Goal: Task Accomplishment & Management: Use online tool/utility

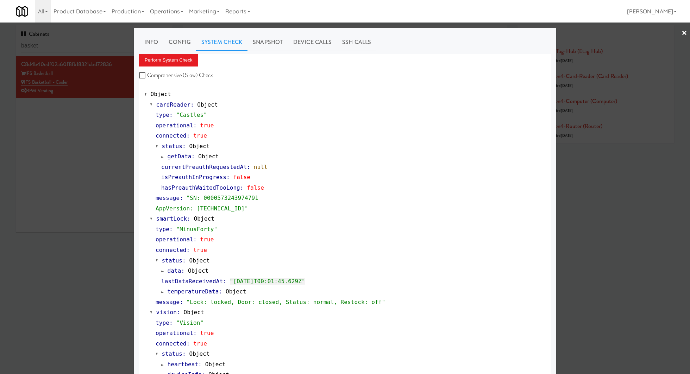
click at [108, 46] on div at bounding box center [345, 187] width 690 height 374
click at [108, 46] on input "basket" at bounding box center [94, 45] width 146 height 13
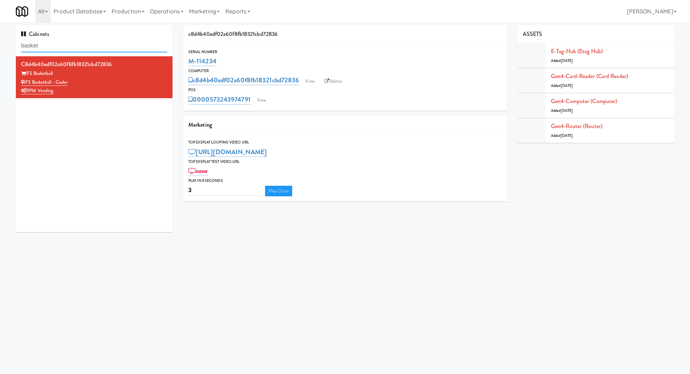
click at [108, 46] on input "basket" at bounding box center [94, 45] width 146 height 13
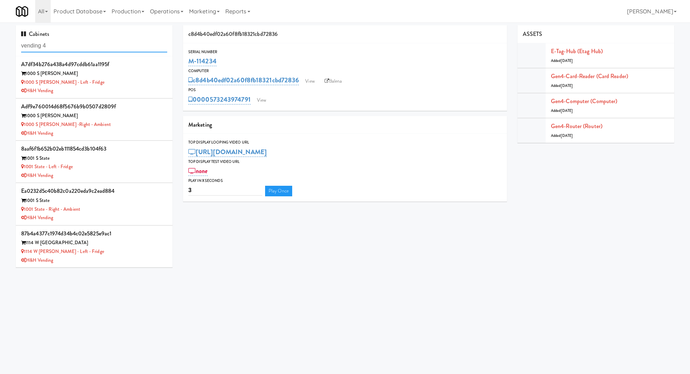
type input "vending 4"
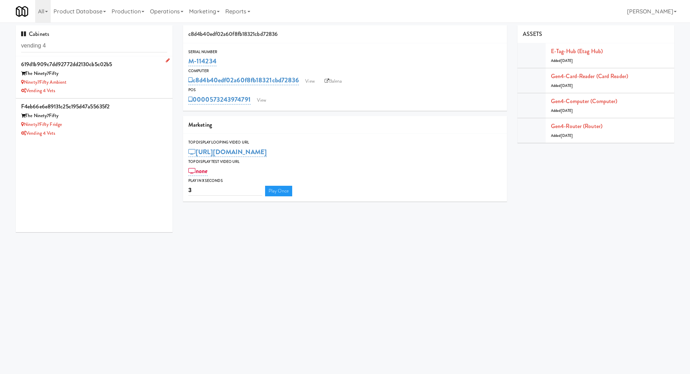
click at [123, 92] on div "Vending 4 Vets" at bounding box center [94, 91] width 146 height 9
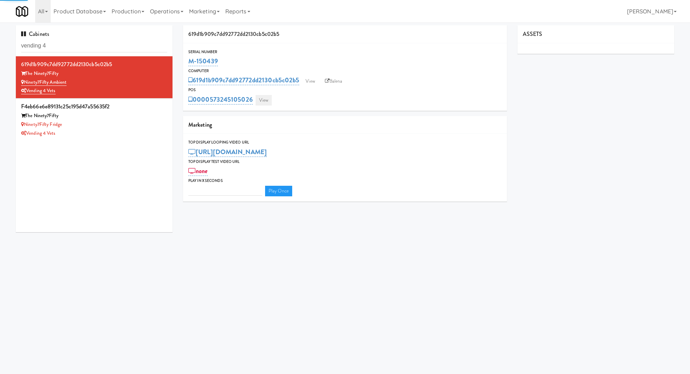
type input "3"
click at [261, 100] on link "View" at bounding box center [264, 100] width 16 height 11
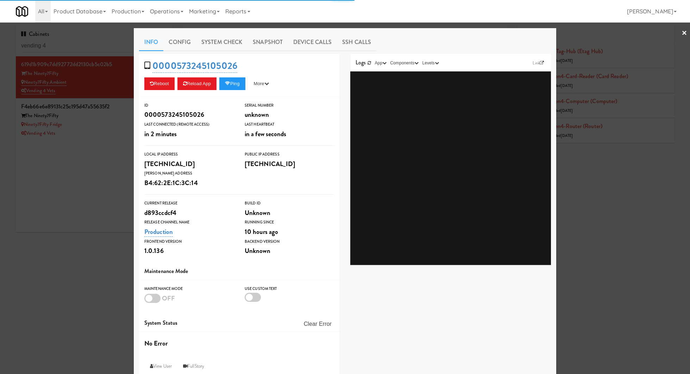
click at [230, 55] on div "0000573245105026 Reboot Reload App Ping More Ping Server Restart Server Force R…" at bounding box center [239, 75] width 201 height 43
click at [227, 48] on link "System Check" at bounding box center [221, 42] width 51 height 18
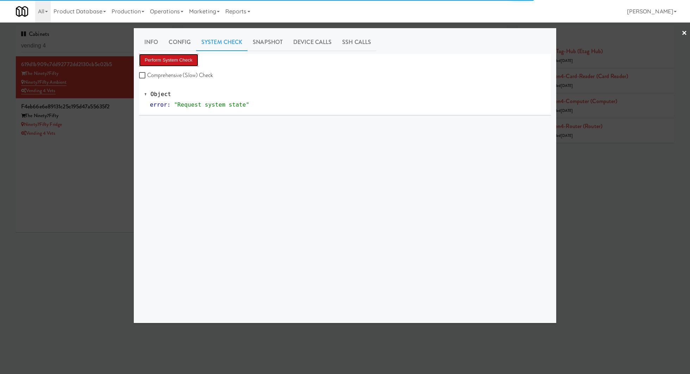
click at [195, 61] on button "Perform System Check" at bounding box center [168, 60] width 59 height 13
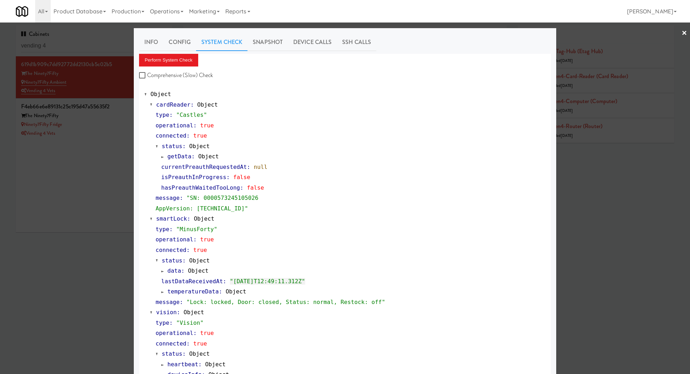
click at [105, 129] on div at bounding box center [345, 187] width 690 height 374
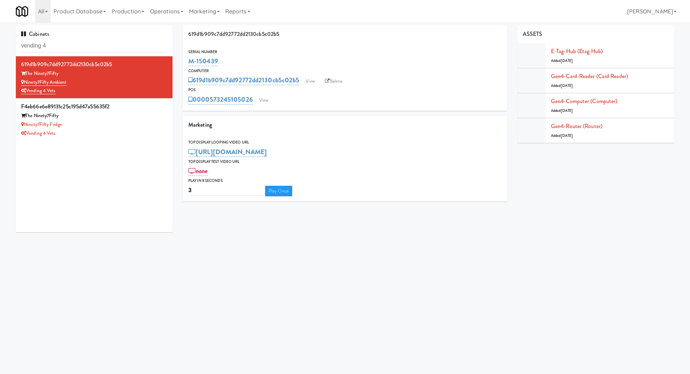
click at [105, 129] on div "Vending 4 Vets" at bounding box center [94, 133] width 146 height 9
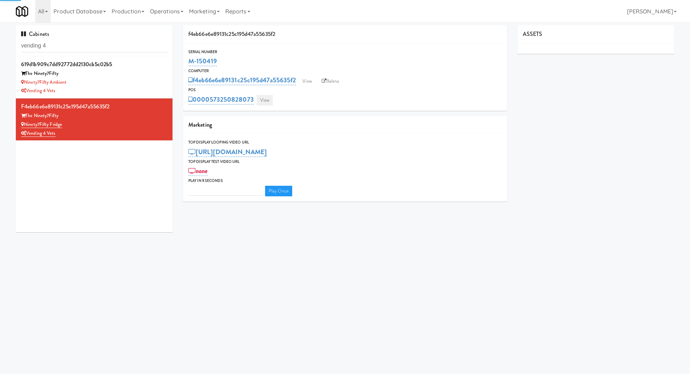
type input "3"
click at [265, 99] on link "View" at bounding box center [265, 100] width 16 height 11
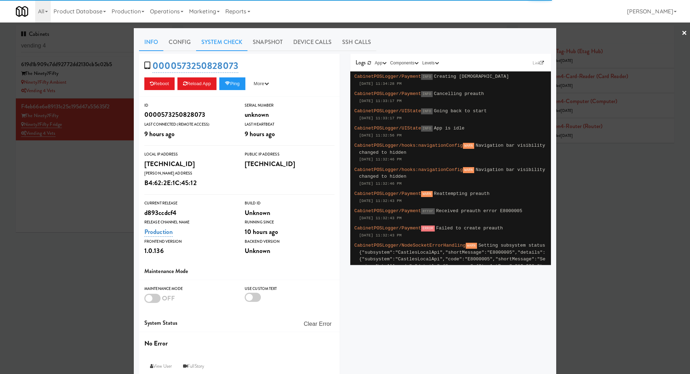
click at [229, 46] on link "System Check" at bounding box center [221, 42] width 51 height 18
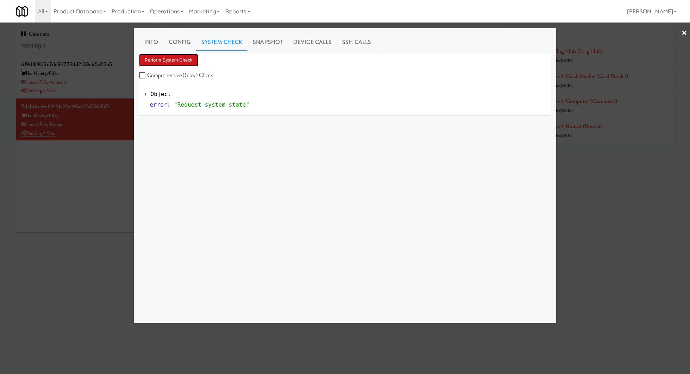
click at [189, 56] on button "Perform System Check" at bounding box center [168, 60] width 59 height 13
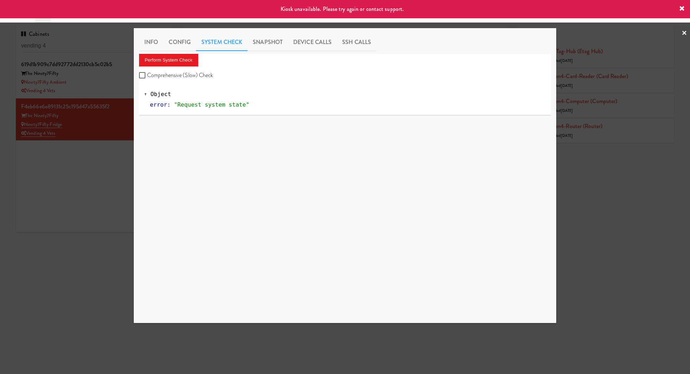
click at [101, 158] on div at bounding box center [345, 187] width 690 height 374
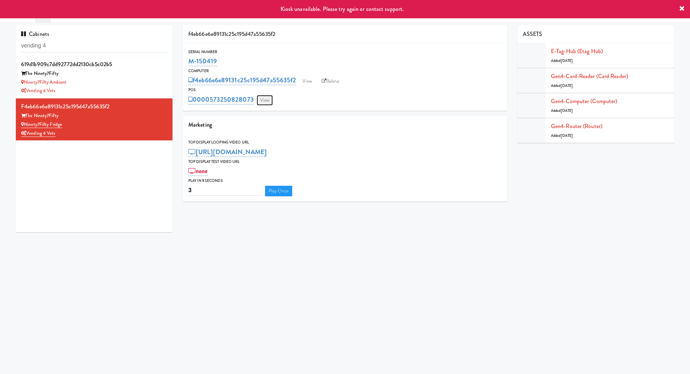
click at [266, 99] on link "View" at bounding box center [265, 100] width 16 height 11
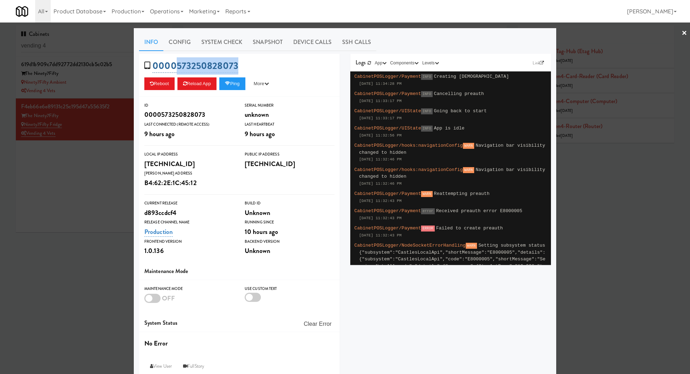
drag, startPoint x: 245, startPoint y: 63, endPoint x: 178, endPoint y: 68, distance: 67.1
click at [178, 68] on div "0000573250828073 Reboot Reload App Ping More Ping Server Restart Server Force R…" at bounding box center [239, 75] width 201 height 43
copy link "573250828073"
click at [86, 220] on div at bounding box center [345, 187] width 690 height 374
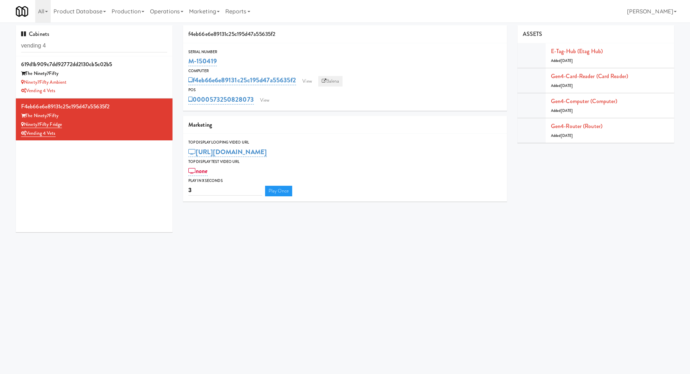
click at [330, 82] on link "Balena" at bounding box center [330, 81] width 25 height 11
click at [123, 45] on input "vending 4" at bounding box center [94, 45] width 146 height 13
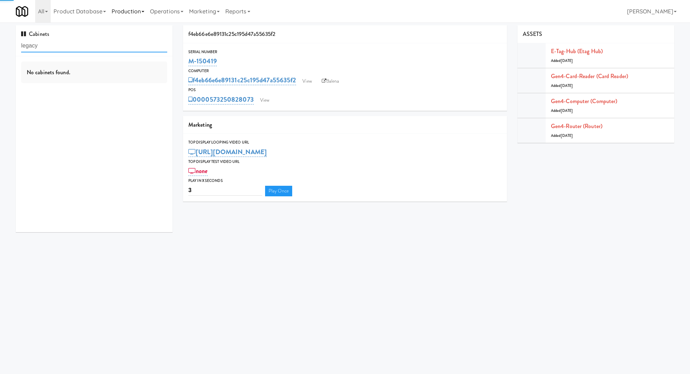
type input "legacy"
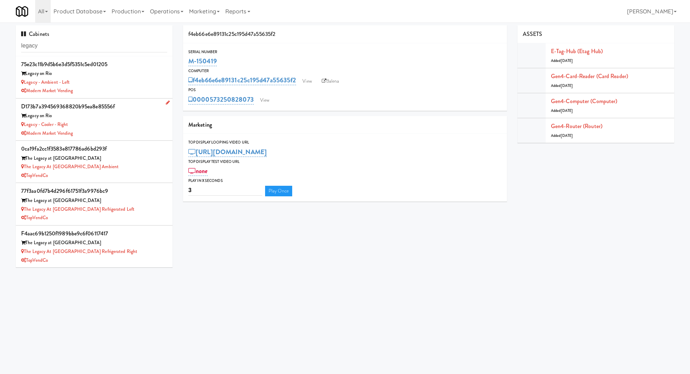
click at [124, 99] on li "d173b7a394569368820b95ea8e85556f Legacy on Rio Legacy - Cooler - Right Modern M…" at bounding box center [94, 120] width 157 height 42
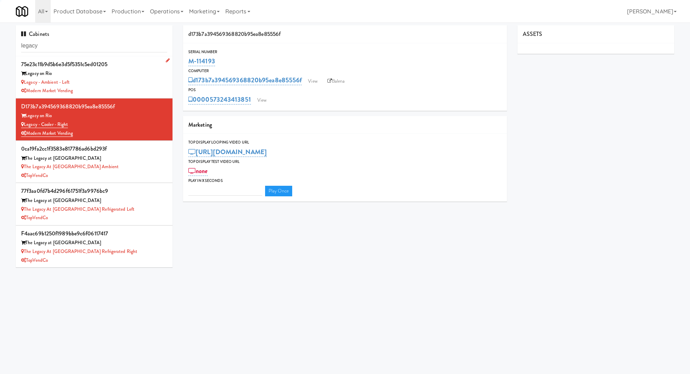
click at [131, 83] on div "Legacy - Ambient - Left" at bounding box center [94, 82] width 146 height 9
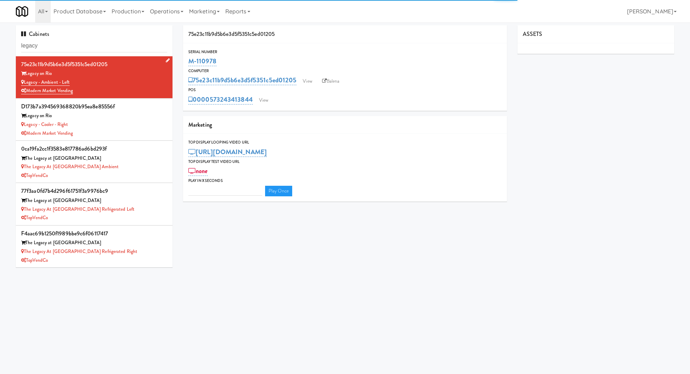
type input "3"
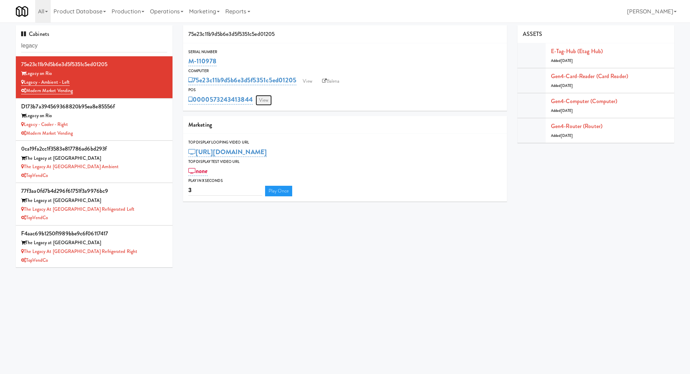
click at [271, 97] on link "View" at bounding box center [264, 100] width 16 height 11
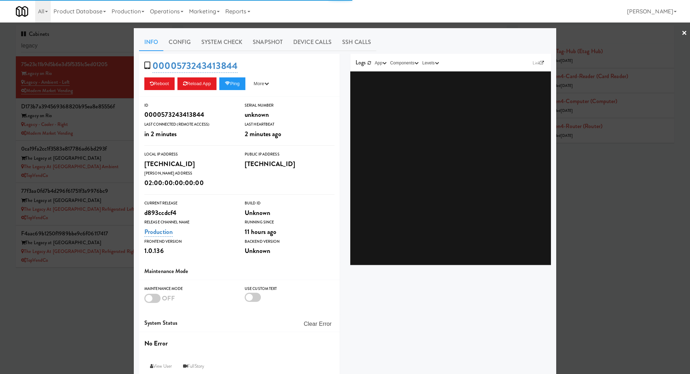
click at [122, 40] on div at bounding box center [345, 187] width 690 height 374
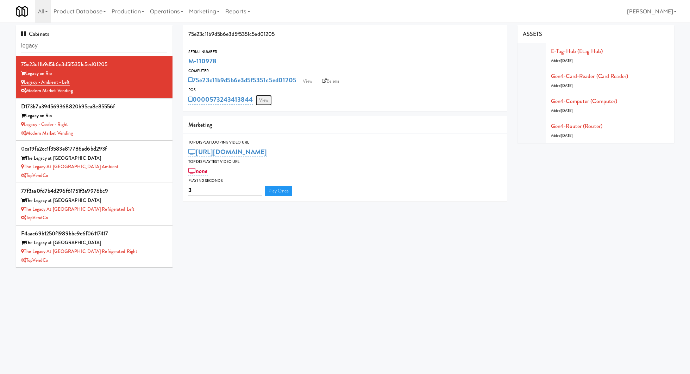
click at [260, 99] on link "View" at bounding box center [264, 100] width 16 height 11
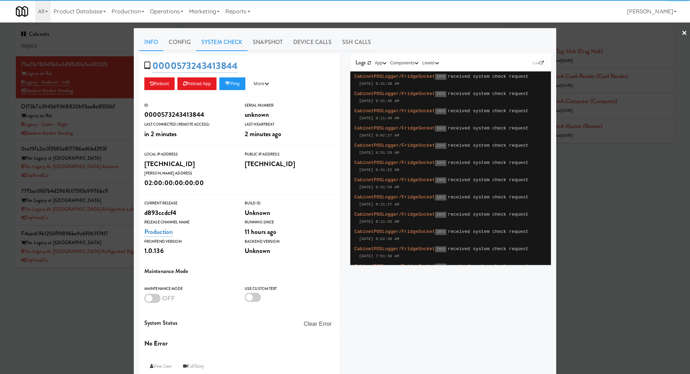
click at [212, 45] on link "System Check" at bounding box center [221, 42] width 51 height 18
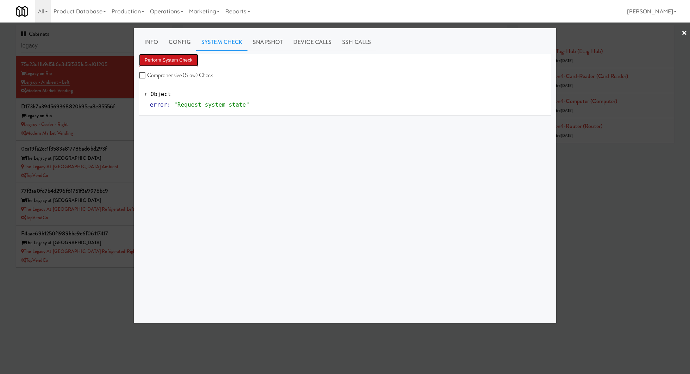
click at [190, 58] on button "Perform System Check" at bounding box center [168, 60] width 59 height 13
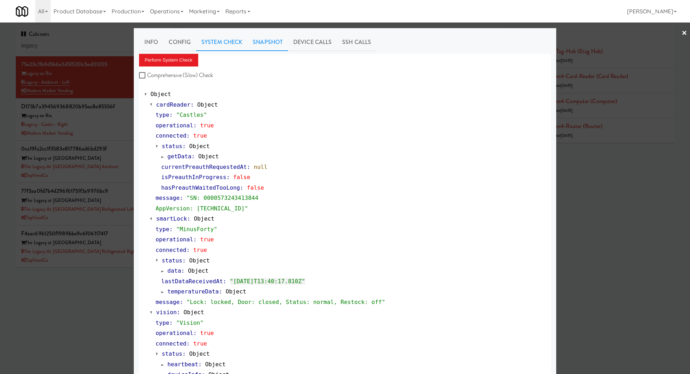
click at [264, 41] on link "Snapshot" at bounding box center [268, 42] width 40 height 18
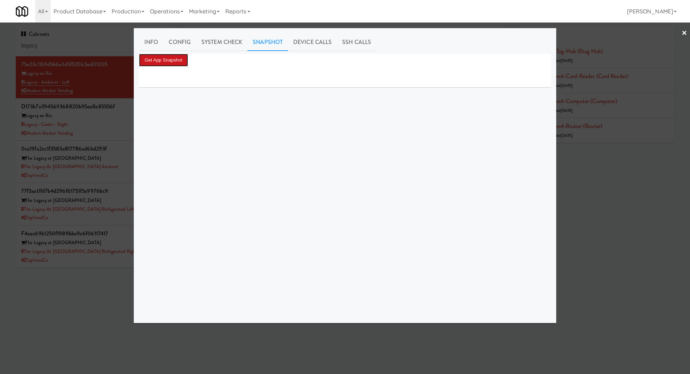
click at [180, 54] on button "Get App Snapshot" at bounding box center [163, 60] width 49 height 13
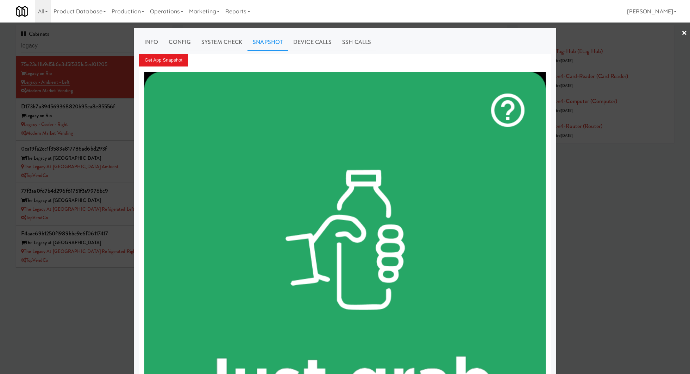
click at [86, 44] on div at bounding box center [345, 187] width 690 height 374
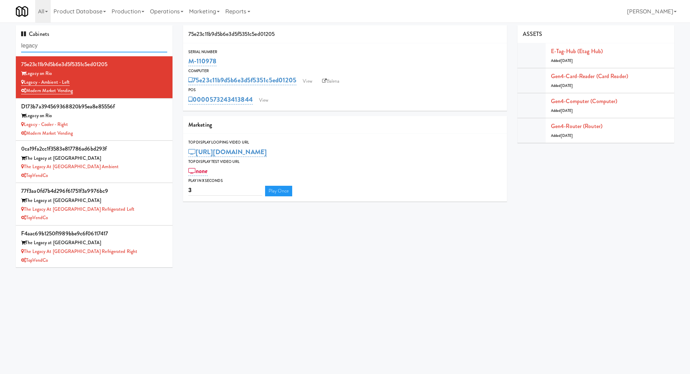
click at [86, 44] on input "legacy" at bounding box center [94, 45] width 146 height 13
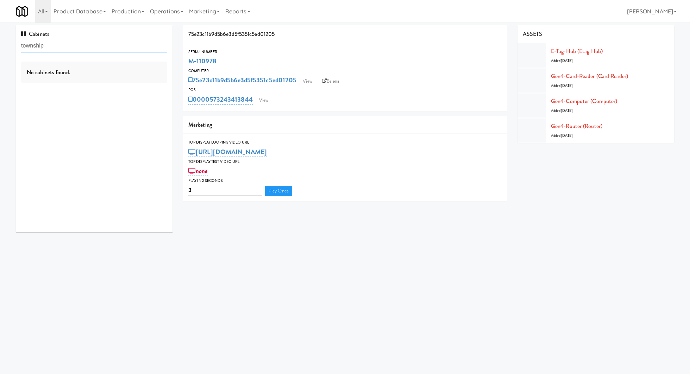
click at [73, 49] on input "township" at bounding box center [94, 45] width 146 height 13
click at [76, 45] on input "township" at bounding box center [94, 45] width 146 height 13
click at [51, 46] on input "township" at bounding box center [94, 45] width 146 height 13
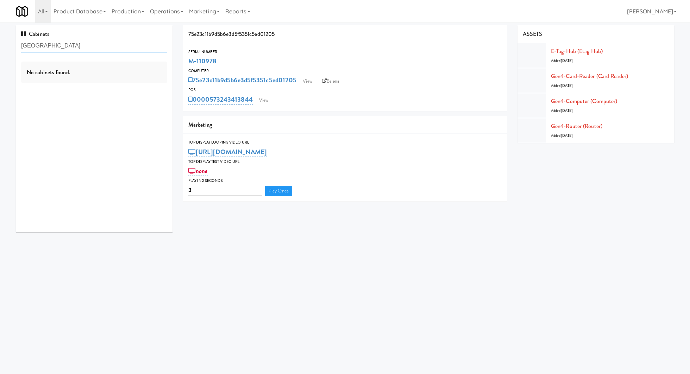
type input "middletown"
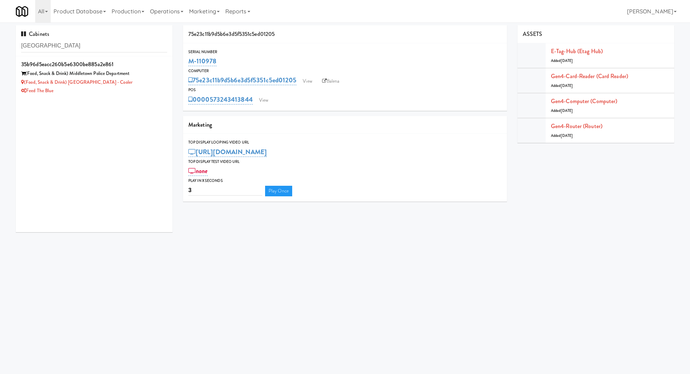
click at [123, 101] on div "35b96d5eacc260b5e6300be885a2e861 (Food, Snack & Drink) Middletown Police Depart…" at bounding box center [94, 144] width 157 height 176
click at [129, 81] on div "(Food, Snack & Drink) Middletown - Cooler" at bounding box center [94, 82] width 146 height 9
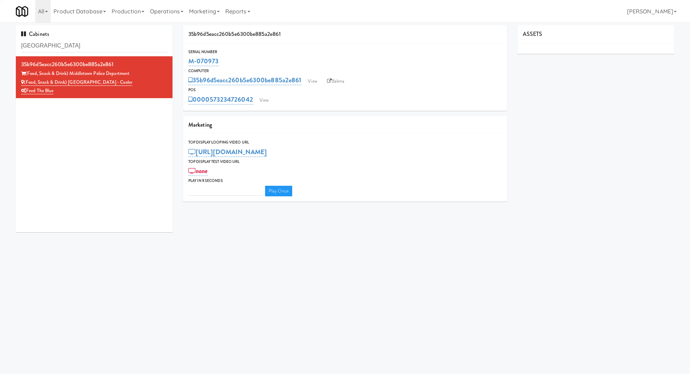
click at [251, 157] on div "https://res.cloudinary.com/kitchenmate/video/upload/v1758775856/pdozbaiy0t7vdhp…" at bounding box center [344, 152] width 313 height 12
type input "3"
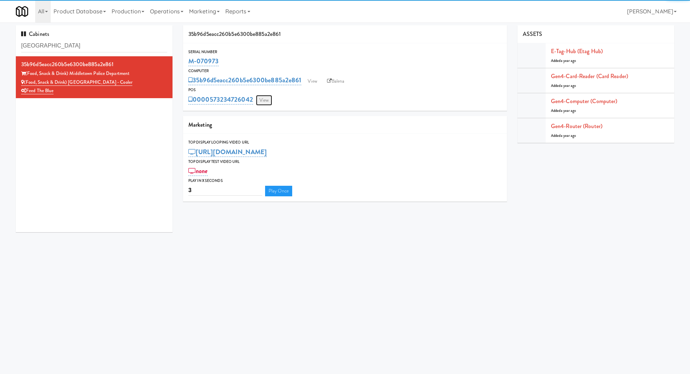
click at [264, 99] on link "View" at bounding box center [264, 100] width 16 height 11
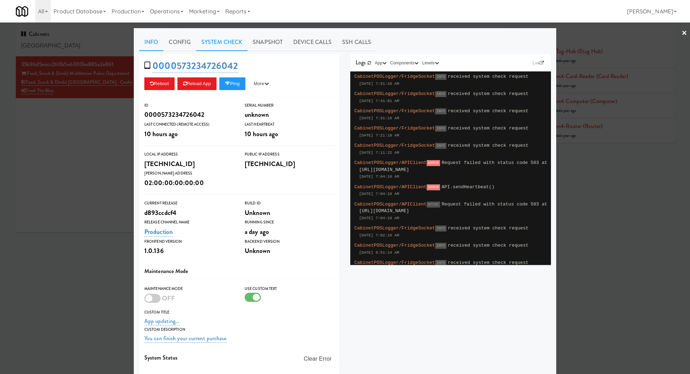
click at [238, 44] on link "System Check" at bounding box center [221, 42] width 51 height 18
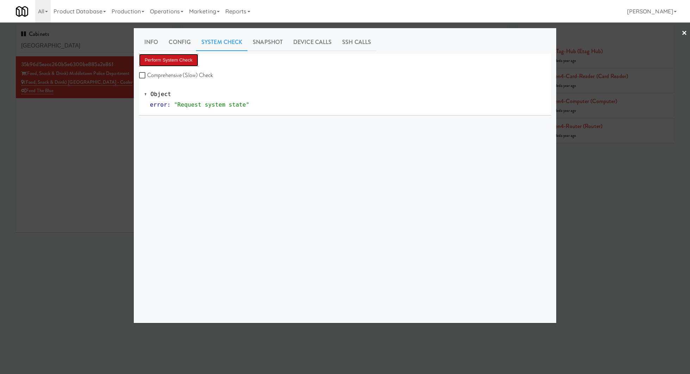
click at [192, 64] on button "Perform System Check" at bounding box center [168, 60] width 59 height 13
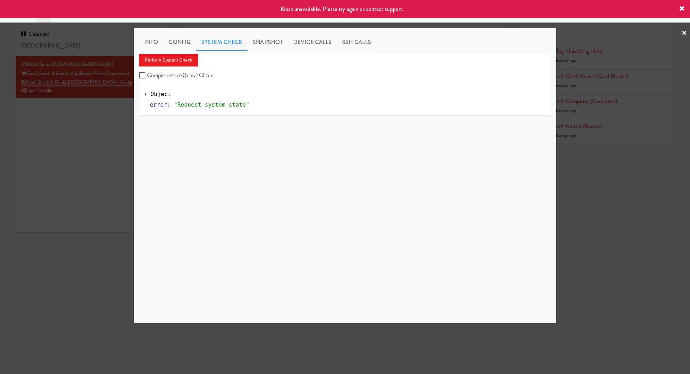
click at [87, 137] on div at bounding box center [345, 187] width 690 height 374
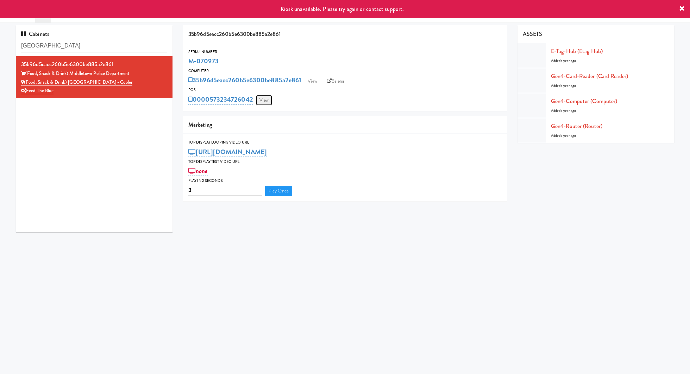
click at [259, 101] on link "View" at bounding box center [264, 100] width 16 height 11
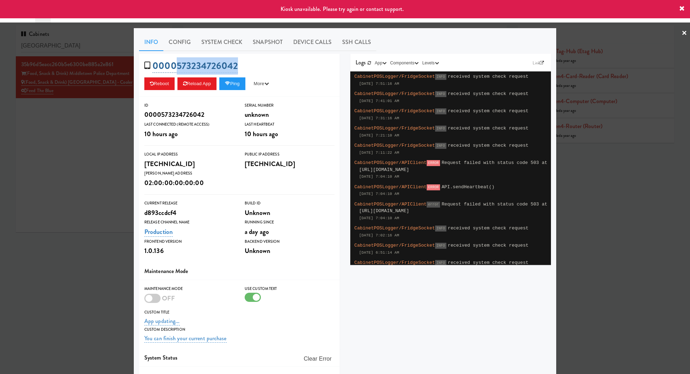
drag, startPoint x: 263, startPoint y: 67, endPoint x: 176, endPoint y: 68, distance: 87.0
click at [176, 68] on div "0000573234726042 Reboot Reload App Ping More Ping Server Restart Server Force R…" at bounding box center [239, 75] width 201 height 43
copy link "573234726042"
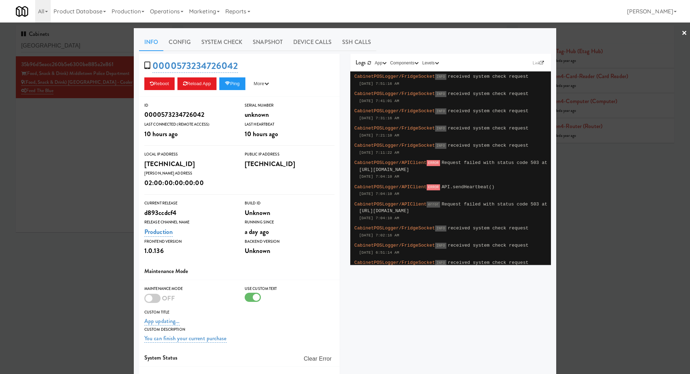
click at [110, 152] on div at bounding box center [345, 187] width 690 height 374
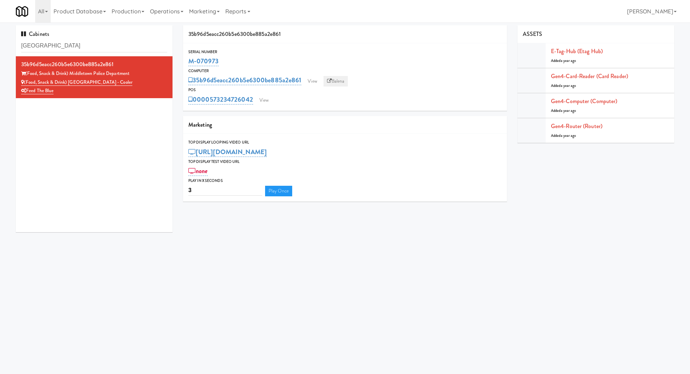
click at [339, 79] on link "Balena" at bounding box center [336, 81] width 25 height 11
click at [270, 99] on link "View" at bounding box center [264, 100] width 16 height 11
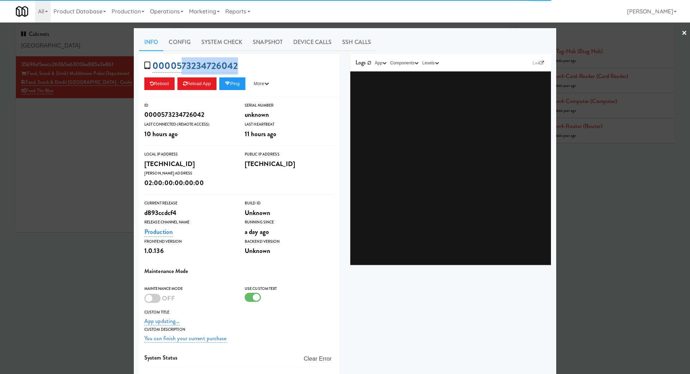
drag, startPoint x: 249, startPoint y: 68, endPoint x: 179, endPoint y: 68, distance: 70.4
click at [179, 68] on div "0000573234726042 Reboot Reload App Ping More Ping Server Restart Server Force R…" at bounding box center [239, 75] width 201 height 43
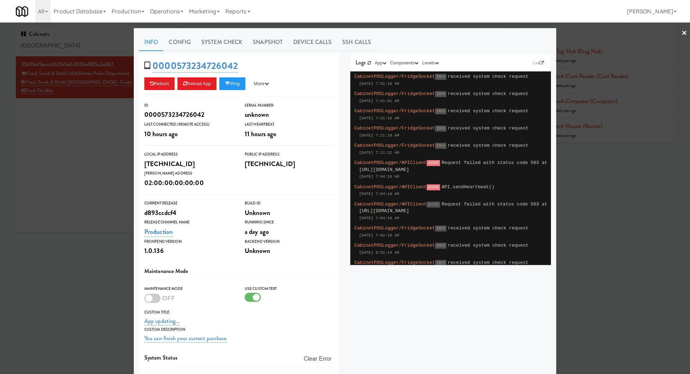
click at [292, 63] on div "0000573234726042 Reboot Reload App Ping More Ping Server Restart Server Force R…" at bounding box center [239, 75] width 201 height 43
drag, startPoint x: 247, startPoint y: 65, endPoint x: 175, endPoint y: 65, distance: 71.8
click at [175, 65] on div "0000573234726042 Reboot Reload App Ping More Ping Server Restart Server Force R…" at bounding box center [239, 75] width 201 height 43
copy link "573234726042"
click at [61, 47] on div at bounding box center [345, 187] width 690 height 374
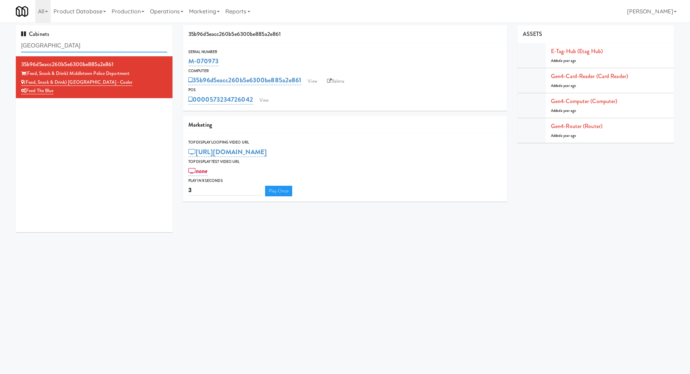
click at [61, 47] on input "middletown" at bounding box center [94, 45] width 146 height 13
drag, startPoint x: 126, startPoint y: 86, endPoint x: 27, endPoint y: 84, distance: 98.6
click at [27, 84] on div "(Food, Snack & Drink) Middletown - Cooler" at bounding box center [94, 82] width 146 height 9
copy link "Food, Snack & Drink) Middletown - Cooler"
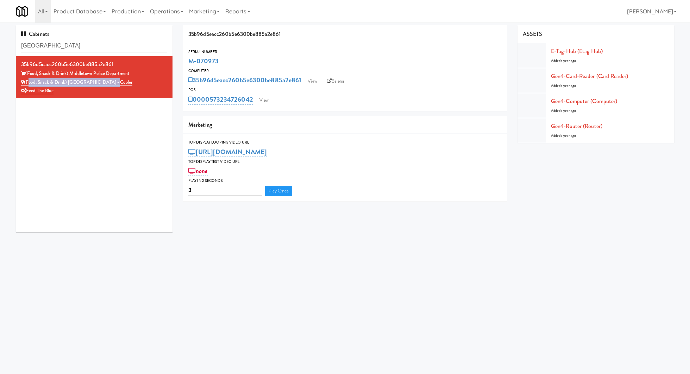
drag, startPoint x: 222, startPoint y: 63, endPoint x: 187, endPoint y: 64, distance: 35.2
click at [187, 64] on div "Serial Number M-070973" at bounding box center [345, 58] width 324 height 19
copy link "M-070973"
click at [263, 97] on link "View" at bounding box center [264, 100] width 16 height 11
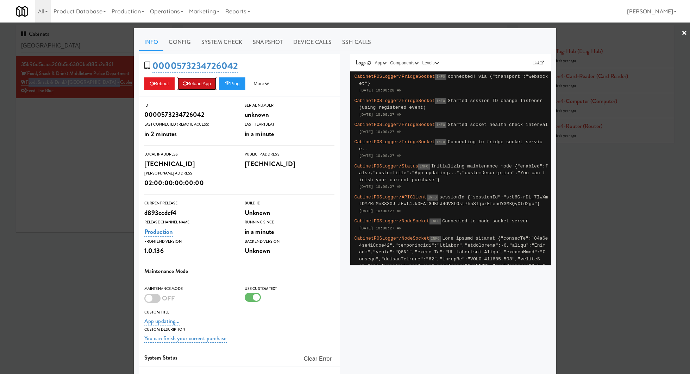
click at [203, 85] on button "Reload App" at bounding box center [196, 83] width 39 height 13
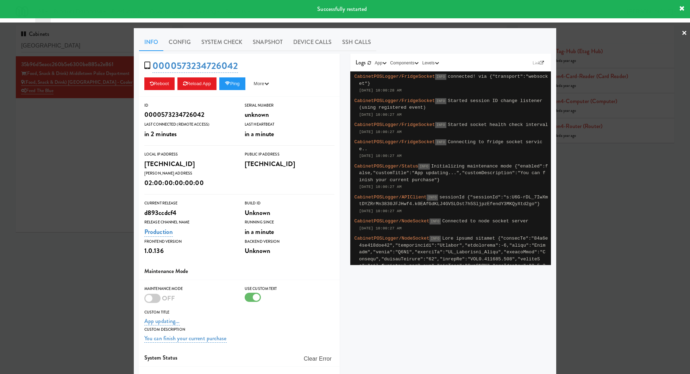
click at [76, 138] on div at bounding box center [345, 187] width 690 height 374
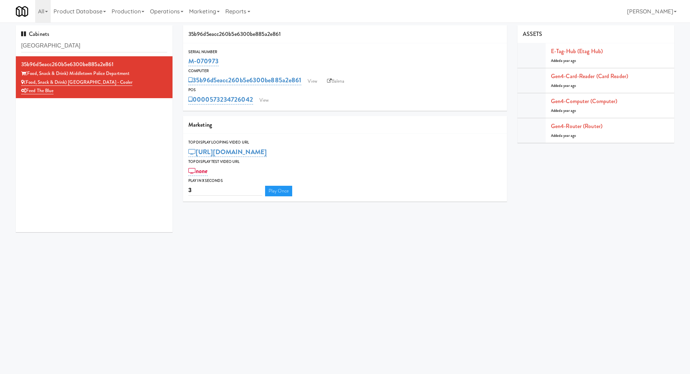
drag, startPoint x: 234, startPoint y: 62, endPoint x: 187, endPoint y: 62, distance: 47.2
click at [187, 62] on div "Serial Number M-070973" at bounding box center [345, 58] width 324 height 19
copy link "M-070973"
click at [272, 97] on link "View" at bounding box center [264, 100] width 16 height 11
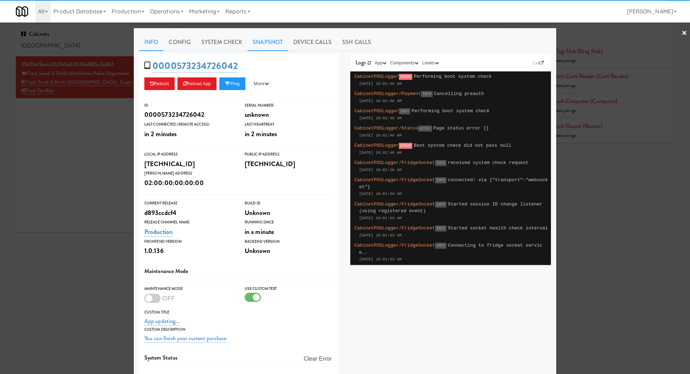
click at [274, 42] on link "Snapshot" at bounding box center [268, 42] width 40 height 18
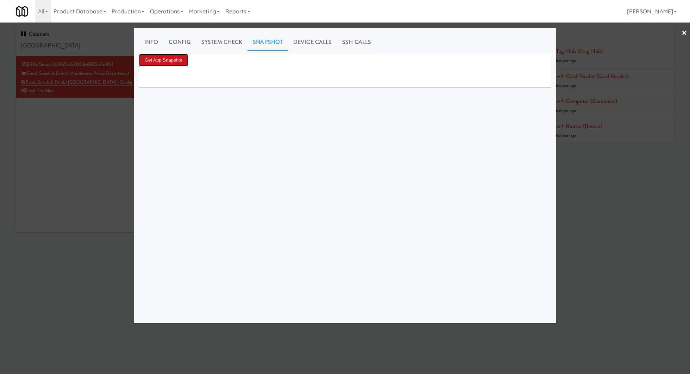
click at [181, 57] on button "Get App Snapshot" at bounding box center [163, 60] width 49 height 13
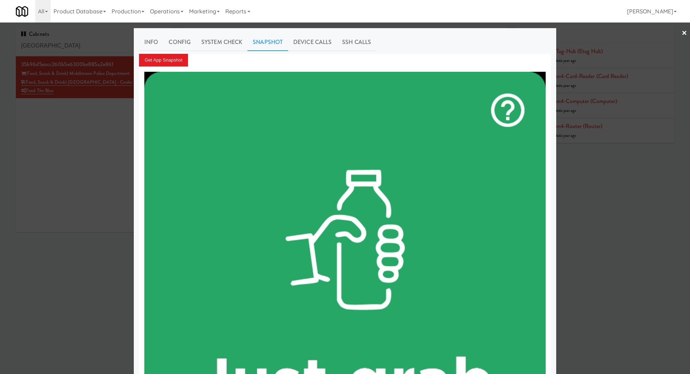
click at [216, 46] on link "System Check" at bounding box center [221, 42] width 51 height 18
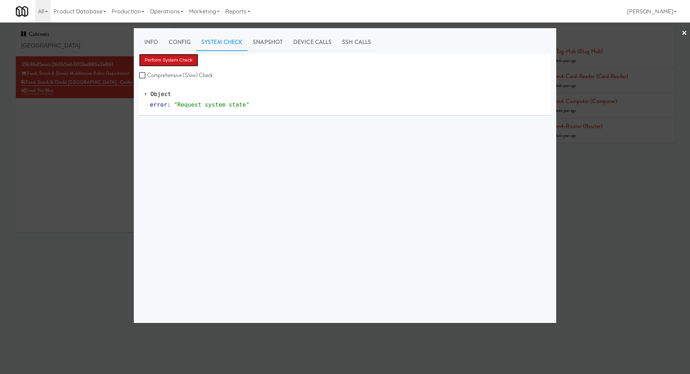
click at [183, 60] on button "Perform System Check" at bounding box center [168, 60] width 59 height 13
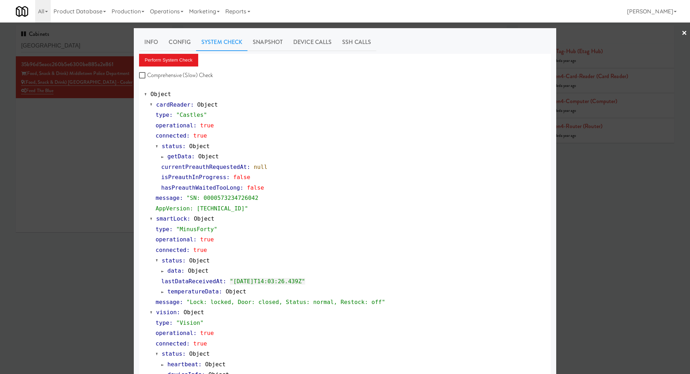
click at [280, 52] on div "Info Config System Check Snapshot Device Calls SSH Calls Perform System Check C…" at bounding box center [345, 292] width 412 height 518
click at [86, 131] on div at bounding box center [345, 187] width 690 height 374
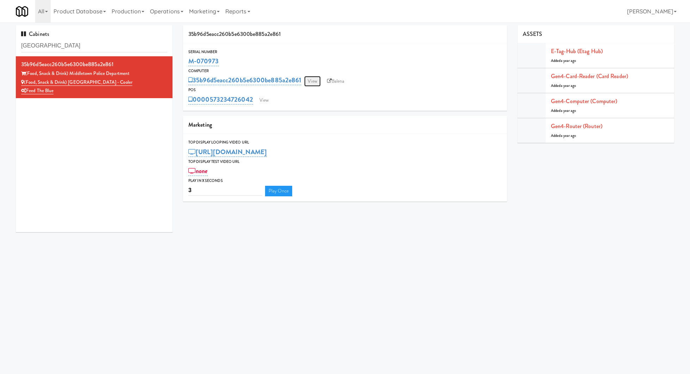
click at [313, 83] on link "View" at bounding box center [312, 81] width 16 height 11
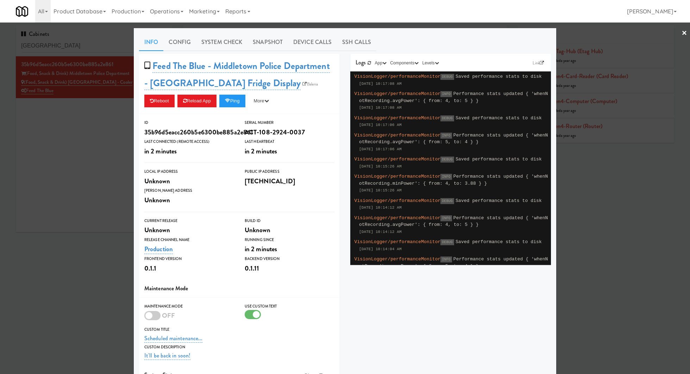
click at [84, 128] on div at bounding box center [345, 187] width 690 height 374
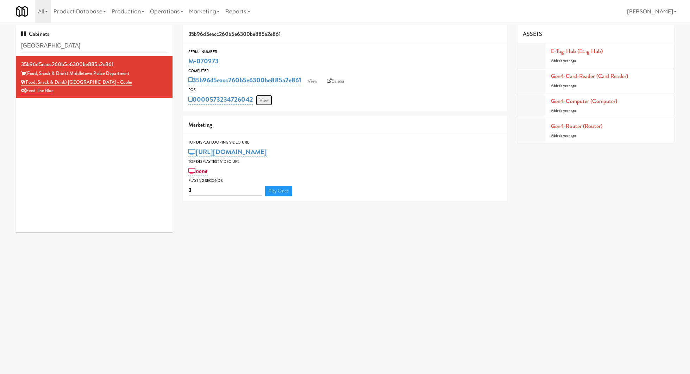
click at [268, 105] on link "View" at bounding box center [264, 100] width 16 height 11
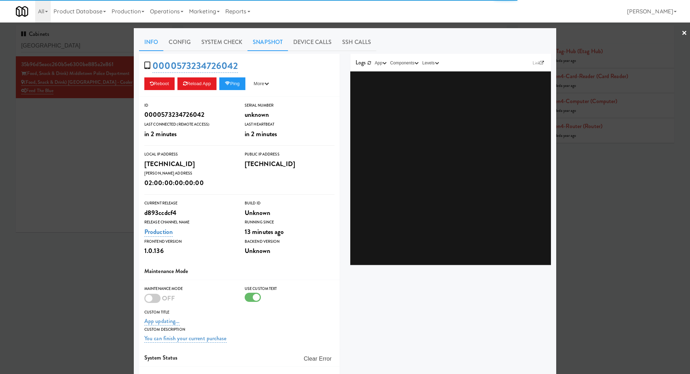
click at [281, 43] on link "Snapshot" at bounding box center [268, 42] width 40 height 18
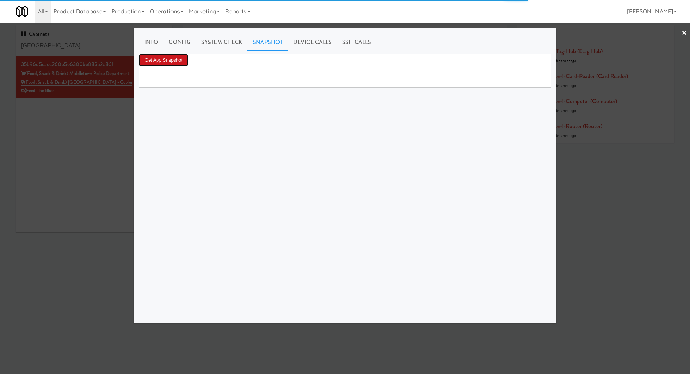
click at [155, 63] on button "Get App Snapshot" at bounding box center [163, 60] width 49 height 13
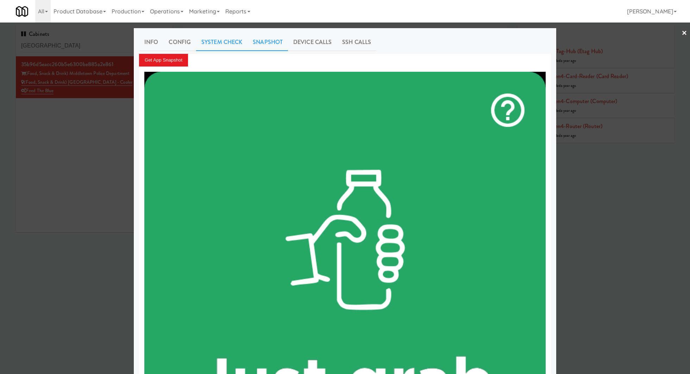
click at [197, 40] on link "System Check" at bounding box center [221, 42] width 51 height 18
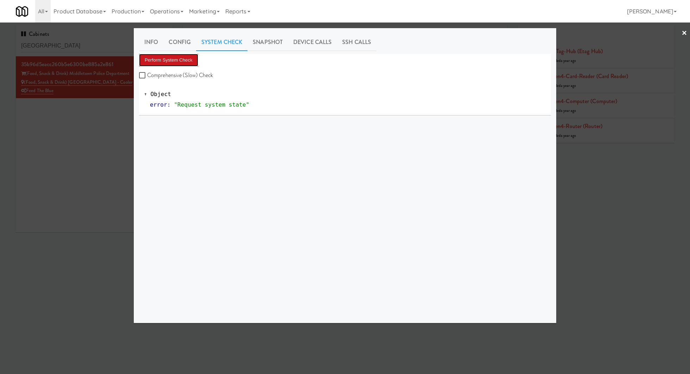
click at [182, 60] on button "Perform System Check" at bounding box center [168, 60] width 59 height 13
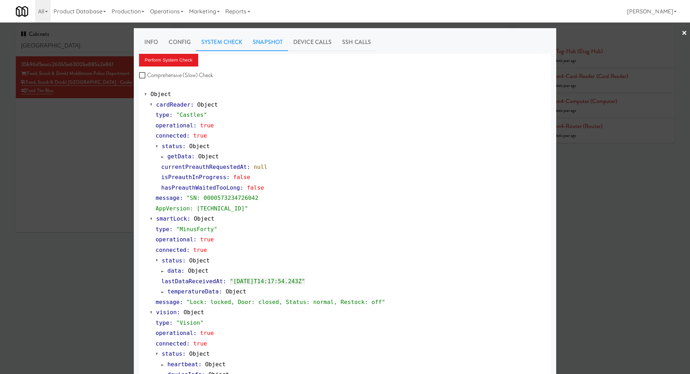
click at [274, 40] on link "Snapshot" at bounding box center [268, 42] width 40 height 18
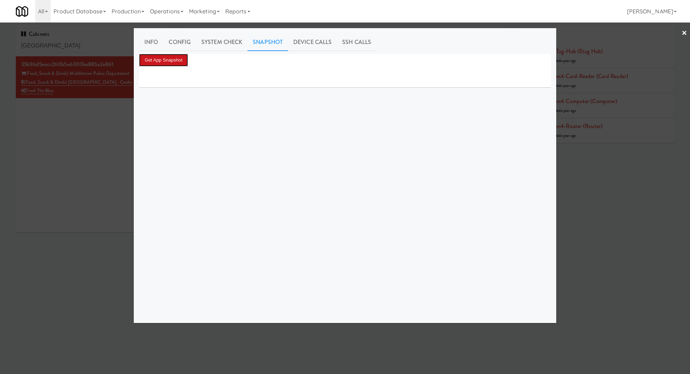
click at [179, 59] on button "Get App Snapshot" at bounding box center [163, 60] width 49 height 13
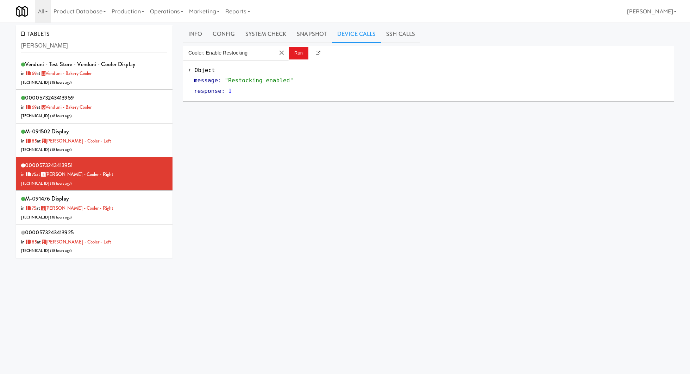
click at [74, 40] on input "baker" at bounding box center [94, 45] width 146 height 13
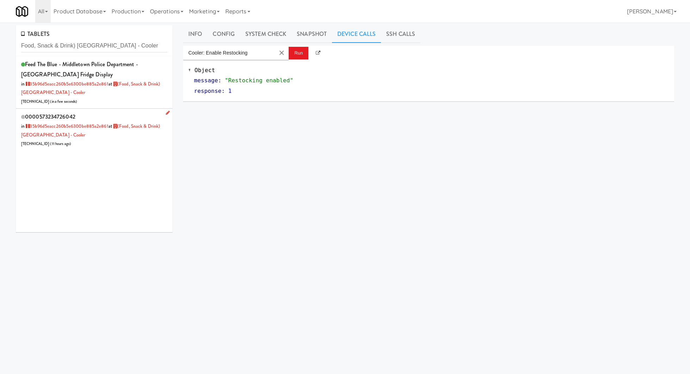
type input "Food, Snack & Drink) Middletown - Cooler"
click at [120, 135] on div "0000573234726042 in 35b96d5eacc260b5e6300be885a2e861 at (Food, Snack & Drink) M…" at bounding box center [94, 130] width 146 height 36
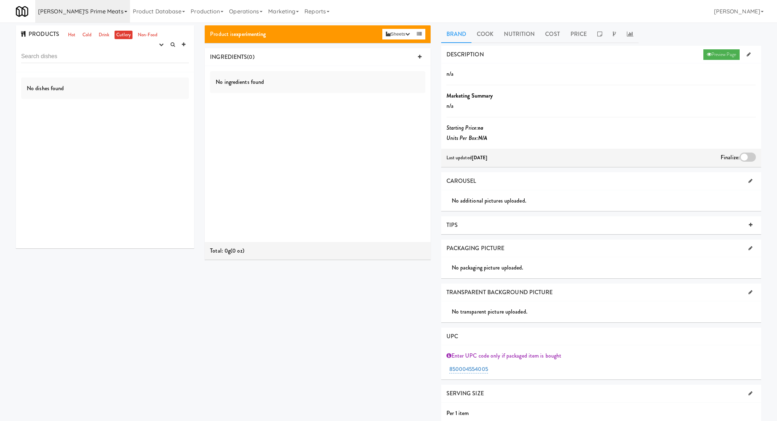
click at [61, 11] on link "[PERSON_NAME]'s Prime Meats" at bounding box center [82, 11] width 95 height 23
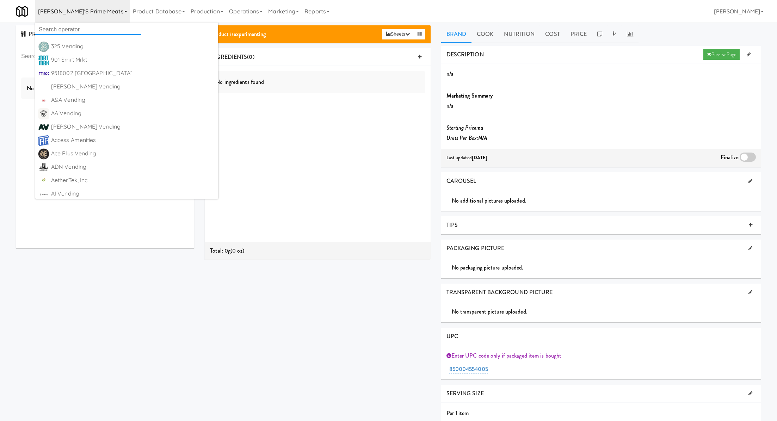
click at [63, 27] on input "text" at bounding box center [88, 29] width 106 height 11
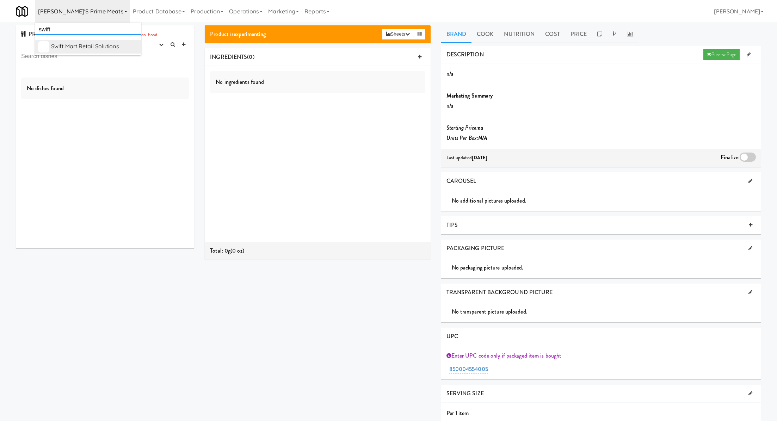
type input "swift"
click at [105, 49] on div "Swift Mart Retail Solutions" at bounding box center [94, 46] width 87 height 11
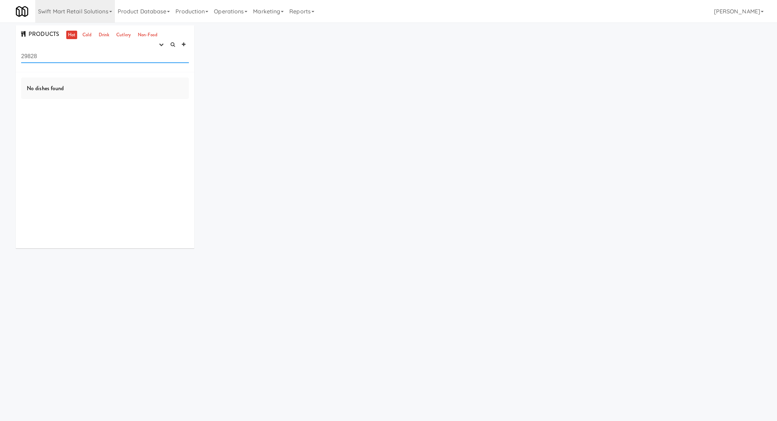
click at [41, 52] on input "29828" at bounding box center [105, 56] width 168 height 13
type input "type"
click at [168, 42] on link at bounding box center [172, 44] width 11 height 11
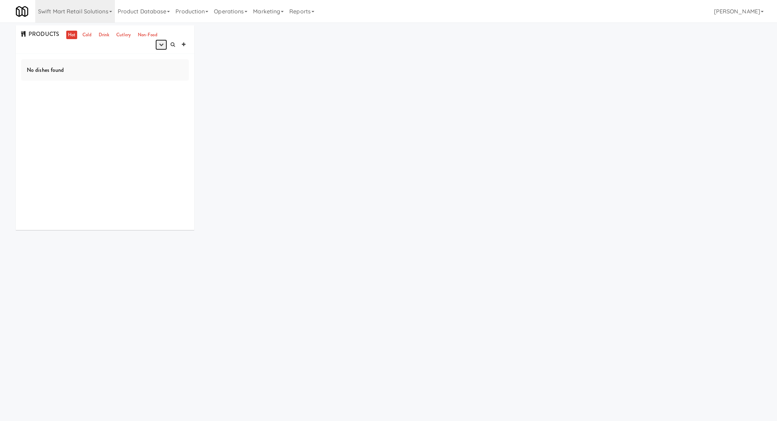
click at [157, 46] on button "button" at bounding box center [161, 44] width 12 height 11
click at [155, 69] on link "finalized" at bounding box center [139, 70] width 56 height 13
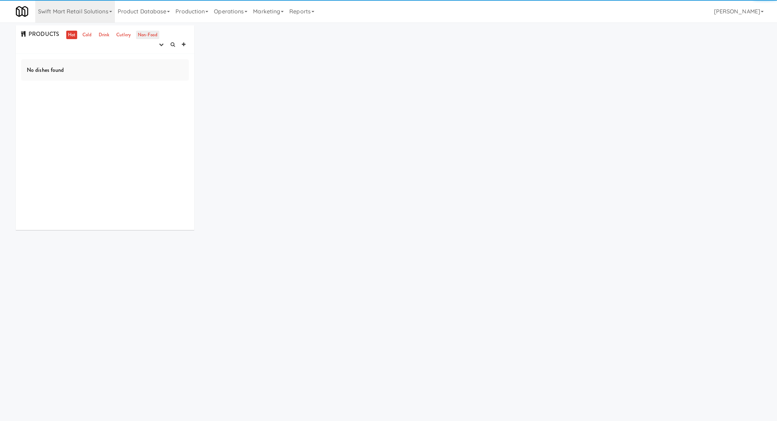
click at [146, 31] on link "Non-Food" at bounding box center [147, 35] width 23 height 9
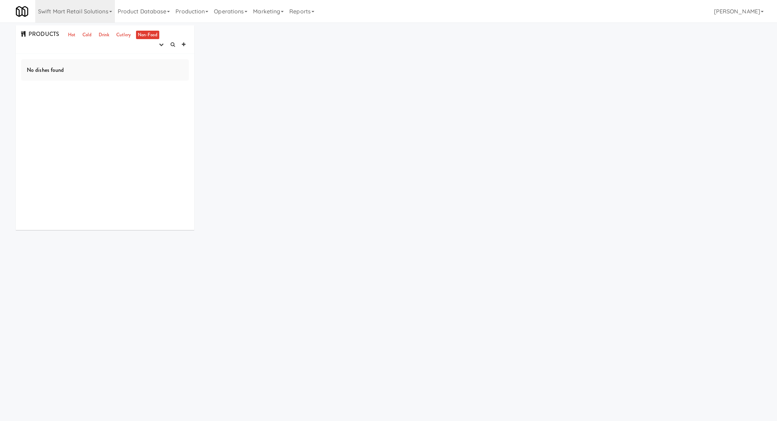
click at [138, 36] on link "Non-Food" at bounding box center [147, 35] width 23 height 9
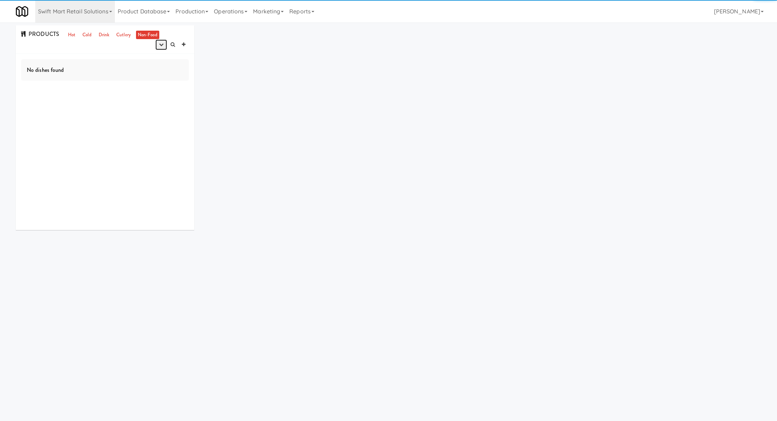
click at [157, 46] on button "button" at bounding box center [161, 44] width 12 height 11
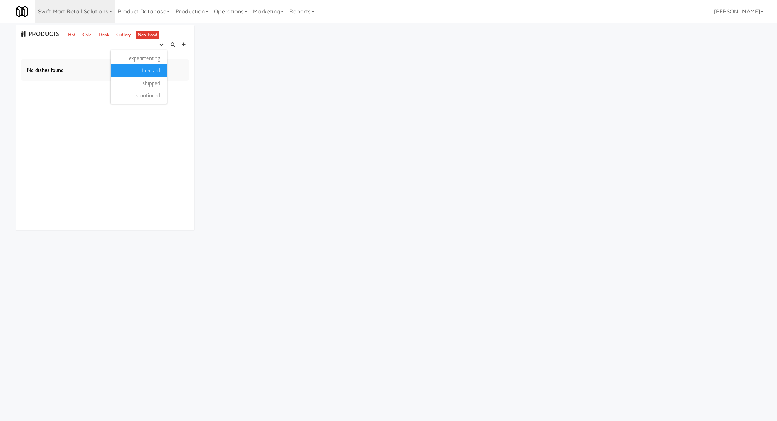
click at [157, 73] on link "finalized" at bounding box center [139, 70] width 56 height 13
click at [93, 31] on ul "Hot Cold Drink Cutlery Non-Food" at bounding box center [112, 35] width 96 height 9
click at [86, 33] on link "Cold" at bounding box center [87, 35] width 12 height 9
click at [170, 43] on icon at bounding box center [172, 44] width 4 height 5
click at [151, 35] on link "Non-Food" at bounding box center [147, 35] width 23 height 9
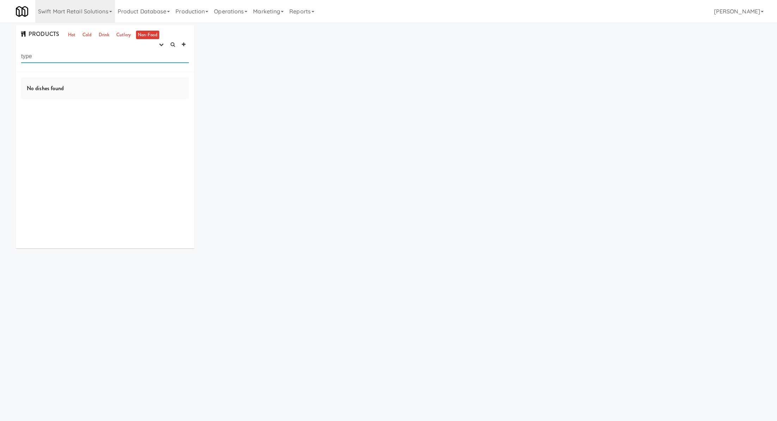
click at [134, 59] on input "type" at bounding box center [105, 56] width 168 height 13
type input "t"
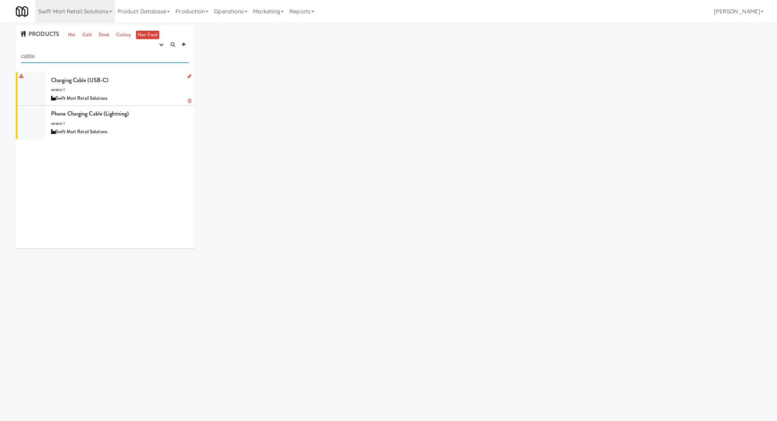
type input "cable"
click at [188, 76] on icon at bounding box center [189, 76] width 4 height 5
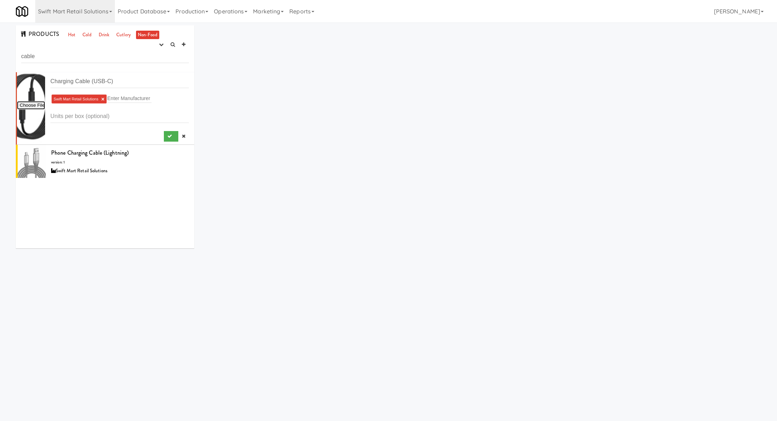
click at [34, 107] on input "file" at bounding box center [31, 105] width 28 height 9
type input "C:\fakepath\USBCCable.jpg"
click at [172, 136] on button "submit" at bounding box center [171, 136] width 14 height 11
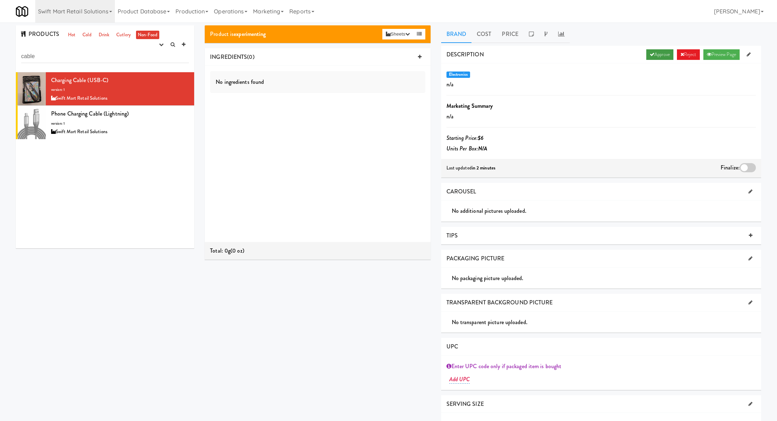
click at [660, 55] on link "Approve" at bounding box center [659, 54] width 27 height 11
click at [744, 166] on div at bounding box center [747, 167] width 16 height 9
click at [0, 0] on input "checkbox" at bounding box center [0, 0] width 0 height 0
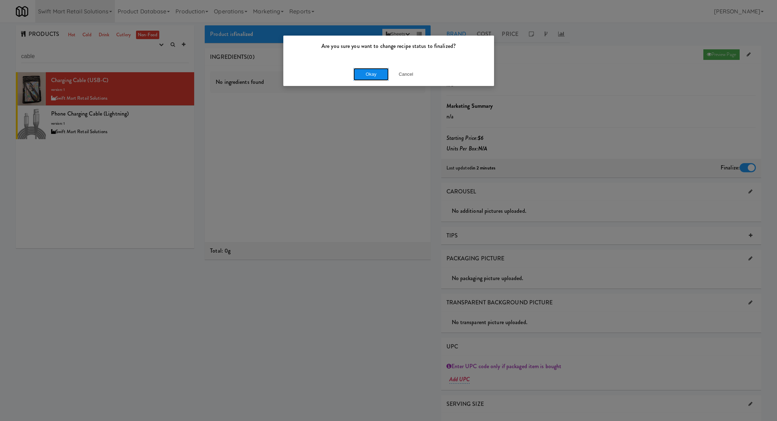
click at [375, 70] on button "Okay" at bounding box center [370, 74] width 35 height 13
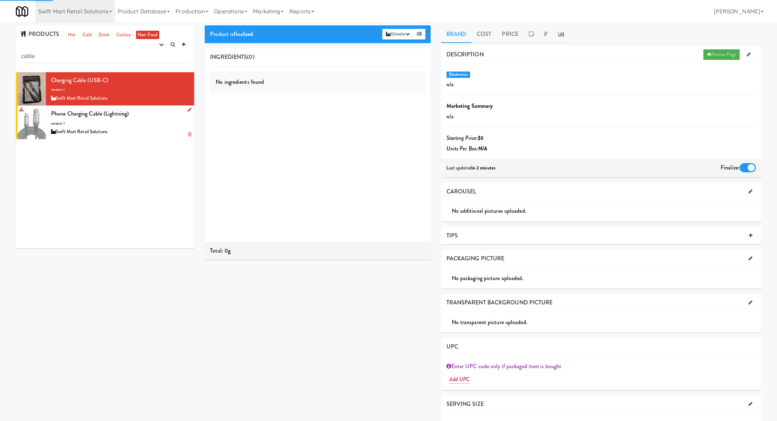
click at [127, 131] on div "Swift Mart Retail Solutions" at bounding box center [120, 131] width 138 height 9
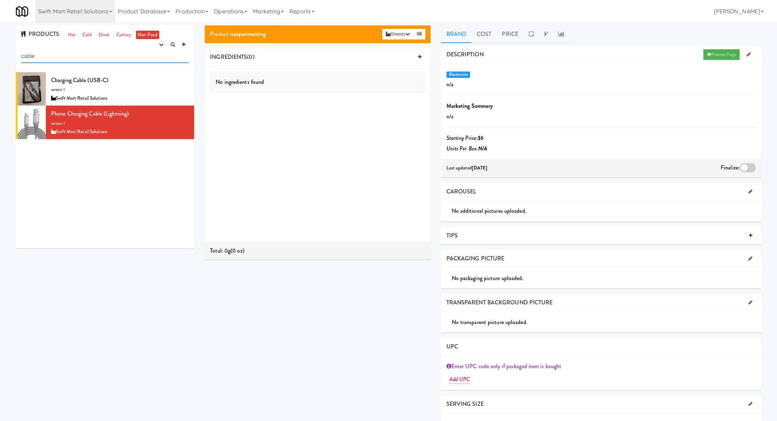
click at [135, 57] on input "cable" at bounding box center [105, 56] width 168 height 13
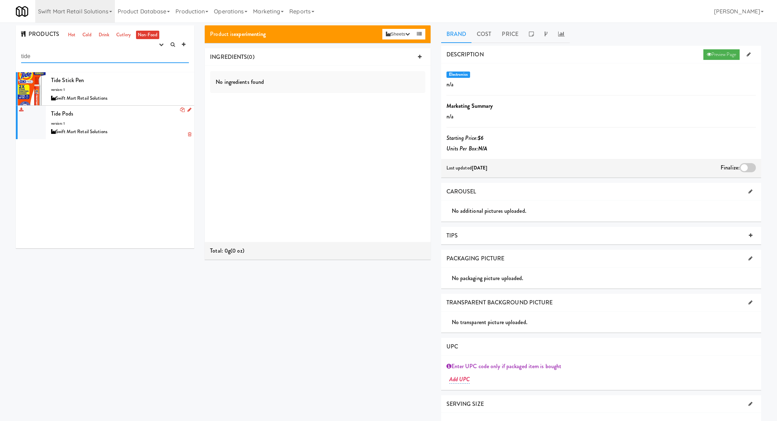
type input "tide"
click at [188, 109] on icon at bounding box center [189, 109] width 4 height 5
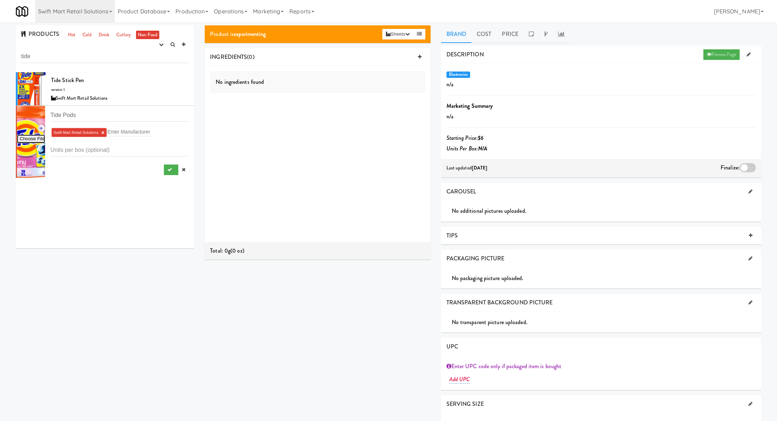
click at [28, 141] on input "file" at bounding box center [31, 139] width 28 height 9
type input "C:\fakepath\tidepod3ct.jpg"
click at [172, 171] on button "submit" at bounding box center [171, 169] width 14 height 11
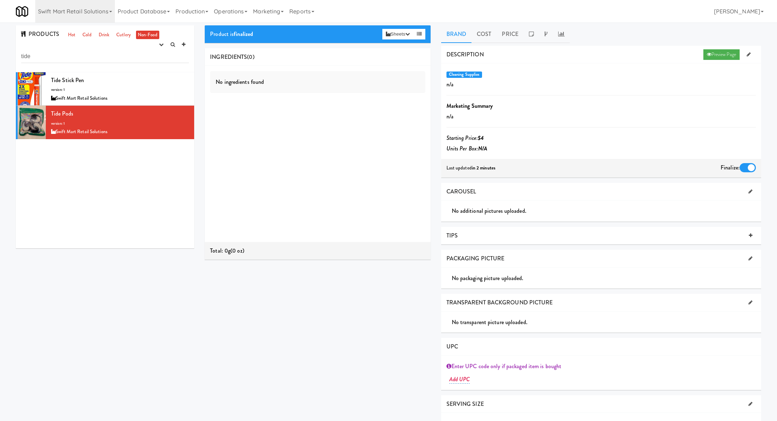
click at [89, 39] on div "PRODUCTS Hot Cold Drink Cutlery Non-Food experimenting finalized shipped discon…" at bounding box center [105, 48] width 178 height 47
click at [102, 35] on link "Drink" at bounding box center [104, 35] width 14 height 9
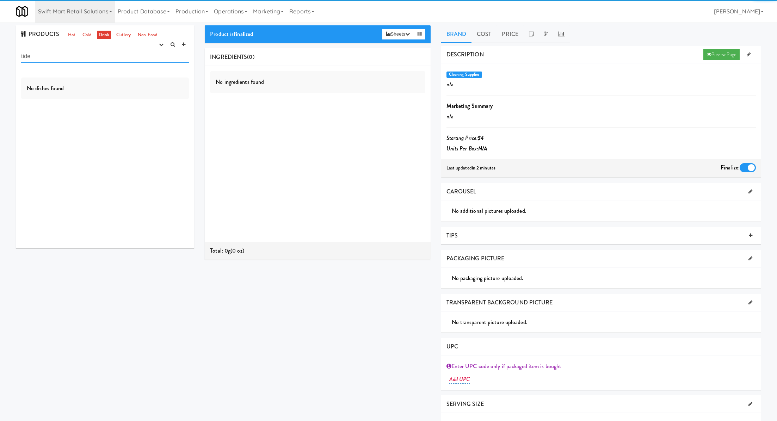
click at [80, 57] on input "tide" at bounding box center [105, 56] width 168 height 13
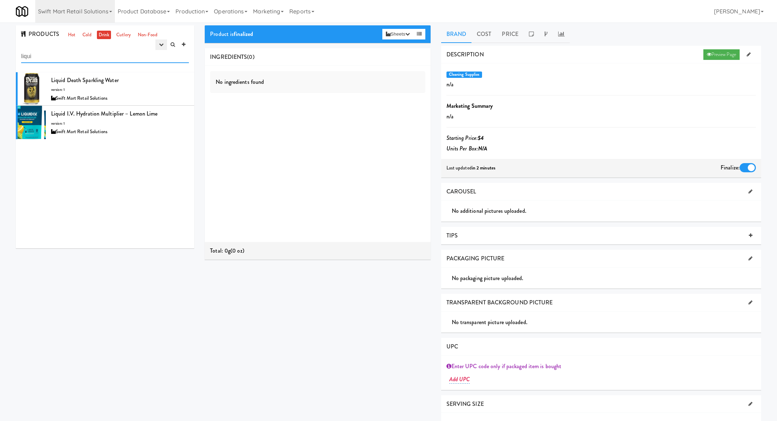
type input "liqui"
click at [161, 47] on icon "button" at bounding box center [161, 44] width 5 height 5
click at [160, 55] on link "experimenting" at bounding box center [139, 58] width 56 height 13
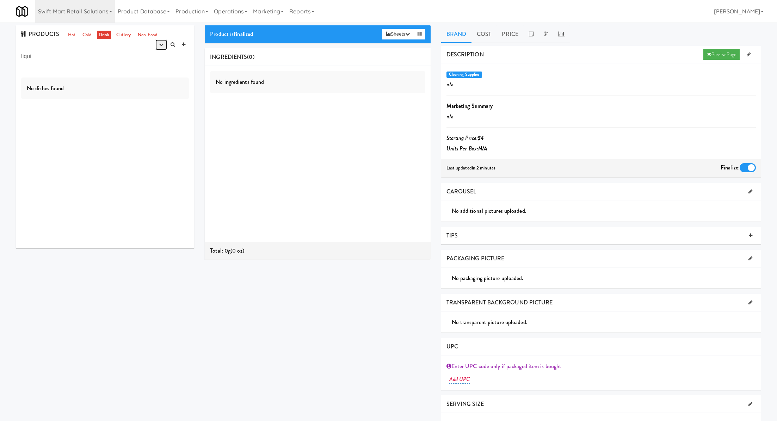
click at [161, 47] on icon "button" at bounding box center [161, 44] width 5 height 5
click at [158, 70] on link "finalized" at bounding box center [139, 70] width 56 height 13
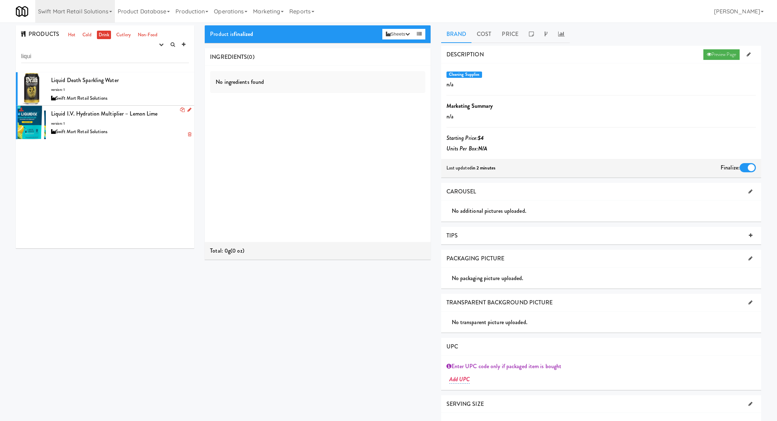
click at [147, 124] on div "Liquid I.V. Hydration Multiplier – Lemon Lime version: 1 Swift Mart Retail Solu…" at bounding box center [120, 122] width 138 height 28
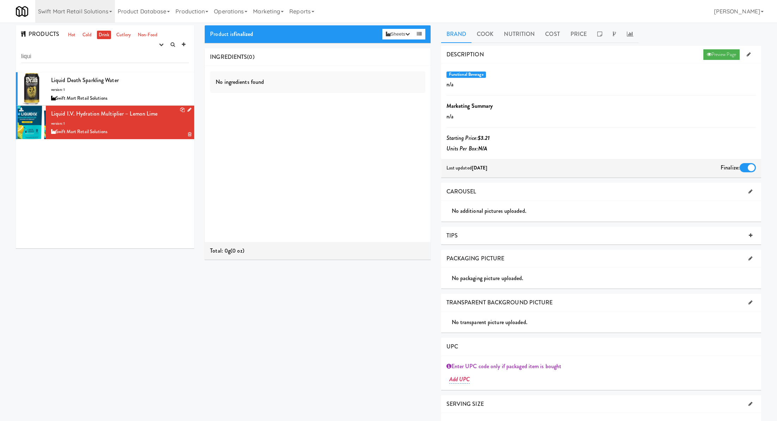
click at [189, 110] on icon at bounding box center [189, 109] width 4 height 5
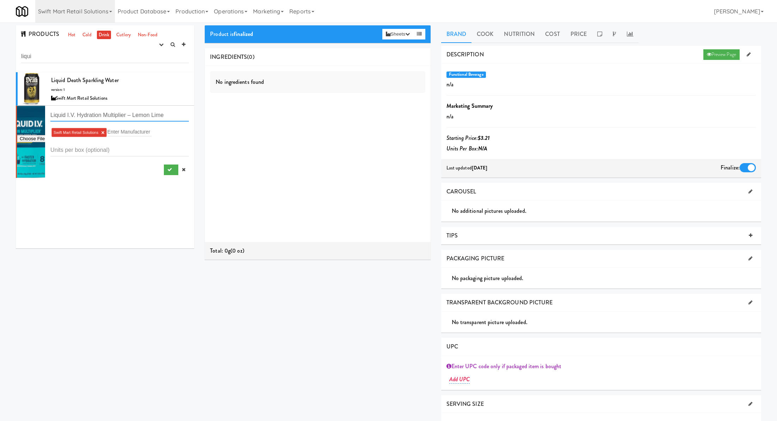
drag, startPoint x: 135, startPoint y: 115, endPoint x: 183, endPoint y: 117, distance: 49.0
click at [183, 117] on input "Liquid I.V. Hydration Multiplier – Lemon Lime" at bounding box center [119, 114] width 138 height 13
click at [51, 114] on input "Liquid I.V. Hydration Multiplier" at bounding box center [119, 114] width 138 height 13
type input "Strawberry, Liquid I.V. Hydration Multiplier"
click at [28, 141] on input "file" at bounding box center [31, 139] width 28 height 9
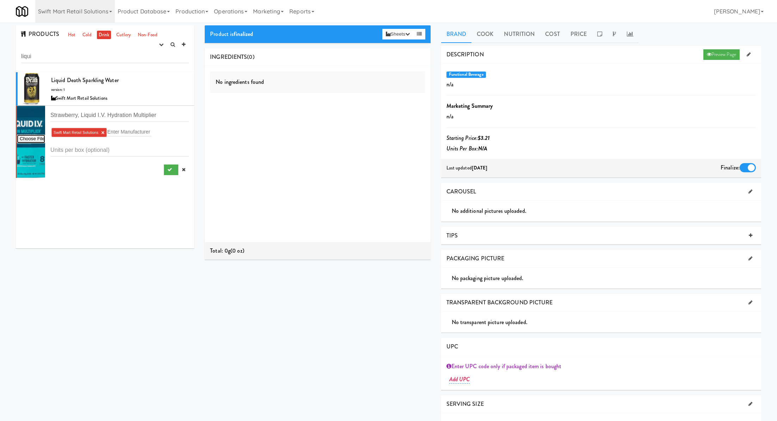
type input "C:\fakepath\LiquidIVStrawberry3ct.jpg"
click at [167, 168] on icon "submit" at bounding box center [169, 169] width 5 height 5
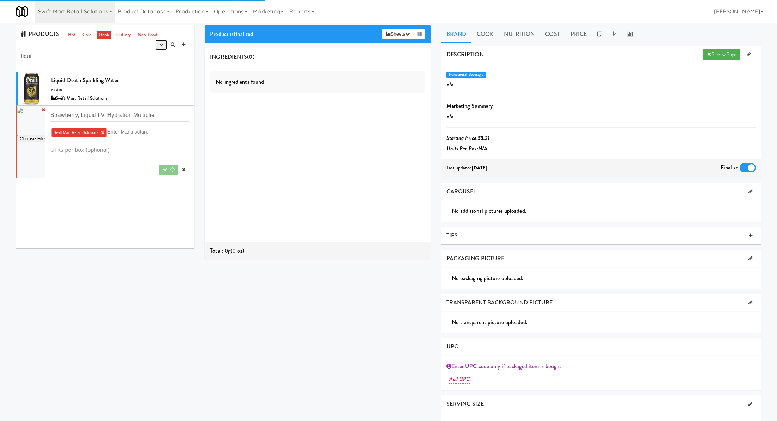
click at [158, 48] on button "button" at bounding box center [161, 44] width 12 height 11
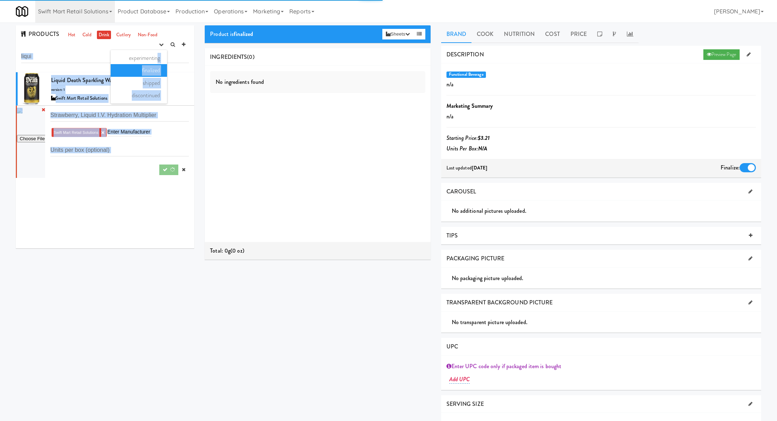
drag, startPoint x: 158, startPoint y: 57, endPoint x: 112, endPoint y: 223, distance: 171.9
click at [112, 223] on div "PRODUCTS Hot Cold Drink Cutlery Non-Food experimenting finalized shipped discon…" at bounding box center [105, 136] width 178 height 223
click at [112, 223] on div "Liquid Death Sparkling Water version: 1 Swift Mart Retail Solutions Strawberry,…" at bounding box center [105, 160] width 178 height 176
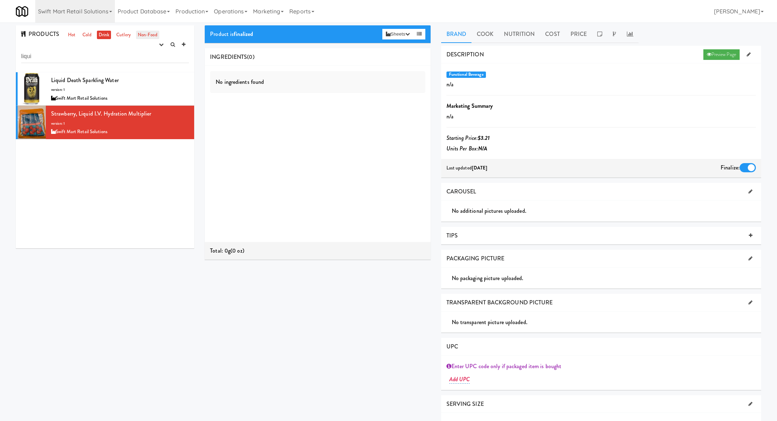
click at [145, 39] on link "Non-Food" at bounding box center [147, 35] width 23 height 9
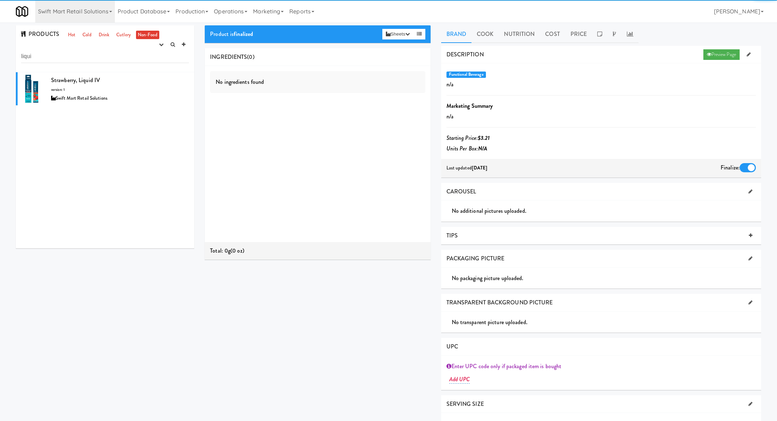
click at [110, 63] on div "PRODUCTS Hot Cold Drink Cutlery Non-Food experimenting finalized shipped discon…" at bounding box center [105, 48] width 178 height 47
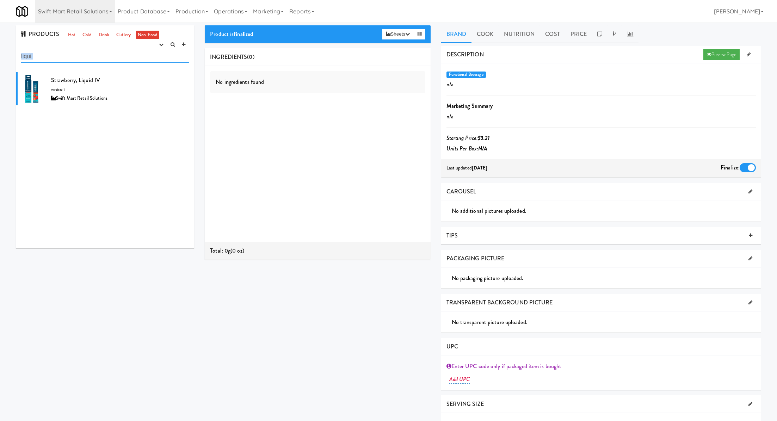
click at [110, 60] on input "liqui" at bounding box center [105, 56] width 168 height 13
click at [104, 32] on link "Drink" at bounding box center [104, 35] width 14 height 9
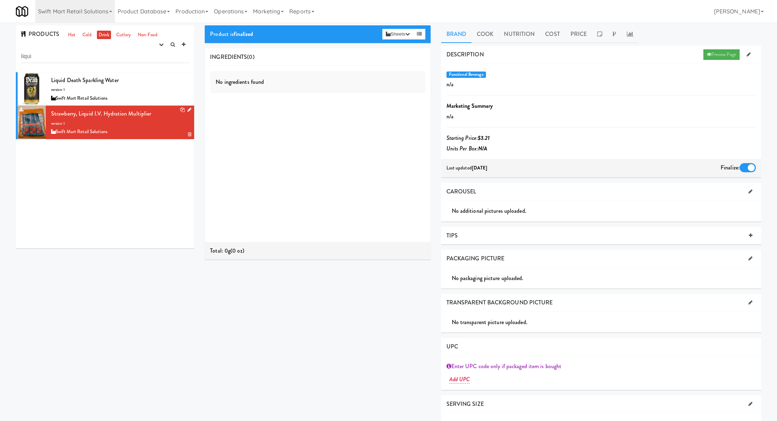
click at [189, 109] on icon at bounding box center [189, 109] width 4 height 5
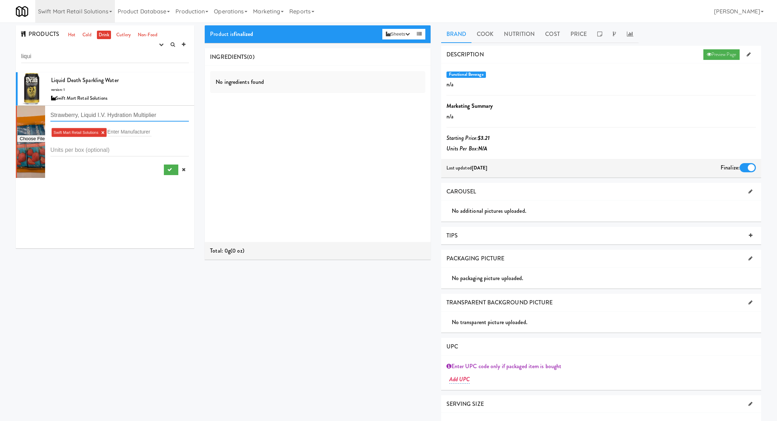
drag, startPoint x: 81, startPoint y: 116, endPoint x: 75, endPoint y: 115, distance: 5.3
click at [77, 115] on input "Strawberry, Liquid I.V. Hydration Multiplier" at bounding box center [119, 114] width 138 height 13
drag, startPoint x: 75, startPoint y: 115, endPoint x: 45, endPoint y: 116, distance: 29.9
click at [45, 116] on li "Strawberry, Liquid I.V. Hydration Multiplier Swift Mart Retail Solutions × Ente…" at bounding box center [105, 142] width 178 height 72
click at [62, 116] on input "Strawberry, Liquid I.V. Hydration Multiplier" at bounding box center [119, 114] width 138 height 13
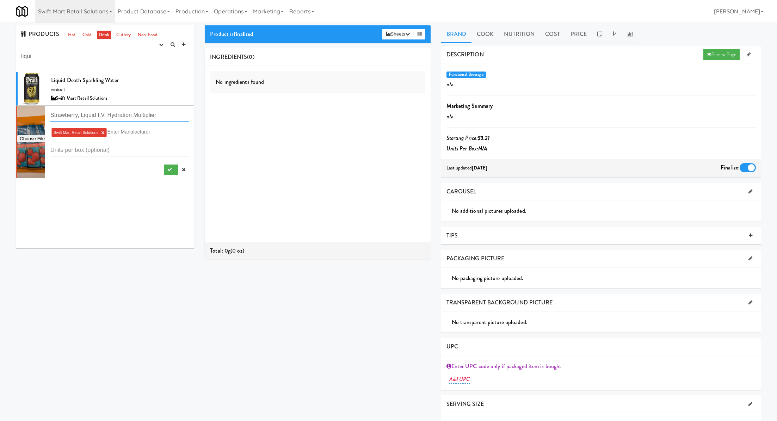
click at [62, 116] on input "Strawberry, Liquid I.V. Hydration Multiplier" at bounding box center [119, 114] width 138 height 13
click at [53, 114] on input ", Liquid I.V. Hydration Multiplier" at bounding box center [119, 114] width 138 height 13
click at [138, 112] on input "Liquid I.V. Hydration Multiplier" at bounding box center [119, 114] width 138 height 13
click at [136, 116] on input "Liquid I.V. Hydration Multiplier - Lemon Lime" at bounding box center [119, 114] width 138 height 13
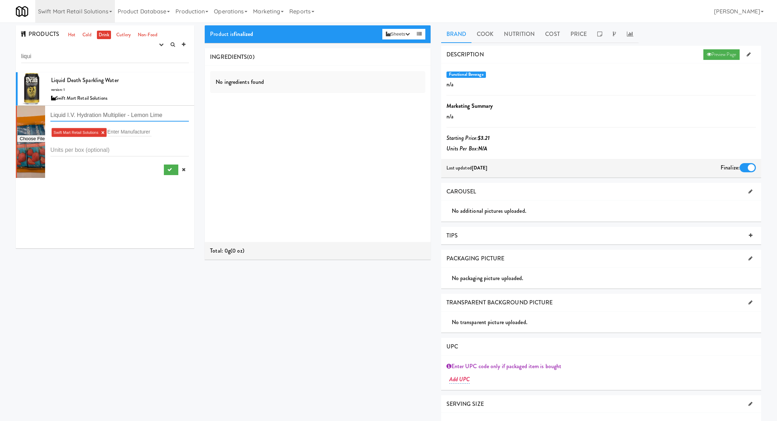
click at [136, 116] on input "Liquid I.V. Hydration Multiplier - Lemon Lime" at bounding box center [119, 114] width 138 height 13
type input "Liquid I.V. Hydration Multiplier - Lemon Lime"
click at [40, 140] on input "file" at bounding box center [31, 139] width 28 height 9
type input "C:\fakepath\GUEST_f2462e11-77ce-478d-8c6a-3866cefb1ac8.webp"
click at [168, 169] on icon "submit" at bounding box center [169, 169] width 5 height 5
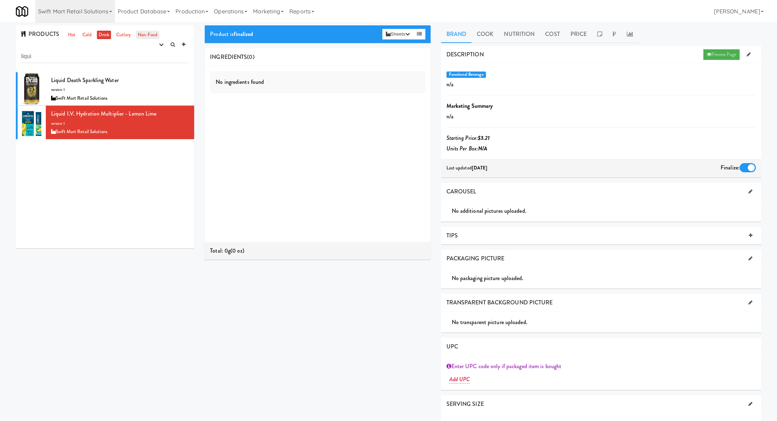
click at [144, 36] on link "Non-Food" at bounding box center [147, 35] width 23 height 9
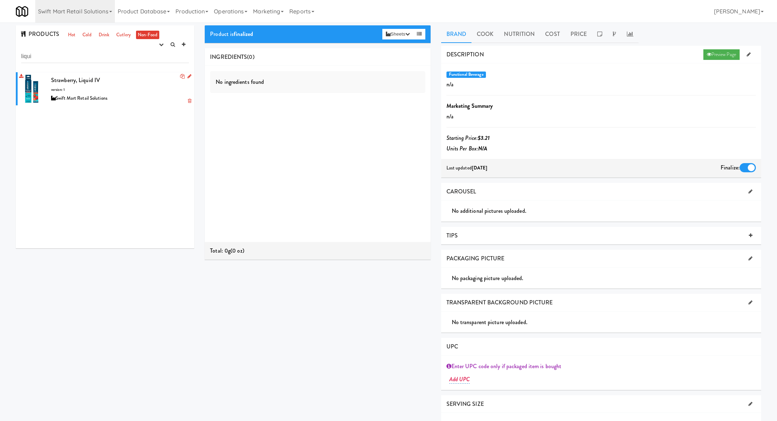
click at [188, 76] on icon at bounding box center [189, 76] width 4 height 5
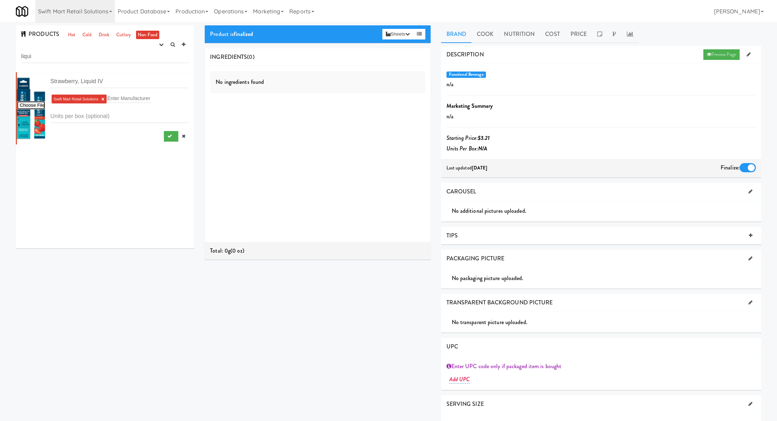
click at [39, 109] on input "file" at bounding box center [31, 105] width 28 height 9
type input "C:\fakepath\LiquidIVStrawberry3ct.jpg"
click at [169, 136] on icon "submit" at bounding box center [169, 136] width 5 height 5
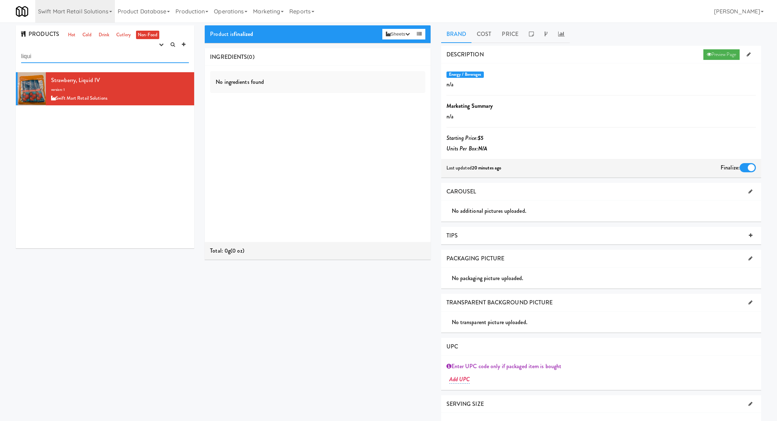
click at [150, 55] on input "liqui" at bounding box center [105, 56] width 168 height 13
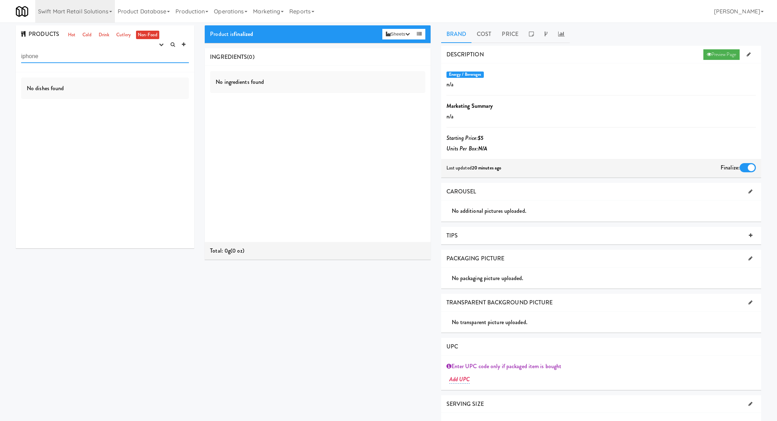
click at [133, 59] on input "iphone" at bounding box center [105, 56] width 168 height 13
type input "cable"
click at [160, 48] on button "button" at bounding box center [161, 44] width 12 height 11
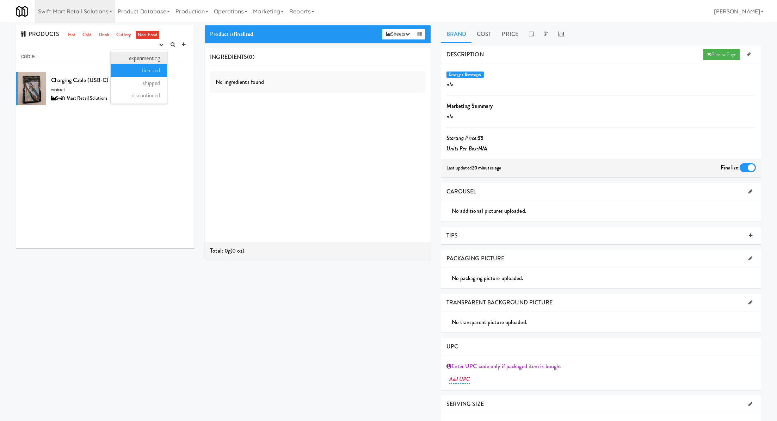
click at [157, 57] on link "experimenting" at bounding box center [139, 58] width 56 height 13
click at [187, 77] on icon at bounding box center [189, 76] width 4 height 5
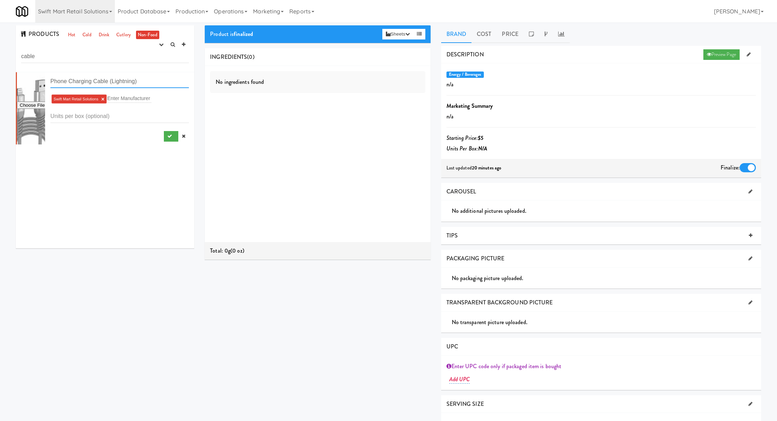
click at [51, 82] on input "Phone Charging Cable (Lightning)" at bounding box center [119, 81] width 138 height 13
type input "IPhone Charging Cable (Lightning)"
click at [36, 104] on input "file" at bounding box center [31, 105] width 28 height 9
type input "C:\fakepath\iPhone Cable 6ft.jpg"
click at [165, 136] on button "submit" at bounding box center [171, 136] width 14 height 11
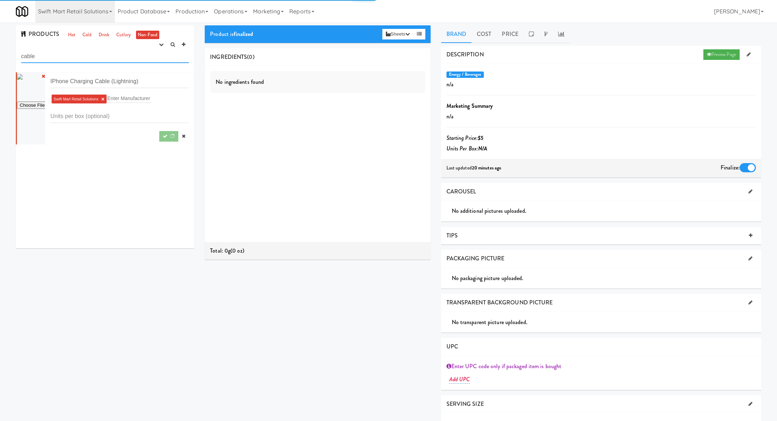
click at [75, 52] on input "cable" at bounding box center [105, 56] width 168 height 13
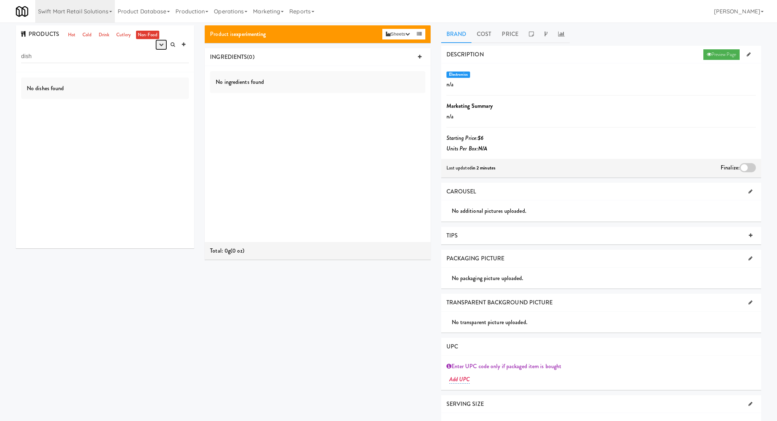
click at [159, 41] on button "button" at bounding box center [161, 44] width 12 height 11
click at [151, 71] on link "finalized" at bounding box center [139, 70] width 56 height 13
click at [160, 48] on button "button" at bounding box center [161, 44] width 12 height 11
click at [160, 59] on link "experimenting" at bounding box center [139, 58] width 56 height 13
click at [144, 57] on input "dish" at bounding box center [105, 56] width 168 height 13
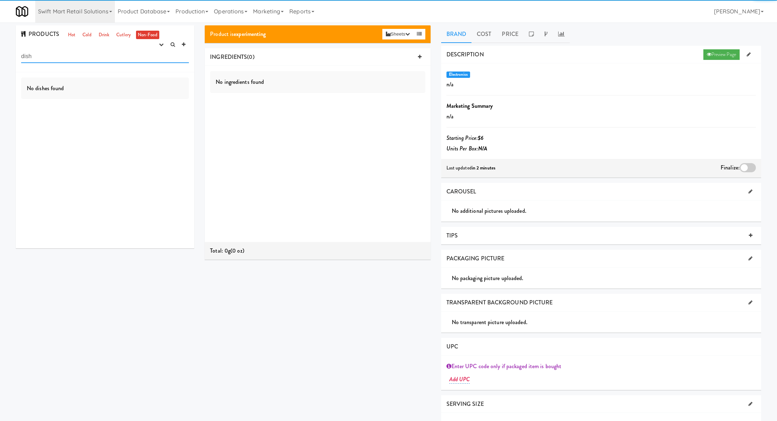
click at [144, 57] on input "dish" at bounding box center [105, 56] width 168 height 13
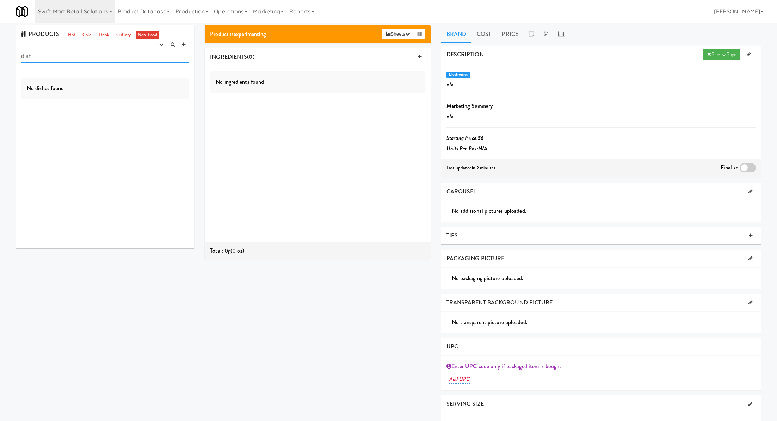
type input "h"
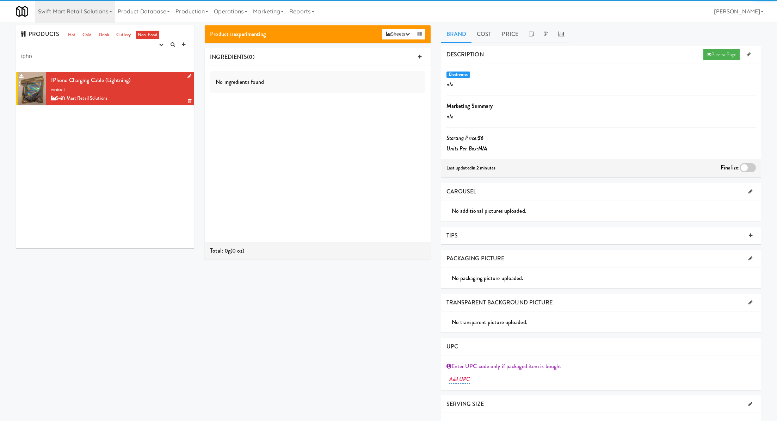
click at [161, 83] on div "IPhone Charging Cable (Lightning) version: 1 Swift Mart Retail Solutions" at bounding box center [120, 89] width 138 height 28
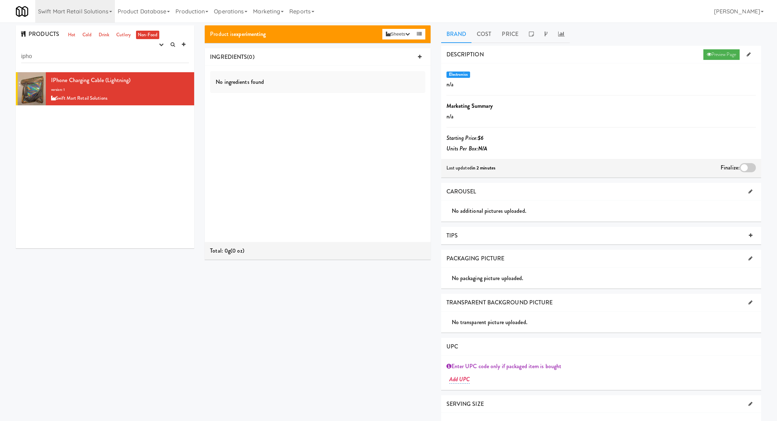
click at [748, 170] on div at bounding box center [747, 167] width 16 height 9
click at [0, 0] on input "checkbox" at bounding box center [0, 0] width 0 height 0
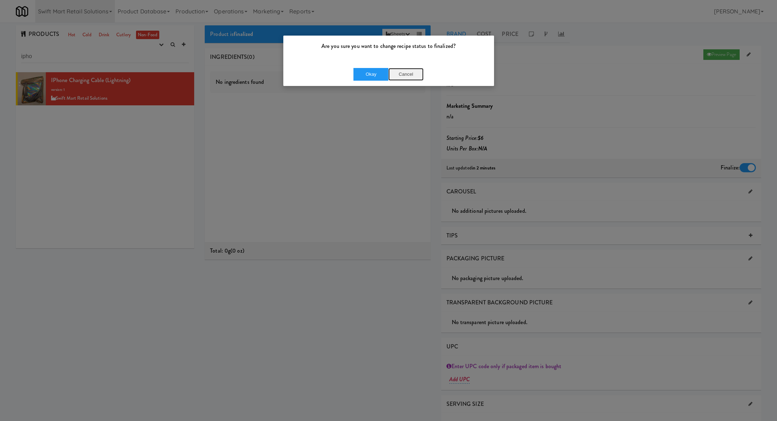
click at [411, 75] on button "Cancel" at bounding box center [405, 74] width 35 height 13
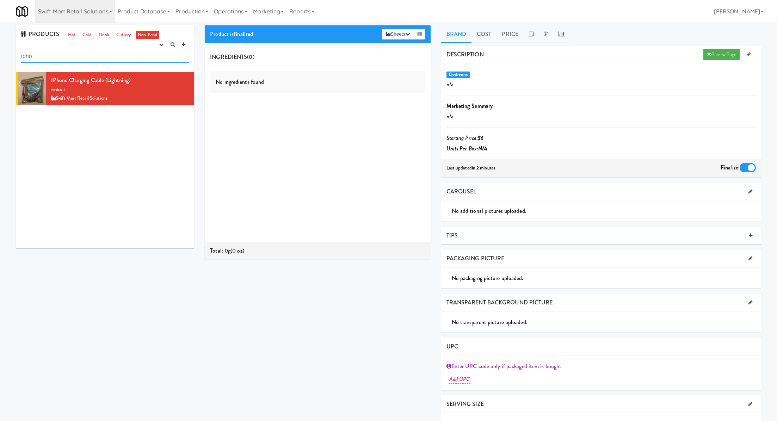
click at [114, 57] on input "ipho" at bounding box center [105, 56] width 168 height 13
click at [159, 45] on icon "button" at bounding box center [161, 44] width 5 height 5
click at [155, 71] on link "finalized" at bounding box center [139, 70] width 56 height 13
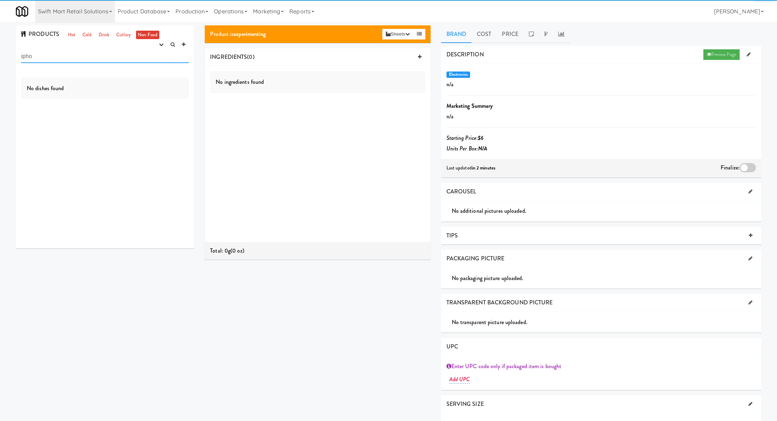
click at [107, 63] on input "ipho" at bounding box center [105, 56] width 168 height 13
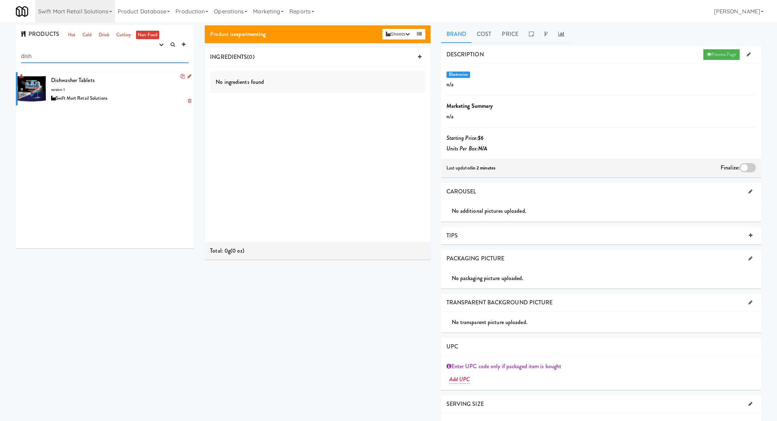
type input "dish"
click at [191, 77] on icon at bounding box center [189, 76] width 4 height 5
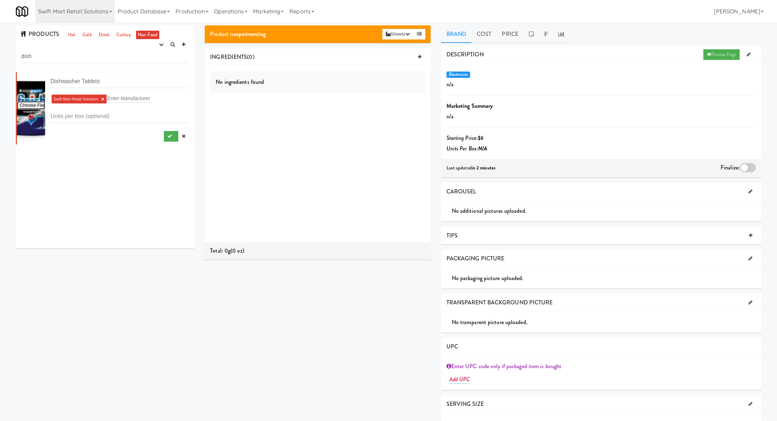
click at [38, 105] on input "file" at bounding box center [31, 105] width 28 height 9
type input "C:\fakepath\Dishwasher Tablet - 3ct.jpg"
click at [170, 139] on button "submit" at bounding box center [171, 136] width 14 height 11
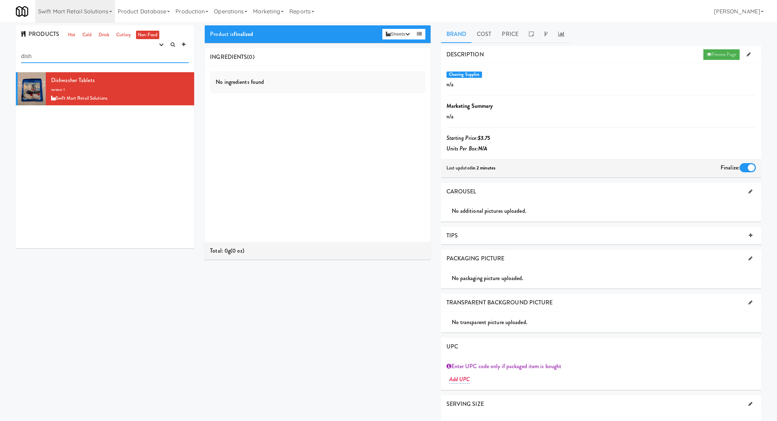
click at [75, 57] on input "dish" at bounding box center [105, 56] width 168 height 13
type input "d"
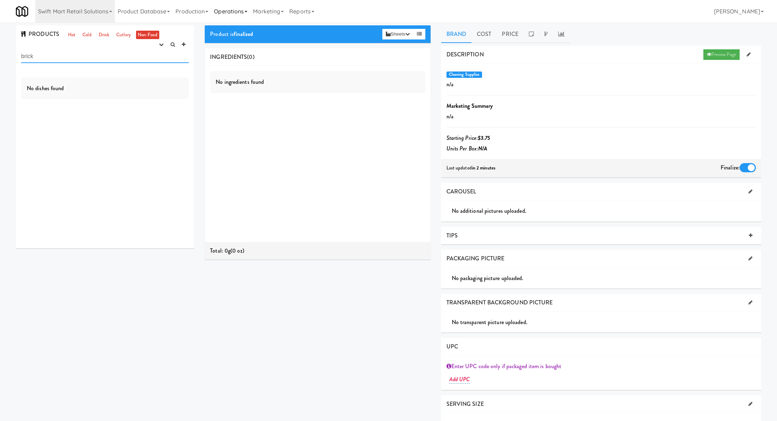
type input "brick"
click at [85, 60] on input "brick" at bounding box center [105, 56] width 168 height 13
click at [158, 40] on button "button" at bounding box center [161, 44] width 12 height 11
click at [160, 60] on link "experimenting" at bounding box center [139, 58] width 56 height 13
click at [145, 83] on div "USB Charging Brick version: 1 Swift Mart Retail Solutions" at bounding box center [120, 89] width 138 height 28
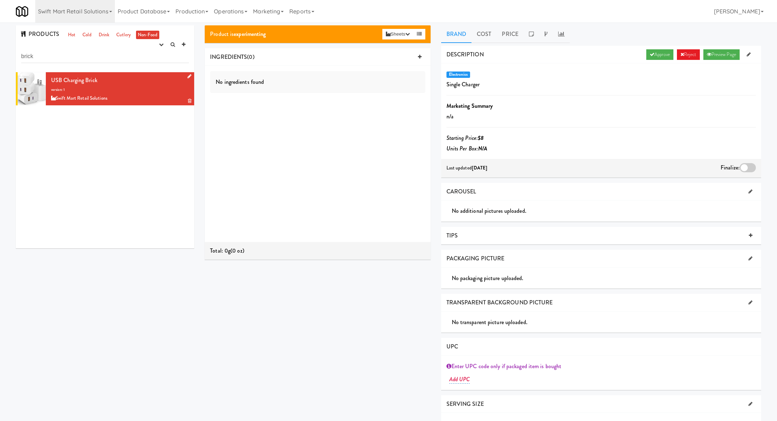
click at [188, 77] on icon at bounding box center [189, 76] width 4 height 5
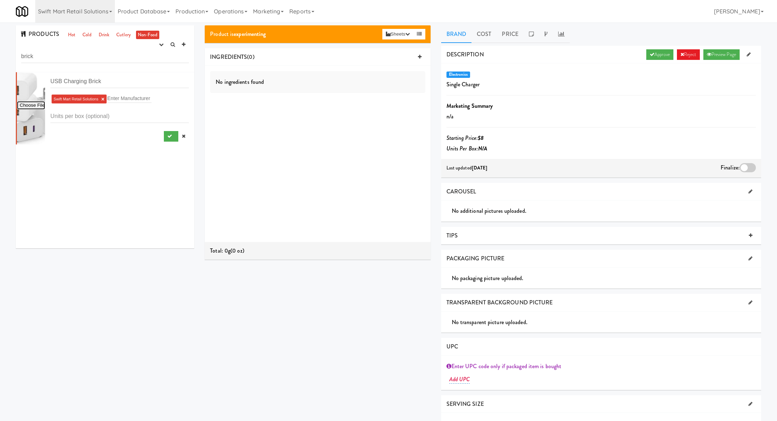
click at [36, 105] on input "file" at bounding box center [31, 105] width 28 height 9
type input "C:\fakepath\Charging Brick.jpg"
click at [167, 140] on button "submit" at bounding box center [171, 136] width 14 height 11
click at [649, 57] on link "Approve" at bounding box center [659, 54] width 27 height 11
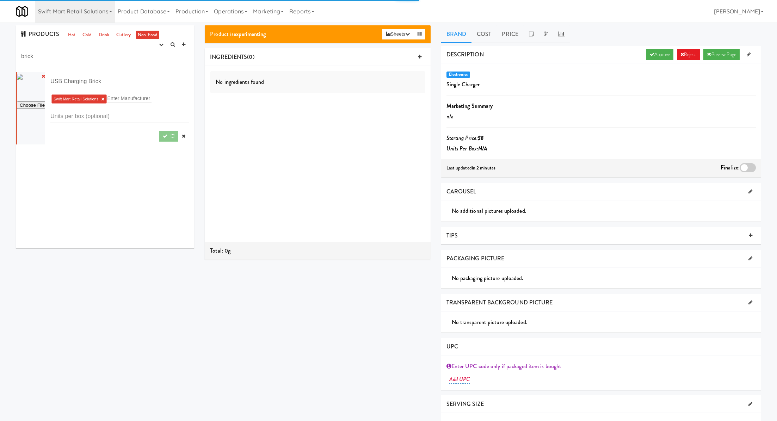
click at [745, 169] on div at bounding box center [747, 167] width 16 height 9
click at [0, 0] on input "checkbox" at bounding box center [0, 0] width 0 height 0
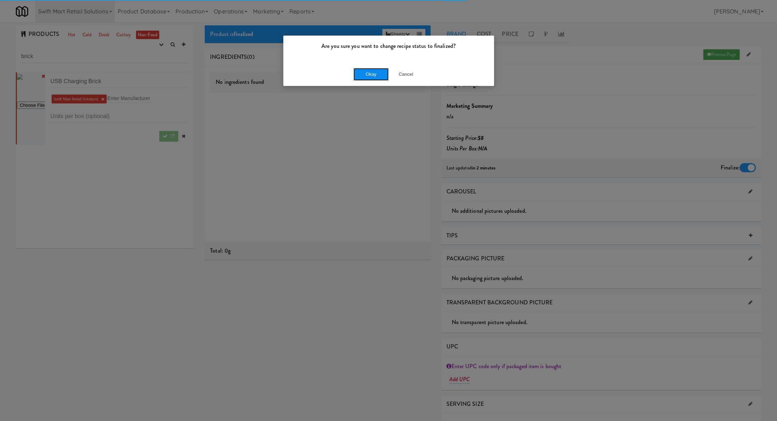
click at [375, 74] on button "Okay" at bounding box center [370, 74] width 35 height 13
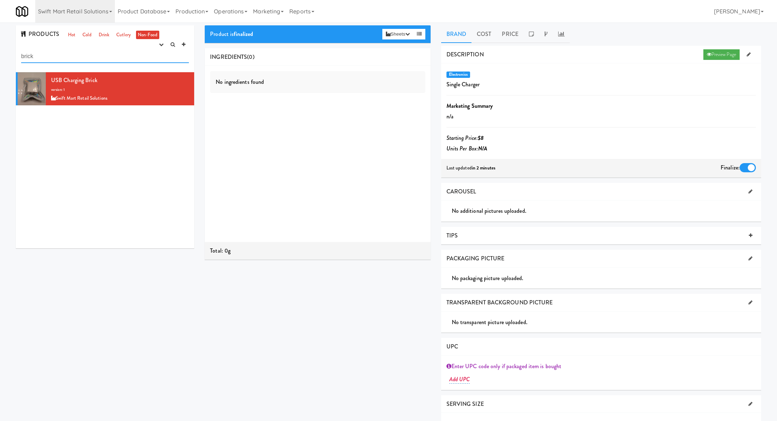
click at [122, 51] on input "brick" at bounding box center [105, 56] width 168 height 13
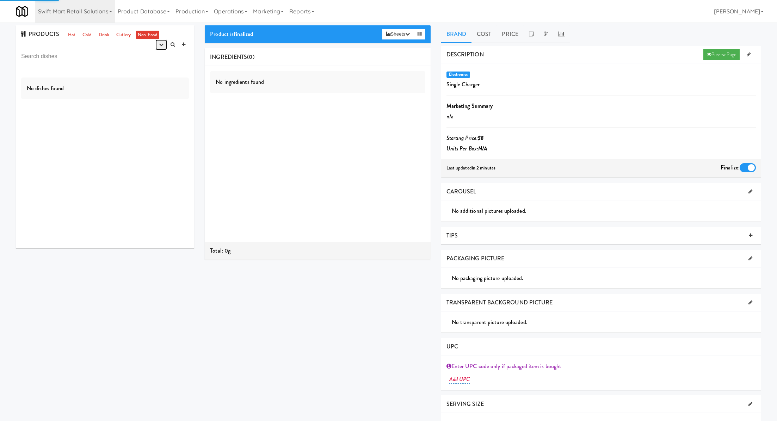
click at [158, 45] on button "button" at bounding box center [161, 44] width 12 height 11
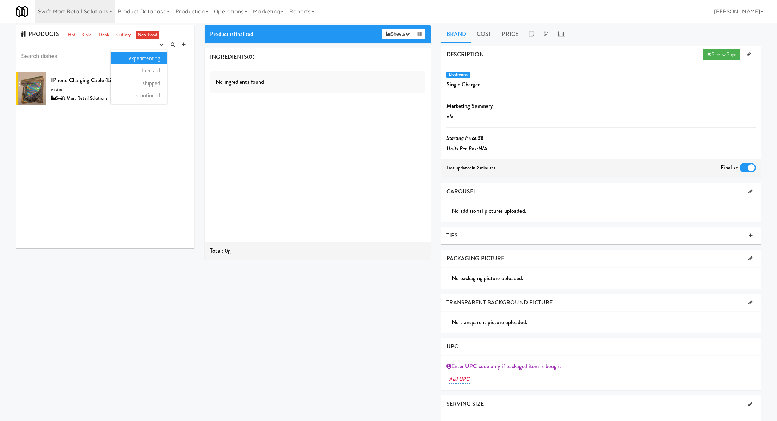
click at [152, 59] on link "experimenting" at bounding box center [139, 58] width 56 height 13
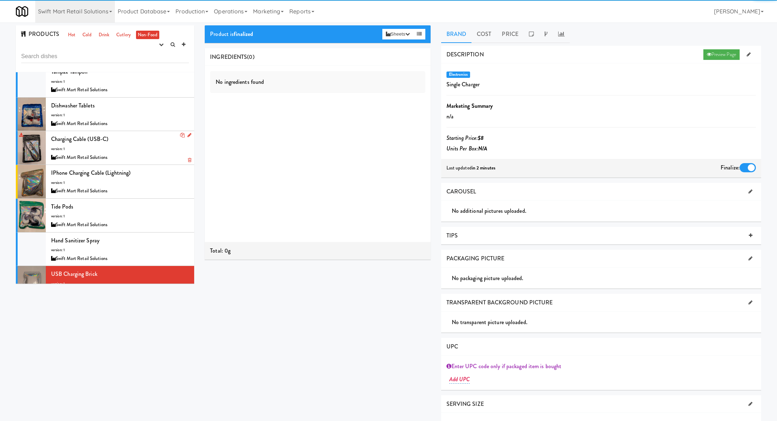
scroll to position [360, 0]
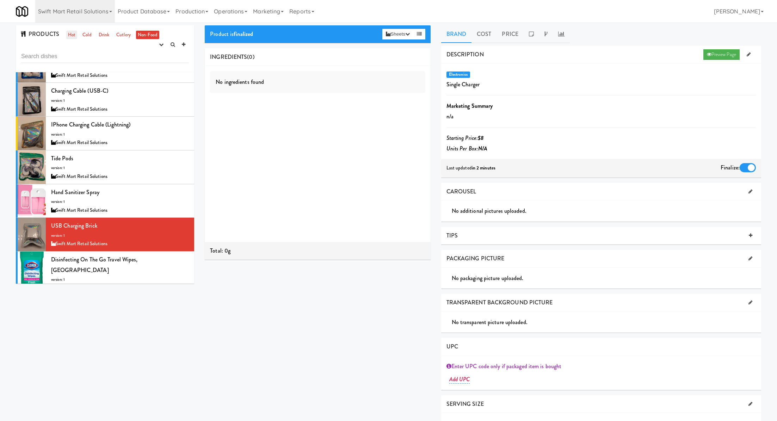
click at [71, 36] on link "Hot" at bounding box center [71, 35] width 11 height 9
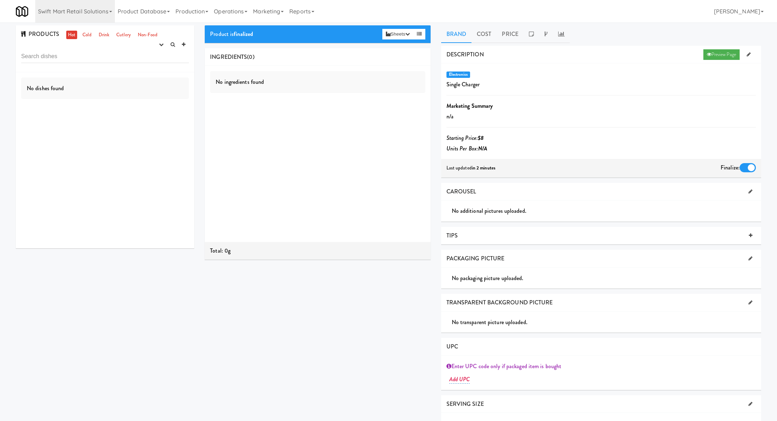
scroll to position [0, 0]
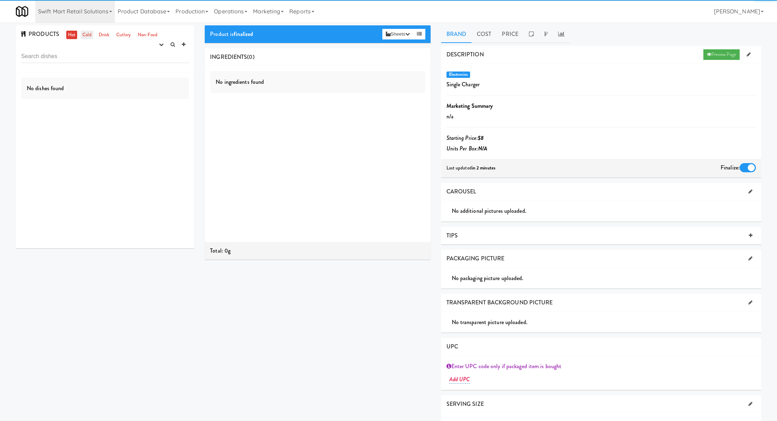
click at [81, 38] on link "Cold" at bounding box center [87, 35] width 12 height 9
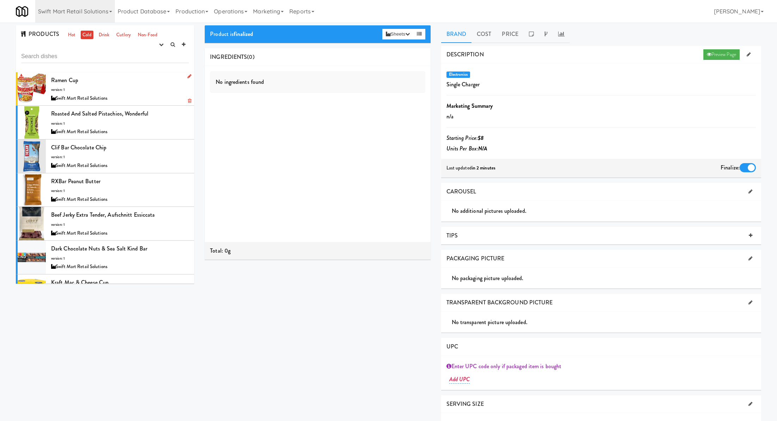
click at [125, 87] on div "Ramen Cup version: 1 Swift Mart Retail Solutions" at bounding box center [120, 89] width 138 height 28
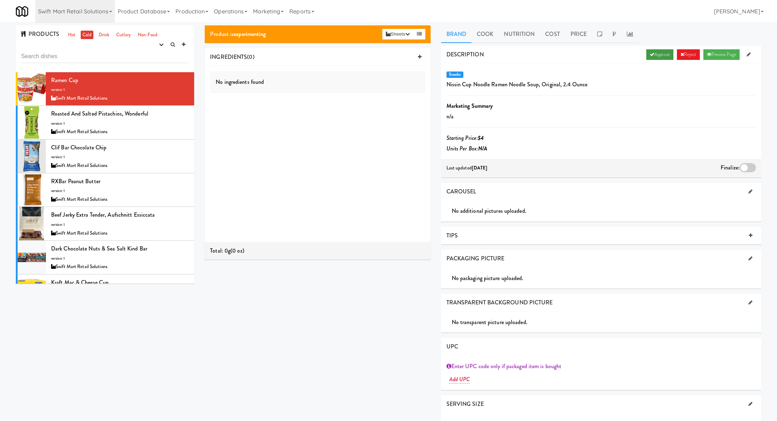
click at [653, 55] on link "Approve" at bounding box center [659, 54] width 27 height 11
click at [744, 172] on div "Finalize:" at bounding box center [737, 167] width 35 height 11
click at [746, 168] on div at bounding box center [747, 167] width 16 height 9
click at [0, 0] on input "checkbox" at bounding box center [0, 0] width 0 height 0
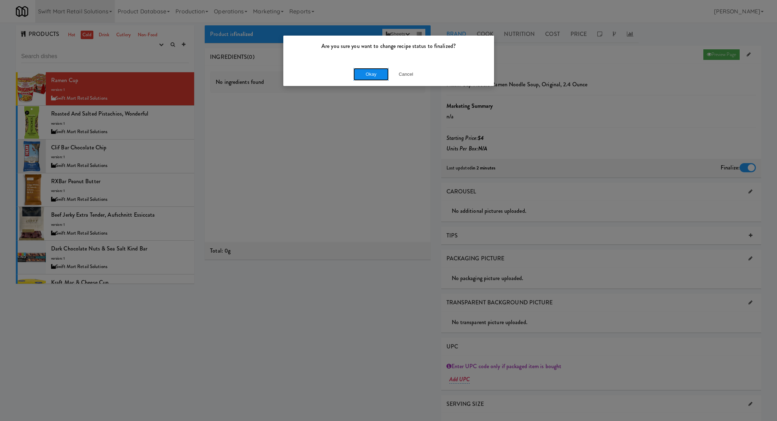
click at [382, 76] on button "Okay" at bounding box center [370, 74] width 35 height 13
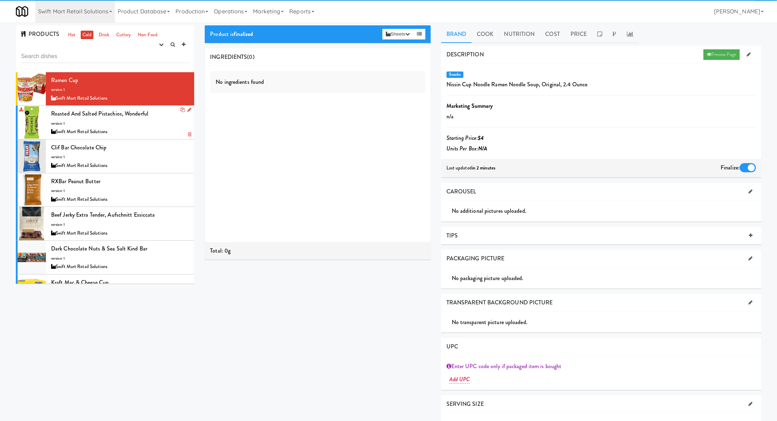
click at [173, 129] on div "Swift Mart Retail Solutions" at bounding box center [120, 131] width 138 height 9
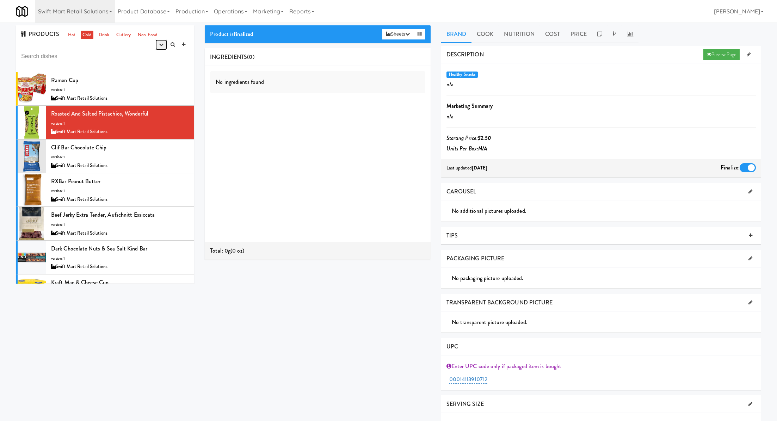
click at [163, 43] on button "button" at bounding box center [161, 44] width 12 height 11
click at [157, 57] on link "experimenting" at bounding box center [139, 58] width 56 height 13
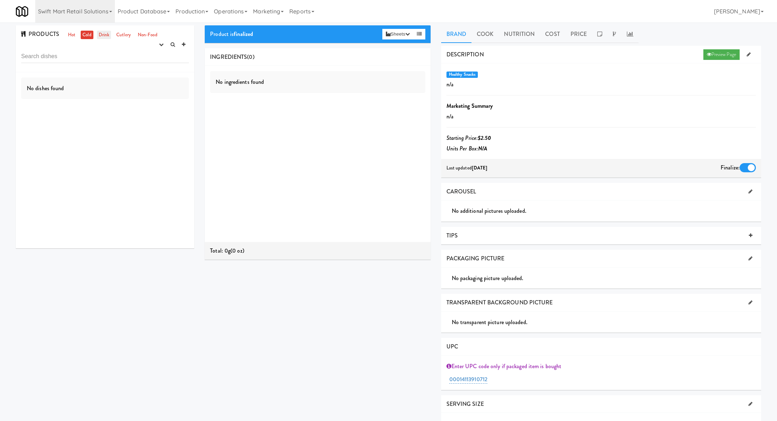
click at [101, 37] on link "Drink" at bounding box center [104, 35] width 14 height 9
click at [148, 34] on link "Non-Food" at bounding box center [147, 35] width 23 height 9
click at [146, 95] on div "Swift Mart Retail Solutions" at bounding box center [120, 98] width 138 height 9
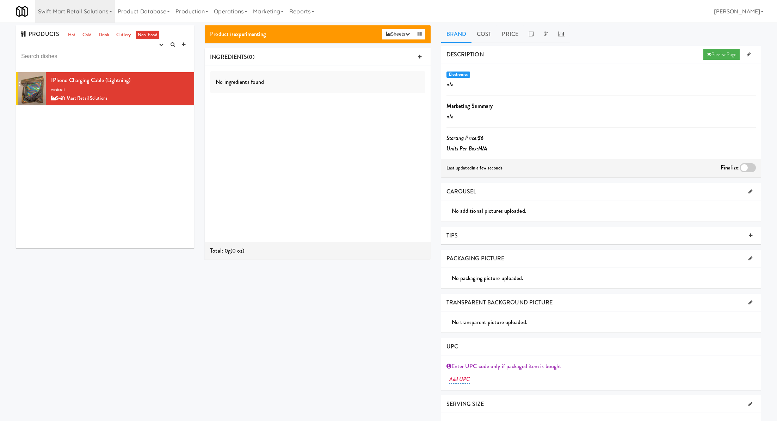
click at [744, 167] on div at bounding box center [747, 167] width 16 height 9
click at [0, 0] on input "checkbox" at bounding box center [0, 0] width 0 height 0
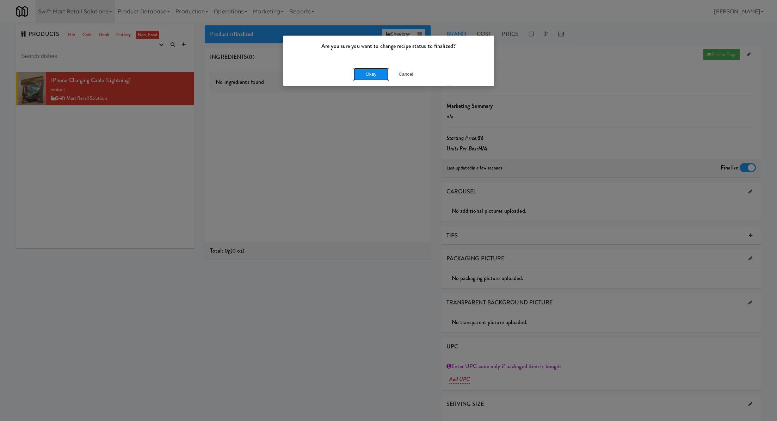
click at [376, 75] on button "Okay" at bounding box center [370, 74] width 35 height 13
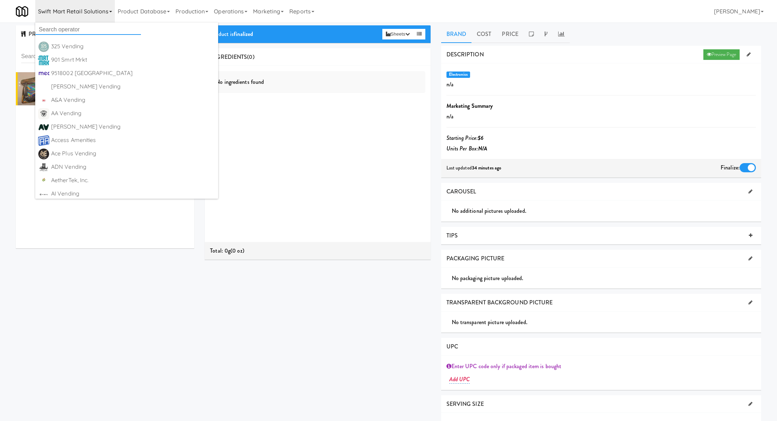
click at [97, 26] on input "text" at bounding box center [88, 29] width 106 height 11
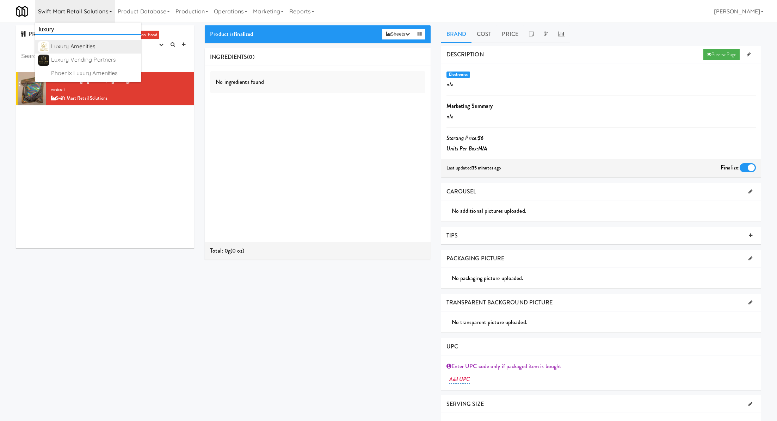
type input "luxury"
click at [98, 48] on div "Luxury Amenities" at bounding box center [94, 46] width 87 height 11
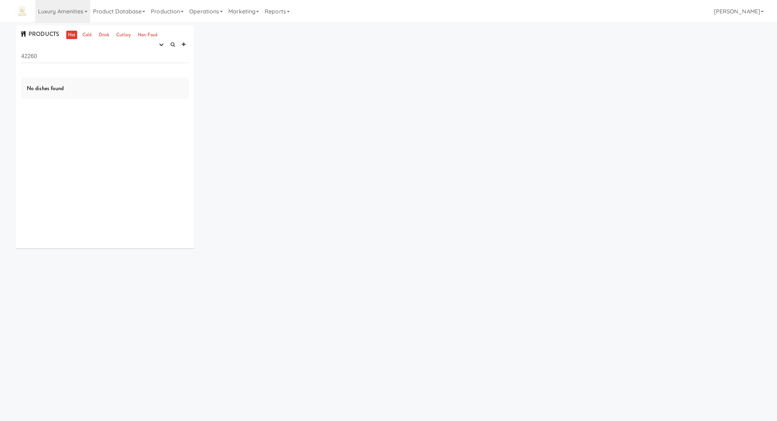
click at [74, 58] on input "42260" at bounding box center [105, 56] width 168 height 13
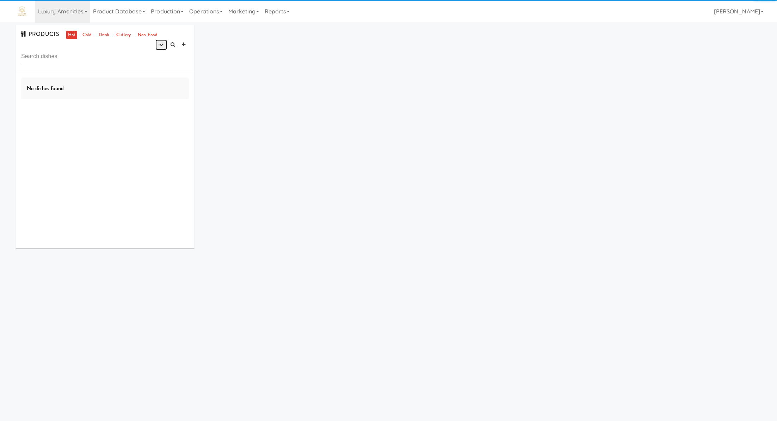
click at [158, 43] on button "button" at bounding box center [161, 44] width 12 height 11
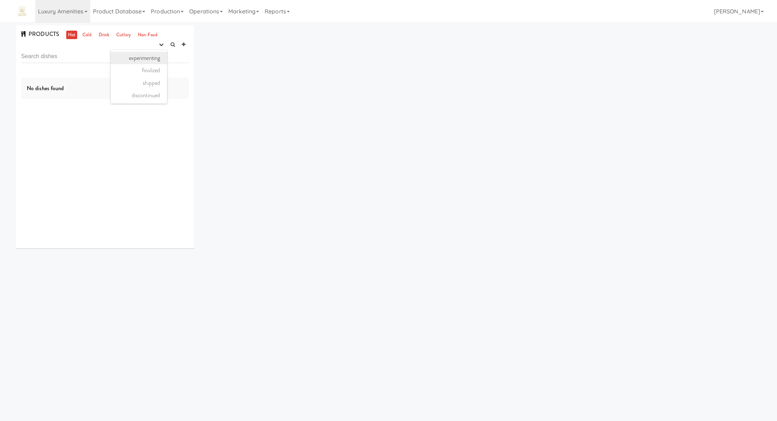
click at [157, 56] on link "experimenting" at bounding box center [139, 58] width 56 height 13
click at [88, 35] on link "Cold" at bounding box center [87, 35] width 12 height 9
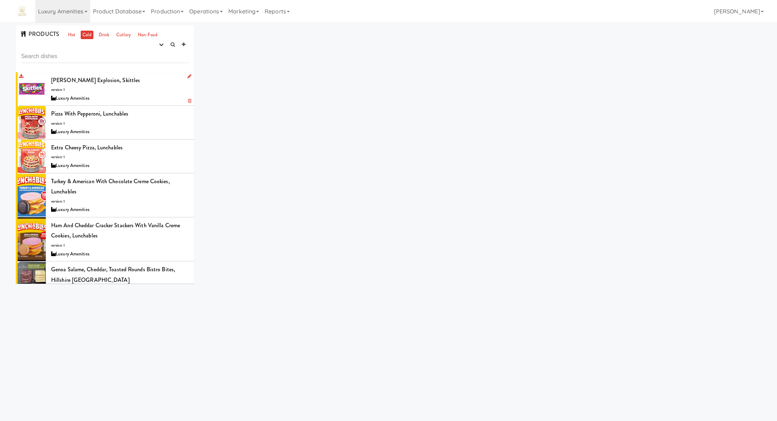
click at [141, 84] on div "Berry Explosion, Skittles version: 1 Luxury Amenities" at bounding box center [120, 89] width 138 height 28
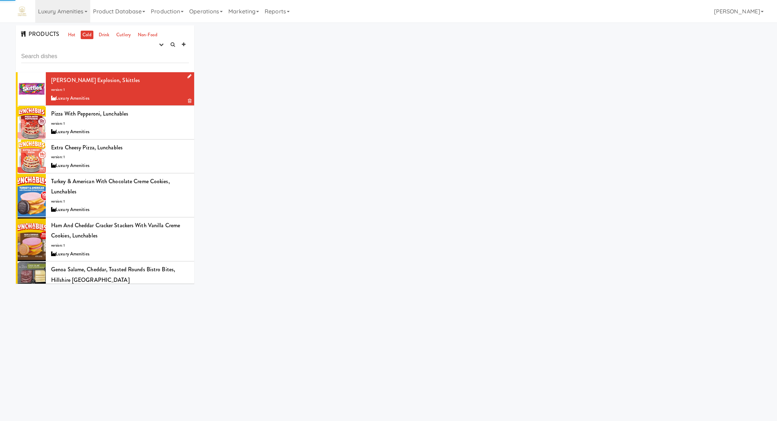
click at [141, 84] on div "Berry Explosion, Skittles version: 1 Luxury Amenities" at bounding box center [120, 89] width 138 height 28
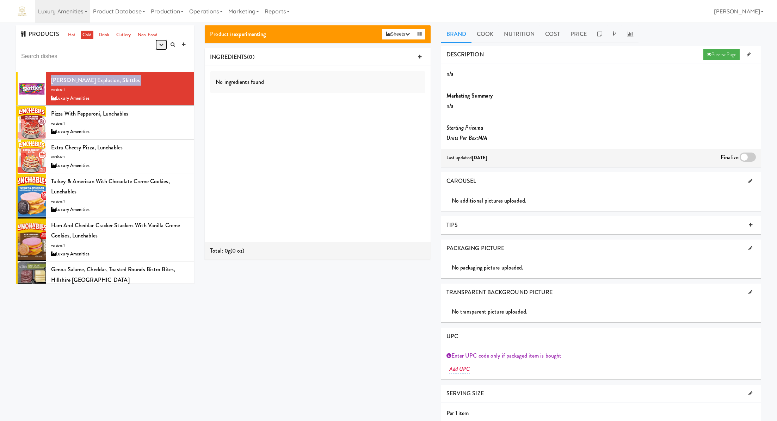
click at [159, 47] on button "button" at bounding box center [161, 44] width 12 height 11
click at [105, 125] on div "Pizza With Pepperoni, Lunchables version: 1 Luxury Amenities" at bounding box center [120, 122] width 138 height 28
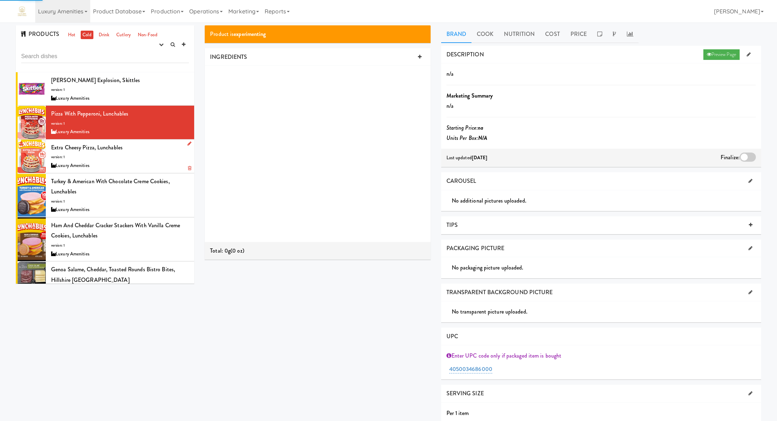
click at [150, 158] on div "Extra Cheesy Pizza, Lunchables version: 1 Luxury Amenities" at bounding box center [120, 156] width 138 height 28
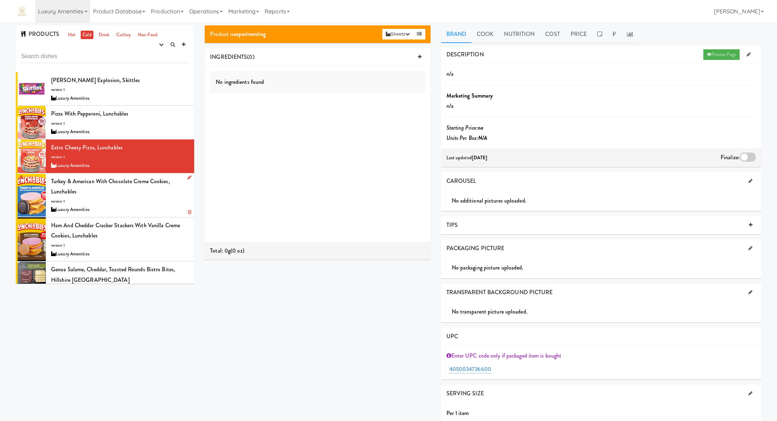
click at [154, 199] on div "Turkey & American with Chocolate Creme Cookies, Lunchables version: 1 Luxury Am…" at bounding box center [120, 195] width 138 height 38
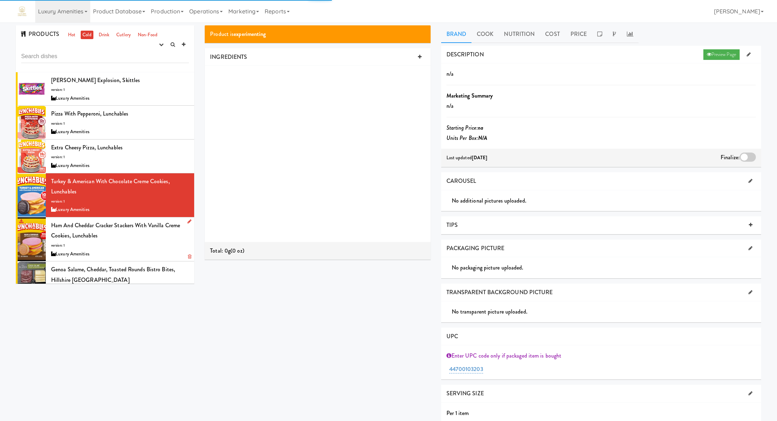
click at [154, 242] on div "Ham and Cheddar Cracker Stackers with Vanilla Creme Cookies, Lunchables version…" at bounding box center [120, 239] width 138 height 38
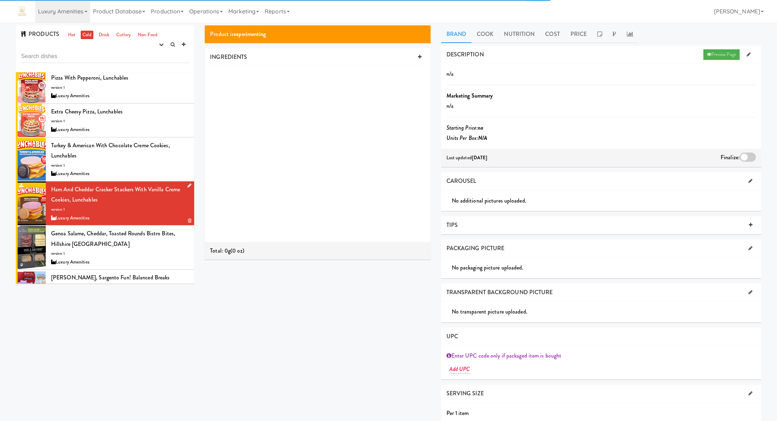
scroll to position [51, 0]
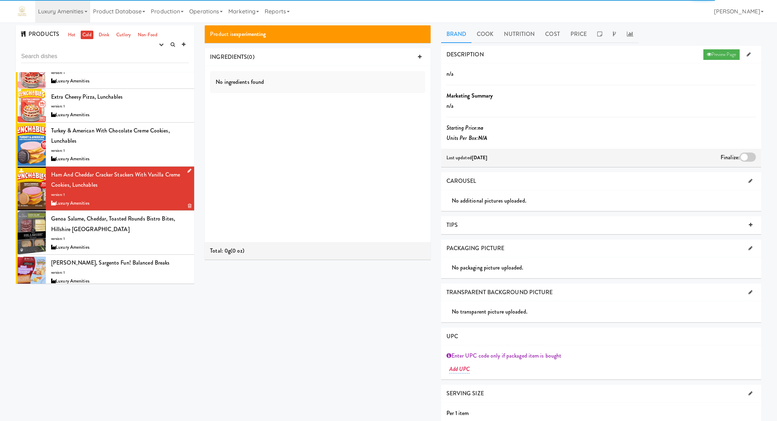
click at [154, 230] on div "Genoa Salame, Cheddar, Toasted Rounds Bistro Bites, Hillshire Snacking version:…" at bounding box center [120, 232] width 138 height 38
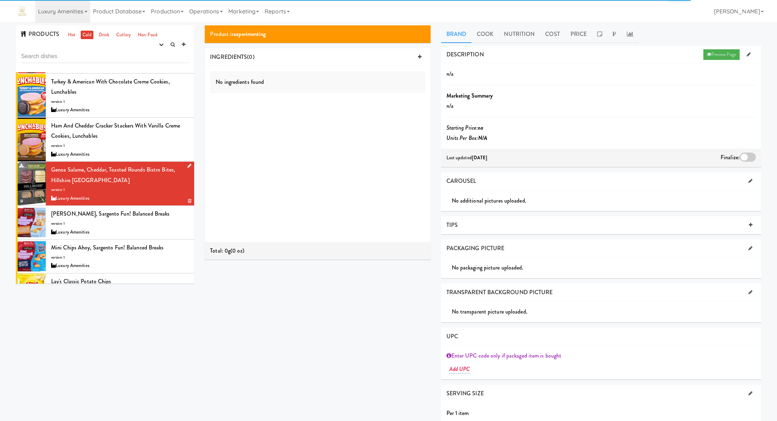
scroll to position [108, 0]
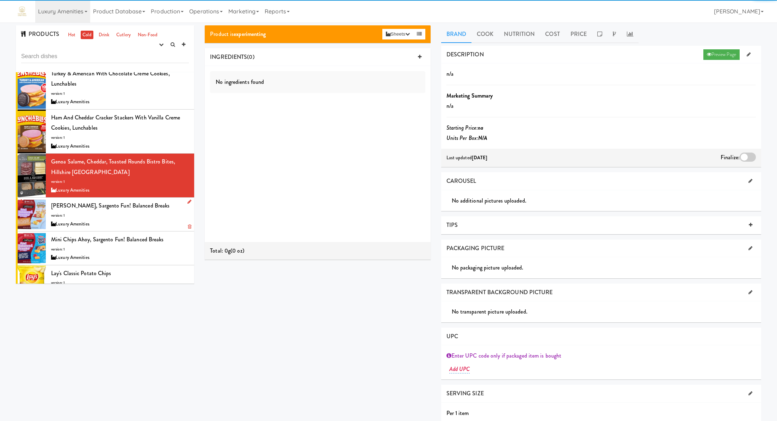
click at [154, 217] on div "Teddy Graham Honey, Sargento Fun! Balanced Breaks version: 1 Luxury Amenities" at bounding box center [120, 214] width 138 height 28
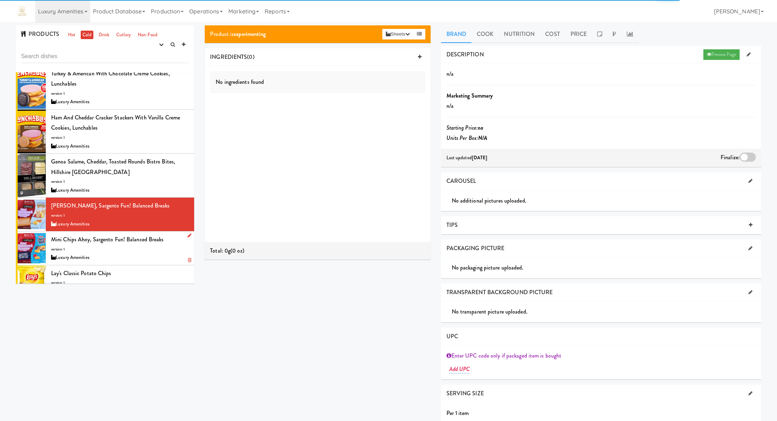
click at [155, 256] on div "Luxury Amenities" at bounding box center [120, 257] width 138 height 9
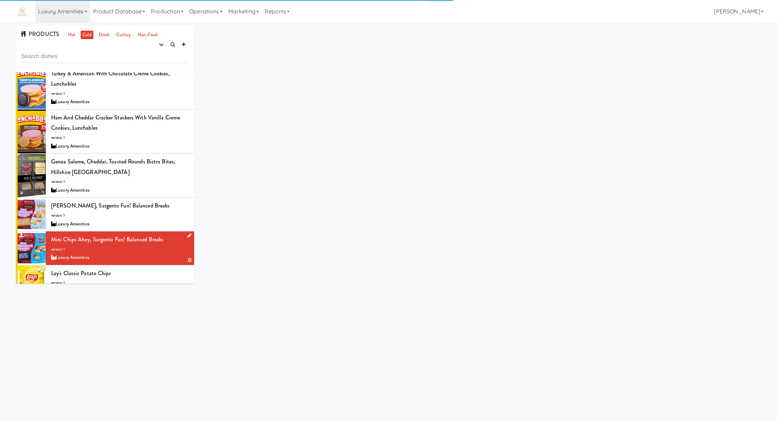
scroll to position [122, 0]
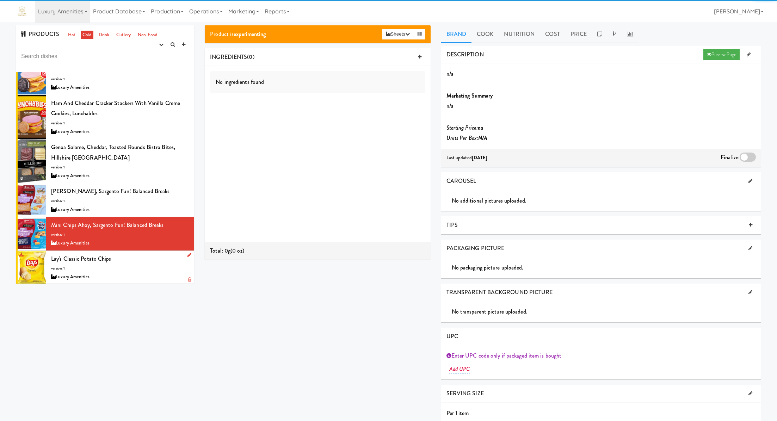
click at [154, 258] on div "Lay's Classic Potato Chips version: 1 Luxury Amenities" at bounding box center [120, 268] width 138 height 28
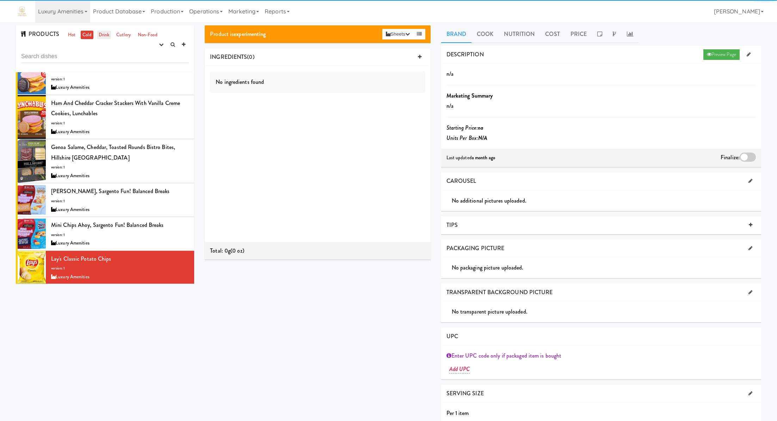
click at [106, 34] on link "Drink" at bounding box center [104, 35] width 14 height 9
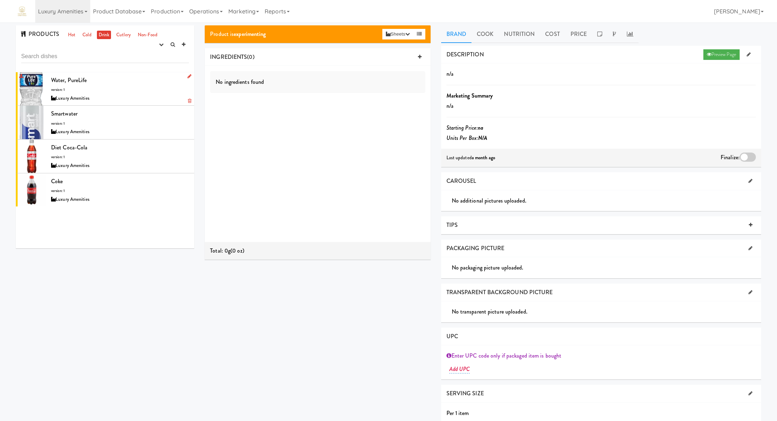
click at [147, 77] on div "Water, PureLife version: 1 Luxury Amenities" at bounding box center [120, 89] width 138 height 28
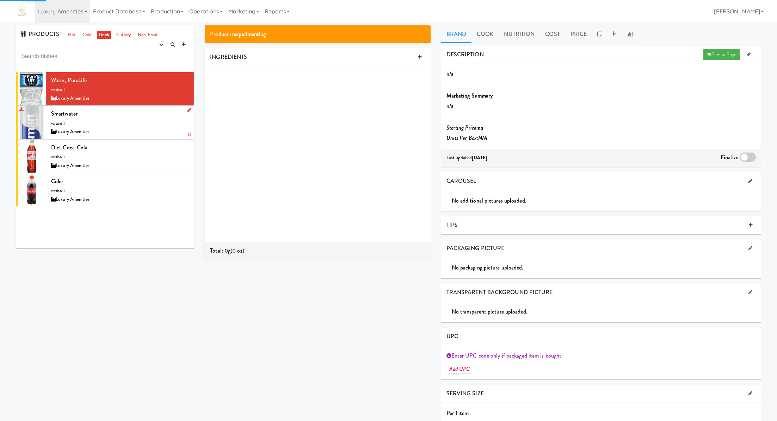
click at [145, 124] on div "Smartwater version: 1 Luxury Amenities" at bounding box center [120, 122] width 138 height 28
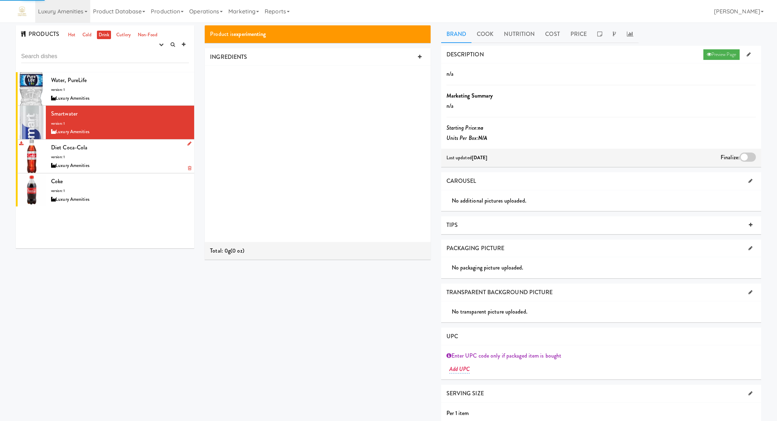
click at [143, 150] on div "Diet Coca-Cola version: 1 Luxury Amenities" at bounding box center [120, 156] width 138 height 28
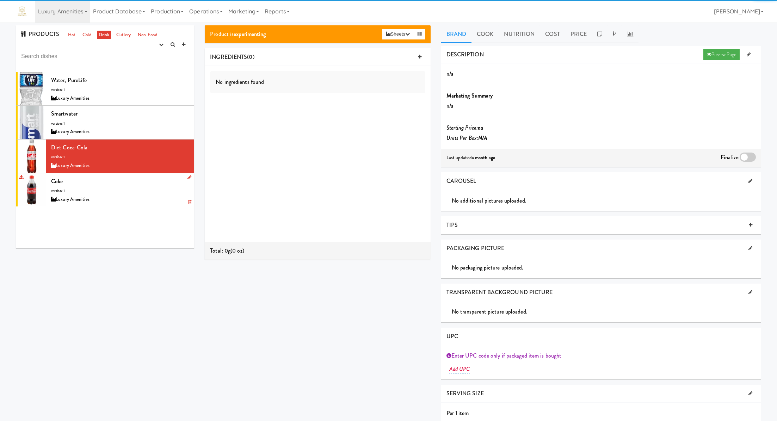
click at [141, 188] on div "Coke version: 1 Luxury Amenities" at bounding box center [120, 190] width 138 height 28
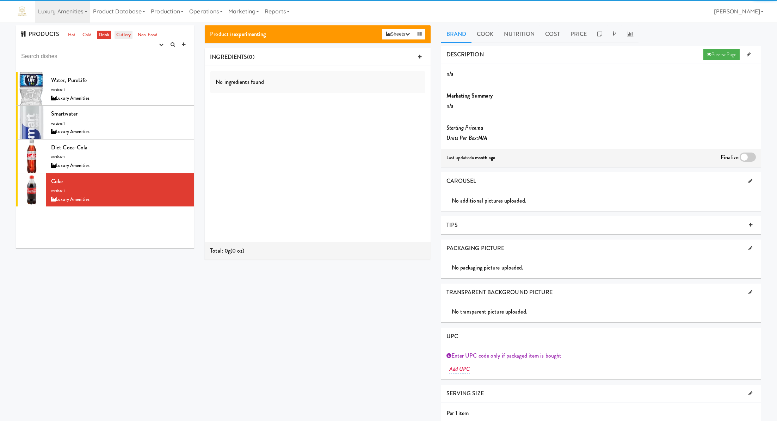
click at [125, 35] on link "Cutlery" at bounding box center [123, 35] width 18 height 9
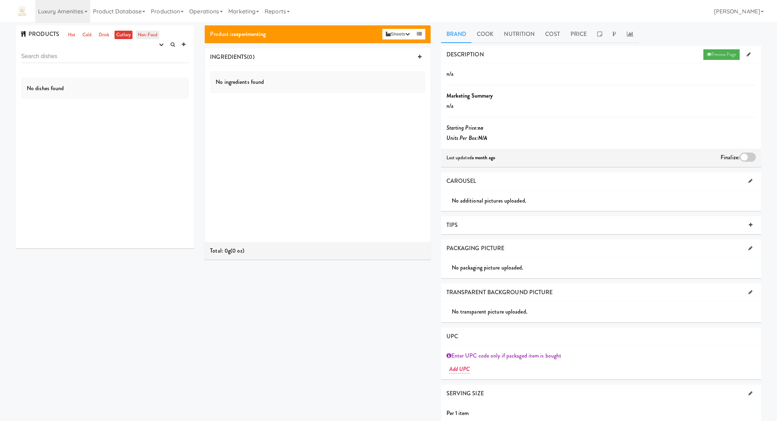
click at [141, 35] on link "Non-Food" at bounding box center [147, 35] width 23 height 9
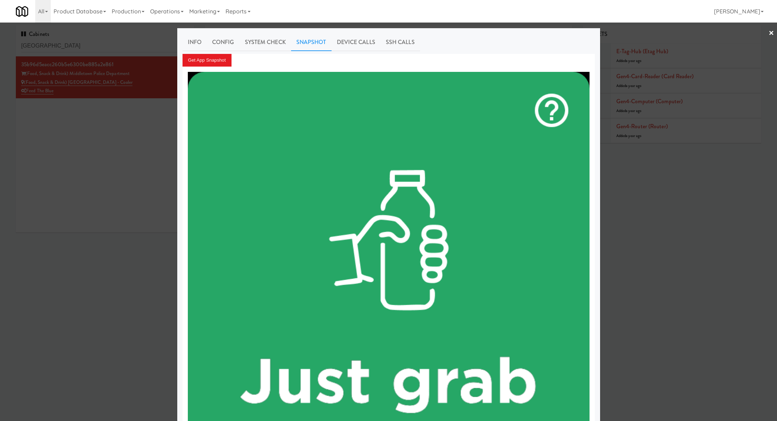
click at [128, 173] on div at bounding box center [388, 210] width 777 height 421
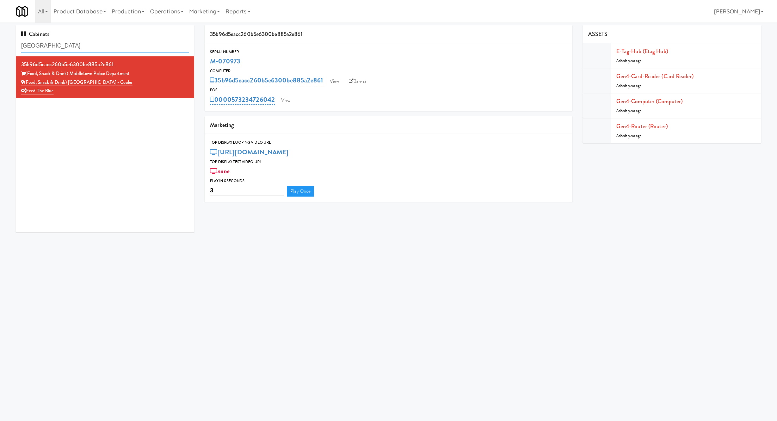
click at [169, 48] on input "middletown" at bounding box center [105, 45] width 168 height 13
paste input "FV - Cooler - Middle"
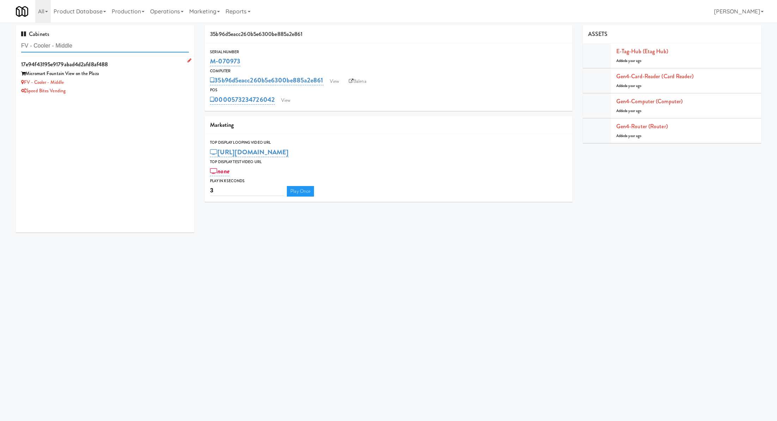
type input "FV - Cooler - Middle"
click at [128, 85] on div "FV - Cooler - Middle" at bounding box center [105, 82] width 168 height 9
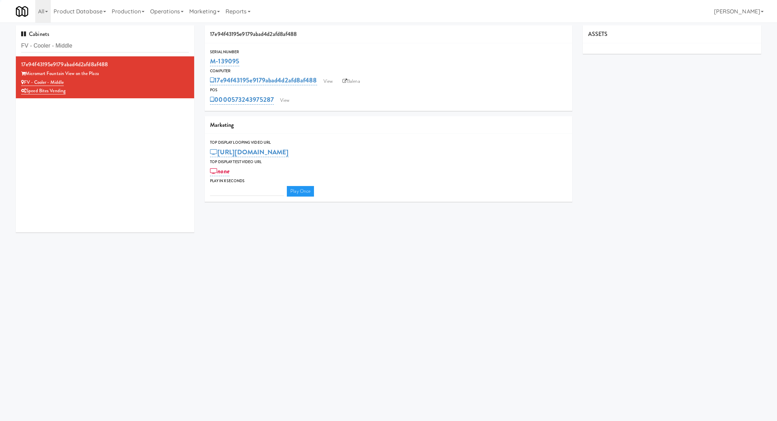
type input "3"
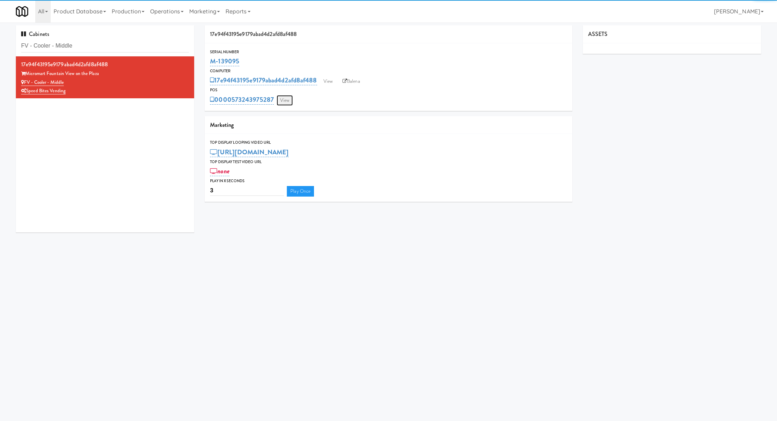
click at [293, 98] on link "View" at bounding box center [284, 100] width 16 height 11
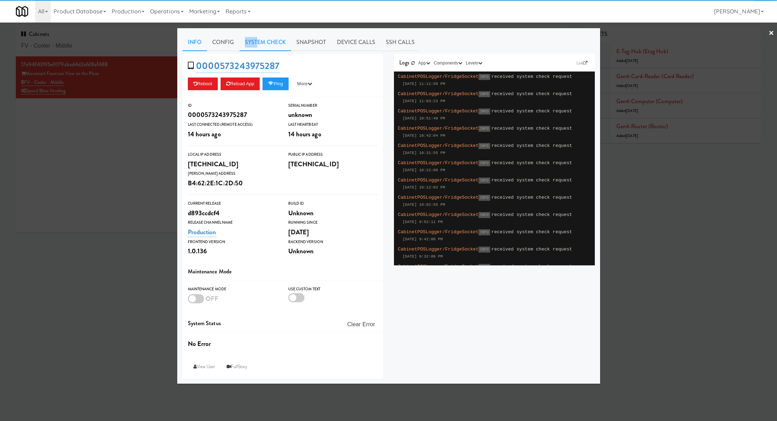
click at [256, 37] on link "System Check" at bounding box center [264, 42] width 51 height 18
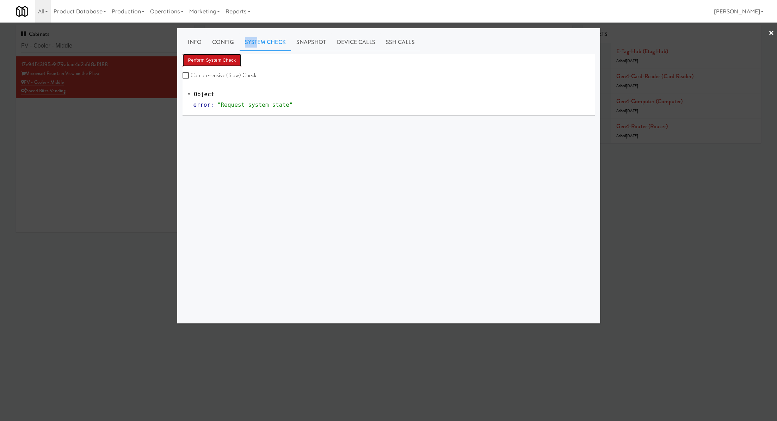
click at [214, 57] on button "Perform System Check" at bounding box center [211, 60] width 59 height 13
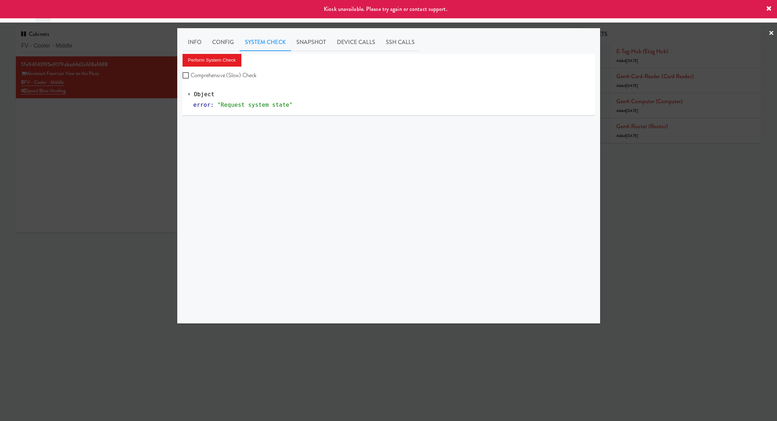
drag, startPoint x: 162, startPoint y: 167, endPoint x: 164, endPoint y: 164, distance: 4.1
click at [162, 167] on div at bounding box center [388, 210] width 777 height 421
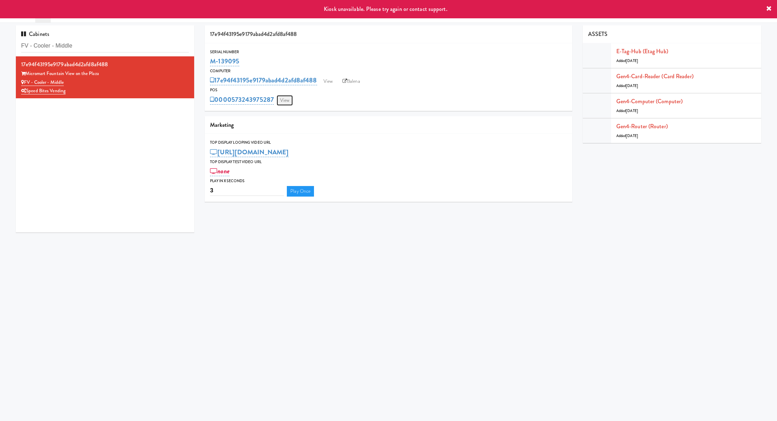
click at [283, 102] on link "View" at bounding box center [284, 100] width 16 height 11
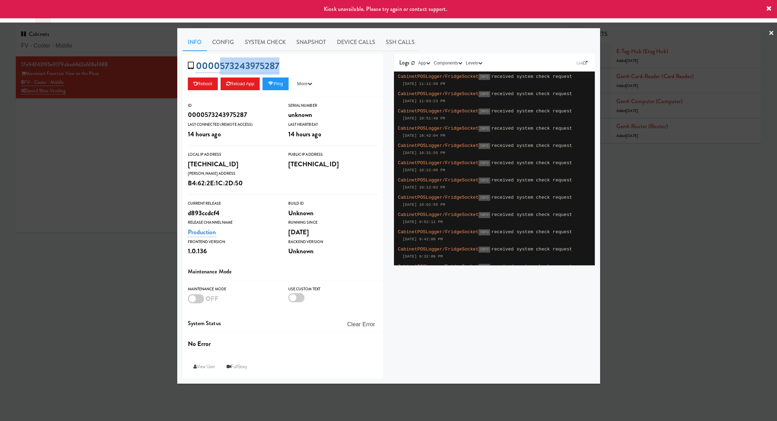
drag, startPoint x: 287, startPoint y: 63, endPoint x: 219, endPoint y: 66, distance: 68.1
click at [219, 66] on div "0000573243975287 Reboot Reload App Ping More Ping Server Restart Server Force R…" at bounding box center [282, 75] width 201 height 43
copy link "573243975287"
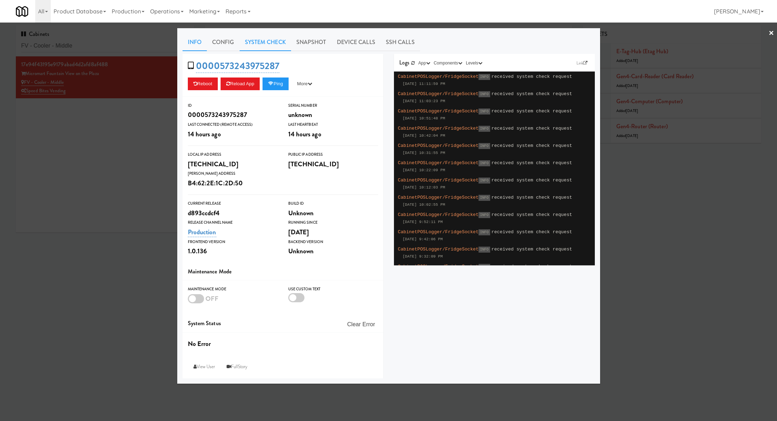
click at [253, 39] on link "System Check" at bounding box center [264, 42] width 51 height 18
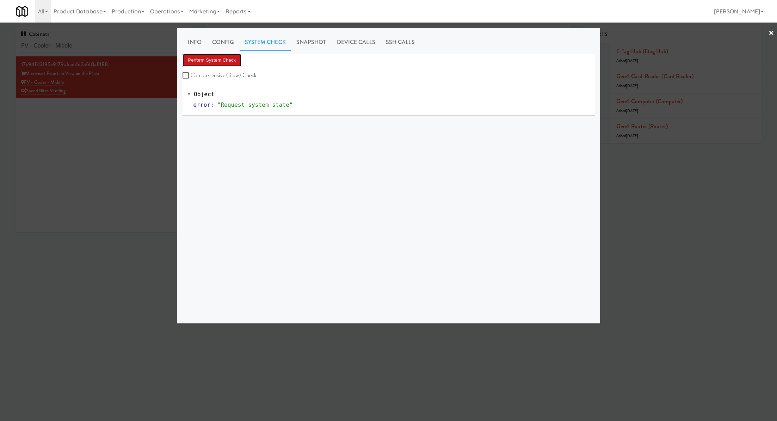
click at [232, 56] on button "Perform System Check" at bounding box center [211, 60] width 59 height 13
click at [152, 136] on div at bounding box center [388, 210] width 777 height 421
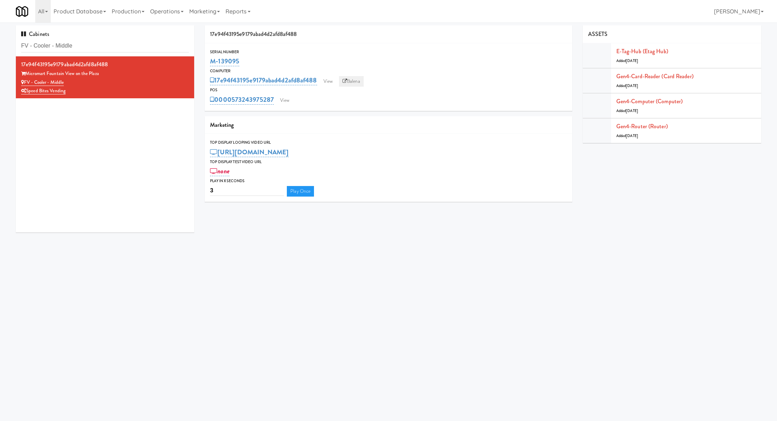
click at [362, 83] on link "Balena" at bounding box center [351, 81] width 25 height 11
click at [283, 103] on link "View" at bounding box center [284, 100] width 16 height 11
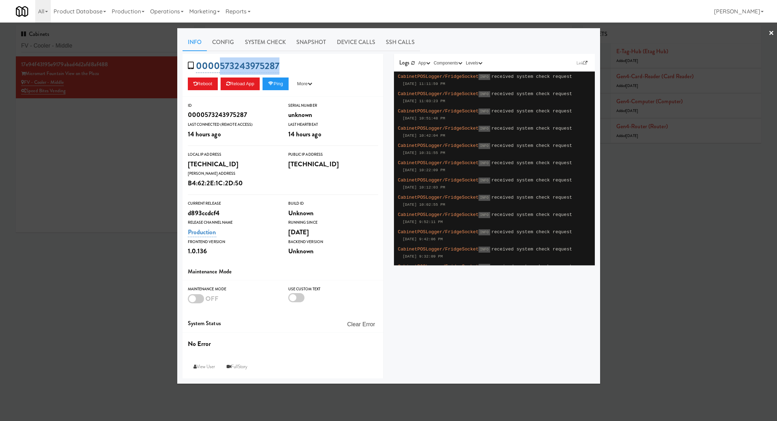
drag, startPoint x: 285, startPoint y: 66, endPoint x: 219, endPoint y: 66, distance: 65.9
click at [219, 66] on div "0000573243975287 Reboot Reload App Ping More Ping Server Restart Server Force R…" at bounding box center [282, 75] width 201 height 43
copy link "573243975287"
click at [259, 45] on link "System Check" at bounding box center [264, 42] width 51 height 18
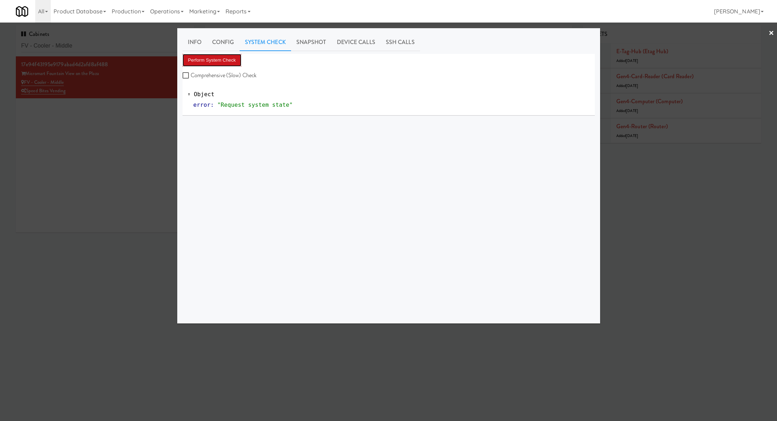
click at [233, 57] on button "Perform System Check" at bounding box center [211, 60] width 59 height 13
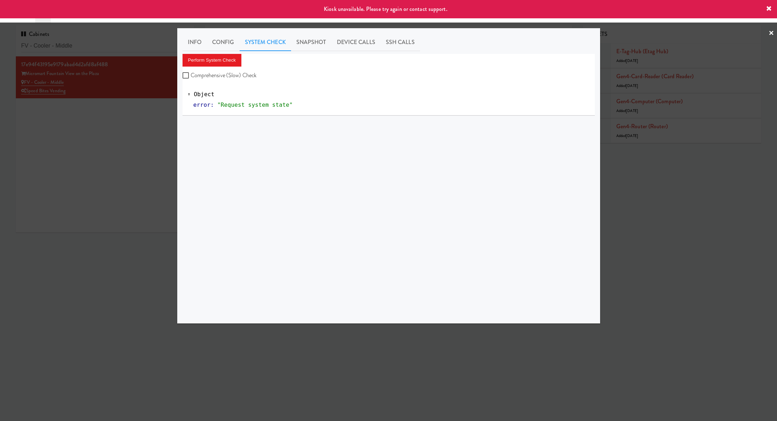
click at [116, 148] on div at bounding box center [388, 210] width 777 height 421
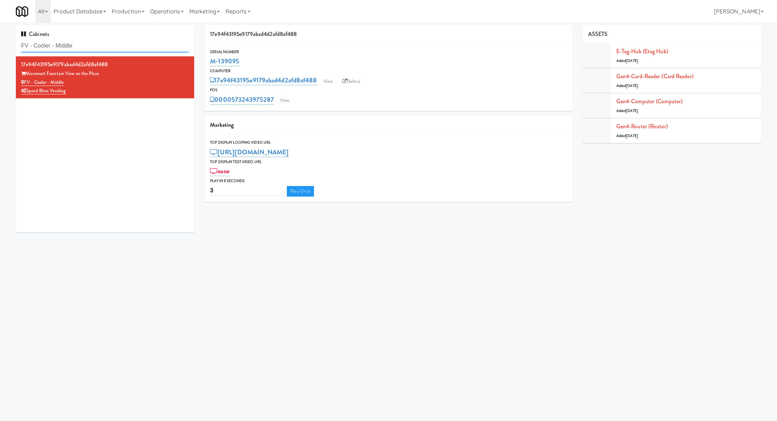
click at [118, 48] on input "FV - Cooler - Middle" at bounding box center [105, 45] width 168 height 13
click at [280, 103] on link "View" at bounding box center [284, 100] width 16 height 11
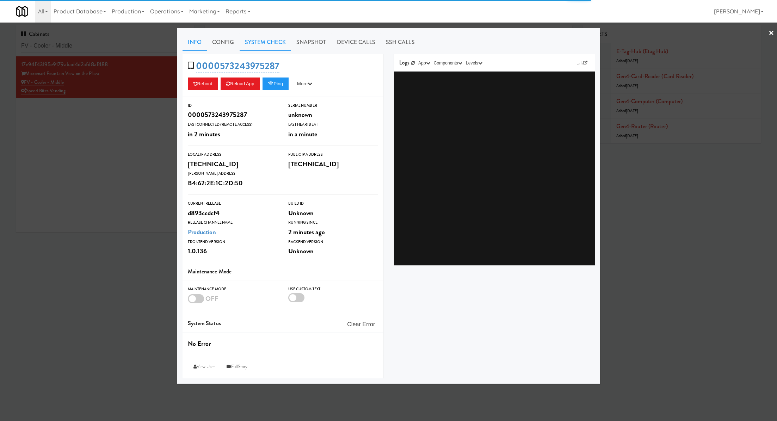
click at [251, 43] on link "System Check" at bounding box center [264, 42] width 51 height 18
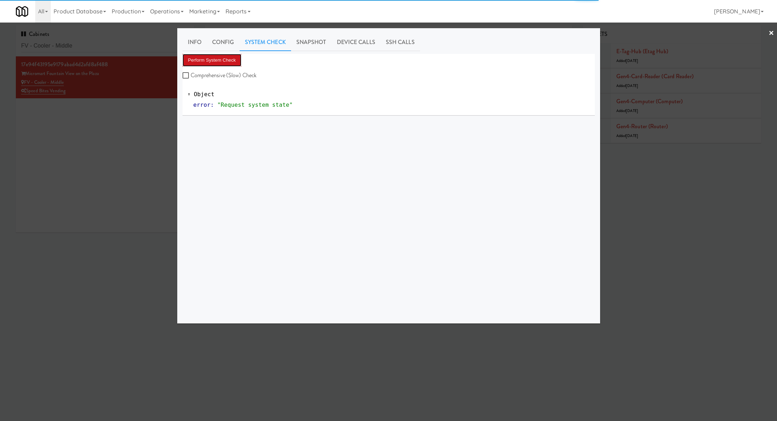
click at [231, 61] on button "Perform System Check" at bounding box center [211, 60] width 59 height 13
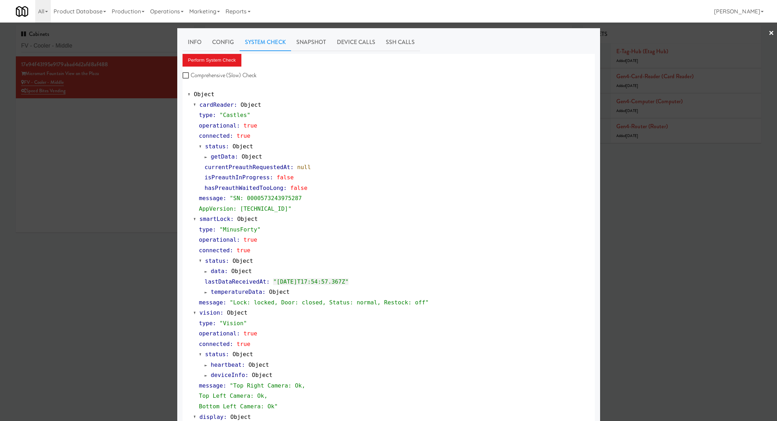
scroll to position [54, 0]
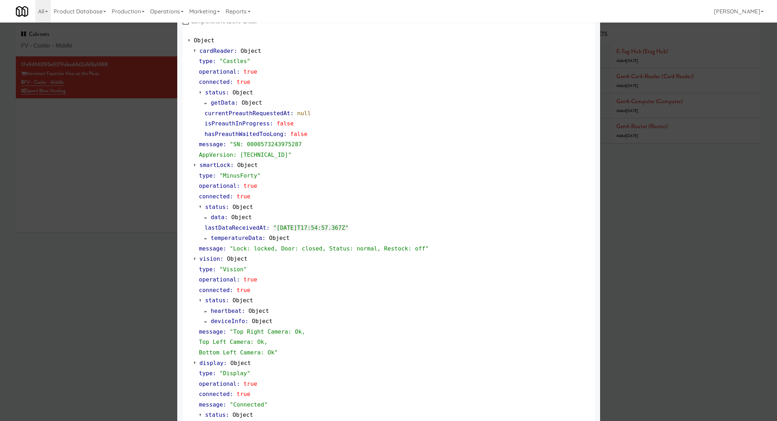
click at [136, 44] on div at bounding box center [388, 210] width 777 height 421
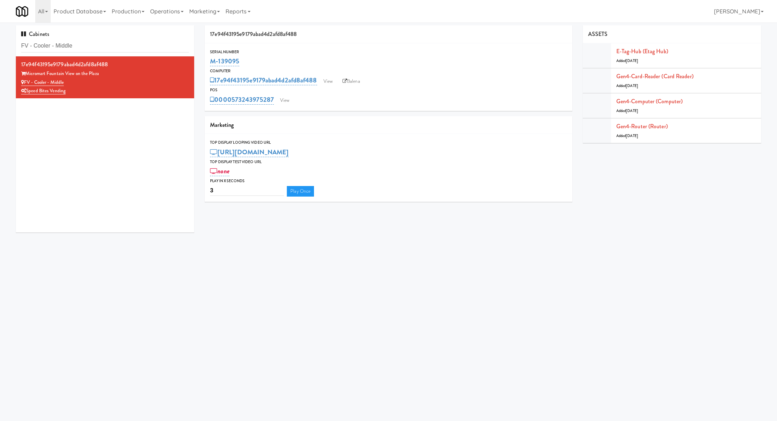
click at [136, 44] on input "FV - Cooler - Middle" at bounding box center [105, 45] width 168 height 13
paste input "Potomac Towers - Fridge A:"
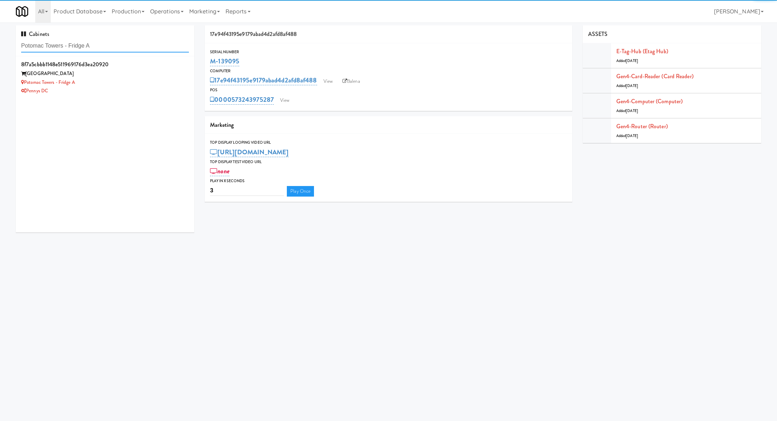
type input "Potomac Towers - Fridge A"
click at [144, 82] on div "Potomac Towers - Fridge A" at bounding box center [105, 82] width 168 height 9
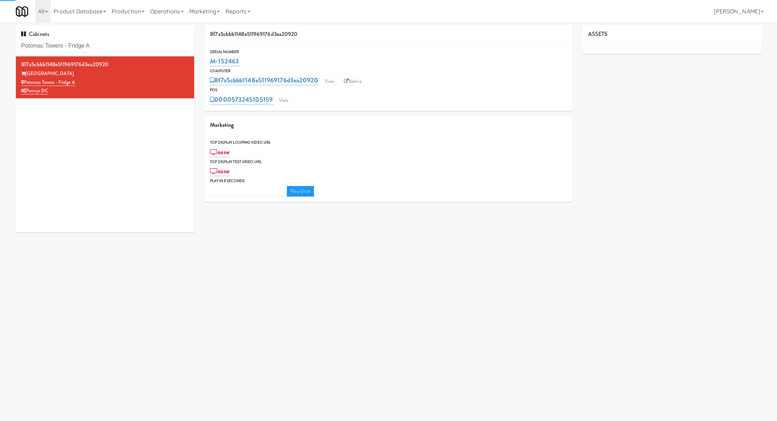
type input "3"
click at [276, 98] on link "View" at bounding box center [283, 100] width 16 height 11
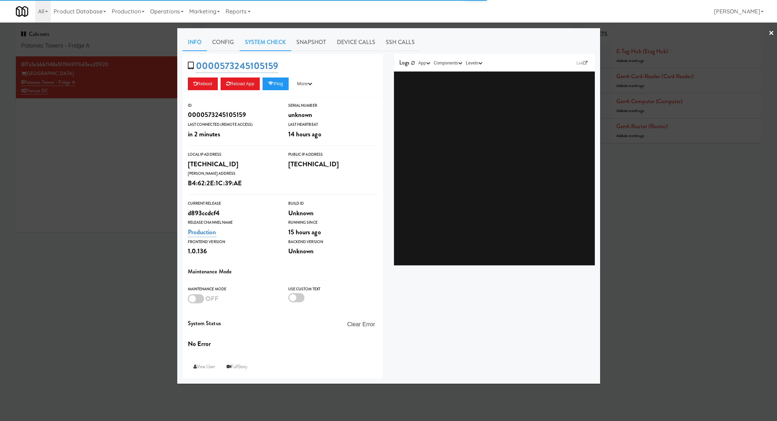
click at [256, 44] on link "System Check" at bounding box center [264, 42] width 51 height 18
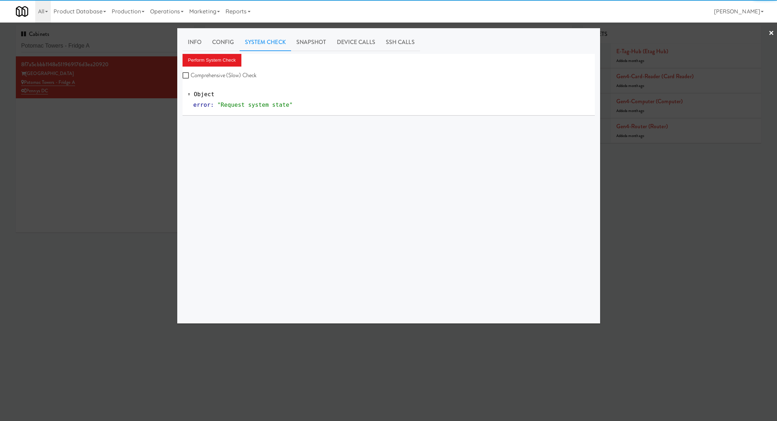
click at [242, 55] on div "Perform System Check Comprehensive (Slow) Check" at bounding box center [388, 67] width 412 height 27
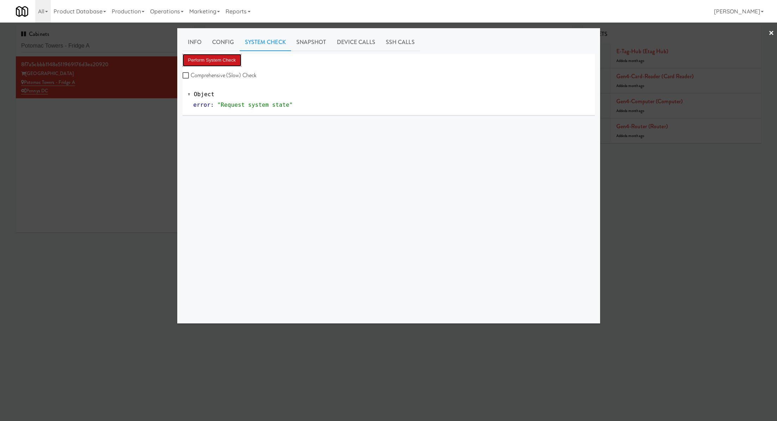
click at [235, 56] on button "Perform System Check" at bounding box center [211, 60] width 59 height 13
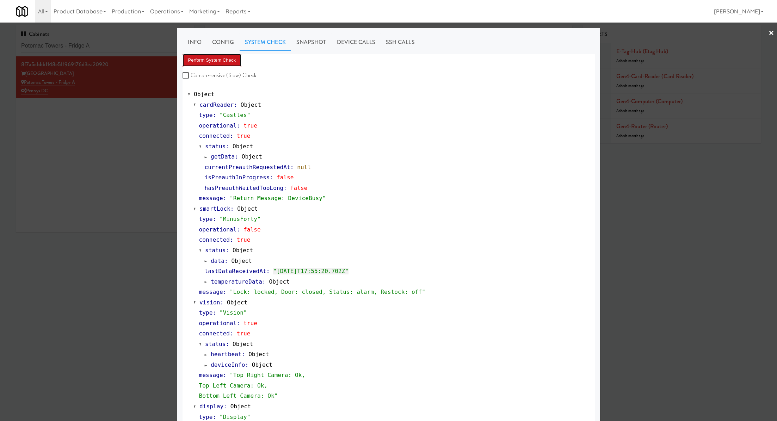
click at [218, 57] on button "Perform System Check" at bounding box center [211, 60] width 59 height 13
click at [123, 51] on div at bounding box center [388, 210] width 777 height 421
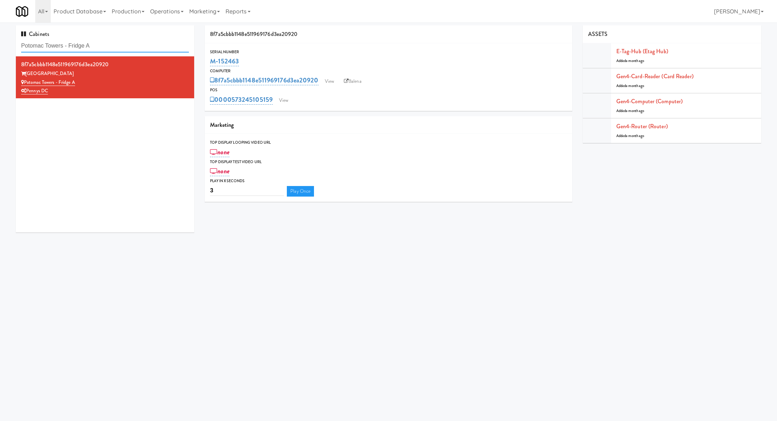
click at [123, 51] on input "Potomac Towers - Fridge A" at bounding box center [105, 45] width 168 height 13
paste input "Gallery 64 - Pantry - Right"
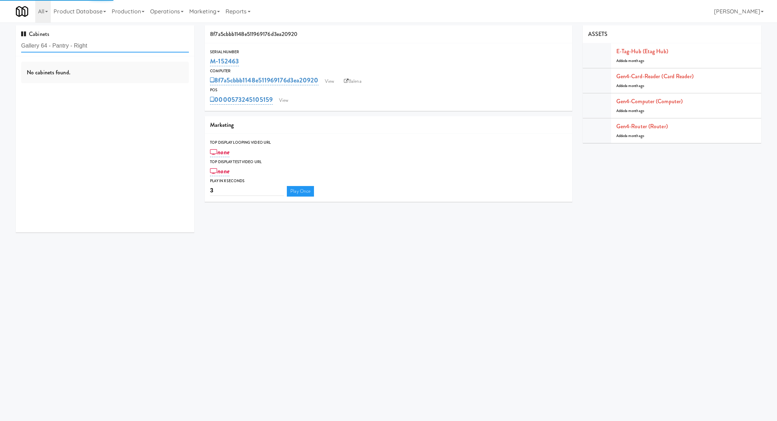
type input "Gallery 64 - Pantry - Right"
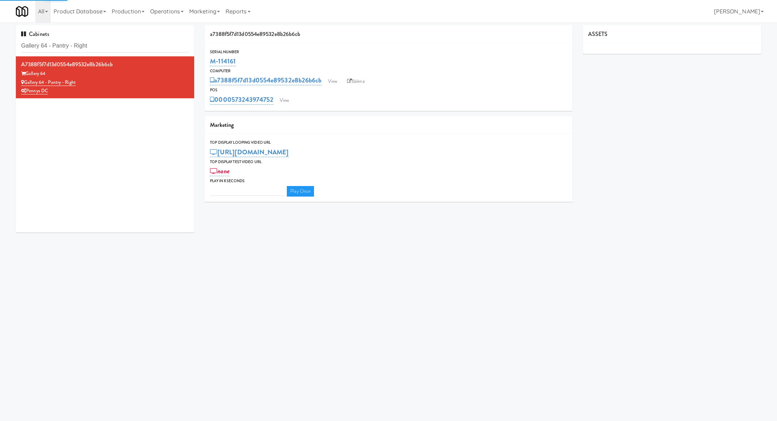
type input "3"
click at [280, 98] on link "View" at bounding box center [284, 100] width 16 height 11
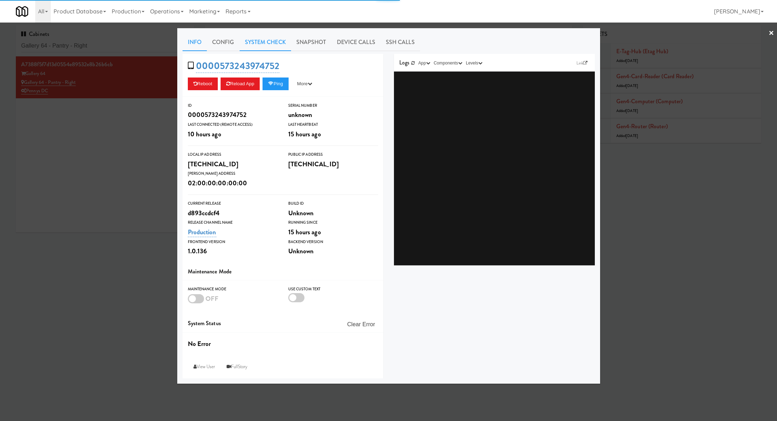
click at [267, 41] on link "System Check" at bounding box center [264, 42] width 51 height 18
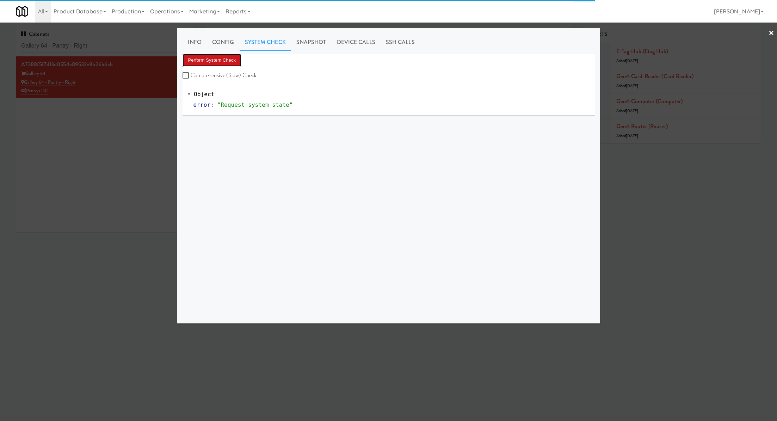
click at [233, 62] on button "Perform System Check" at bounding box center [211, 60] width 59 height 13
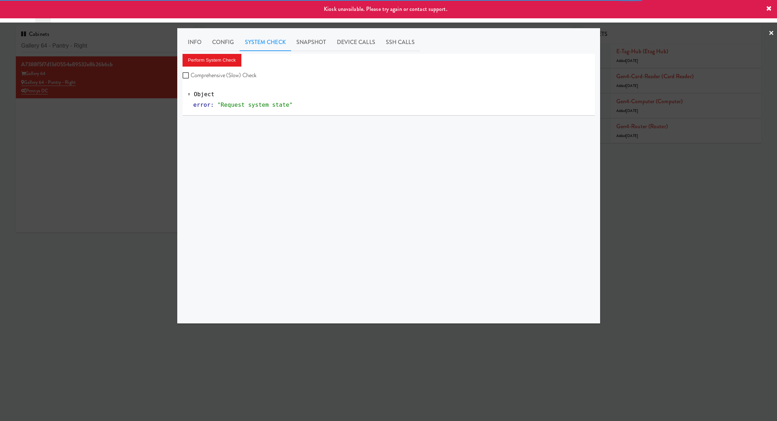
click at [129, 132] on div at bounding box center [388, 210] width 777 height 421
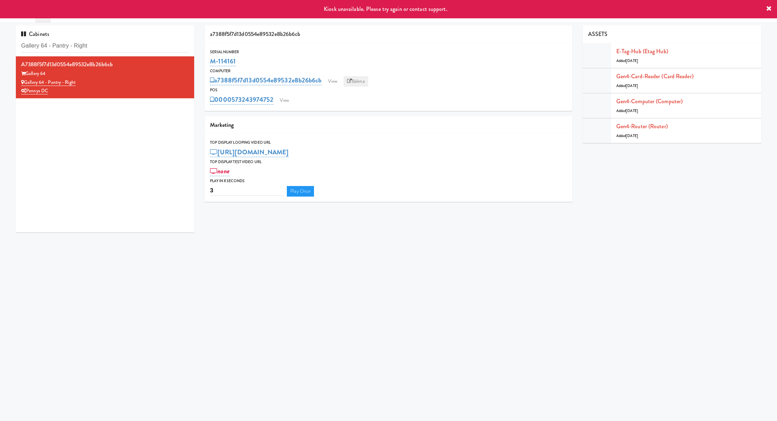
click at [360, 81] on link "Balena" at bounding box center [355, 81] width 25 height 11
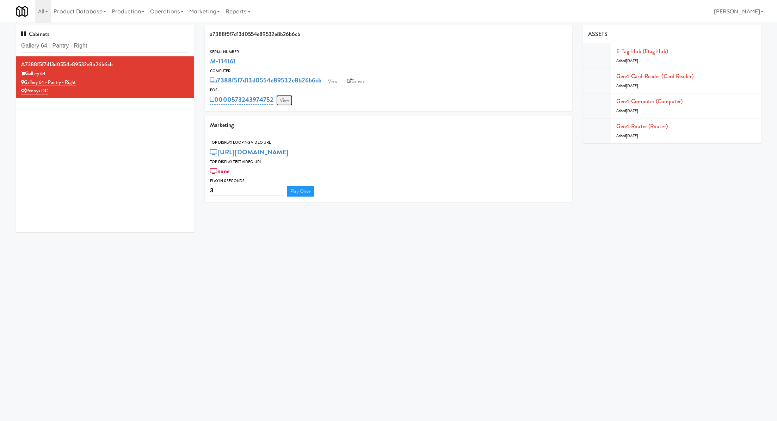
click at [287, 105] on link "View" at bounding box center [284, 100] width 16 height 11
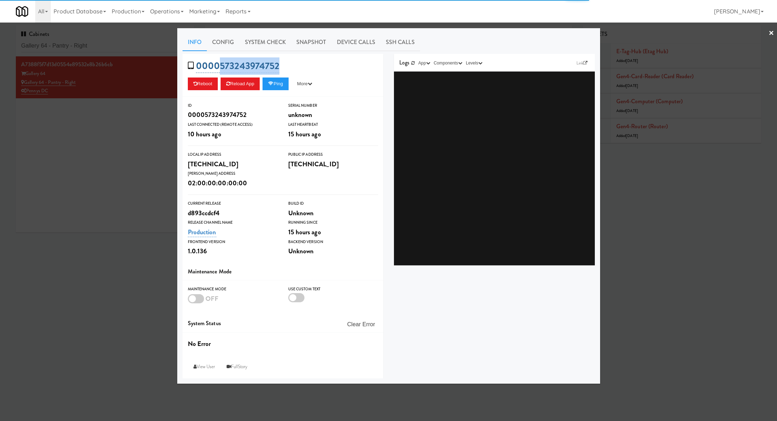
drag, startPoint x: 286, startPoint y: 66, endPoint x: 220, endPoint y: 66, distance: 66.6
click at [220, 66] on div "0000573243974752 Reboot Reload App Ping More Ping Server Restart Server Force R…" at bounding box center [282, 75] width 201 height 43
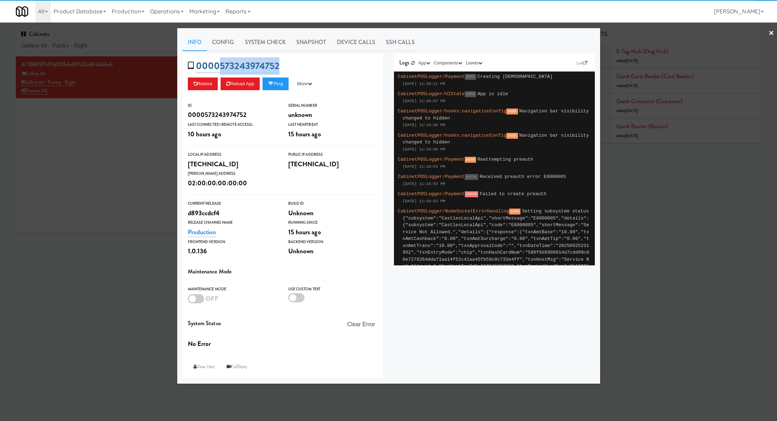
copy link "573243974752"
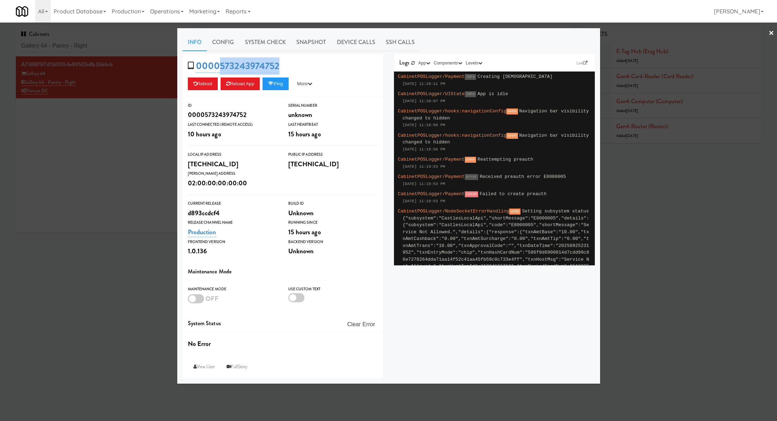
click at [126, 43] on div at bounding box center [388, 210] width 777 height 421
click at [126, 43] on input "Gallery 64 - Pantry - Right" at bounding box center [105, 45] width 168 height 13
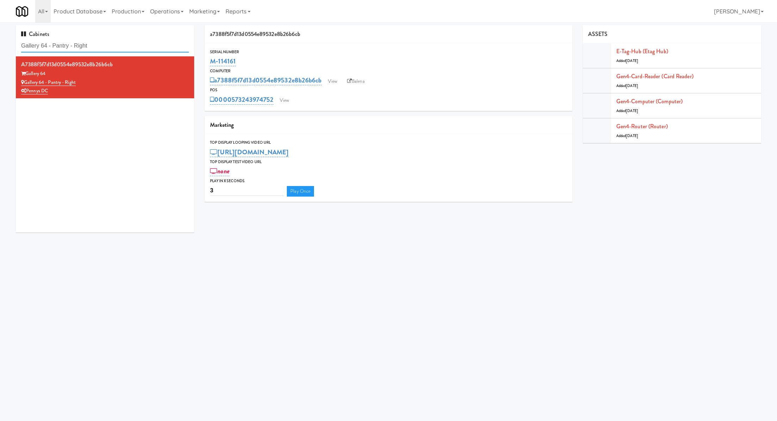
click at [126, 43] on input "Gallery 64 - Pantry - Right" at bounding box center [105, 45] width 168 height 13
paste input "The Dial- Combo:"
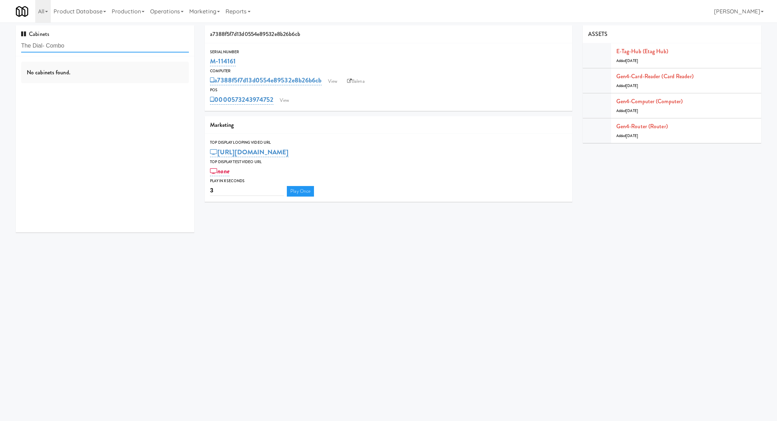
type input "The Dial- Combo"
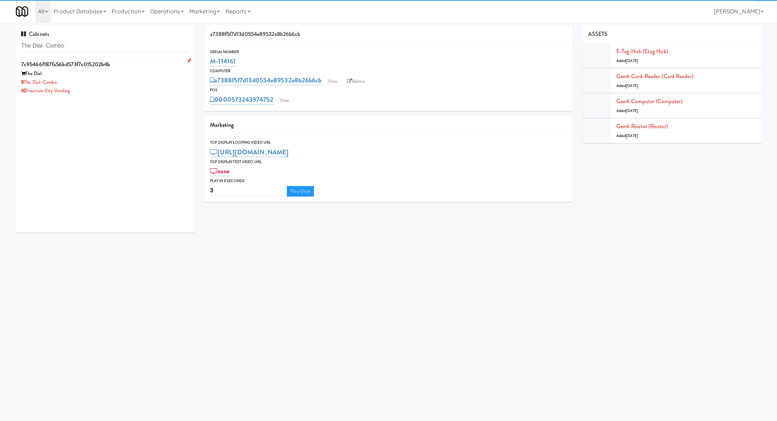
click at [150, 81] on div "The Dial- Combo" at bounding box center [105, 82] width 168 height 9
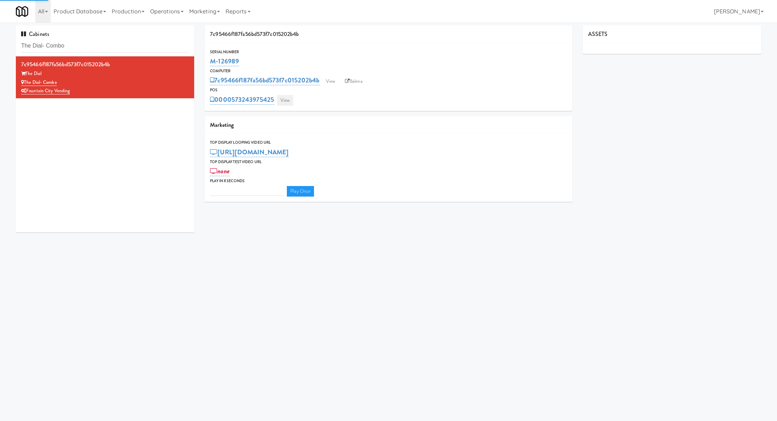
type input "3"
click at [287, 102] on link "View" at bounding box center [285, 100] width 16 height 11
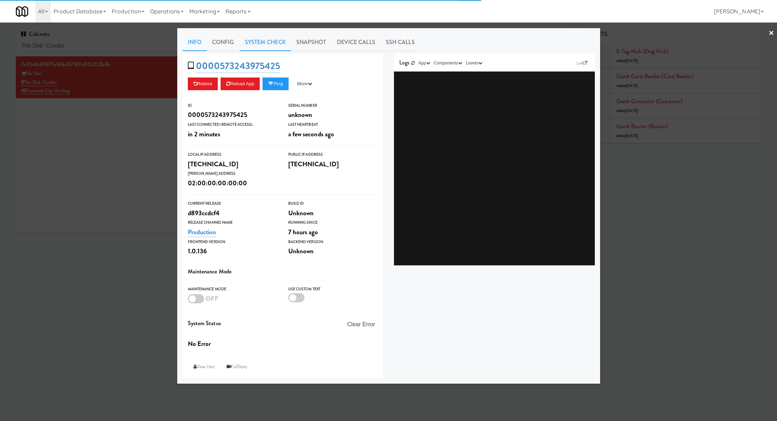
click at [256, 42] on link "System Check" at bounding box center [264, 42] width 51 height 18
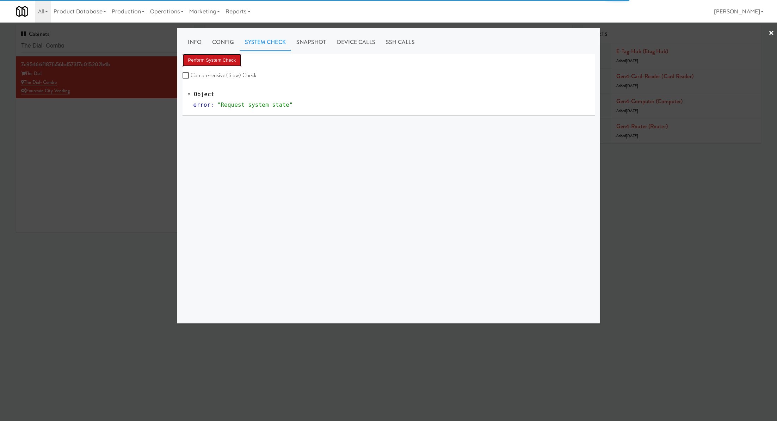
click at [234, 59] on button "Perform System Check" at bounding box center [211, 60] width 59 height 13
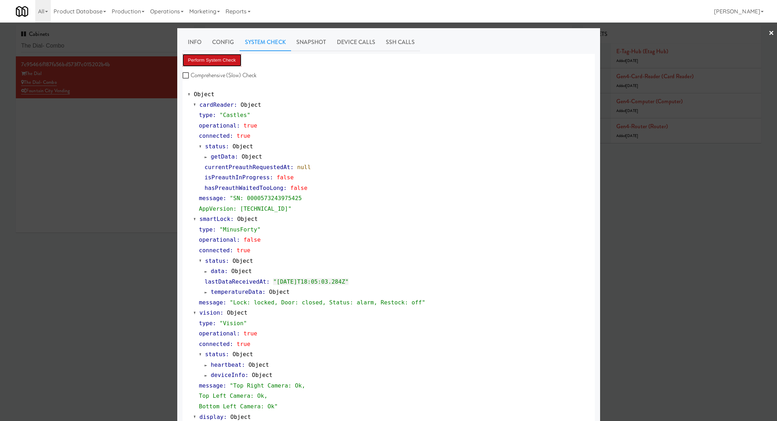
click at [229, 63] on button "Perform System Check" at bounding box center [211, 60] width 59 height 13
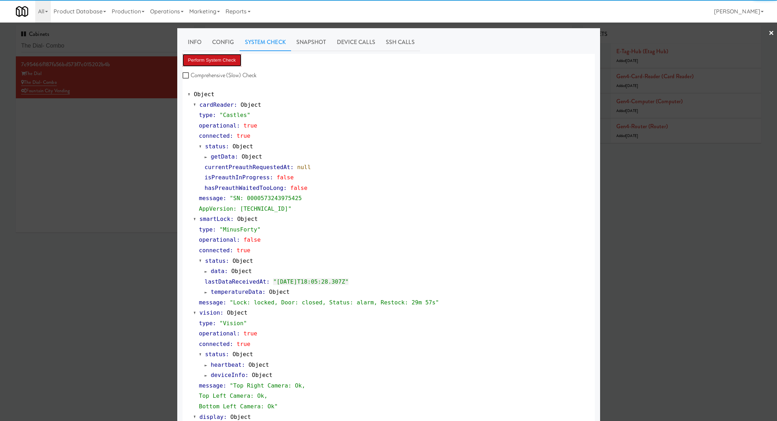
click at [229, 63] on button "Perform System Check" at bounding box center [211, 60] width 59 height 13
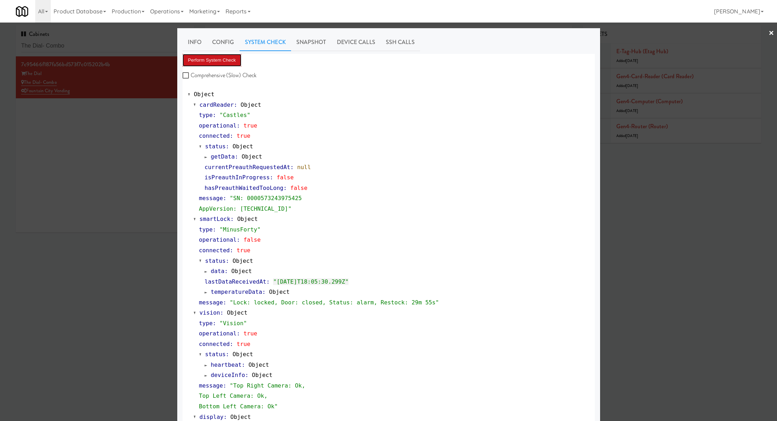
click at [229, 63] on button "Perform System Check" at bounding box center [211, 60] width 59 height 13
click at [104, 46] on div at bounding box center [388, 210] width 777 height 421
click at [104, 46] on input "The Dial- Combo" at bounding box center [105, 45] width 168 height 13
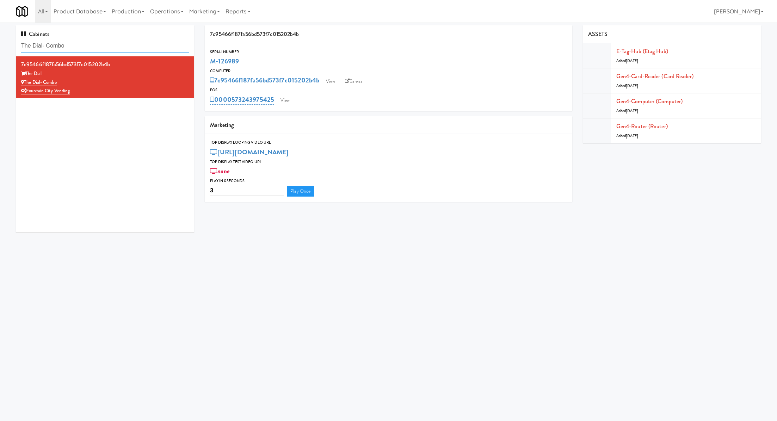
click at [104, 46] on input "The Dial- Combo" at bounding box center [105, 45] width 168 height 13
paste input "CC3 Drinks Cooler"
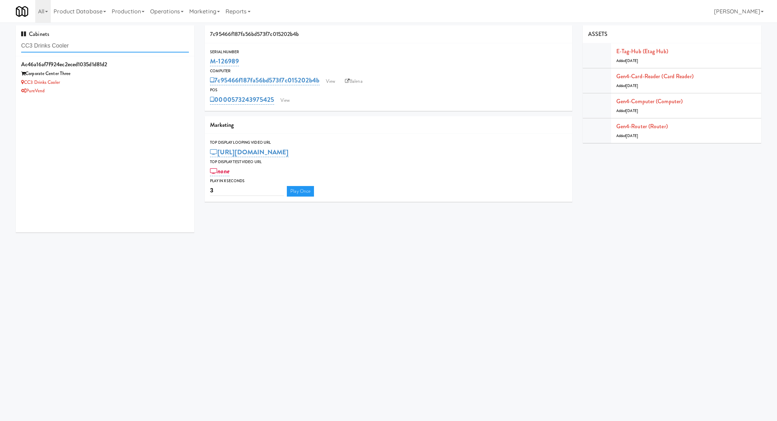
type input "CC3 Drinks Cooler"
click at [132, 88] on div "PureVend" at bounding box center [105, 91] width 168 height 9
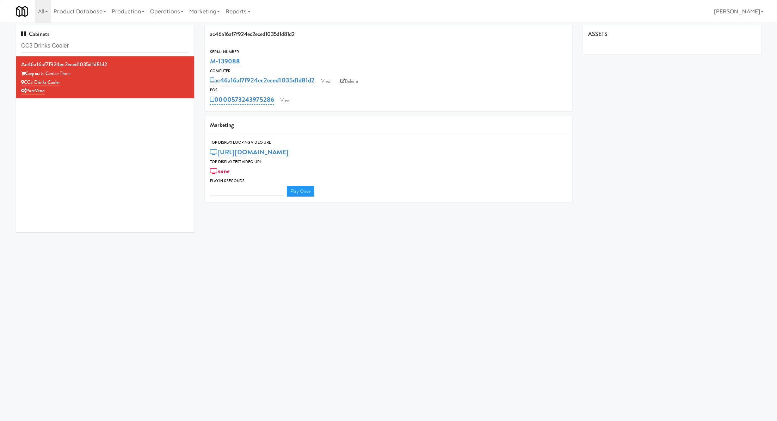
type input "3"
click at [288, 100] on link "View" at bounding box center [285, 100] width 16 height 11
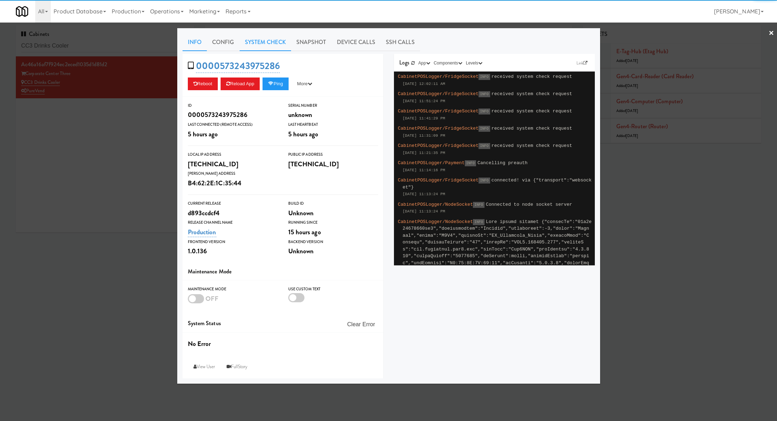
click at [258, 38] on link "System Check" at bounding box center [264, 42] width 51 height 18
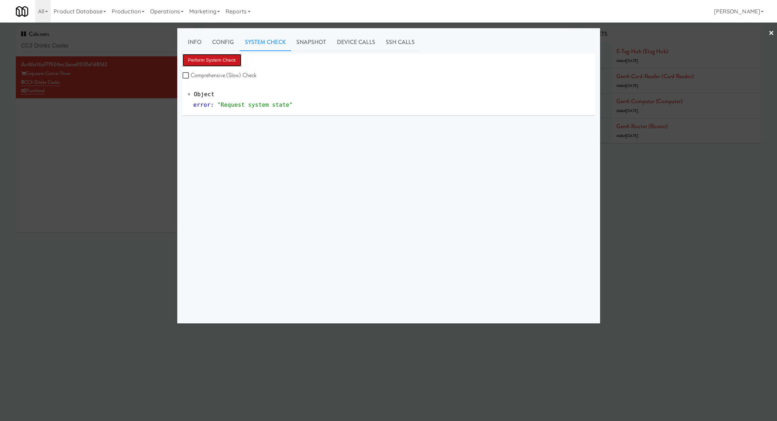
click at [234, 58] on button "Perform System Check" at bounding box center [211, 60] width 59 height 13
click at [128, 145] on div at bounding box center [388, 210] width 777 height 421
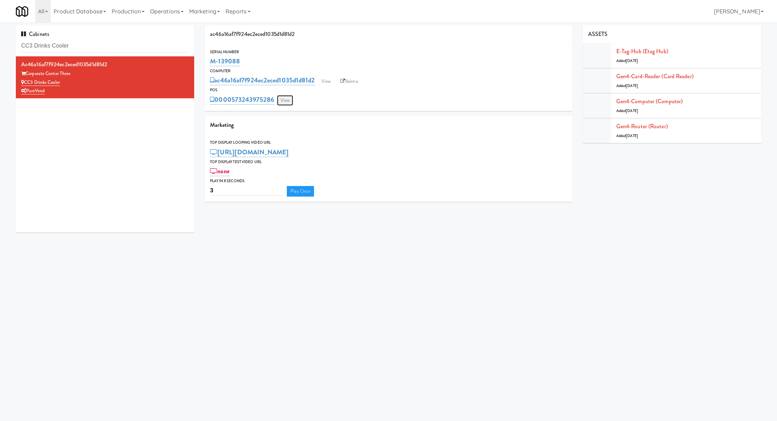
click at [286, 104] on link "View" at bounding box center [285, 100] width 16 height 11
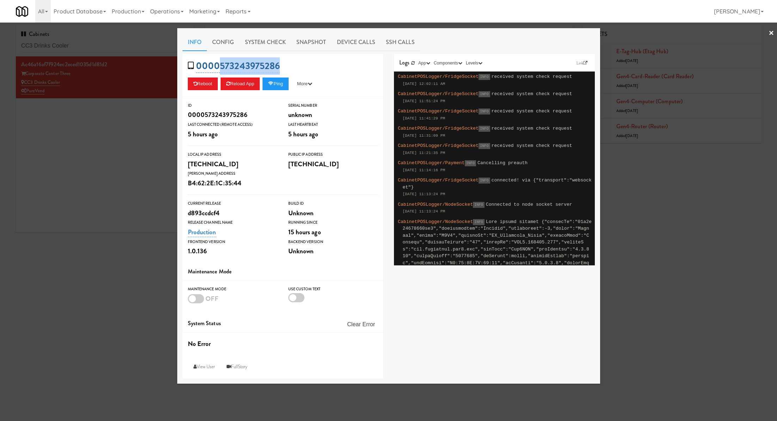
drag, startPoint x: 289, startPoint y: 61, endPoint x: 219, endPoint y: 62, distance: 70.1
click at [219, 62] on div "0000573243975286 Reboot Reload App Ping More Ping Server Restart Server Force R…" at bounding box center [282, 75] width 201 height 43
copy link "573243975286"
click at [273, 43] on link "System Check" at bounding box center [264, 42] width 51 height 18
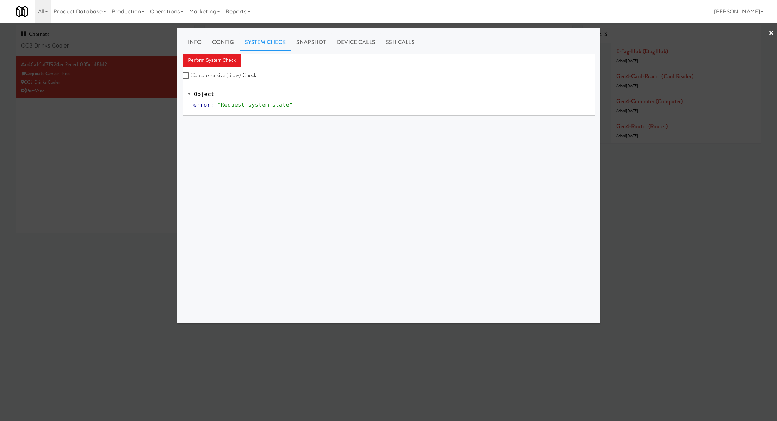
click at [128, 152] on div at bounding box center [388, 210] width 777 height 421
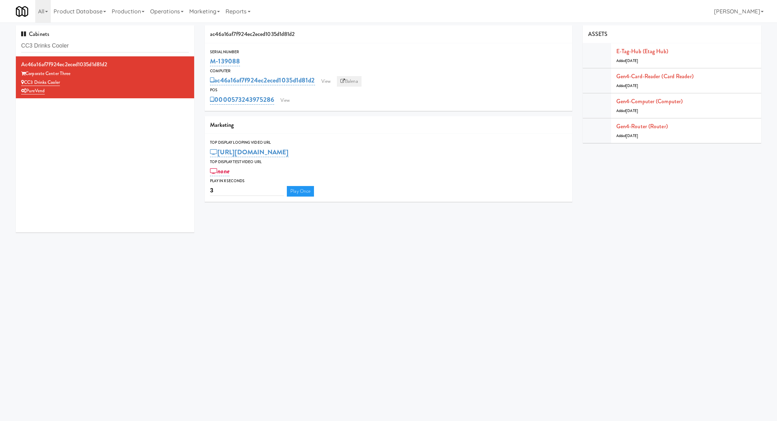
click at [358, 83] on link "Balena" at bounding box center [349, 81] width 25 height 11
click at [282, 98] on link "View" at bounding box center [285, 100] width 16 height 11
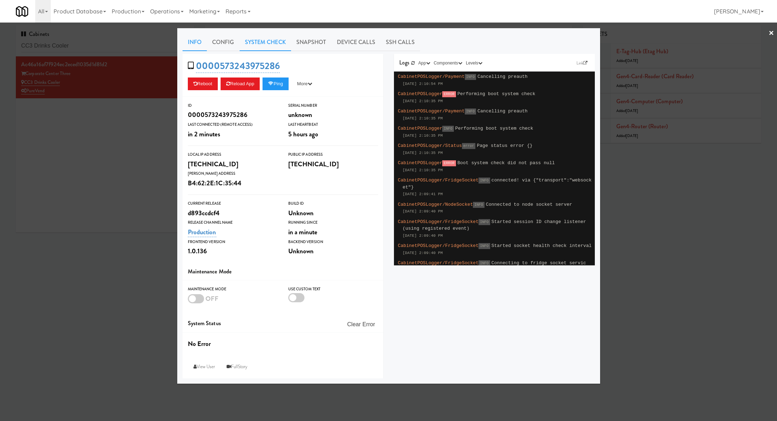
click at [260, 46] on link "System Check" at bounding box center [264, 42] width 51 height 18
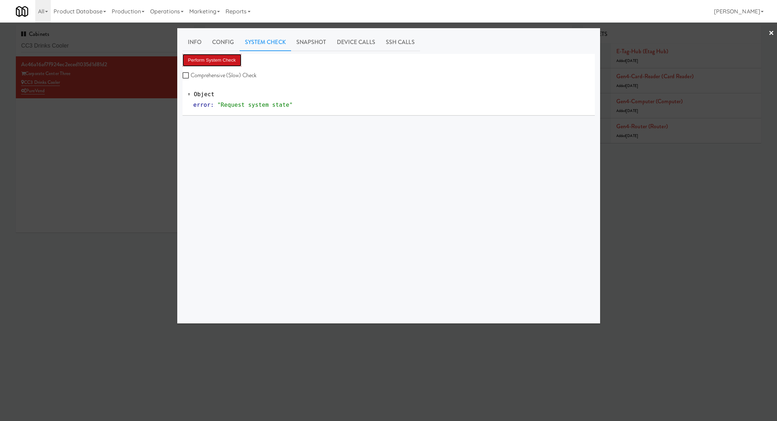
click at [232, 62] on button "Perform System Check" at bounding box center [211, 60] width 59 height 13
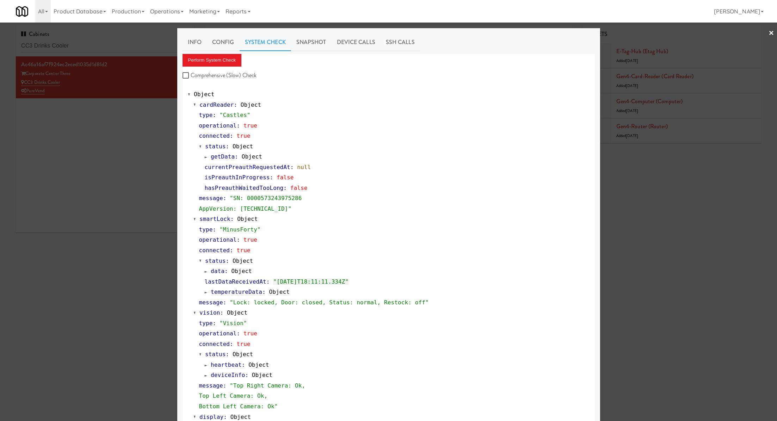
click at [115, 50] on div at bounding box center [388, 210] width 777 height 421
click at [115, 50] on input "CC3 Drinks Cooler" at bounding box center [105, 45] width 168 height 13
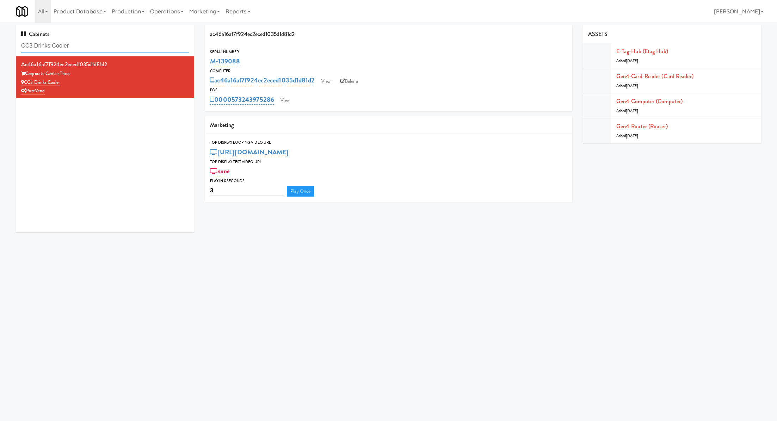
click at [115, 50] on input "CC3 Drinks Cooler" at bounding box center [105, 45] width 168 height 13
paste input "Via Pantry"
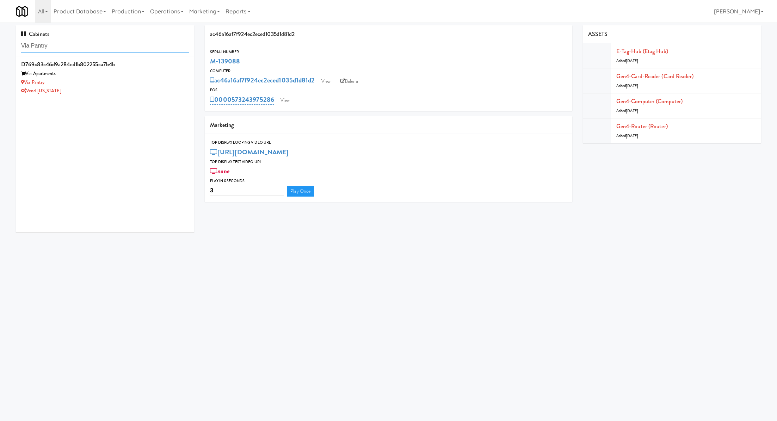
type input "Via Pantry"
click at [131, 82] on div "Via Pantry" at bounding box center [105, 82] width 168 height 9
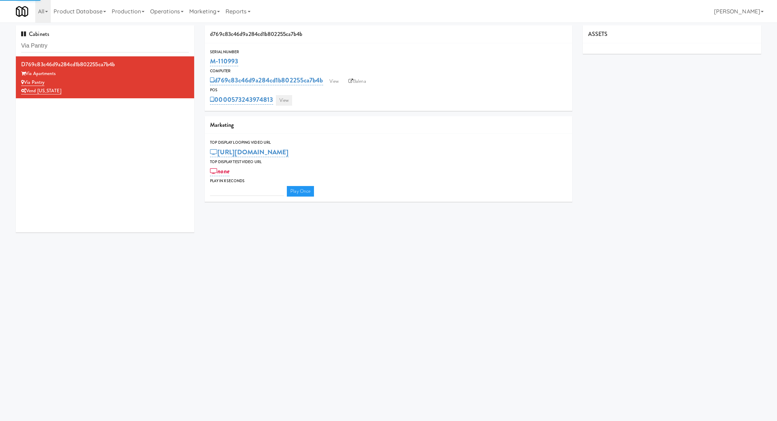
type input "3"
click at [279, 104] on link "View" at bounding box center [284, 100] width 16 height 11
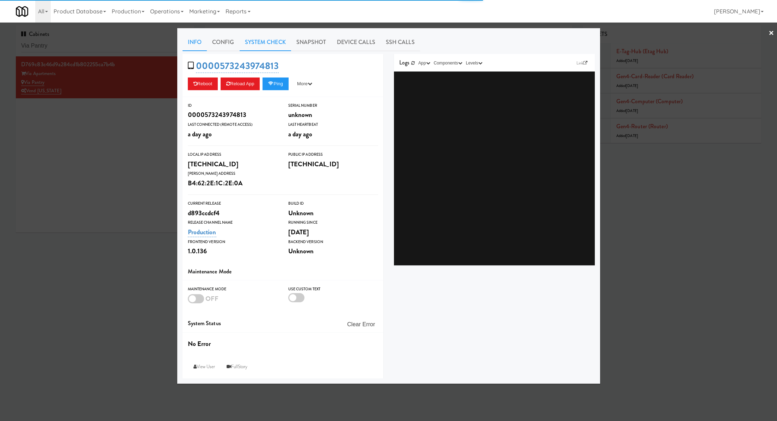
click at [249, 39] on link "System Check" at bounding box center [264, 42] width 51 height 18
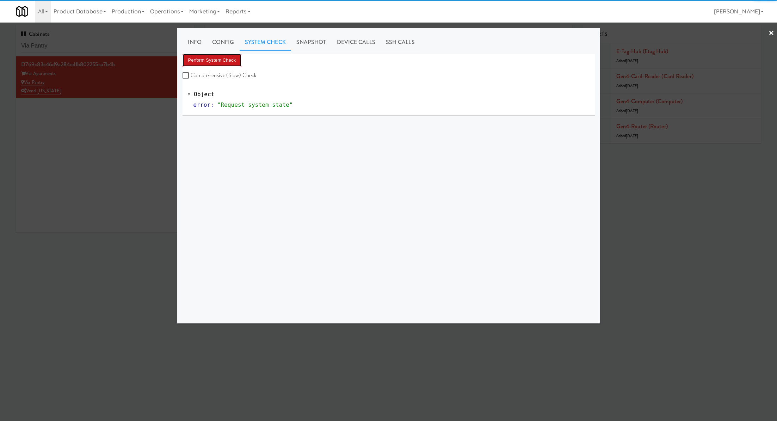
click at [229, 58] on button "Perform System Check" at bounding box center [211, 60] width 59 height 13
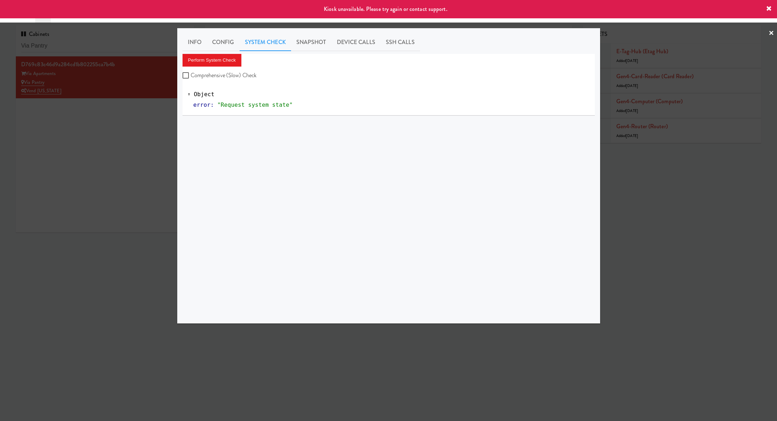
click at [130, 125] on div at bounding box center [388, 210] width 777 height 421
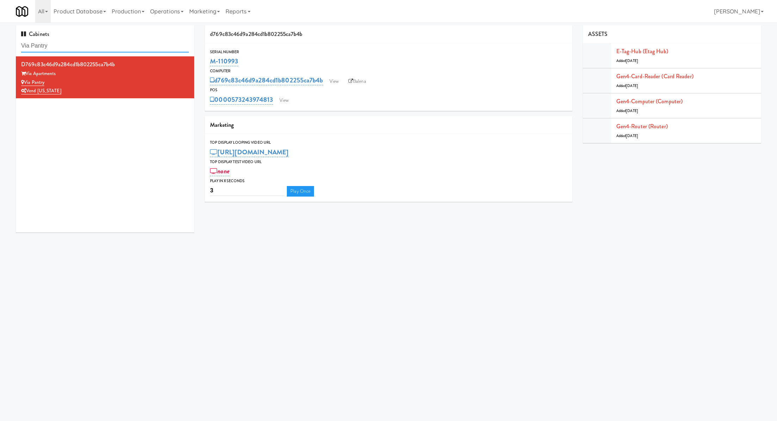
click at [163, 50] on input "Via Pantry" at bounding box center [105, 45] width 168 height 13
paste input "Edge Family Fitness"
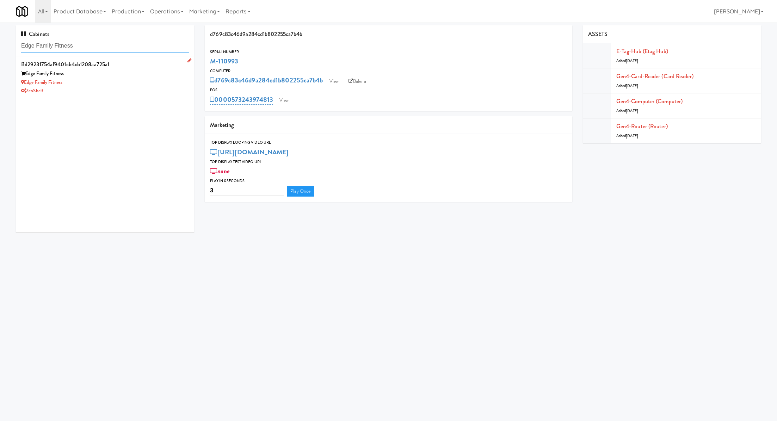
type input "Edge Family Fitness"
click at [165, 84] on div "Edge Family Fitness" at bounding box center [105, 82] width 168 height 9
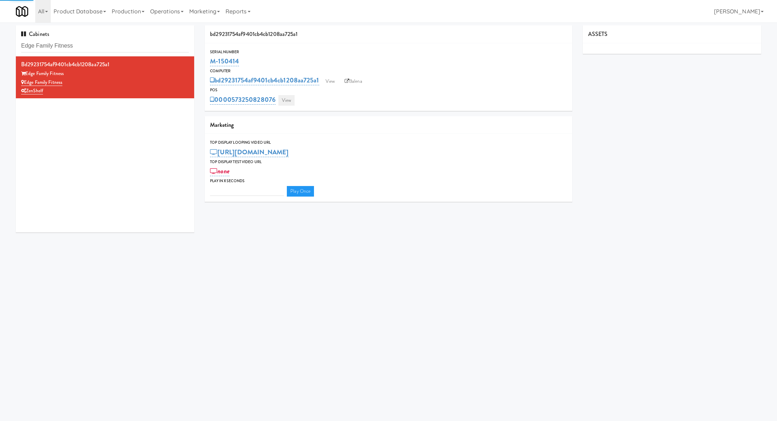
type input "3"
click at [289, 98] on link "View" at bounding box center [286, 100] width 16 height 11
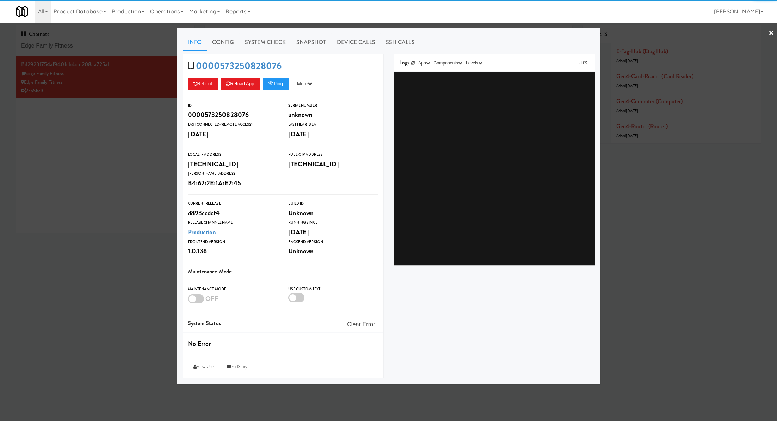
click at [273, 36] on link "System Check" at bounding box center [264, 42] width 51 height 18
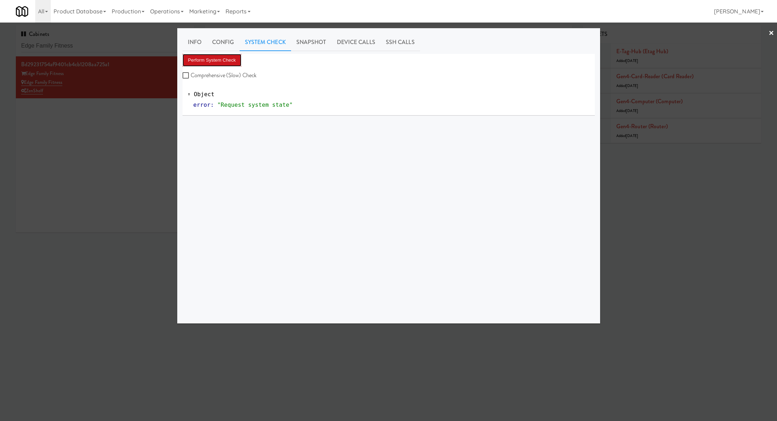
click at [234, 54] on button "Perform System Check" at bounding box center [211, 60] width 59 height 13
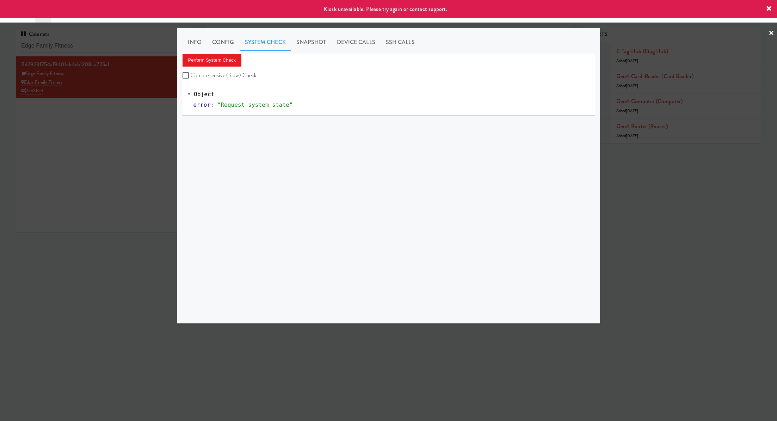
click at [135, 127] on div at bounding box center [388, 210] width 777 height 421
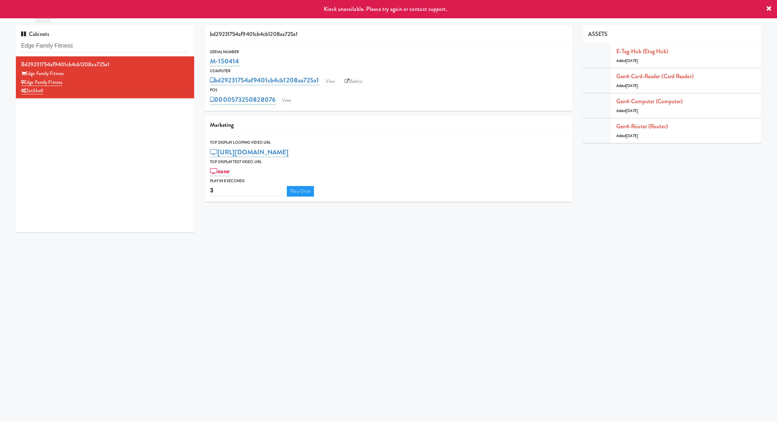
click at [288, 106] on div "Serial Number M-150414 Computer bd29231754af9401cb4cb1208aa725a1 View Balena PO…" at bounding box center [388, 77] width 367 height 68
click at [288, 102] on link "View" at bounding box center [286, 100] width 16 height 11
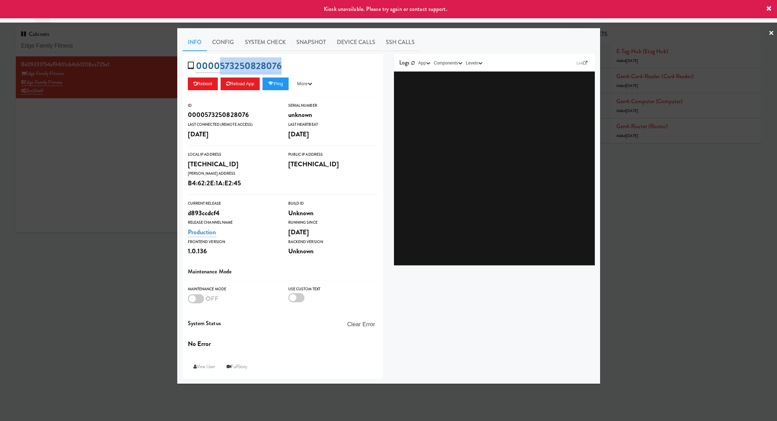
drag, startPoint x: 291, startPoint y: 62, endPoint x: 222, endPoint y: 64, distance: 69.0
click at [222, 64] on div "0000573250828076 Reboot Reload App Ping More Ping Server Restart Server Force R…" at bounding box center [282, 75] width 201 height 43
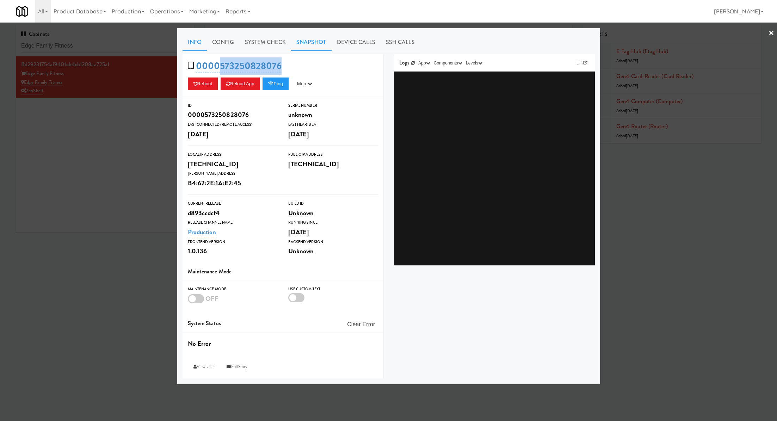
copy link "573250828076"
click at [124, 157] on div at bounding box center [388, 210] width 777 height 421
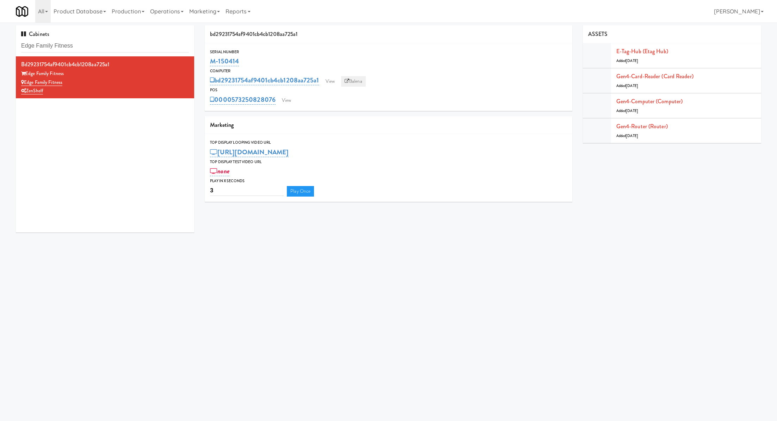
click at [360, 82] on link "Balena" at bounding box center [353, 81] width 25 height 11
click at [121, 46] on input "Edge Family Fitness" at bounding box center [105, 45] width 168 height 13
drag, startPoint x: 248, startPoint y: 58, endPoint x: 205, endPoint y: 56, distance: 43.0
click at [205, 56] on div "Serial Number M-150414" at bounding box center [388, 58] width 367 height 19
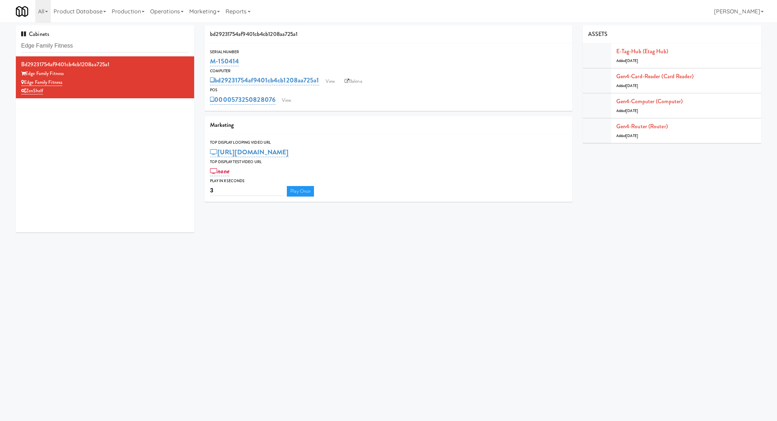
copy link "M-150414"
click at [121, 46] on input "Edge Family Fitness" at bounding box center [105, 45] width 168 height 13
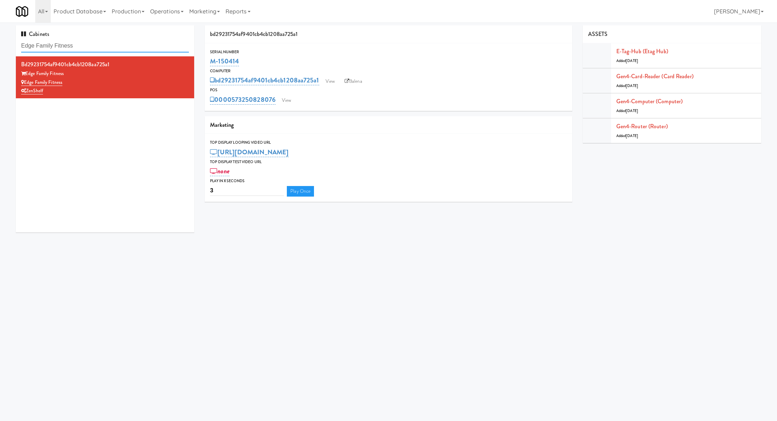
click at [121, 46] on input "Edge Family Fitness" at bounding box center [105, 45] width 168 height 13
paste input "New Towne Mall S"
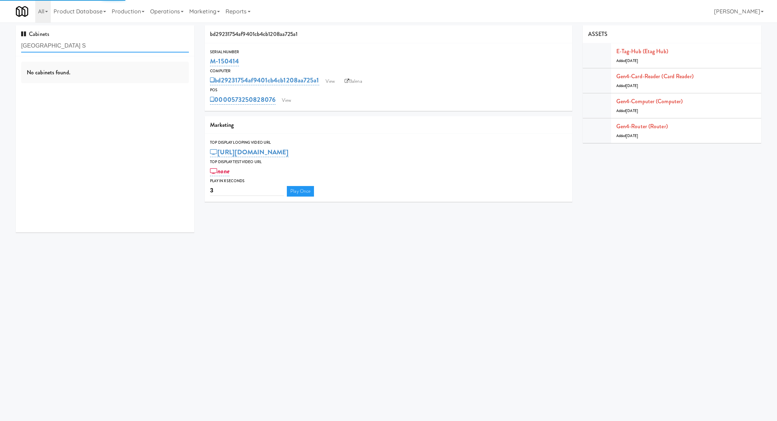
type input "New Towne Mall S"
click at [138, 81] on div "No cabinets found." at bounding box center [105, 73] width 168 height 22
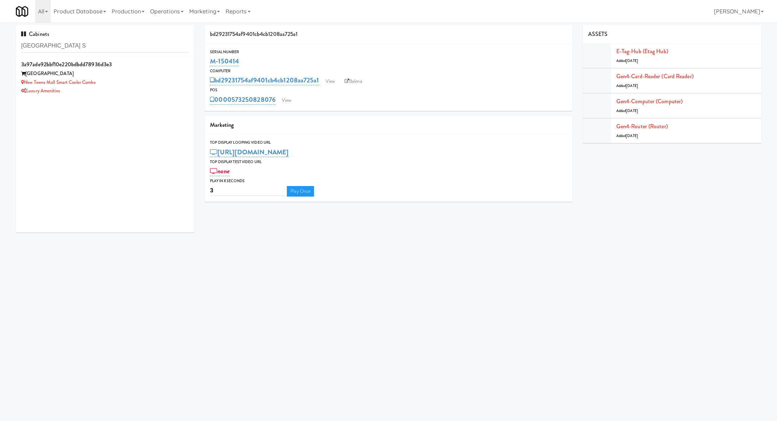
click at [138, 81] on div "New Towne Mall Smart Cooler Combo" at bounding box center [105, 82] width 168 height 9
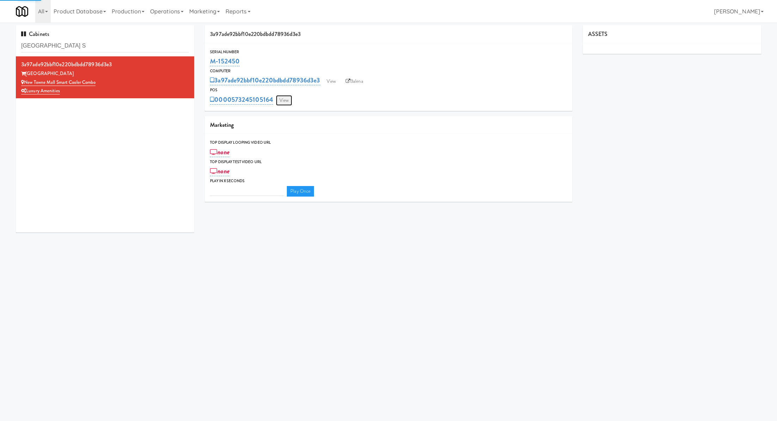
type input "3"
click at [284, 102] on link "View" at bounding box center [284, 100] width 16 height 11
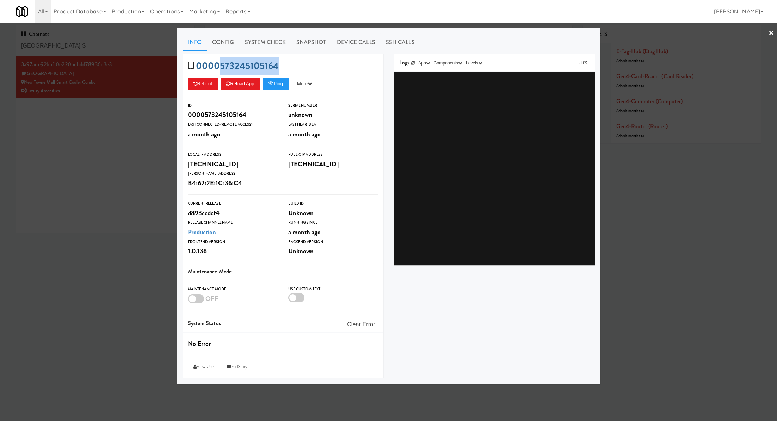
drag, startPoint x: 297, startPoint y: 63, endPoint x: 218, endPoint y: 68, distance: 78.4
click at [218, 68] on div "0000573245105164 Reboot Reload App Ping More Ping Server Restart Server Force R…" at bounding box center [282, 75] width 201 height 43
copy link "573245105164"
click at [266, 44] on link "System Check" at bounding box center [264, 42] width 51 height 18
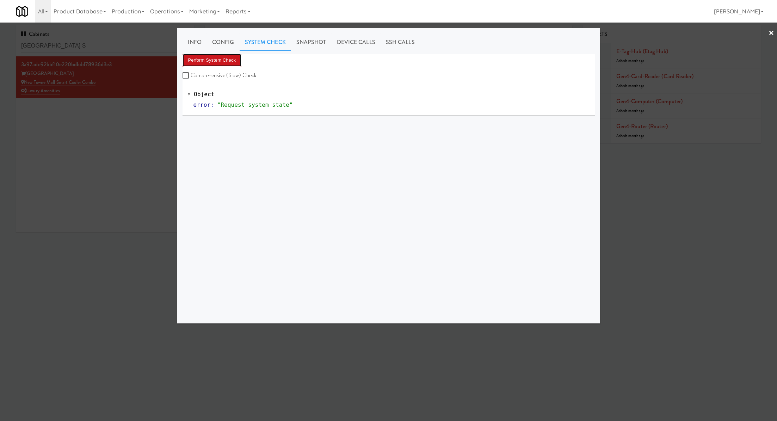
click at [235, 64] on button "Perform System Check" at bounding box center [211, 60] width 59 height 13
click at [140, 175] on div at bounding box center [388, 210] width 777 height 421
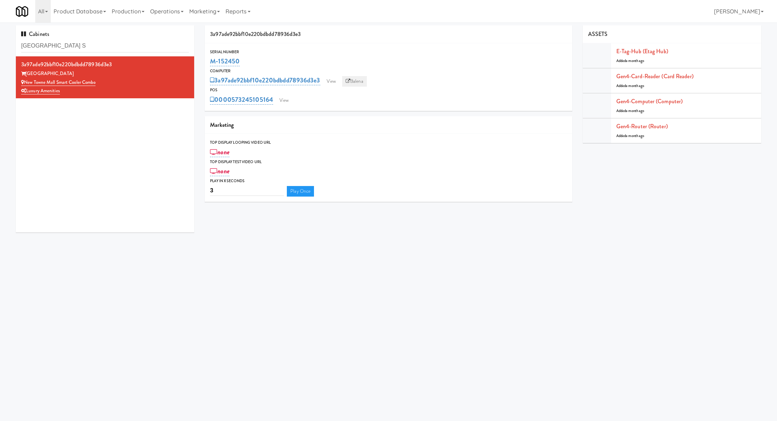
click at [362, 76] on link "Balena" at bounding box center [354, 81] width 25 height 11
click at [172, 38] on div "Cabinets New Towne Mall S" at bounding box center [105, 40] width 178 height 31
click at [161, 55] on div "Cabinets New Towne Mall S" at bounding box center [105, 40] width 178 height 31
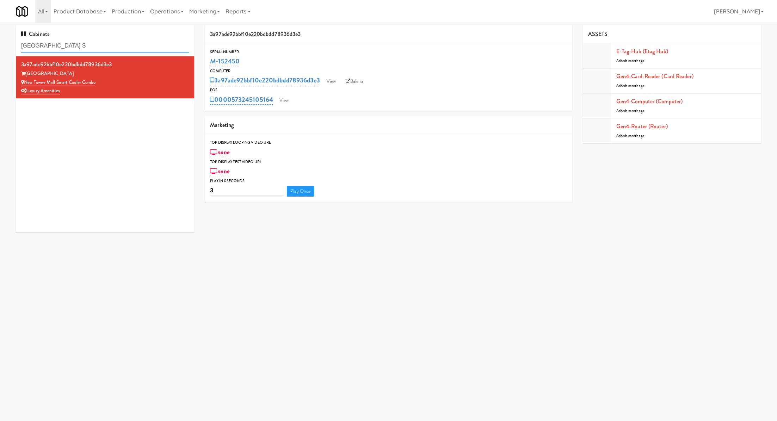
click at [161, 50] on input "New Towne Mall S" at bounding box center [105, 45] width 168 height 13
click at [157, 7] on link "Operations" at bounding box center [166, 11] width 39 height 23
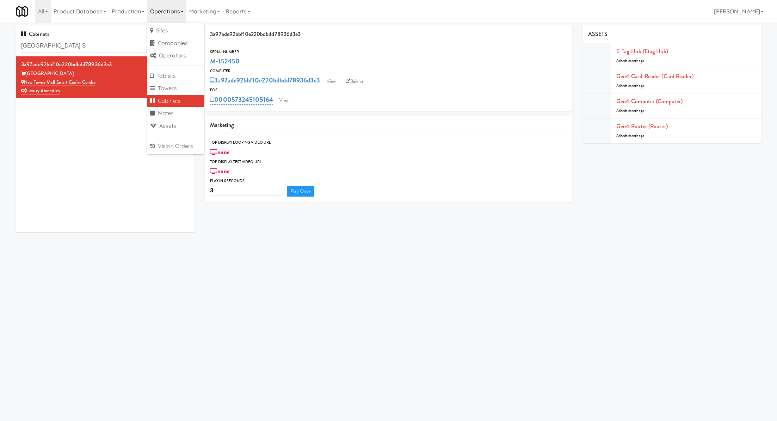
click at [157, 7] on link "Operations" at bounding box center [166, 11] width 39 height 23
click at [81, 48] on input "New Towne Mall S" at bounding box center [105, 45] width 168 height 13
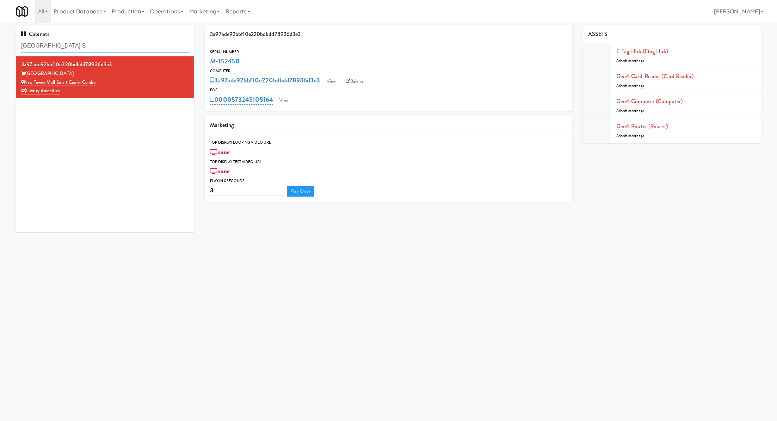
click at [81, 48] on input "New Towne Mall S" at bounding box center [105, 45] width 168 height 13
paste input "Origin - Cooler - Left"
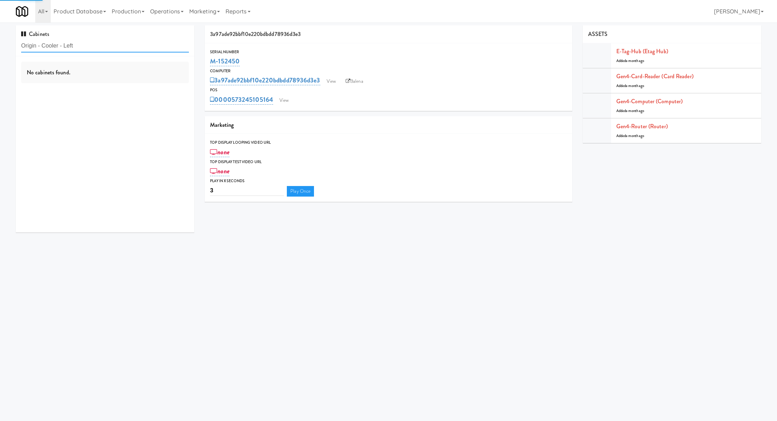
type input "Origin - Cooler - Left"
click at [99, 87] on div "Pennys DC" at bounding box center [105, 91] width 168 height 9
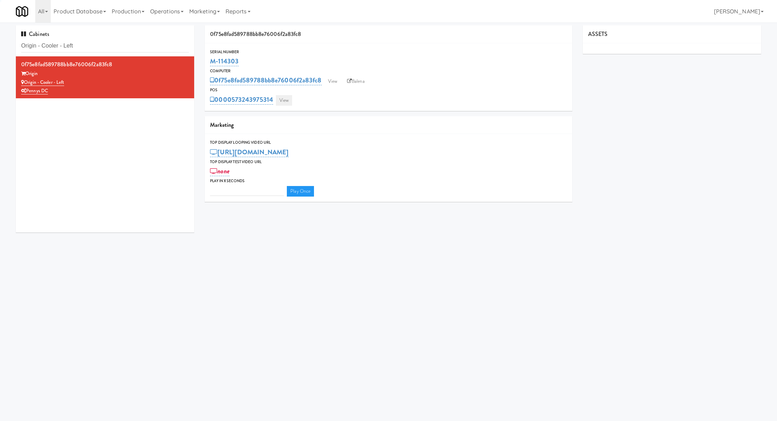
type input "3"
click at [285, 100] on link "View" at bounding box center [284, 100] width 16 height 11
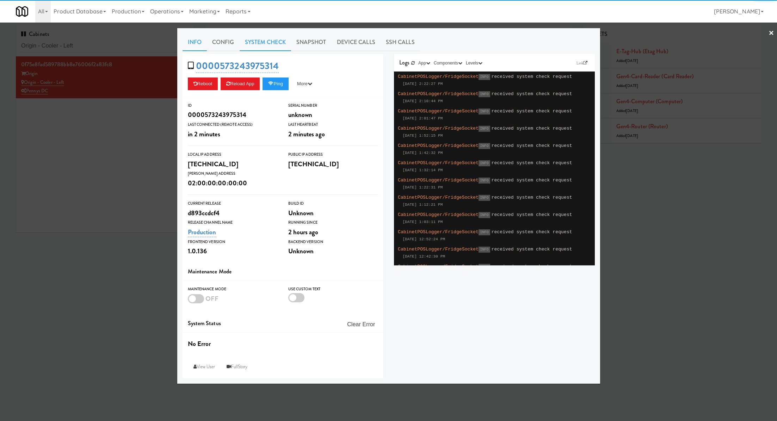
click at [245, 47] on link "System Check" at bounding box center [264, 42] width 51 height 18
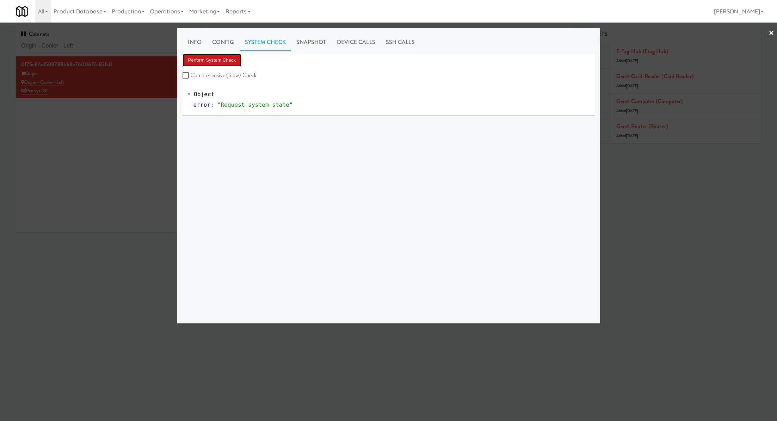
click at [230, 54] on button "Perform System Check" at bounding box center [211, 60] width 59 height 13
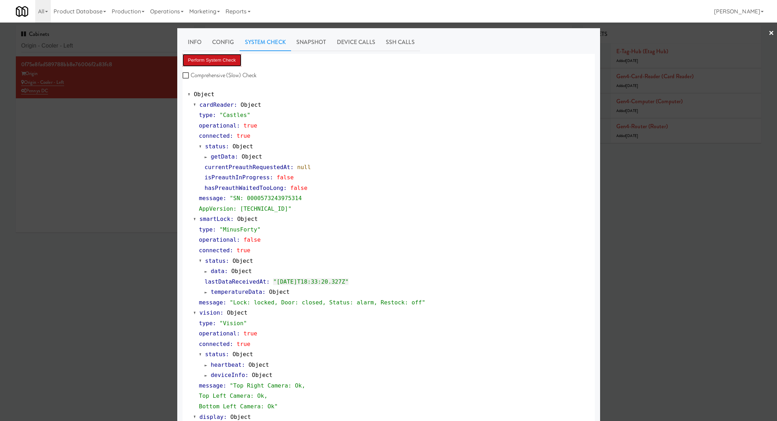
click at [231, 59] on button "Perform System Check" at bounding box center [211, 60] width 59 height 13
click at [119, 45] on div at bounding box center [388, 210] width 777 height 421
click at [119, 45] on input "Origin - Cooler - Left" at bounding box center [105, 45] width 168 height 13
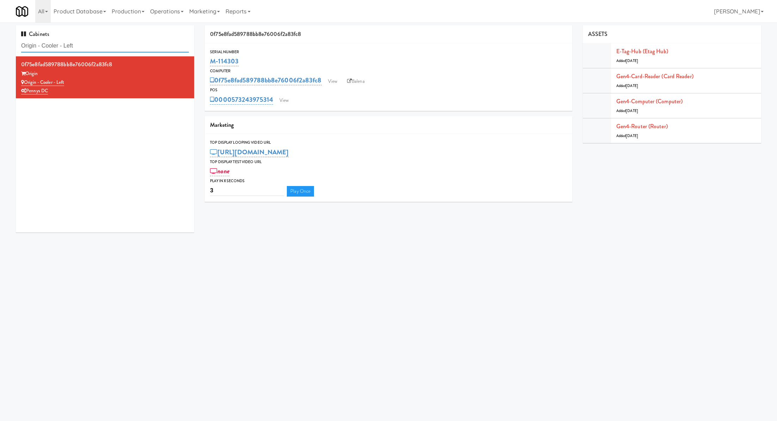
click at [119, 45] on input "Origin - Cooler - Left" at bounding box center [105, 45] width 168 height 13
paste input "LSP Crime Lab Combo"
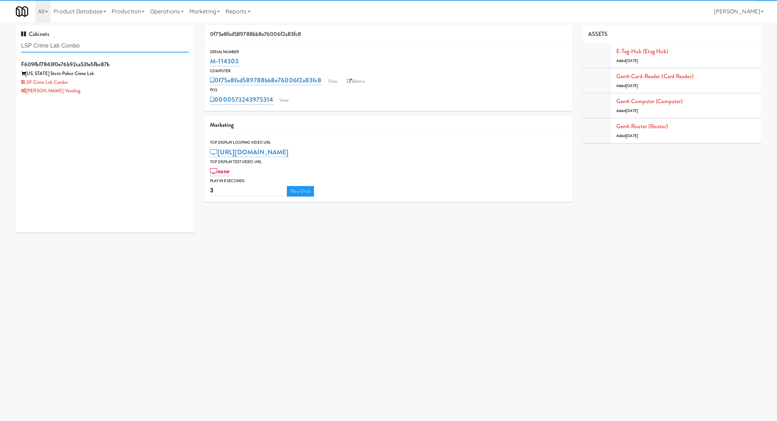
type input "LSP Crime Lab Combo"
click at [141, 82] on div "LSP Crime Lab Combo" at bounding box center [105, 82] width 168 height 9
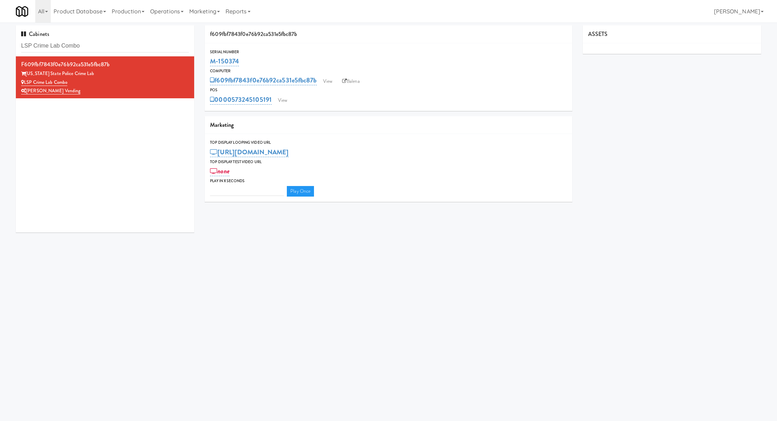
type input "3"
click at [284, 100] on link "View" at bounding box center [282, 100] width 16 height 11
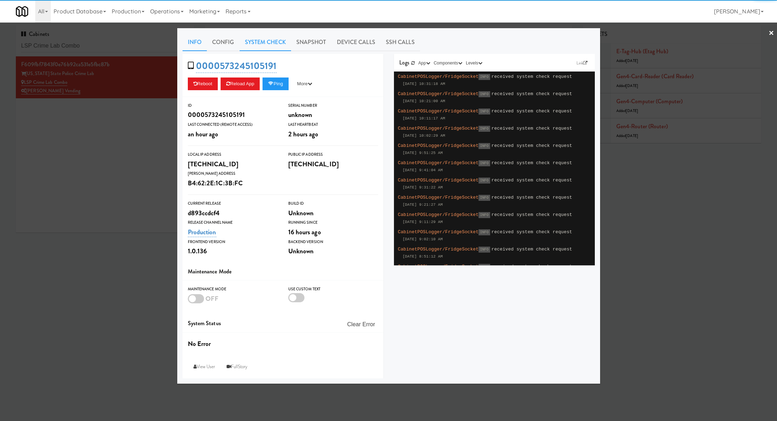
click at [271, 48] on link "System Check" at bounding box center [264, 42] width 51 height 18
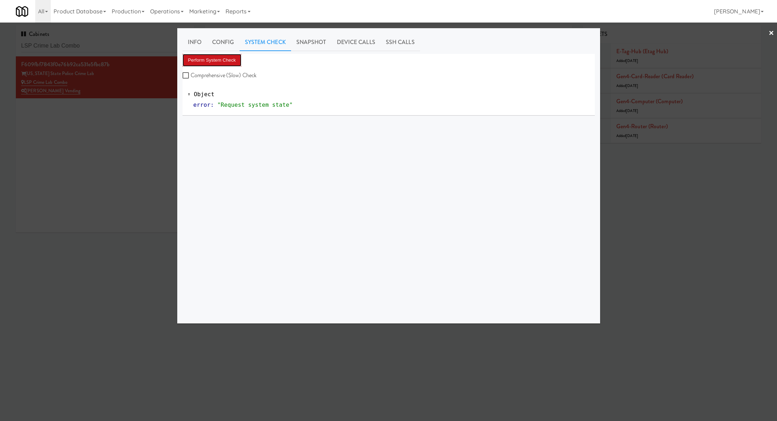
click at [230, 62] on button "Perform System Check" at bounding box center [211, 60] width 59 height 13
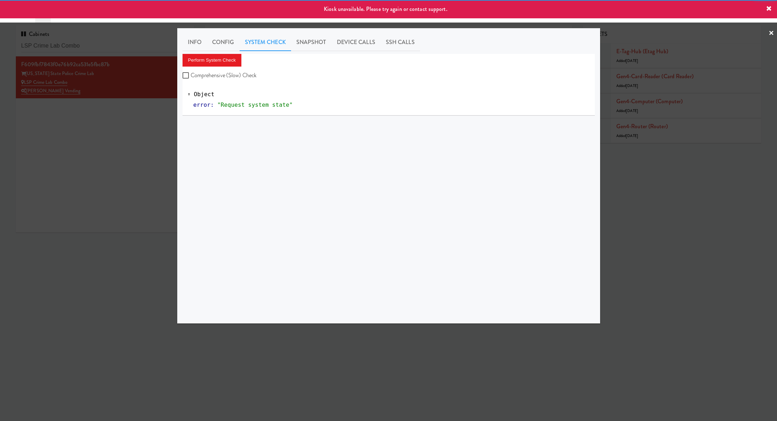
click at [141, 112] on div at bounding box center [388, 210] width 777 height 421
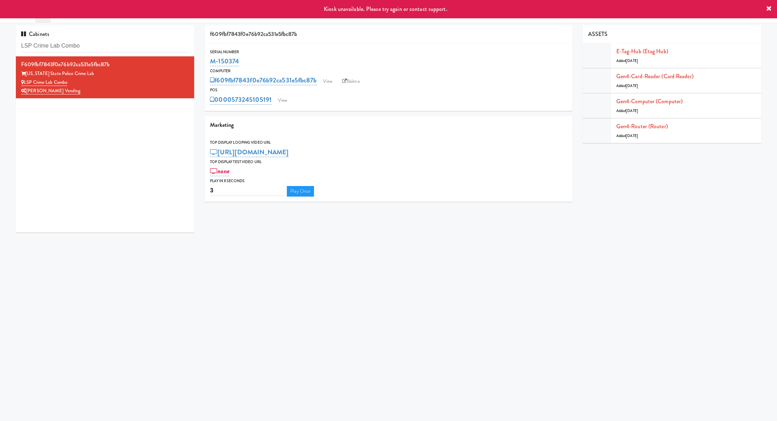
click at [292, 99] on div "0000573245105191 View" at bounding box center [388, 100] width 356 height 12
click at [285, 99] on link "View" at bounding box center [282, 100] width 16 height 11
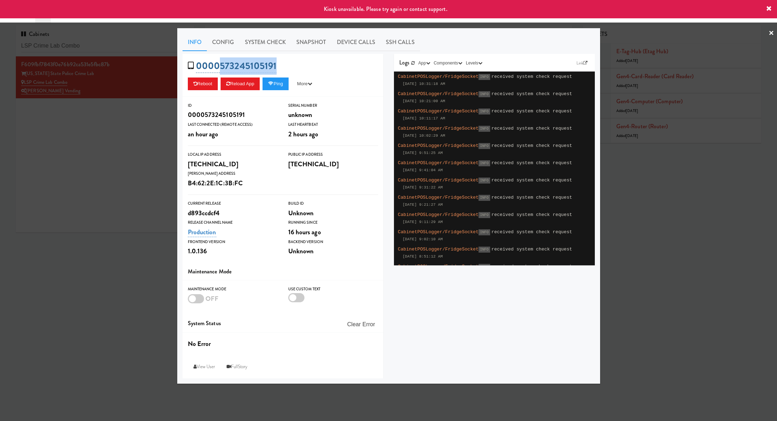
drag, startPoint x: 300, startPoint y: 69, endPoint x: 221, endPoint y: 64, distance: 79.3
click at [221, 64] on div "0000573245105191 Reboot Reload App Ping More Ping Server Restart Server Force R…" at bounding box center [282, 75] width 201 height 43
copy link "573245105191"
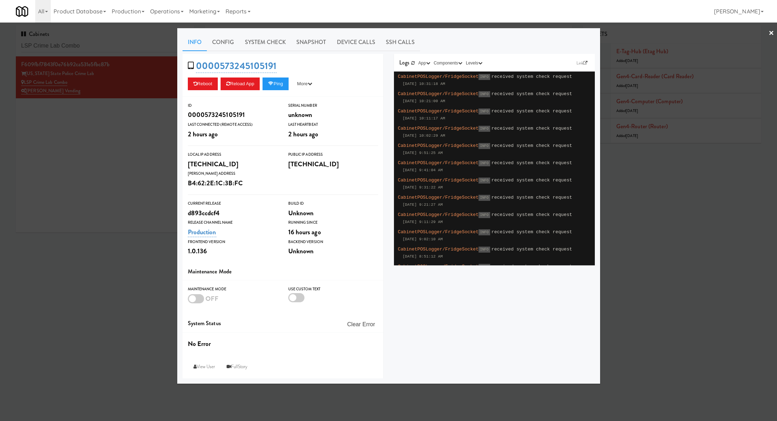
click at [138, 127] on div at bounding box center [388, 210] width 777 height 421
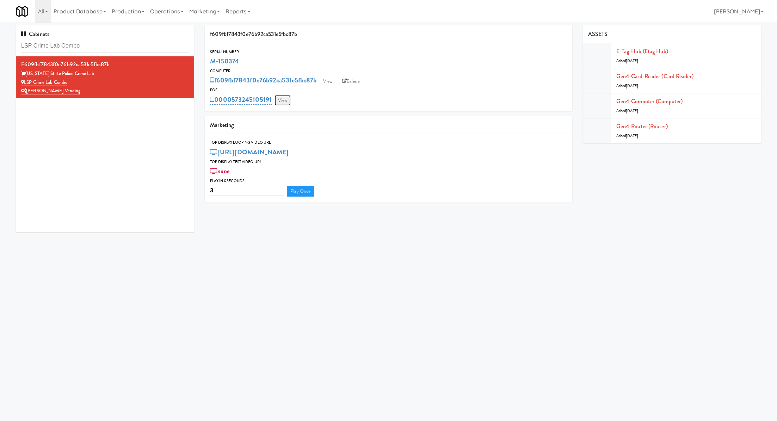
click at [283, 103] on link "View" at bounding box center [282, 100] width 16 height 11
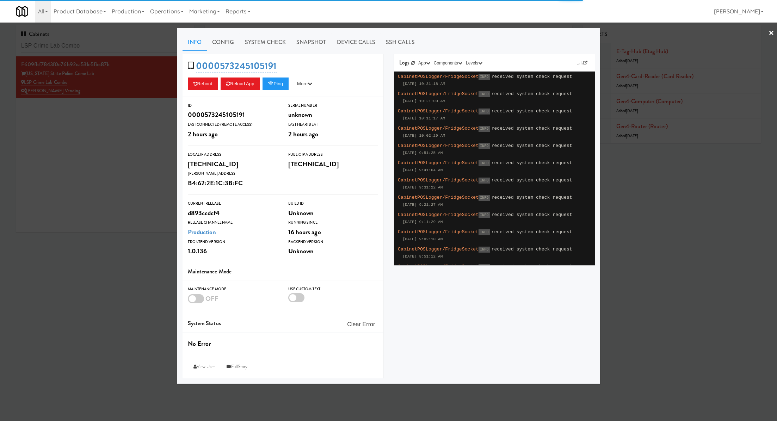
click at [113, 148] on div at bounding box center [388, 210] width 777 height 421
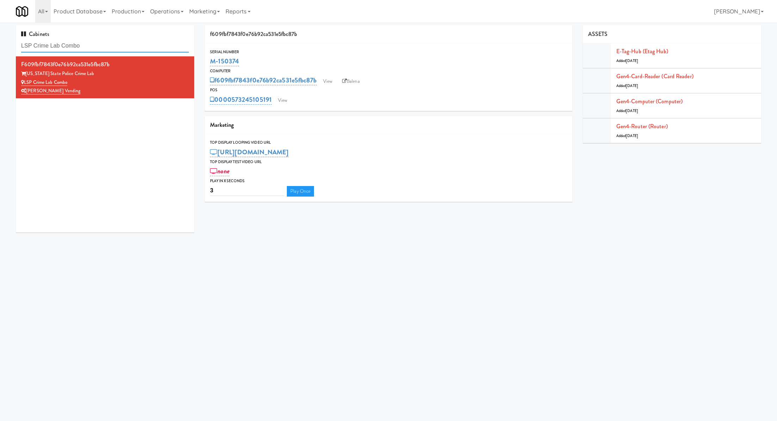
click at [111, 45] on input "LSP Crime Lab Combo" at bounding box center [105, 45] width 168 height 13
copy link "M-150374"
drag, startPoint x: 256, startPoint y: 62, endPoint x: 418, endPoint y: -51, distance: 198.2
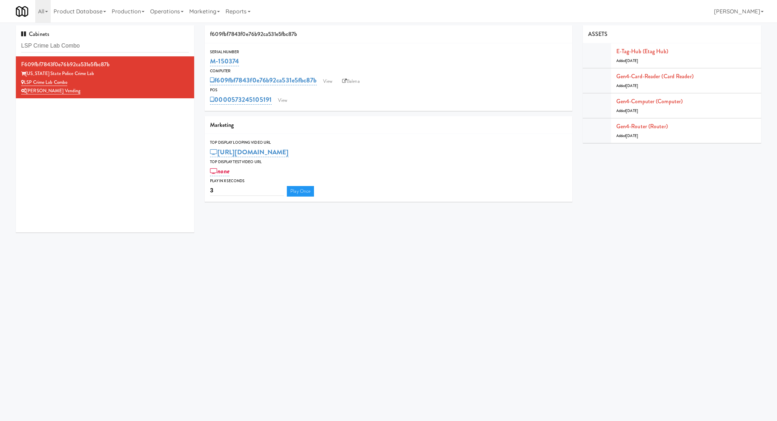
click at [418, 0] on html "Okay Okay Select date: previous 2025-Sep next Su Mo Tu We Th Fr Sa 31 1 2 3 4 5…" at bounding box center [388, 210] width 777 height 421
click at [261, 50] on div "Serial Number" at bounding box center [388, 52] width 356 height 7
drag, startPoint x: 246, startPoint y: 66, endPoint x: 207, endPoint y: 61, distance: 39.1
click at [207, 61] on div "Serial Number M-150374" at bounding box center [388, 58] width 367 height 19
copy link "M-150374"
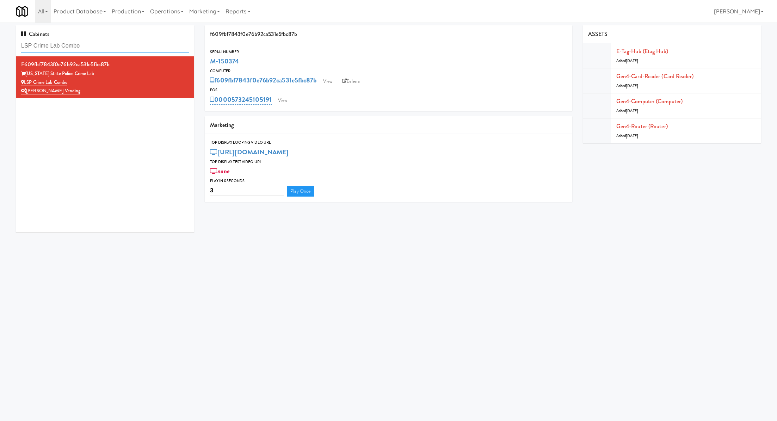
click at [167, 40] on input "LSP Crime Lab Combo" at bounding box center [105, 45] width 168 height 13
paste input "HATCH SmartMart Cold Beverage"
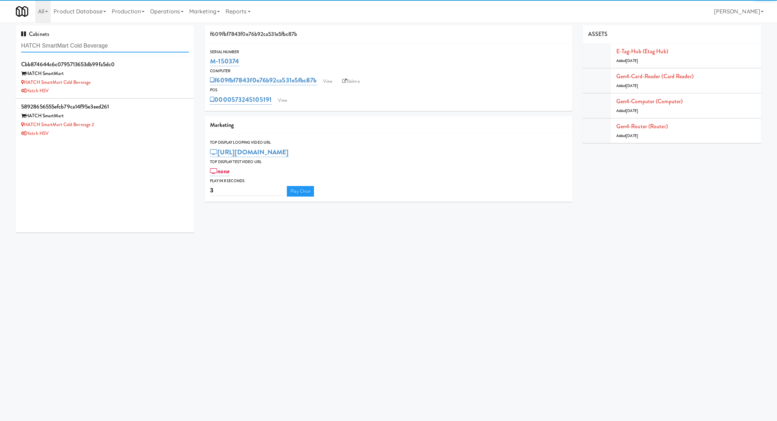
type input "HATCH SmartMart Cold Beverage"
click at [168, 68] on div "cbb874644c6c0795713653db99fa5dc0" at bounding box center [105, 64] width 168 height 11
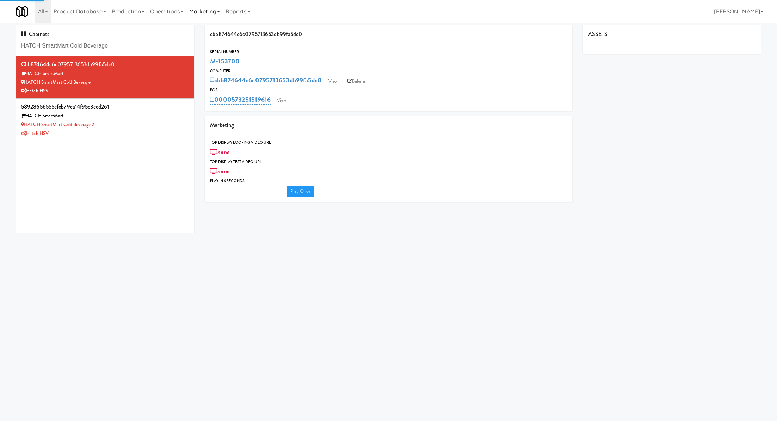
type input "3"
click at [173, 140] on div "cbb874644c6c0795713653db99fa5dc0 HATCH SmartMart HATCH SmartMart Cold Beverage …" at bounding box center [105, 144] width 178 height 176
click at [161, 109] on div "58928656555efcb79ca14f95e3eed261" at bounding box center [105, 106] width 168 height 11
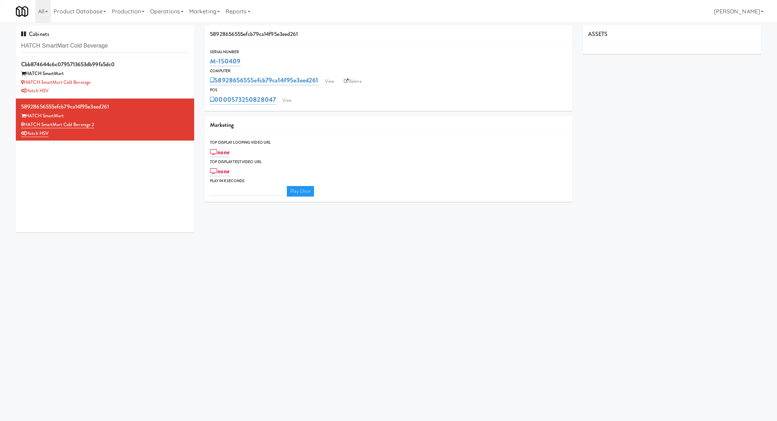
type input "3"
click at [290, 98] on link "View" at bounding box center [287, 100] width 16 height 11
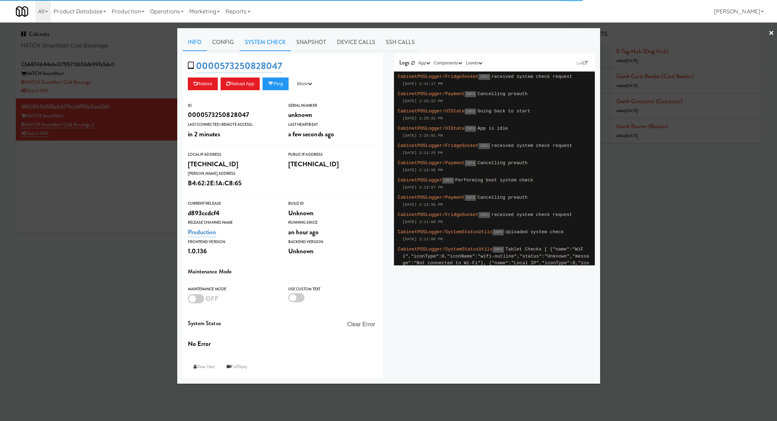
click at [263, 43] on link "System Check" at bounding box center [264, 42] width 51 height 18
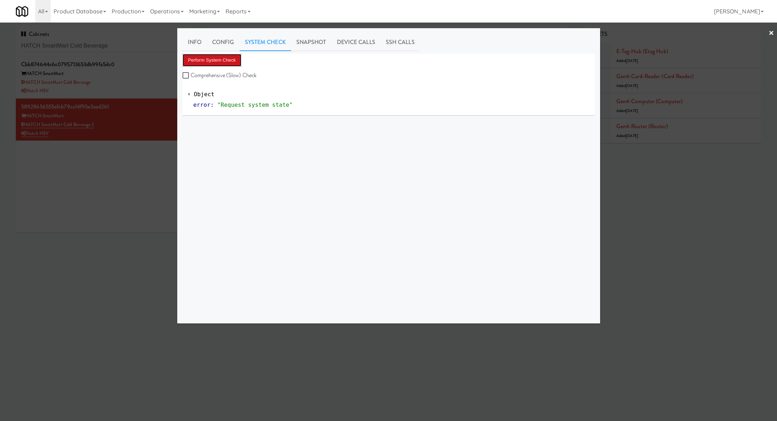
click at [230, 60] on button "Perform System Check" at bounding box center [211, 60] width 59 height 13
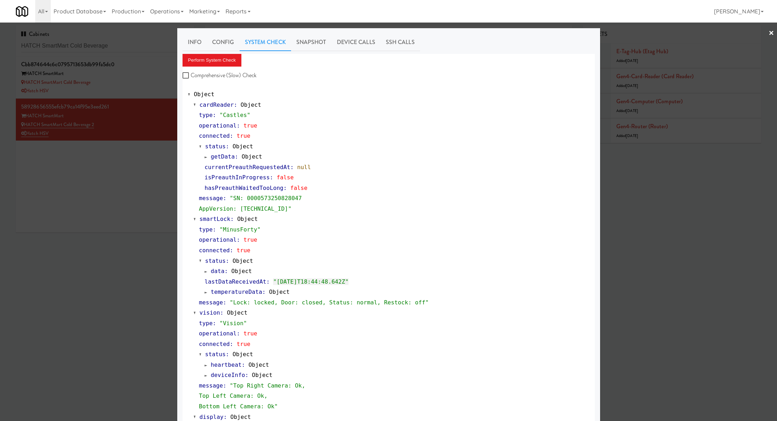
click at [165, 83] on div at bounding box center [388, 210] width 777 height 421
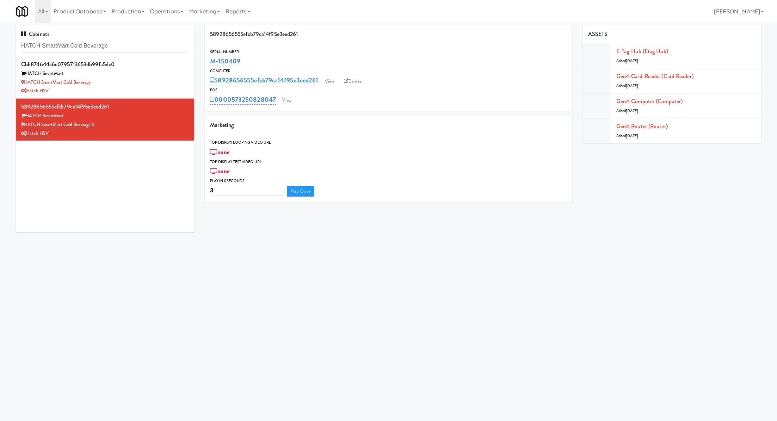
click at [165, 83] on div "HATCH SmartMart Cold Beverage" at bounding box center [105, 82] width 168 height 9
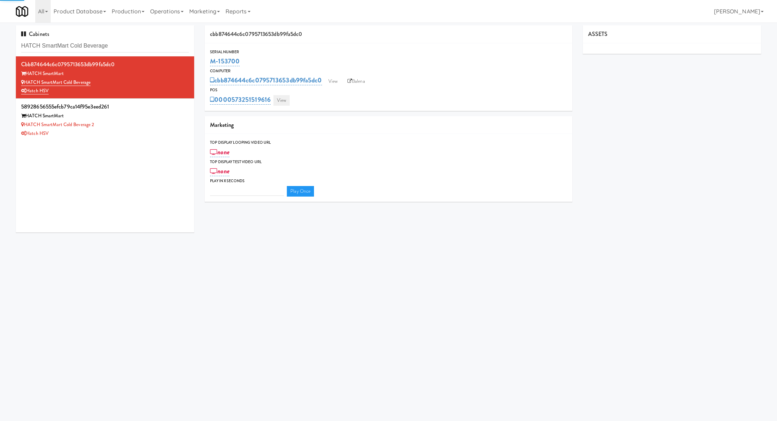
type input "3"
click at [288, 104] on link "View" at bounding box center [281, 100] width 16 height 11
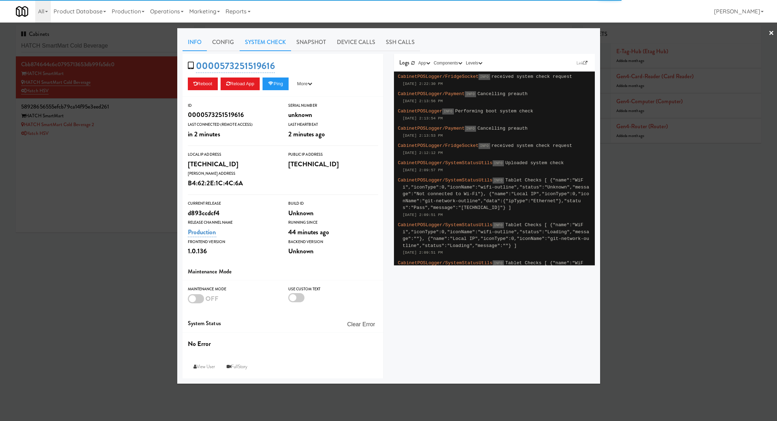
click at [272, 48] on link "System Check" at bounding box center [264, 42] width 51 height 18
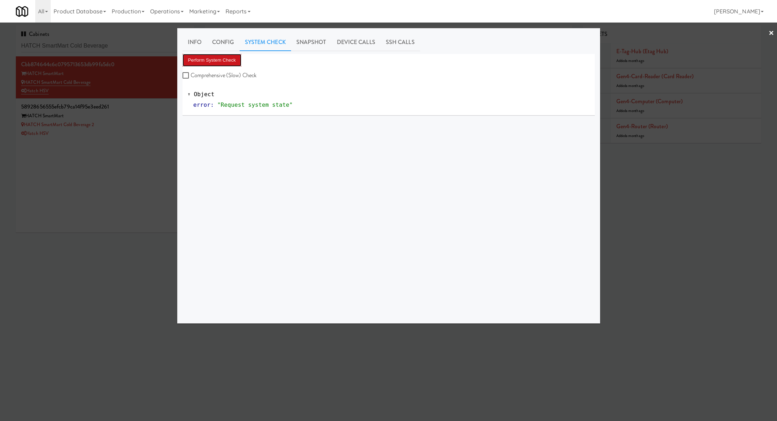
click at [225, 58] on button "Perform System Check" at bounding box center [211, 60] width 59 height 13
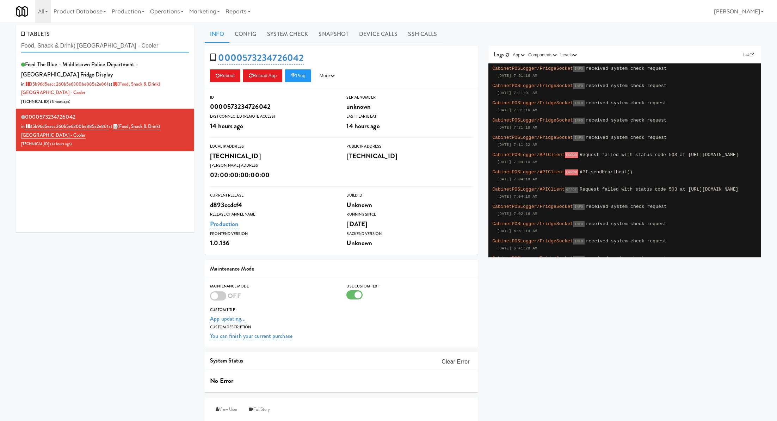
click at [88, 44] on input "Food, Snack & Drink) Middletown - Cooler" at bounding box center [105, 45] width 168 height 13
paste input "Potomac Towers - Fridge A:"
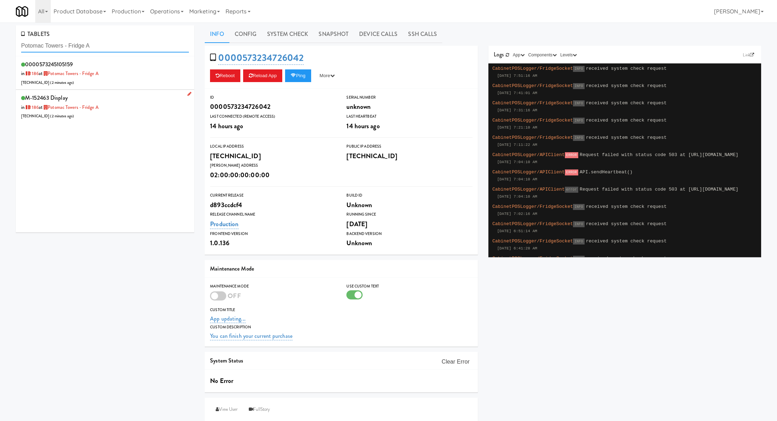
type input "Potomac Towers - Fridge A"
click at [122, 100] on div "M-152463 Display in 1186 at Potomac Towers - Fridge A 50.195.67.242 ( 2 minutes…" at bounding box center [105, 107] width 168 height 28
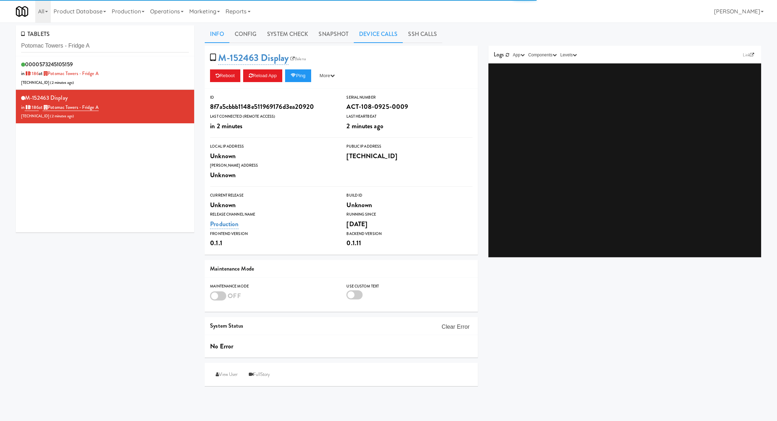
click at [371, 34] on link "Device Calls" at bounding box center [378, 34] width 49 height 18
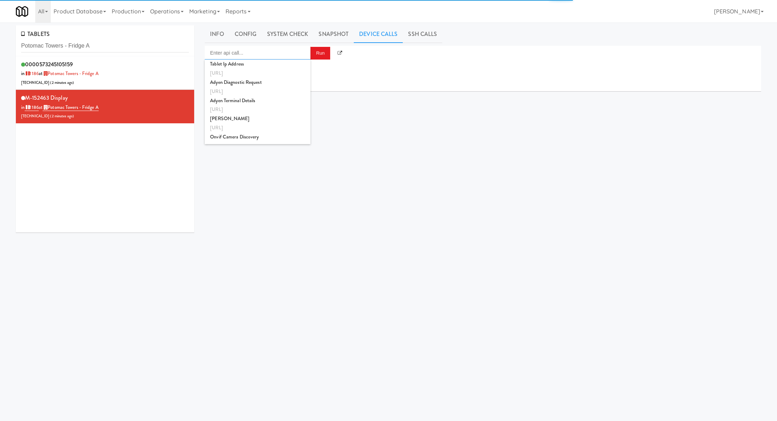
click at [280, 55] on input "Enter api call..." at bounding box center [258, 53] width 106 height 14
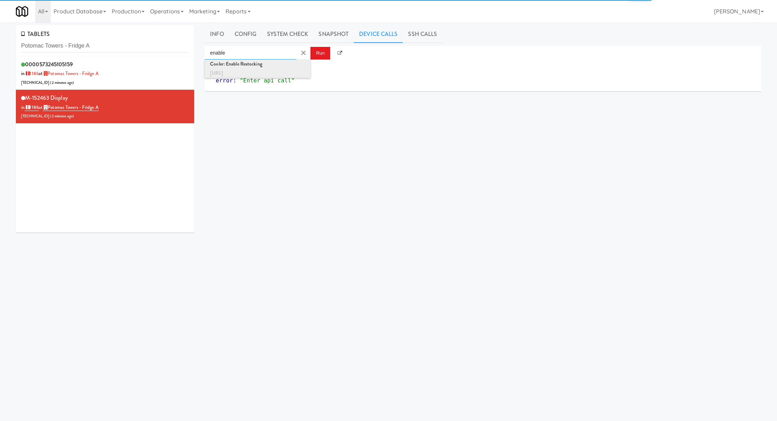
click at [297, 71] on div "http://localhost:3000/cooler/restocking-mode/enable" at bounding box center [257, 73] width 95 height 9
type input "Cooler: Enable Restocking"
click at [318, 56] on button "Run" at bounding box center [320, 53] width 20 height 13
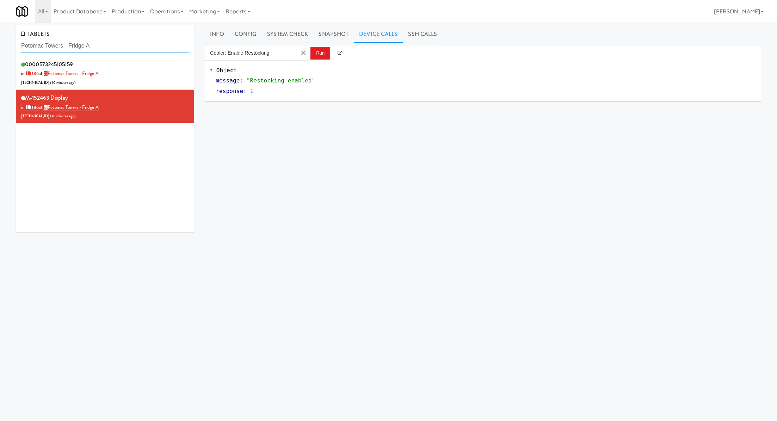
click at [75, 42] on input "Potomac Towers - Fridge A" at bounding box center [105, 45] width 168 height 13
paste input "573243974752"
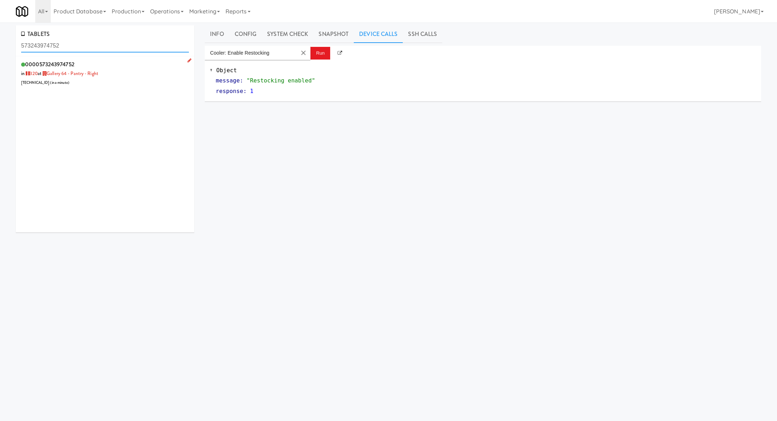
type input "573243974752"
click at [126, 80] on div "0000573243974752 in 320 at Gallery 64 - Pantry - Right 96.255.37.50 ( in a minu…" at bounding box center [105, 73] width 168 height 28
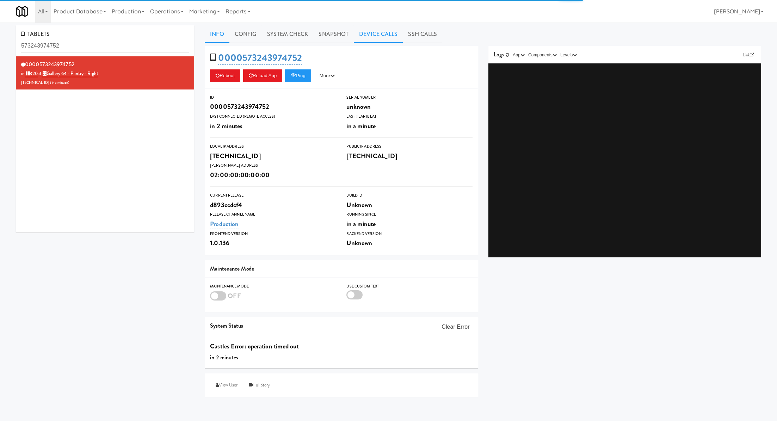
click at [370, 35] on link "Device Calls" at bounding box center [378, 34] width 49 height 18
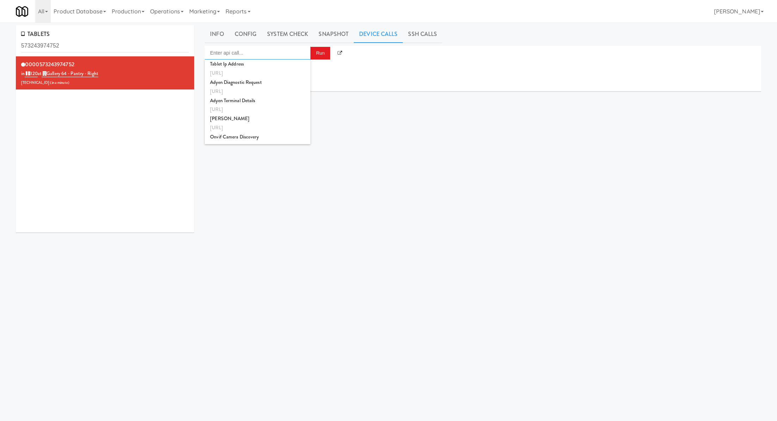
click at [289, 54] on input "Enter api call..." at bounding box center [258, 53] width 106 height 14
click at [299, 73] on div "http://localhost:3000/cooler/restocking-mode/enable" at bounding box center [257, 73] width 95 height 9
type input "Cooler: Enable Restocking"
click at [317, 52] on button "Run" at bounding box center [320, 53] width 20 height 13
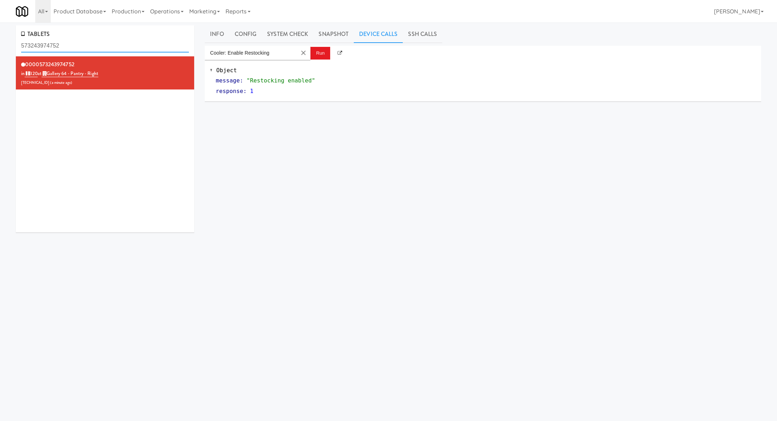
click at [73, 48] on input "573243974752" at bounding box center [105, 45] width 168 height 13
paste input "The Dial- Combo:"
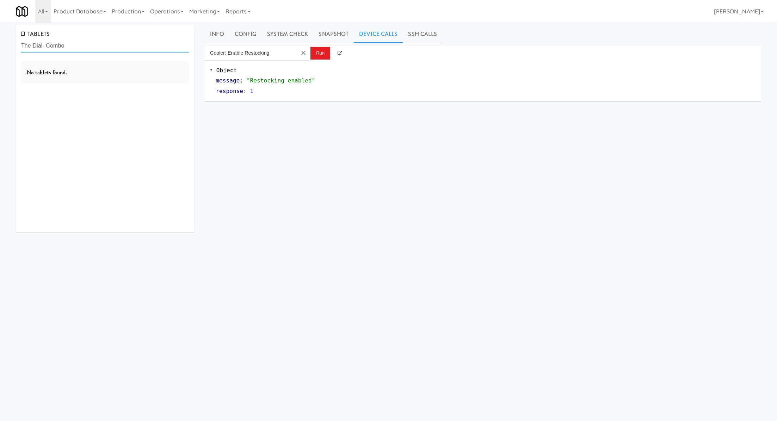
type input "The Dial- Combo"
click at [128, 110] on div "M-126989 Display in 1617 at The Dial- Combo 206.0.69.140 ( 2 minutes ago )" at bounding box center [105, 107] width 168 height 28
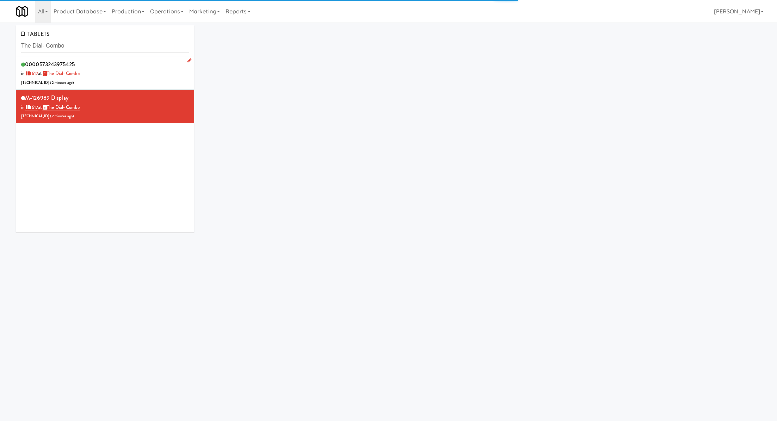
click at [125, 78] on div "0000573243975425 in 1617 at The Dial- Combo 206.0.69.140 ( 2 minutes ago )" at bounding box center [105, 73] width 168 height 28
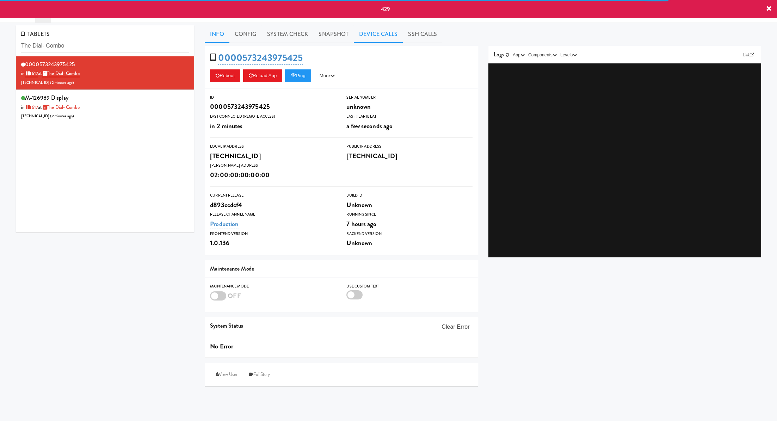
click at [370, 33] on link "Device Calls" at bounding box center [378, 34] width 49 height 18
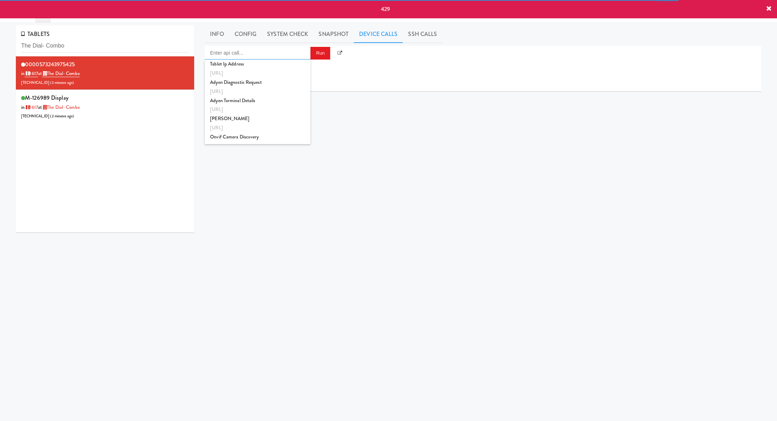
click at [283, 58] on input "Enter api call..." at bounding box center [258, 53] width 106 height 14
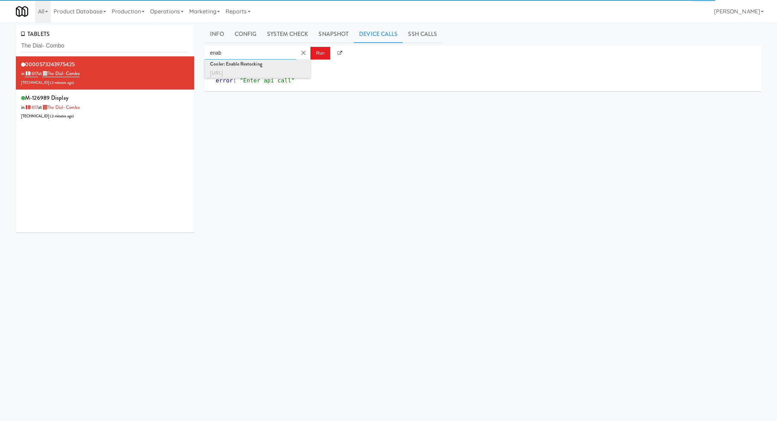
click at [280, 64] on div "Cooler: Enable Restocking" at bounding box center [257, 64] width 95 height 9
type input "Cooler: Enable Restocking"
click at [320, 52] on button "Run" at bounding box center [320, 53] width 20 height 13
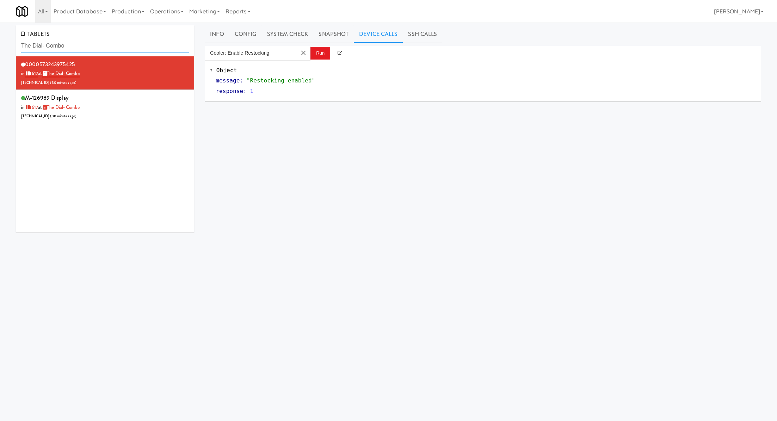
click at [91, 40] on input "The Dial- Combo" at bounding box center [105, 45] width 168 height 13
paste input "Origin - Cooler - Left"
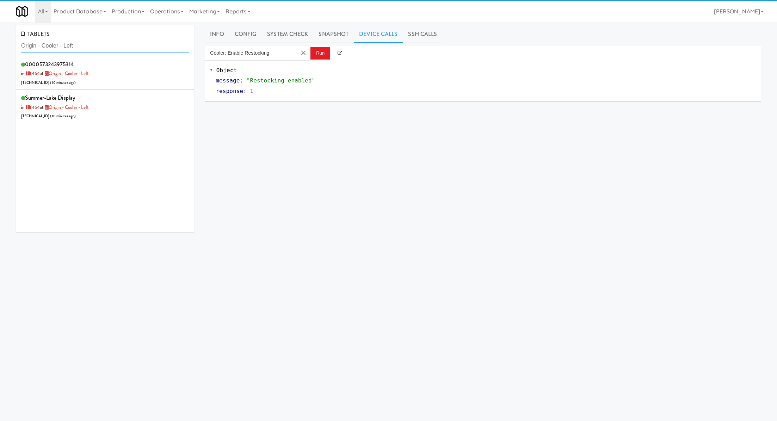
type input "Origin - Cooler - Left"
click at [123, 80] on div "0000573243975314 in 1464 at Origin - Cooler - Left 206.0.69.162 ( 10 minutes ag…" at bounding box center [105, 73] width 168 height 28
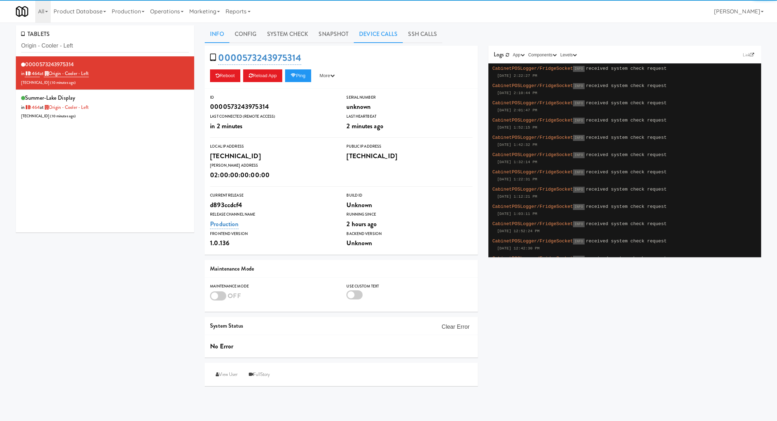
click at [392, 37] on link "Device Calls" at bounding box center [378, 34] width 49 height 18
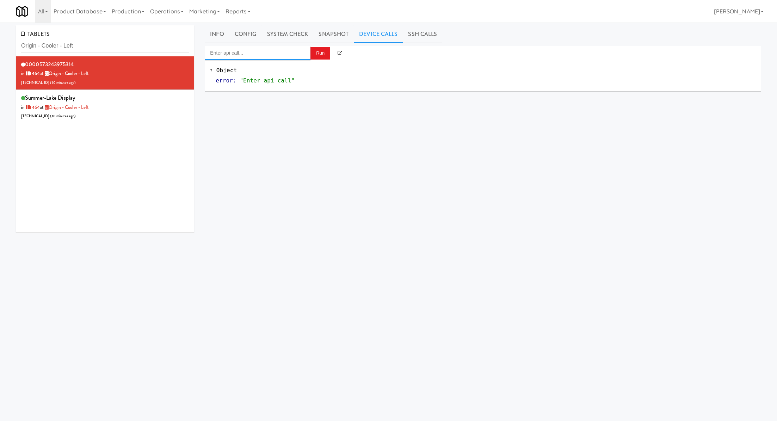
click at [284, 51] on input "Enter api call..." at bounding box center [258, 53] width 106 height 14
click at [269, 69] on div "http://localhost:3000/cooler/restocking-mode/enable" at bounding box center [257, 73] width 95 height 9
type input "Cooler: Enable Restocking"
click at [319, 54] on button "Run" at bounding box center [320, 53] width 20 height 13
click at [85, 46] on input "Origin - Cooler - Left" at bounding box center [105, 45] width 168 height 13
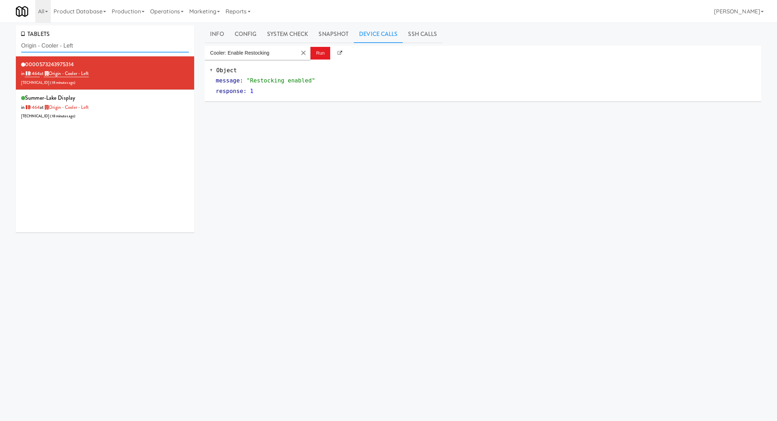
click at [85, 46] on input "Origin - Cooler - Left" at bounding box center [105, 45] width 168 height 13
paste input "LSP Crime Lab Combo"
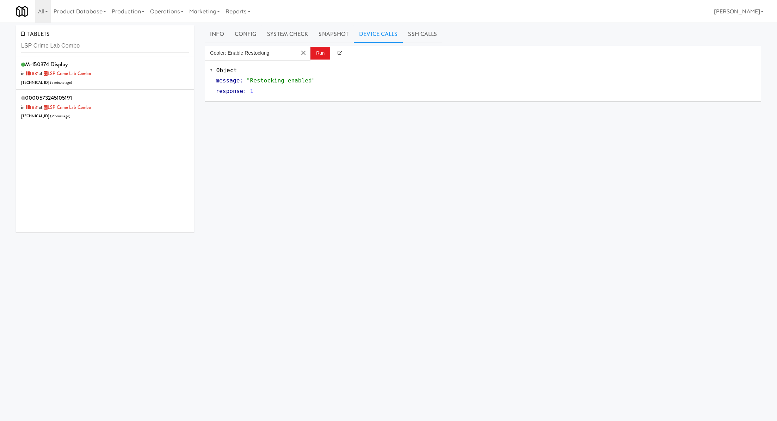
click at [99, 37] on div "TABLETS LSP Crime Lab Combo" at bounding box center [105, 40] width 178 height 31
click at [101, 44] on input "LSP Crime Lab Combo" at bounding box center [105, 45] width 168 height 13
paste input "HATCH SmartMart Cold Beverage"
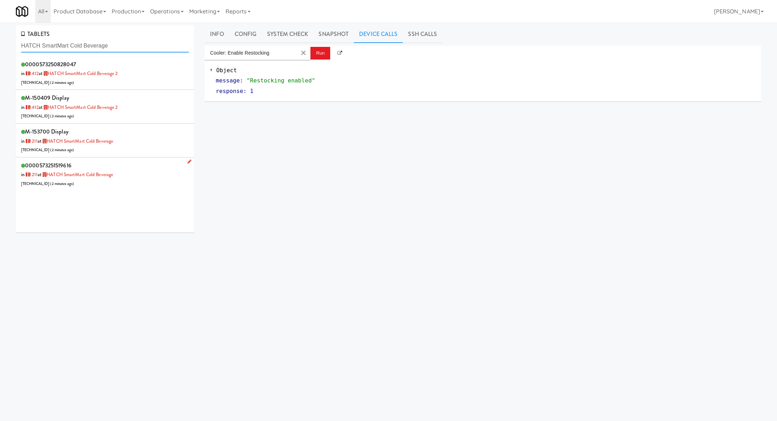
type input "HATCH SmartMart Cold Beverage"
click at [154, 165] on div "0000573251519616 in 1211 at HATCH SmartMart Cold Beverage 206.0.69.113 ( 2 minu…" at bounding box center [105, 174] width 168 height 28
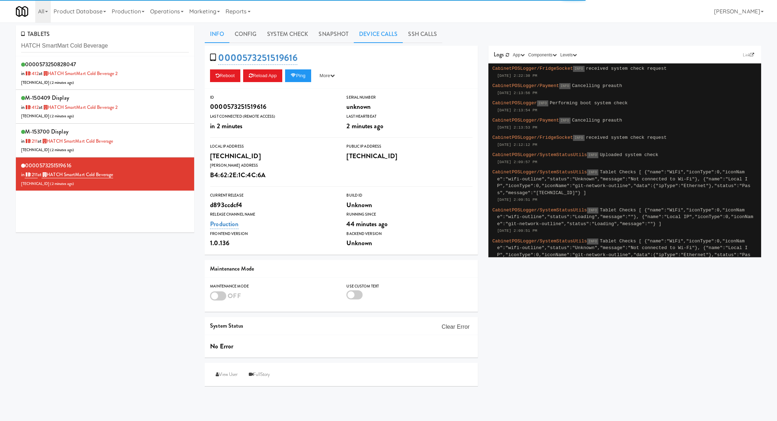
click at [389, 36] on link "Device Calls" at bounding box center [378, 34] width 49 height 18
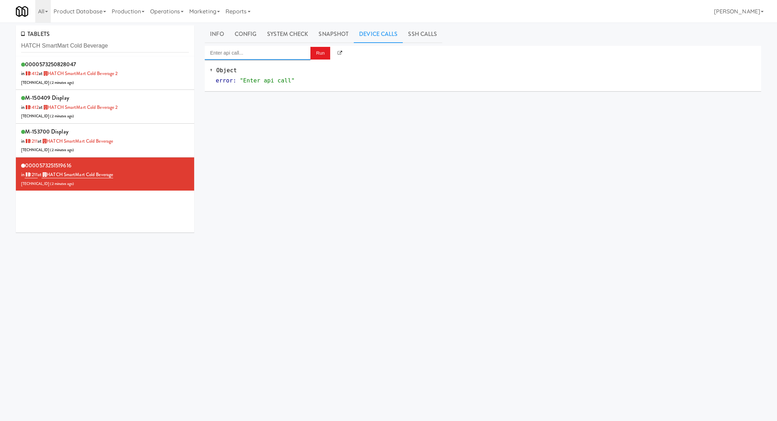
click at [298, 56] on input "Enter api call..." at bounding box center [258, 53] width 106 height 14
click at [285, 66] on div "Cooler: Enable Restocking" at bounding box center [257, 64] width 95 height 9
type input "Cooler: Enable Restocking"
click at [317, 56] on button "Run" at bounding box center [320, 53] width 20 height 13
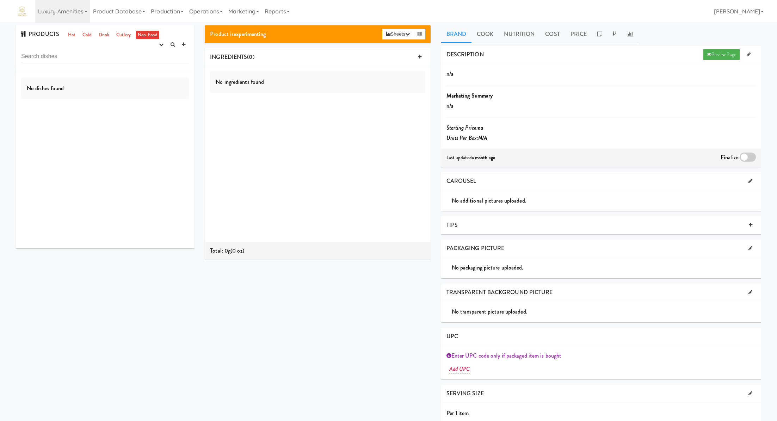
click at [86, 8] on link "Luxury Amenities" at bounding box center [62, 11] width 55 height 23
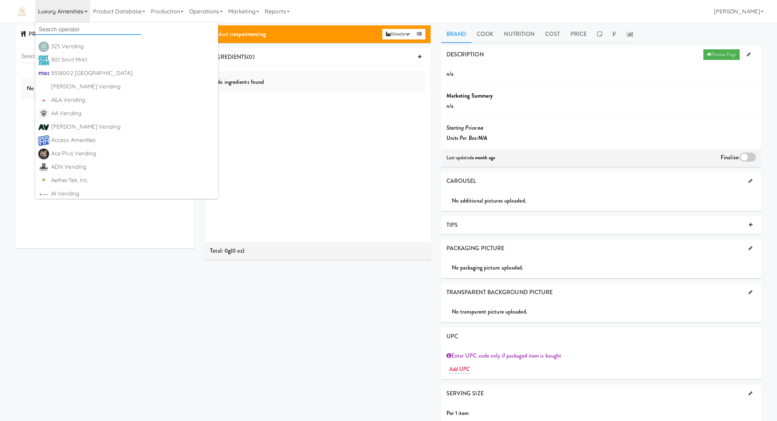
click at [76, 29] on input "text" at bounding box center [88, 29] width 106 height 11
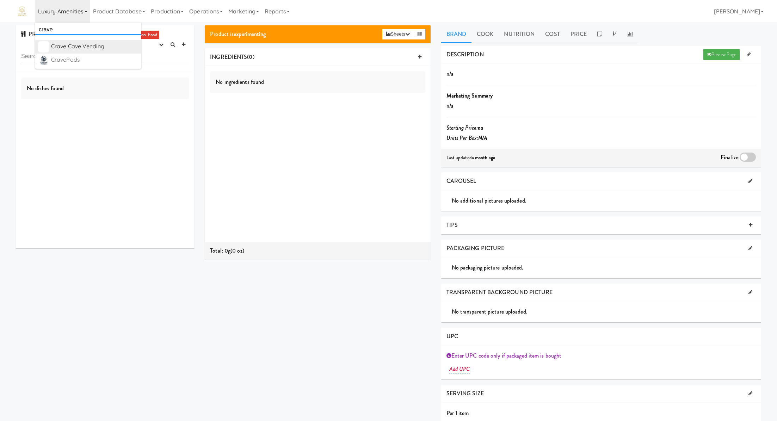
type input "crave"
click at [93, 48] on div "Crave Cave Vending" at bounding box center [94, 46] width 87 height 11
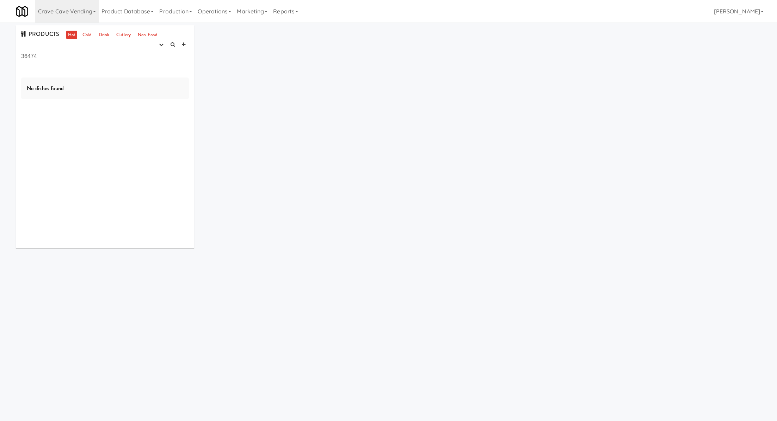
click at [39, 55] on input "36474" at bounding box center [105, 56] width 168 height 13
click at [158, 45] on button "button" at bounding box center [161, 44] width 12 height 11
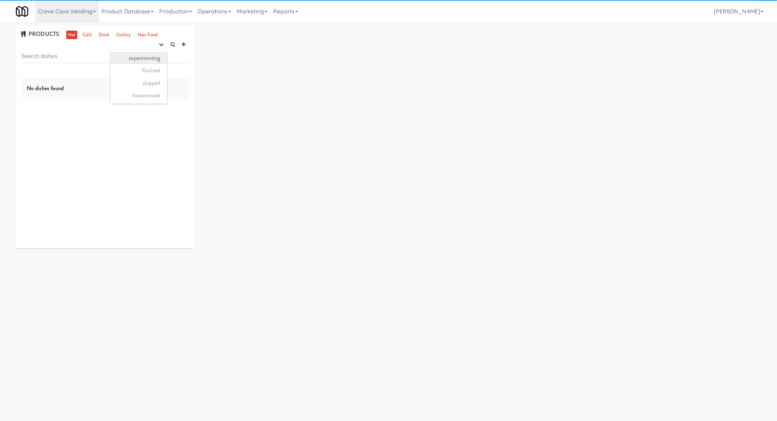
click at [160, 58] on link "experimenting" at bounding box center [139, 58] width 56 height 13
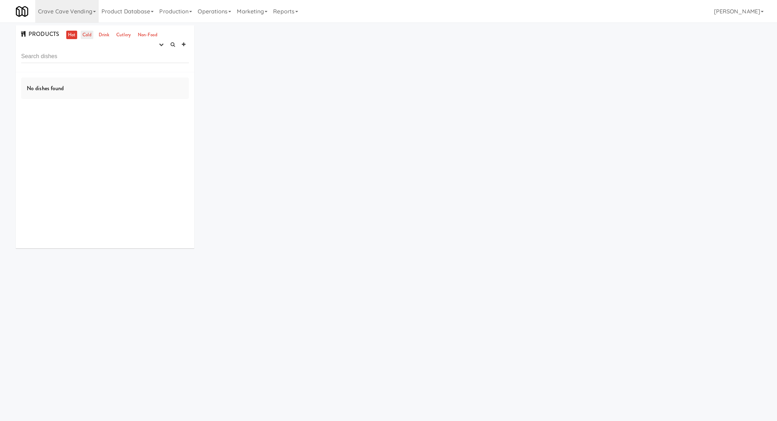
click at [85, 33] on link "Cold" at bounding box center [87, 35] width 12 height 9
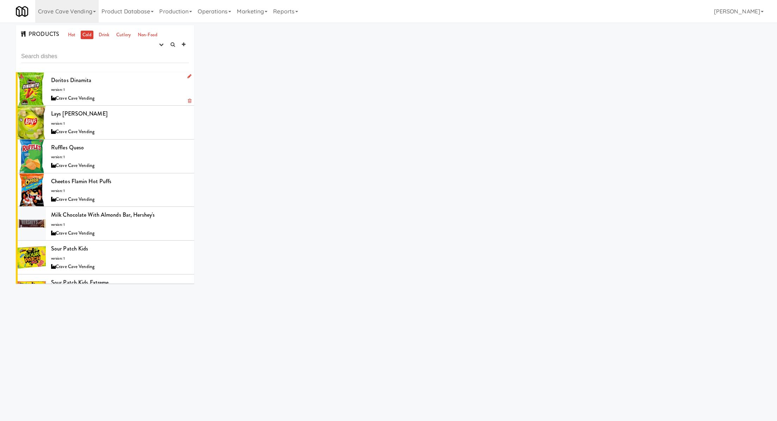
click at [141, 89] on div "Doritos Dinamita version: 1 Crave Cave Vending" at bounding box center [120, 89] width 138 height 28
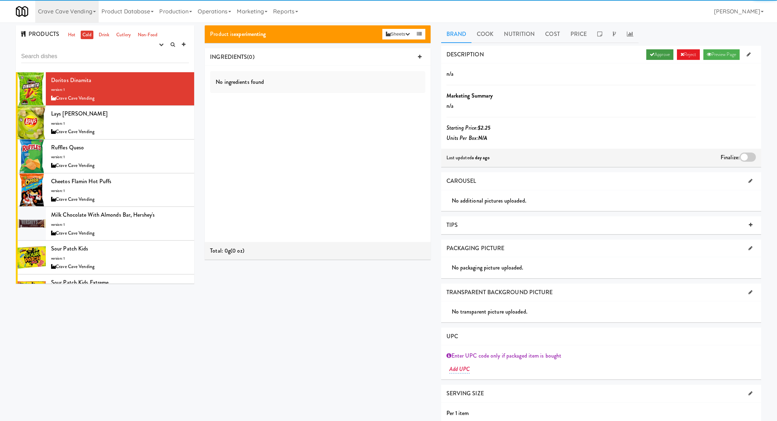
click at [667, 54] on link "Approve" at bounding box center [659, 54] width 27 height 11
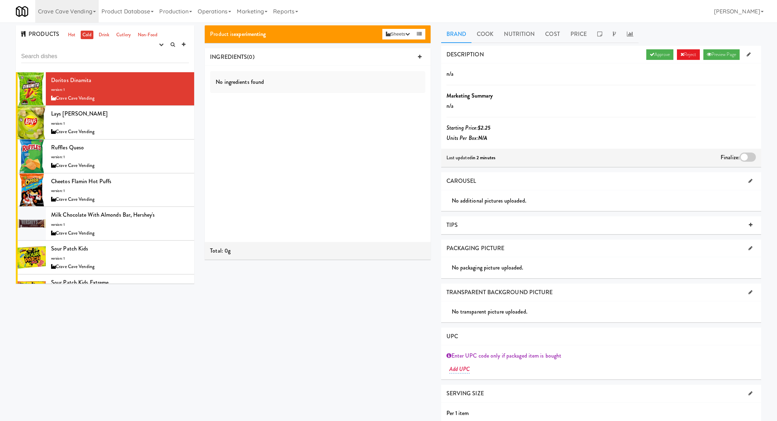
click at [744, 157] on div at bounding box center [747, 156] width 16 height 9
click at [0, 0] on input "checkbox" at bounding box center [0, 0] width 0 height 0
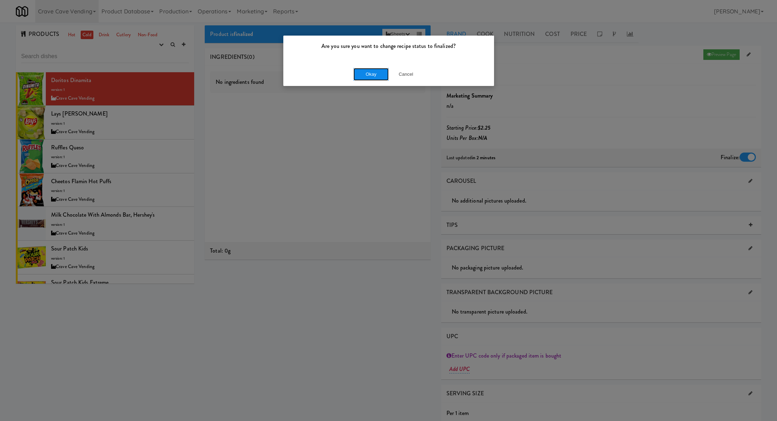
click at [373, 79] on button "Okay" at bounding box center [370, 74] width 35 height 13
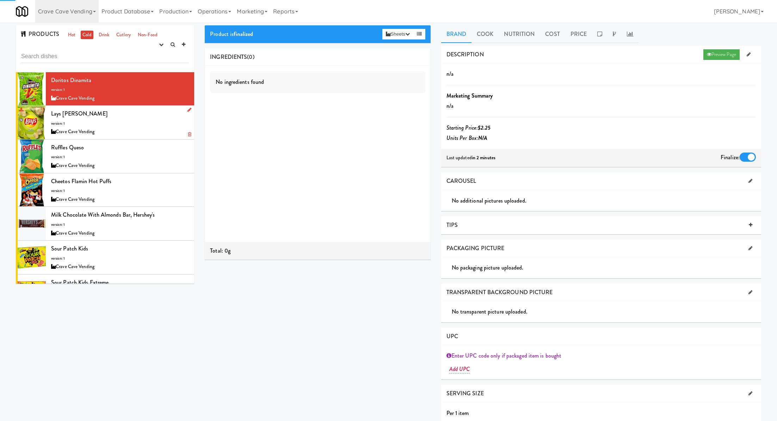
click at [174, 129] on div "Crave Cave Vending" at bounding box center [120, 131] width 138 height 9
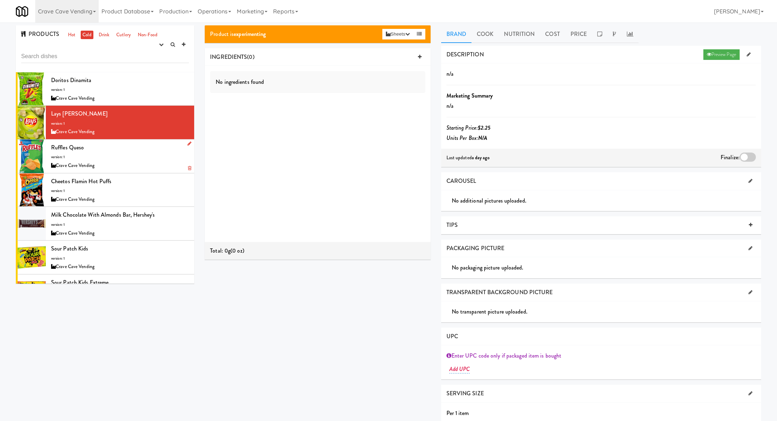
click at [142, 158] on div "Ruffles Queso version: 1 Crave Cave Vending" at bounding box center [120, 156] width 138 height 28
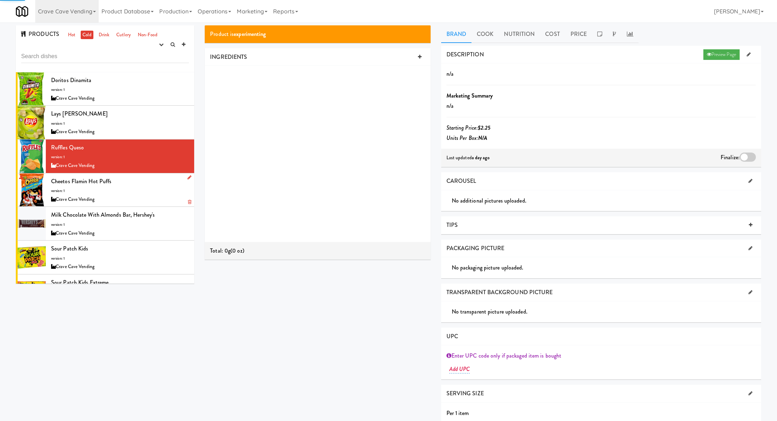
click at [154, 184] on div "Cheetos Flamin Hot Puffs version: 1 Crave Cave Vending" at bounding box center [120, 190] width 138 height 28
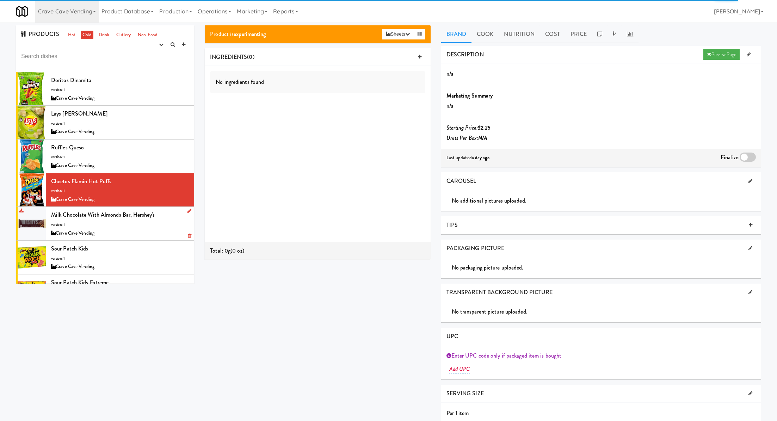
click at [157, 217] on div "Milk Chocolate with Almonds Bar, Hershey's version: 1 Crave Cave Vending" at bounding box center [120, 224] width 138 height 28
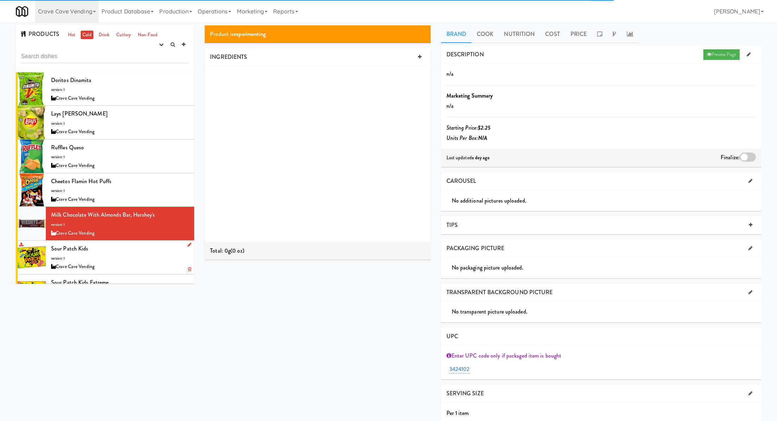
click at [157, 247] on div "Sour Patch Kids version: 1 Crave Cave Vending" at bounding box center [120, 257] width 138 height 28
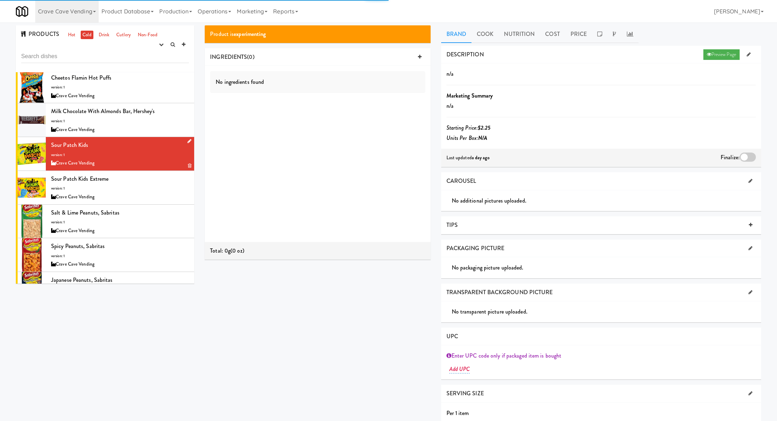
scroll to position [108, 0]
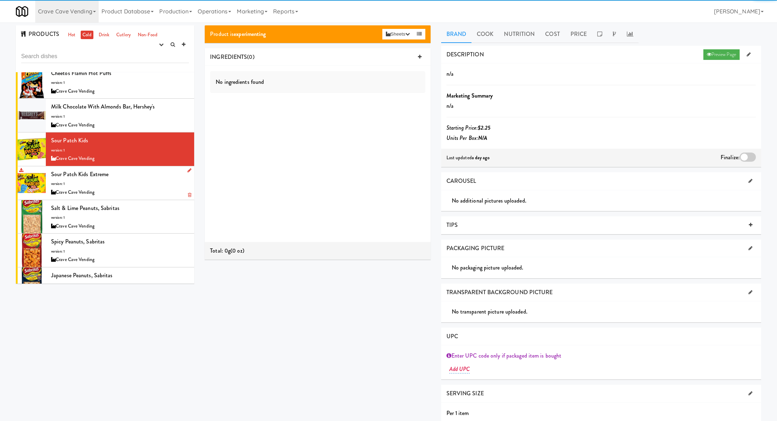
click at [153, 194] on div "Crave Cave Vending" at bounding box center [120, 192] width 138 height 9
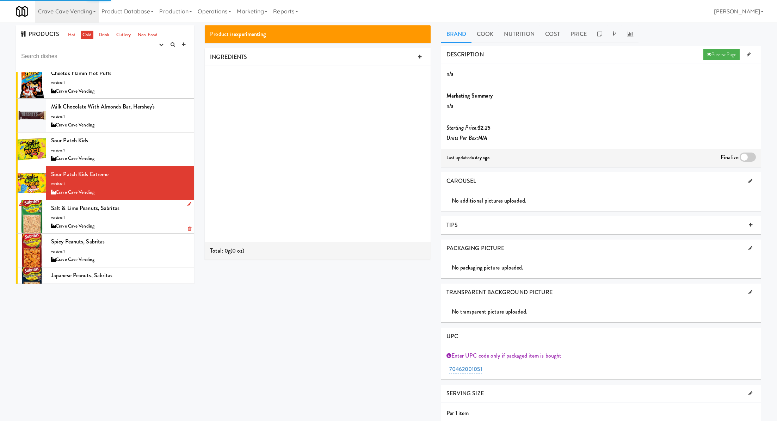
click at [152, 212] on div "Salt & Lime Peanuts, Sabritas version: 1 Crave Cave Vending" at bounding box center [120, 217] width 138 height 28
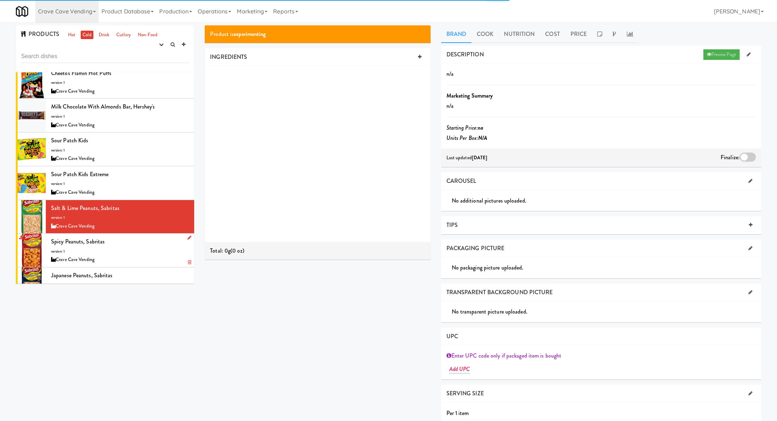
click at [150, 243] on div "Spicy Peanuts, Sabritas version: 1 Crave Cave Vending" at bounding box center [120, 250] width 138 height 28
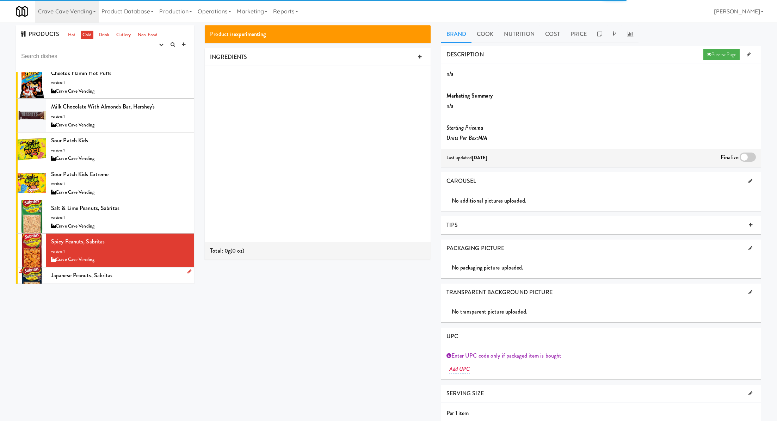
click at [151, 274] on div "Japanese Peanuts, Sabritas version: 1 Crave Cave Vending" at bounding box center [120, 284] width 138 height 28
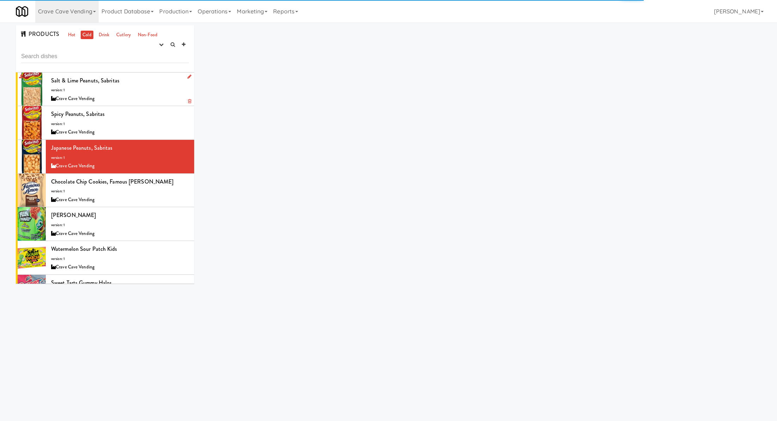
scroll to position [260, 0]
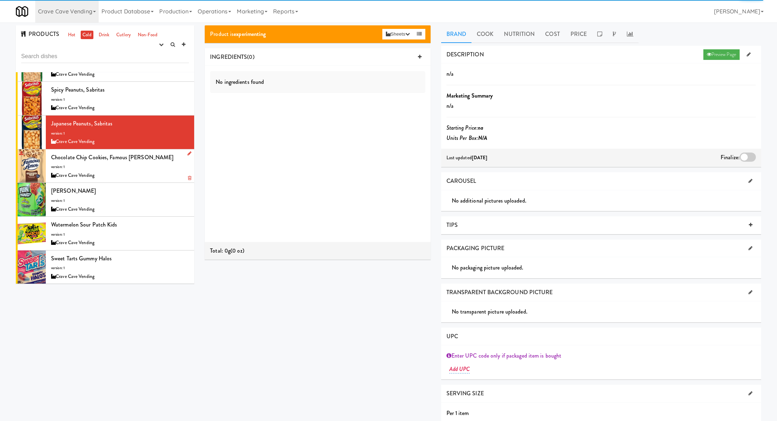
click at [148, 173] on div "Crave Cave Vending" at bounding box center [120, 175] width 138 height 9
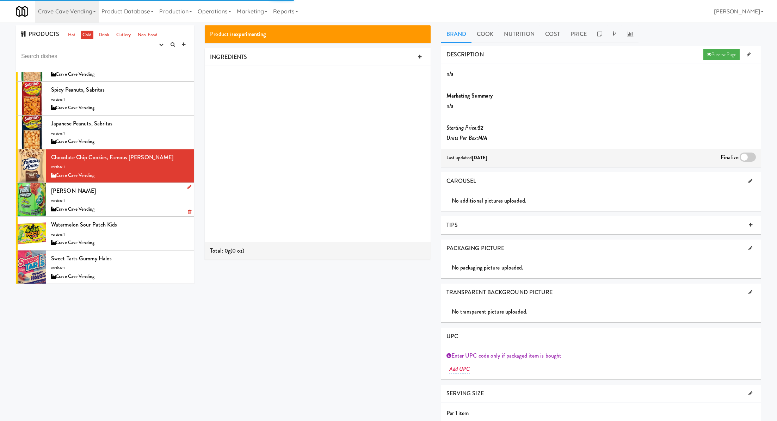
click at [148, 191] on div "Pelon Pelonazo version: 1 Crave Cave Vending" at bounding box center [120, 200] width 138 height 28
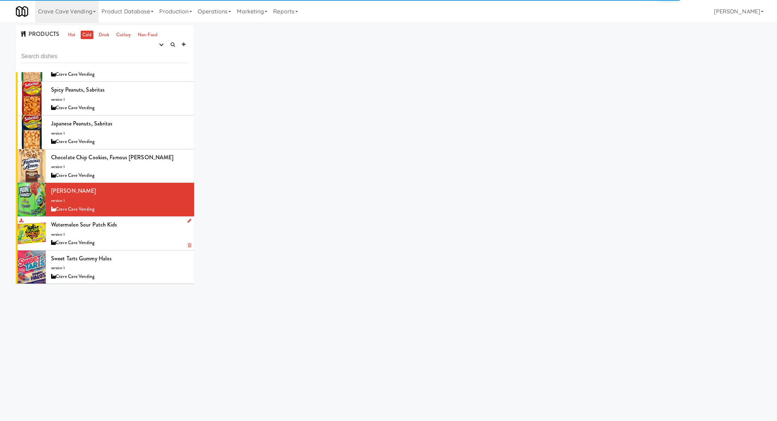
click at [147, 222] on div "Watermelon Sour Patch Kids version: 1 Crave Cave Vending" at bounding box center [120, 233] width 138 height 28
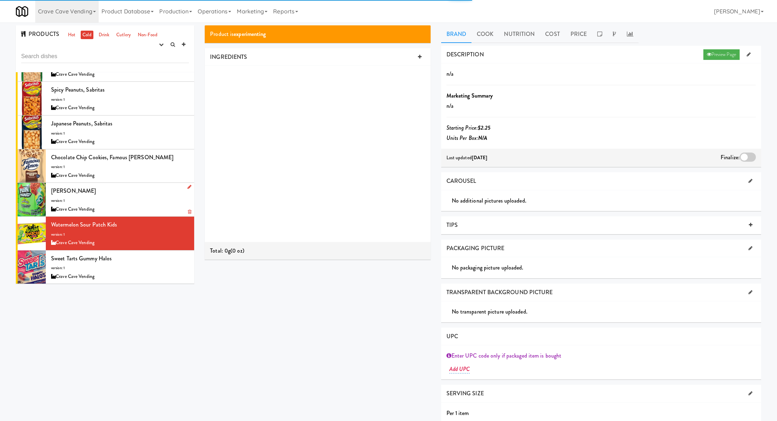
click at [149, 201] on div "Pelon Pelonazo version: 1 Crave Cave Vending" at bounding box center [120, 200] width 138 height 28
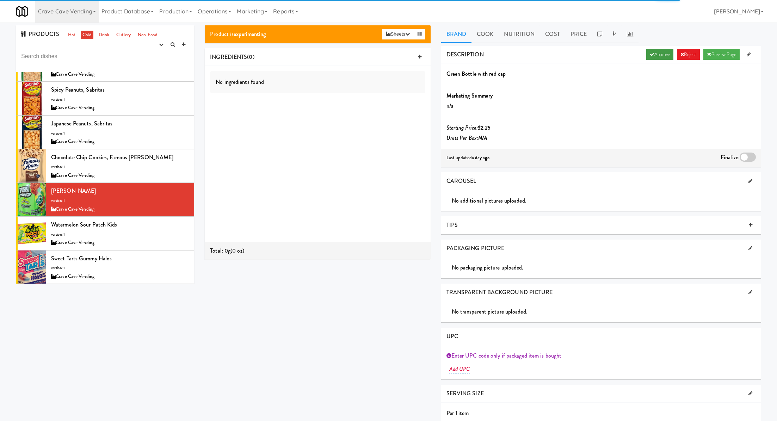
click at [649, 56] on icon at bounding box center [651, 54] width 5 height 5
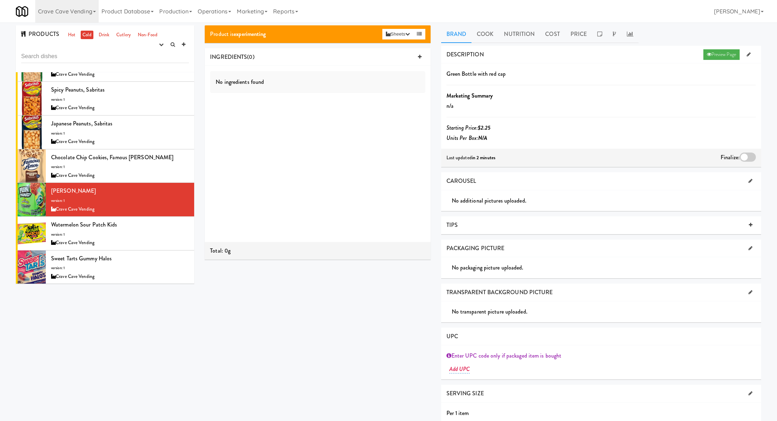
click at [744, 154] on div at bounding box center [747, 156] width 16 height 9
click at [0, 0] on input "checkbox" at bounding box center [0, 0] width 0 height 0
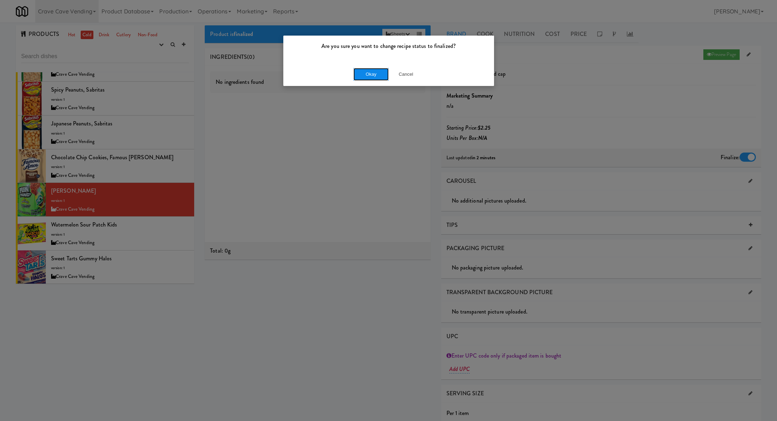
click at [376, 75] on button "Okay" at bounding box center [370, 74] width 35 height 13
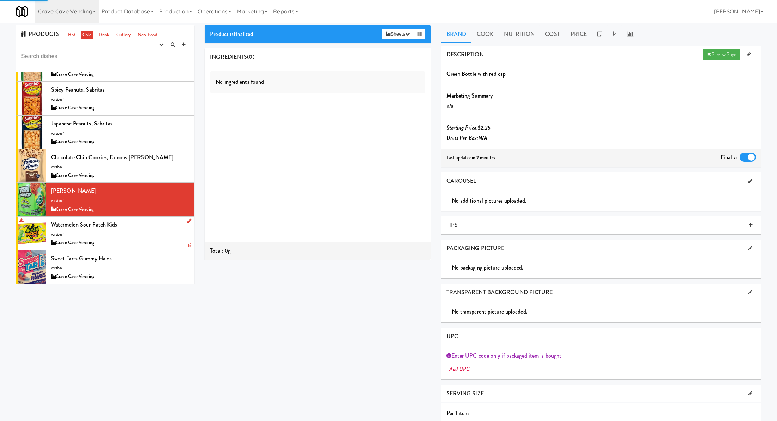
click at [155, 238] on div "Crave Cave Vending" at bounding box center [120, 242] width 138 height 9
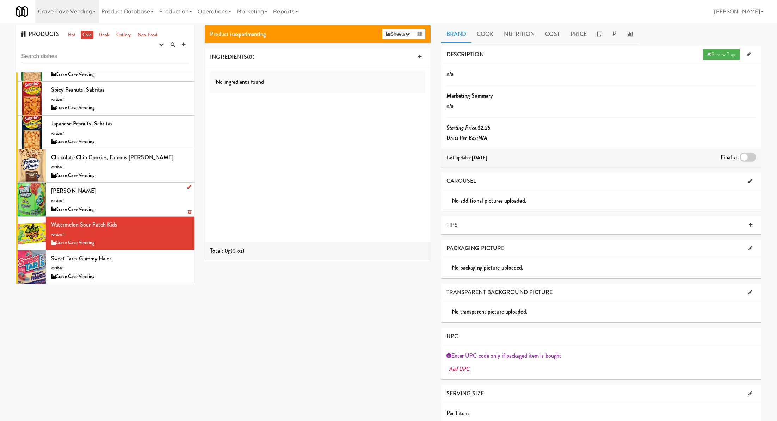
scroll to position [326, 0]
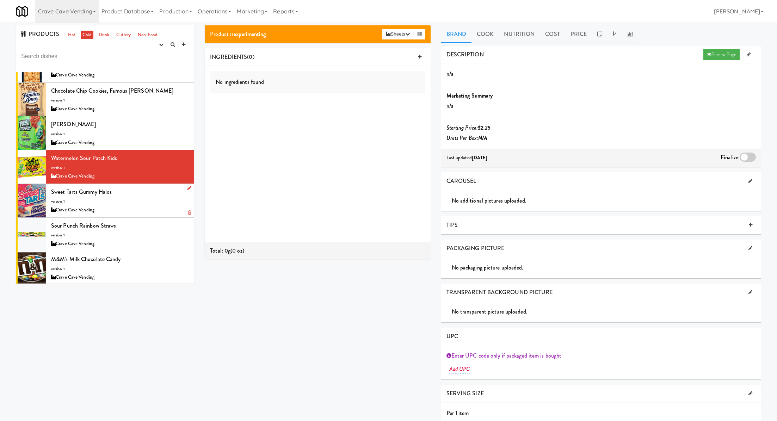
click at [123, 198] on div "Sweet Tarts Gummy Halos version: 1 Crave Cave Vending" at bounding box center [120, 201] width 138 height 28
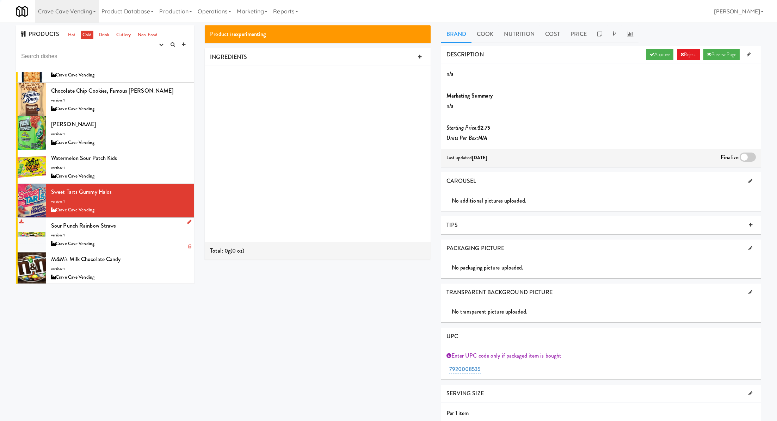
click at [130, 227] on div "Sour Punch Rainbow Straws version: 1 Crave Cave Vending" at bounding box center [120, 234] width 138 height 28
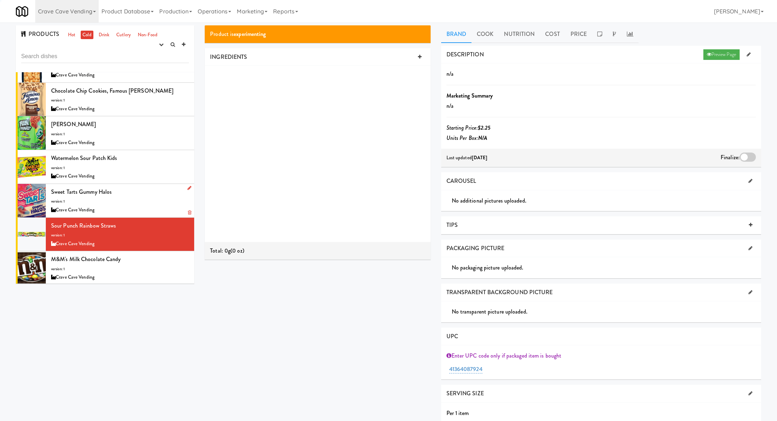
click at [133, 206] on div "Crave Cave Vending" at bounding box center [120, 210] width 138 height 9
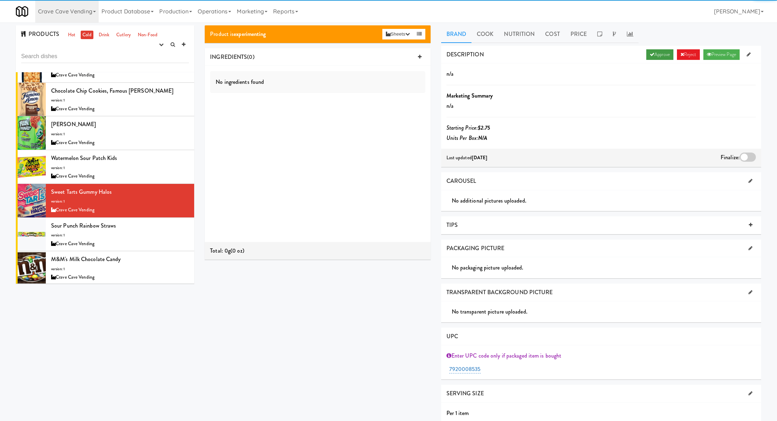
click at [649, 54] on icon at bounding box center [651, 54] width 5 height 5
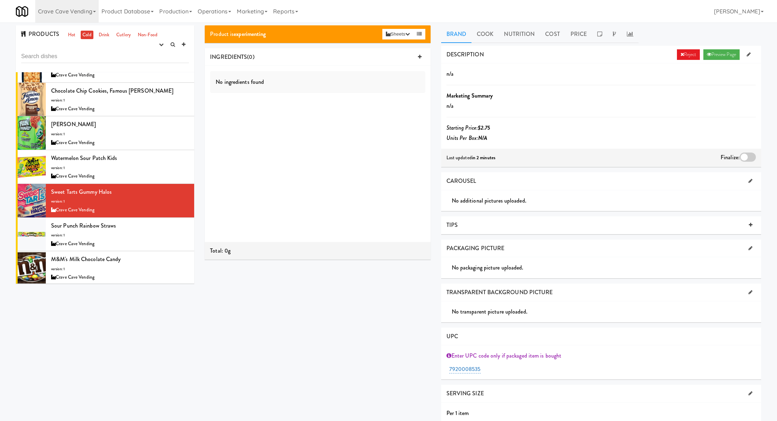
click at [745, 157] on div at bounding box center [747, 156] width 16 height 9
click at [0, 0] on input "checkbox" at bounding box center [0, 0] width 0 height 0
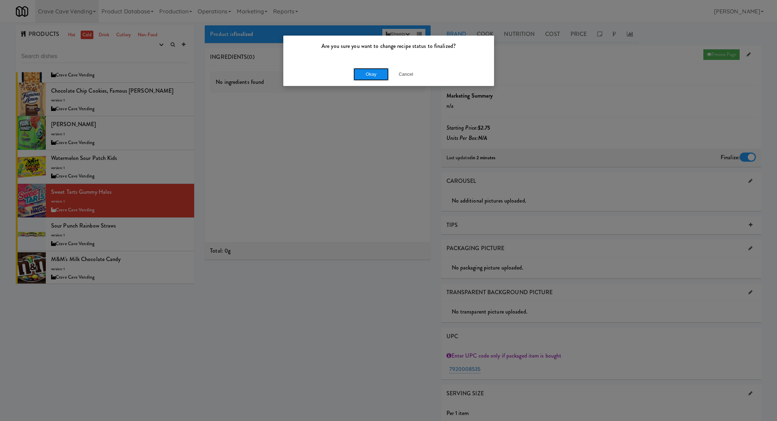
click at [366, 79] on button "Okay" at bounding box center [370, 74] width 35 height 13
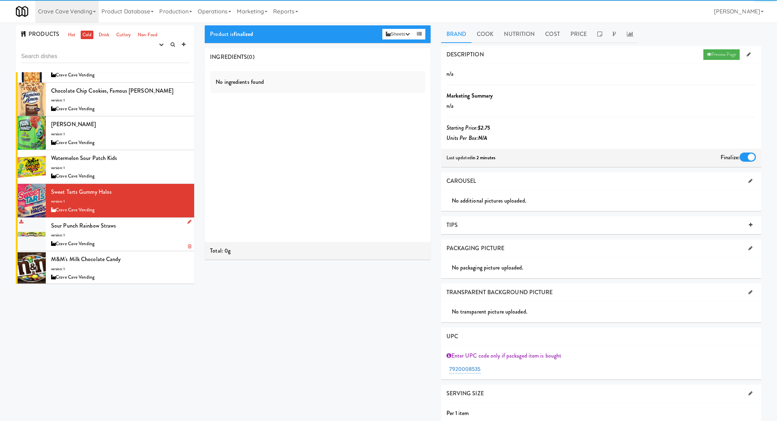
click at [149, 239] on div "Crave Cave Vending" at bounding box center [120, 243] width 138 height 9
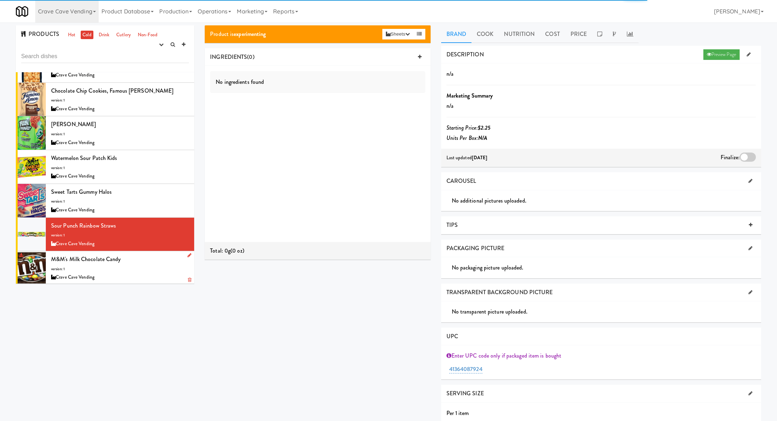
click at [160, 276] on div "Crave Cave Vending" at bounding box center [120, 277] width 138 height 9
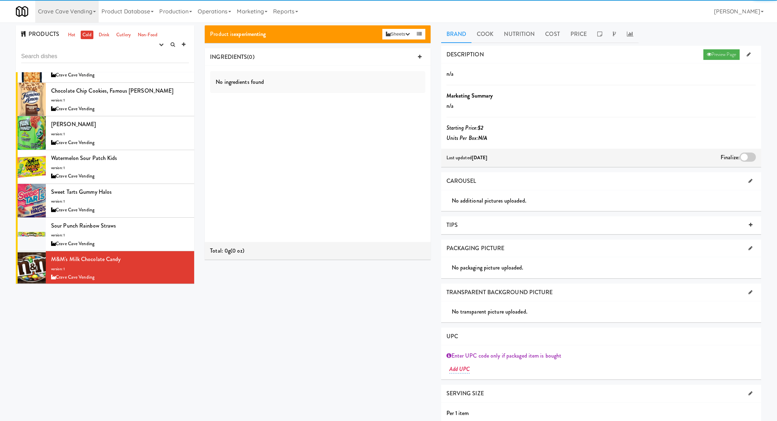
click at [124, 49] on div "PRODUCTS Hot Cold Drink Cutlery Non-Food experimenting finalized shipped discon…" at bounding box center [105, 48] width 178 height 47
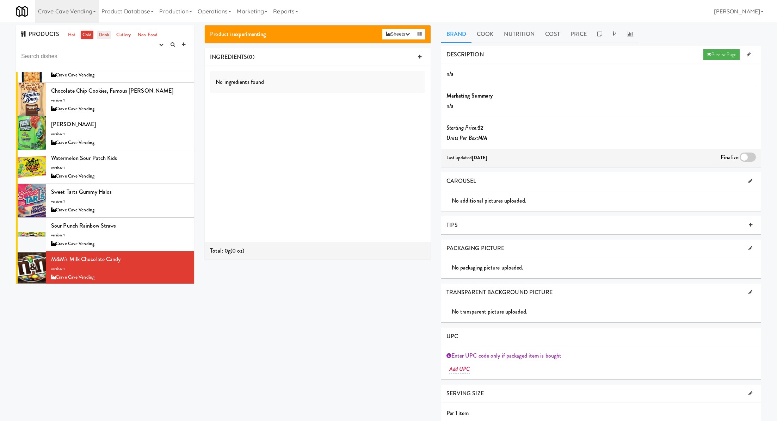
click at [104, 38] on link "Drink" at bounding box center [104, 35] width 14 height 9
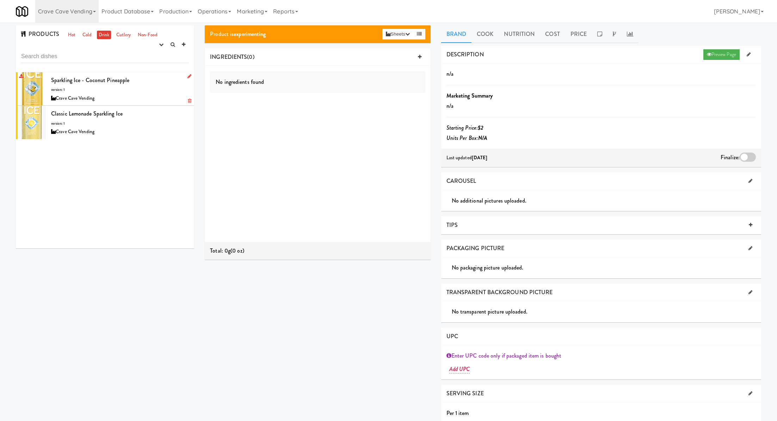
click at [149, 87] on div "Sparkling Ice - Coconut Pineapple version: 1 Crave Cave Vending" at bounding box center [120, 89] width 138 height 28
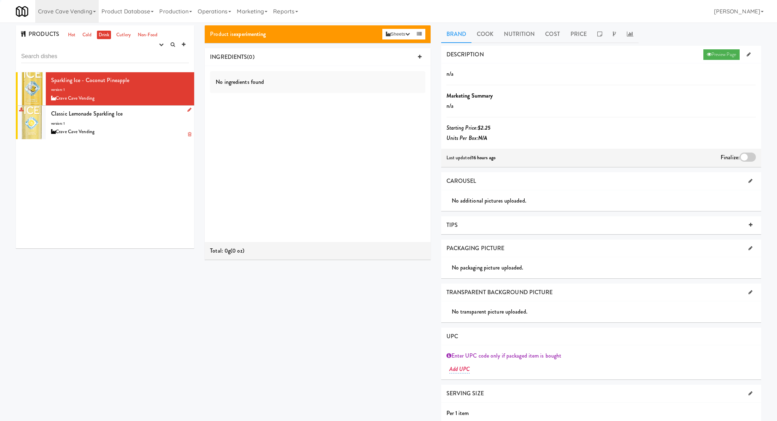
click at [149, 128] on div "Crave Cave Vending" at bounding box center [120, 131] width 138 height 9
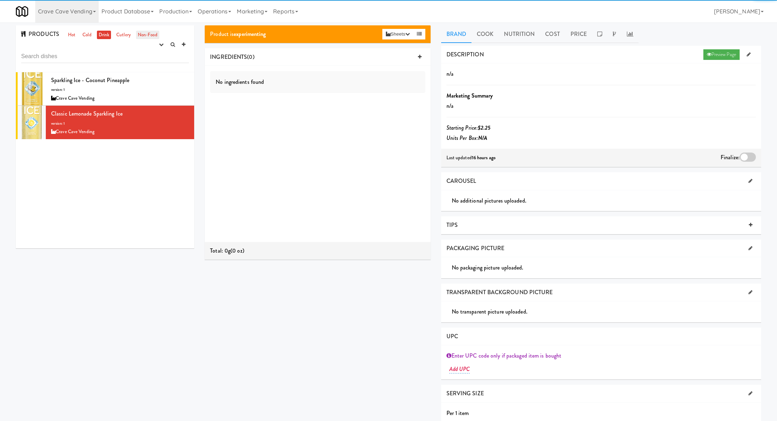
click at [142, 36] on link "Non-Food" at bounding box center [147, 35] width 23 height 9
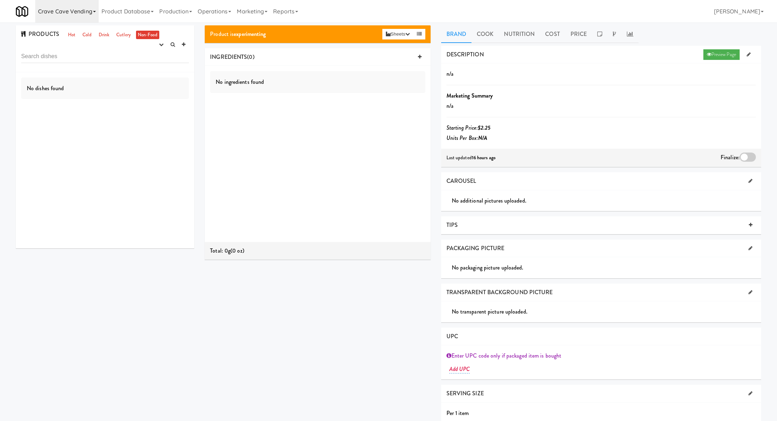
click at [58, 7] on link "Crave Cave Vending" at bounding box center [66, 11] width 63 height 23
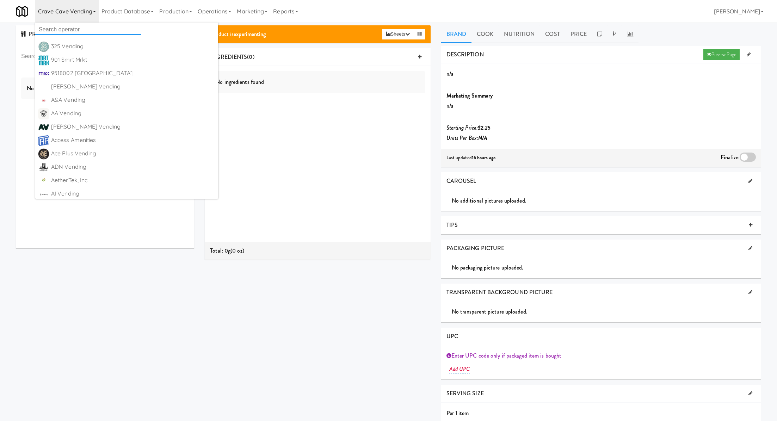
click at [65, 28] on input "text" at bounding box center [88, 29] width 106 height 11
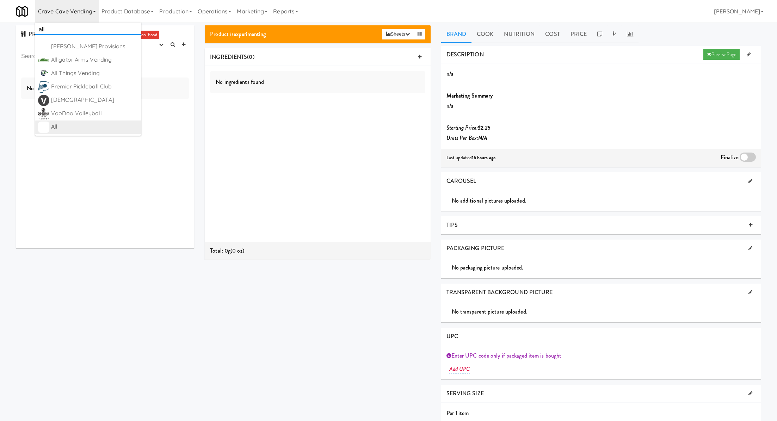
type input "all"
click at [93, 123] on div "All" at bounding box center [94, 126] width 87 height 11
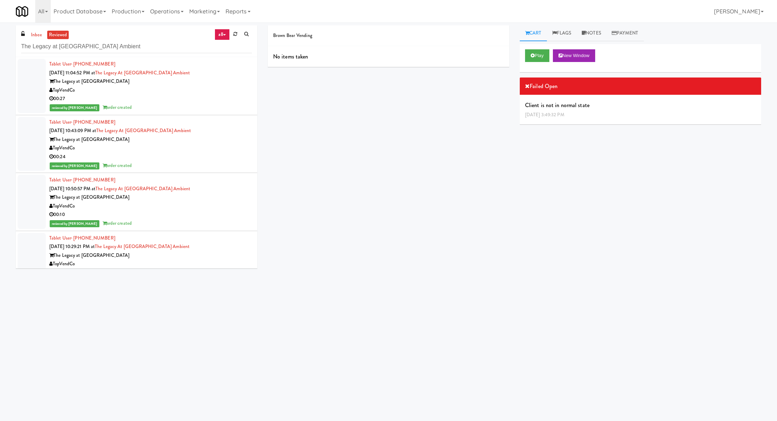
click at [61, 49] on input "The Legacy at [GEOGRAPHIC_DATA] Ambient" at bounding box center [136, 46] width 231 height 13
click at [36, 37] on link "inbox" at bounding box center [36, 35] width 14 height 9
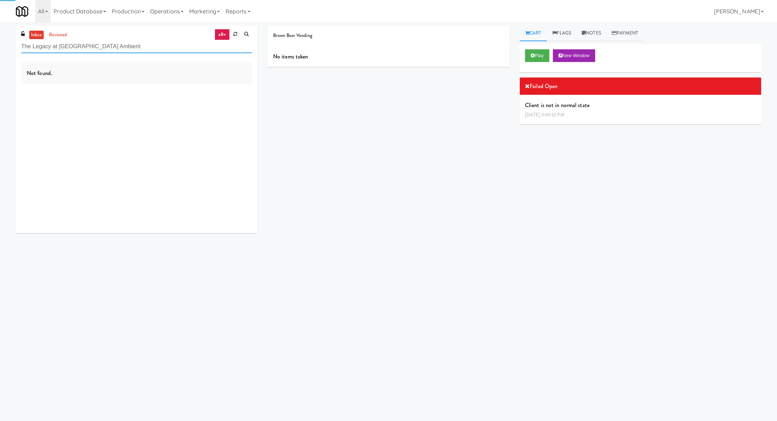
click at [45, 45] on input "The Legacy at [GEOGRAPHIC_DATA] Ambient" at bounding box center [136, 46] width 231 height 13
type input "ms [PERSON_NAME]"
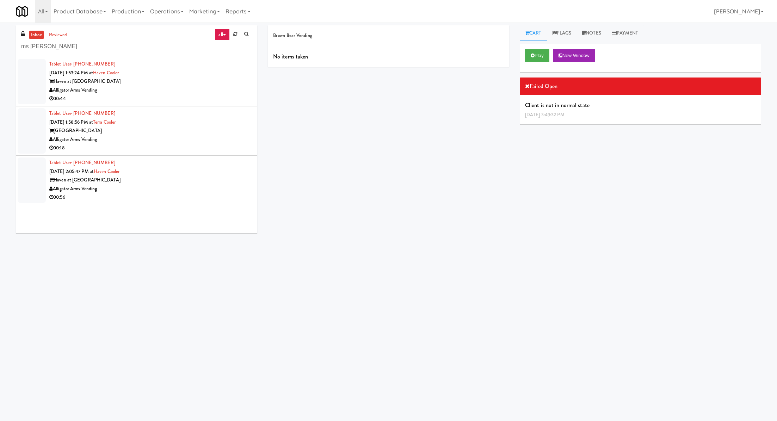
click at [160, 92] on div "Alligator Arms Vending" at bounding box center [150, 90] width 202 height 9
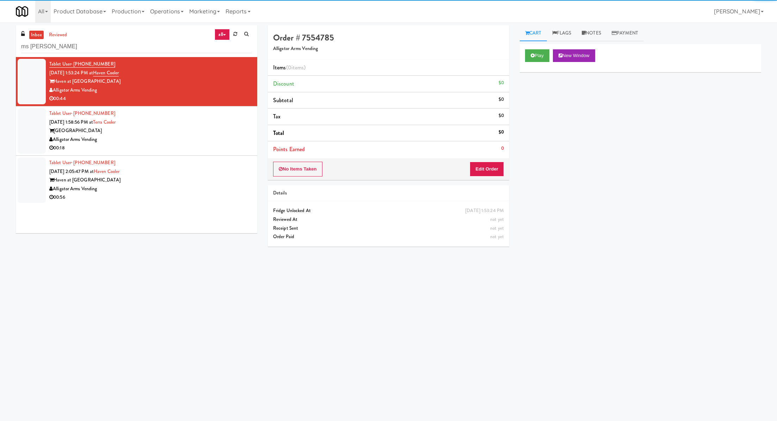
click at [157, 134] on div "[GEOGRAPHIC_DATA]" at bounding box center [150, 130] width 202 height 9
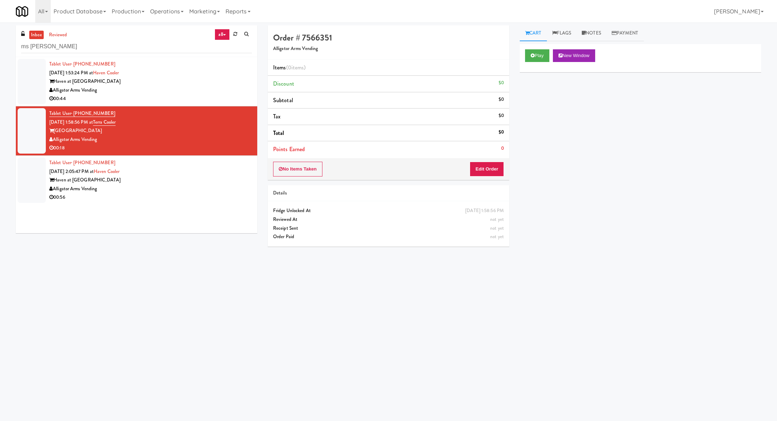
click at [43, 35] on link "inbox" at bounding box center [36, 35] width 14 height 9
click at [55, 35] on link "reviewed" at bounding box center [58, 35] width 22 height 9
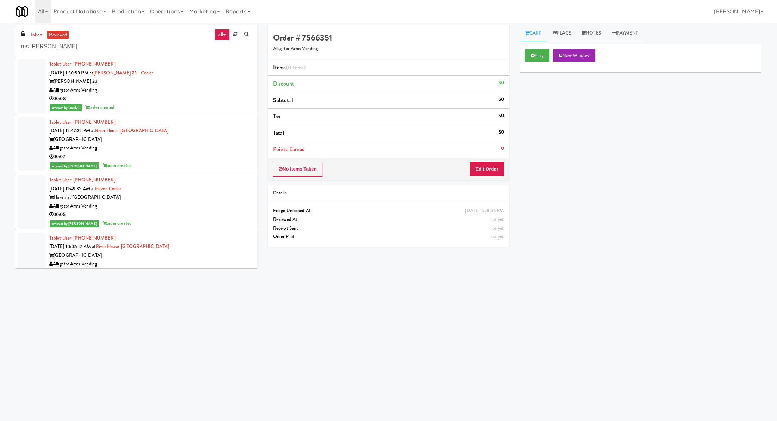
click at [141, 195] on div "Haven at [GEOGRAPHIC_DATA]" at bounding box center [150, 197] width 202 height 9
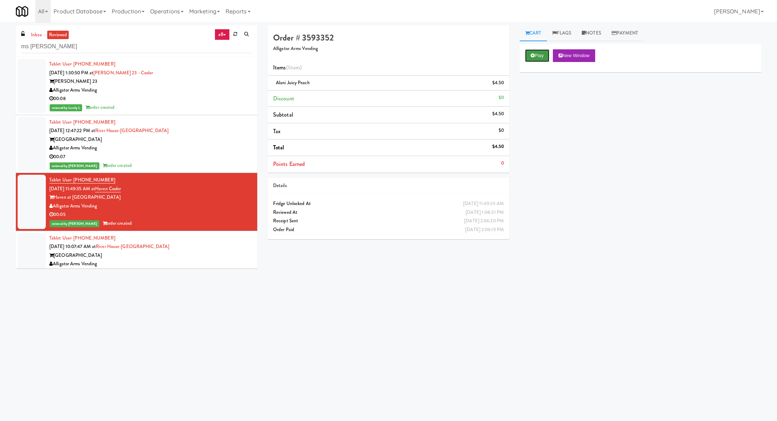
click at [537, 58] on button "Play" at bounding box center [537, 55] width 24 height 13
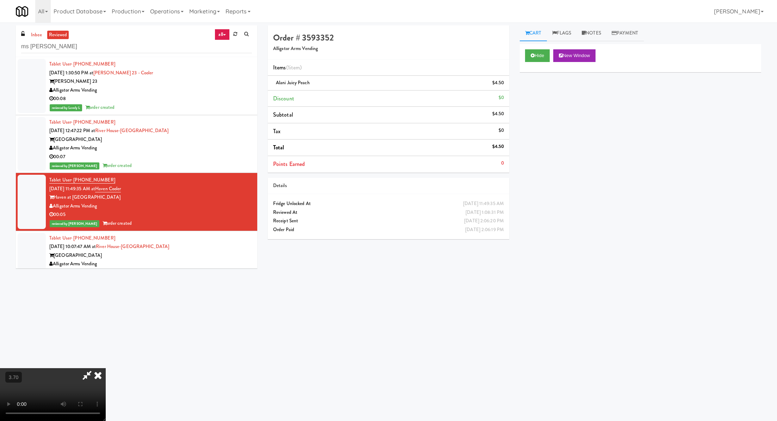
click at [106, 368] on video at bounding box center [53, 394] width 106 height 53
click at [95, 368] on icon at bounding box center [87, 375] width 16 height 14
click at [204, 128] on div "Tablet User · (901) 409-0801 [DATE] 12:47:22 PM at [GEOGRAPHIC_DATA]-[GEOGRAPHI…" at bounding box center [150, 144] width 202 height 52
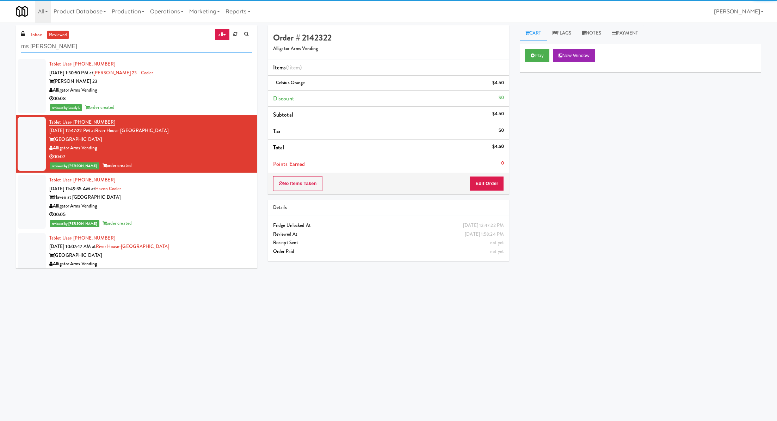
click at [241, 41] on input "ms [PERSON_NAME]" at bounding box center [136, 46] width 231 height 13
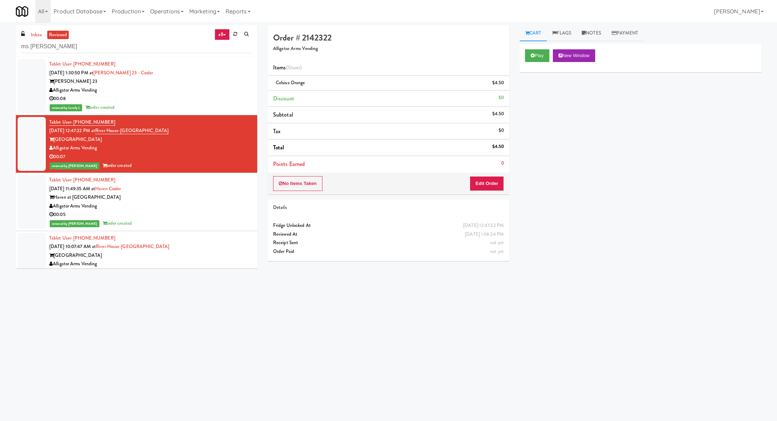
click at [206, 110] on div "reviewed by Lovely L order created" at bounding box center [150, 107] width 202 height 9
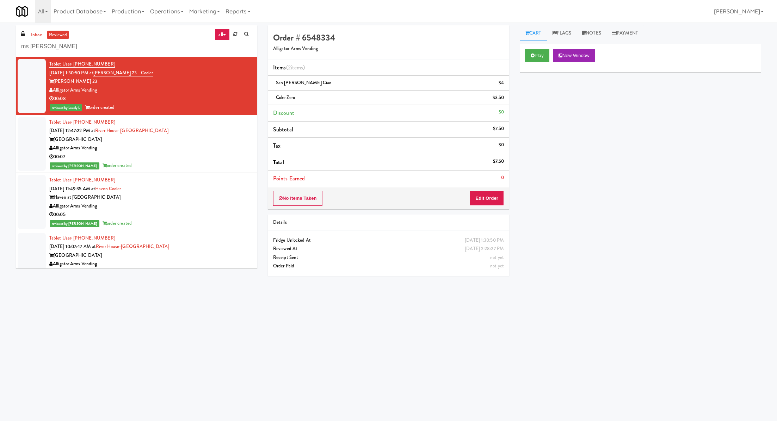
click at [209, 178] on div "Tablet User · (941) 303-2469 [DATE] 11:49:35 AM at [GEOGRAPHIC_DATA] at [GEOGRA…" at bounding box center [150, 202] width 202 height 52
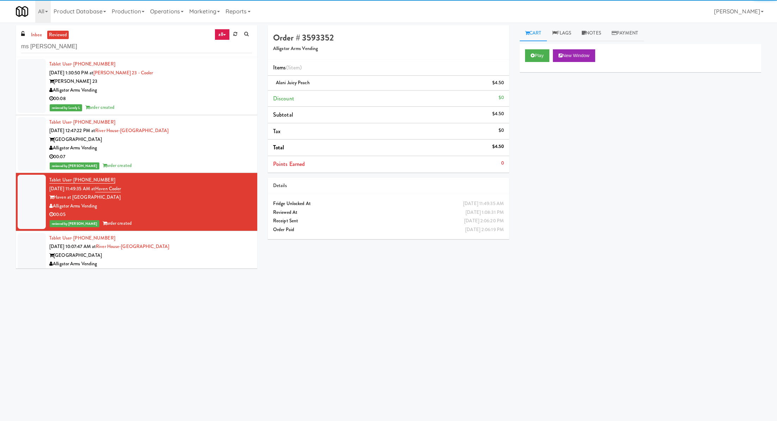
click at [164, 87] on div "Alligator Arms Vending" at bounding box center [150, 90] width 202 height 9
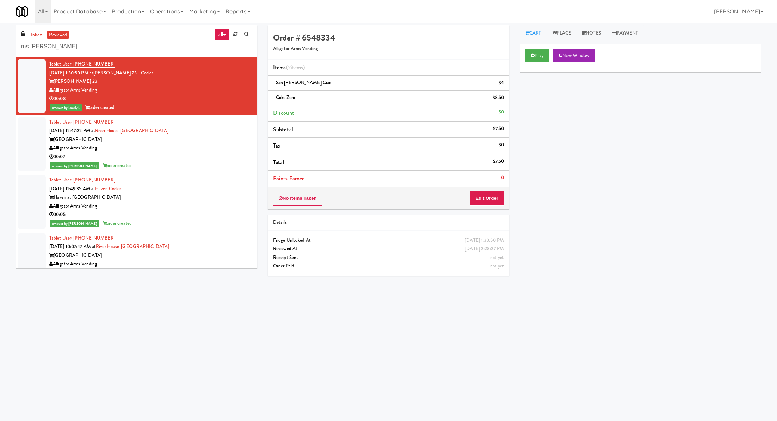
click at [193, 158] on div "00:07" at bounding box center [150, 156] width 202 height 9
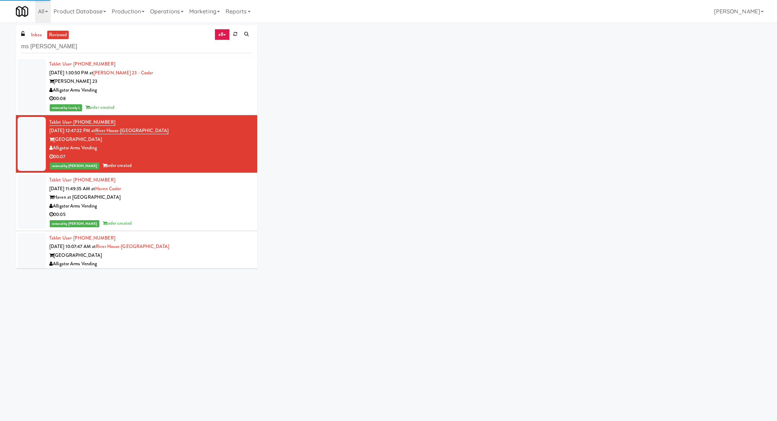
click at [190, 198] on div "Haven at [GEOGRAPHIC_DATA]" at bounding box center [150, 197] width 202 height 9
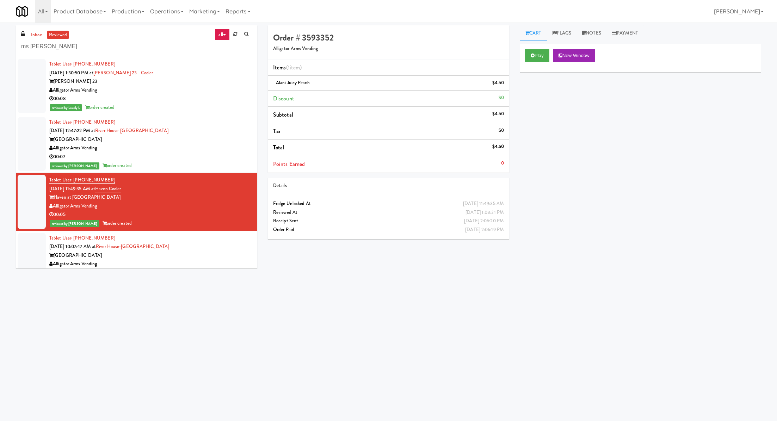
click at [191, 242] on div "Tablet User · (937) 470-2081 [DATE] 10:07:47 AM at [GEOGRAPHIC_DATA]-[GEOGRAPHI…" at bounding box center [150, 260] width 202 height 52
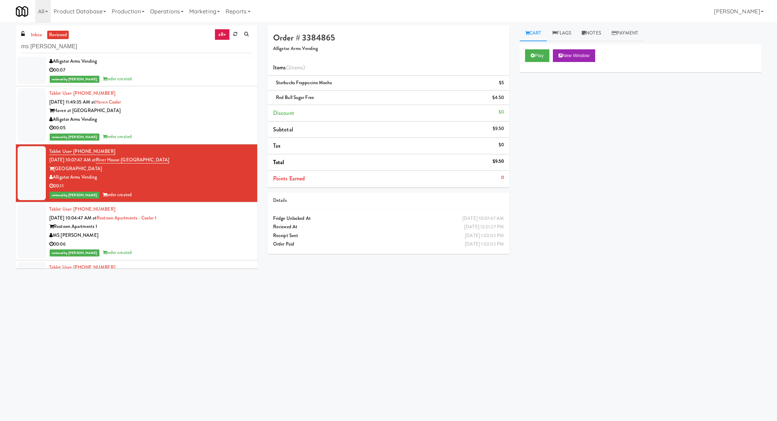
scroll to position [114, 0]
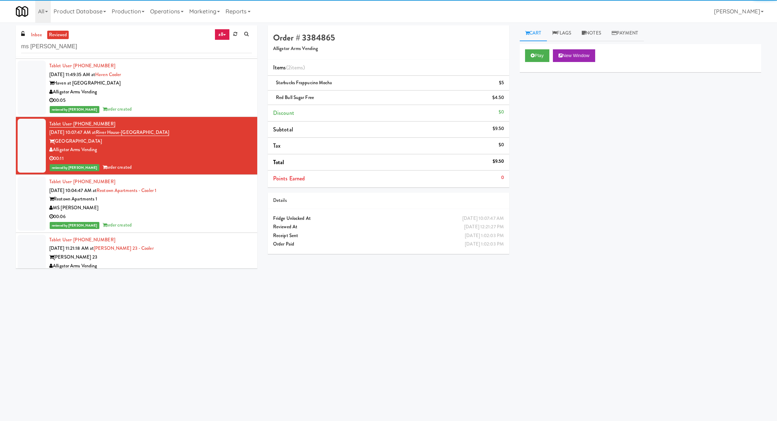
click at [199, 197] on div "Reotown Apartments 1" at bounding box center [150, 199] width 202 height 9
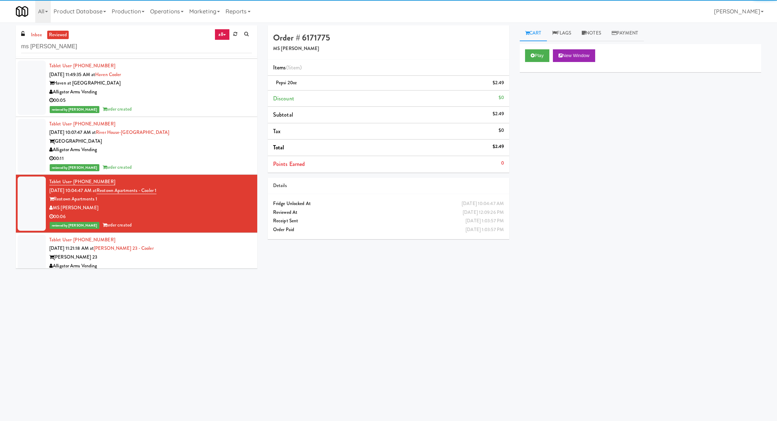
click at [196, 245] on div "Tablet User · (720) 318-7974 [DATE] 11:21:18 AM at [GEOGRAPHIC_DATA] 23 - [PERS…" at bounding box center [150, 262] width 202 height 52
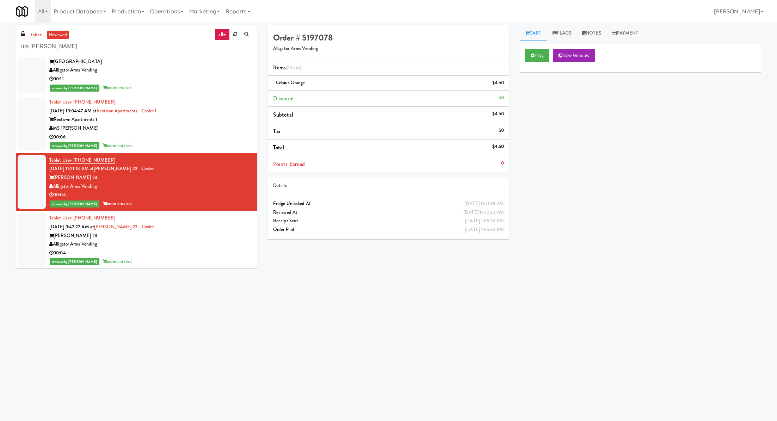
scroll to position [249, 0]
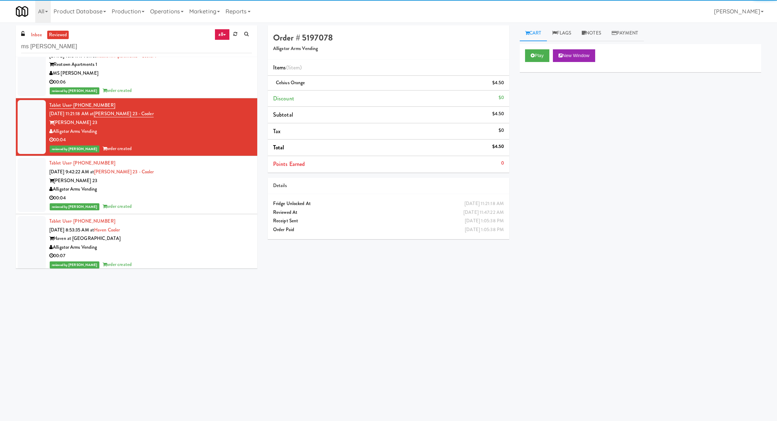
click at [207, 173] on div "Tablet User · (720) 318-7974 [DATE] 9:42:22 AM at [GEOGRAPHIC_DATA] 23 - [PERSO…" at bounding box center [150, 185] width 202 height 52
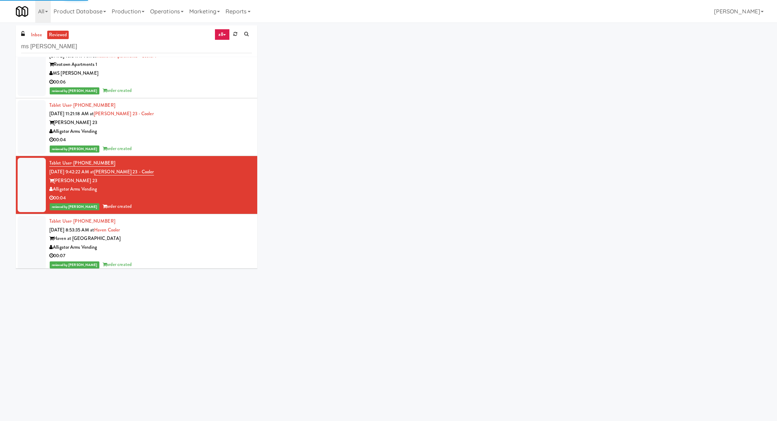
click at [203, 232] on div "Tablet User · (509) 808-3453 [DATE] 8:53:35 AM at [GEOGRAPHIC_DATA] at Charlott…" at bounding box center [150, 243] width 202 height 52
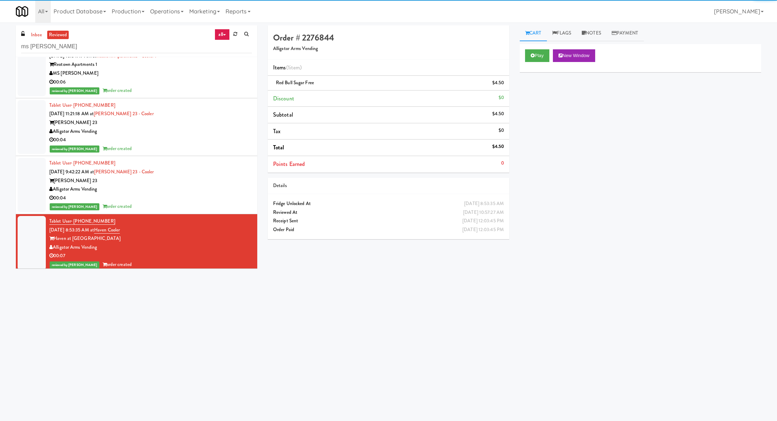
click at [202, 204] on div "reviewed by [PERSON_NAME] order created" at bounding box center [150, 206] width 202 height 9
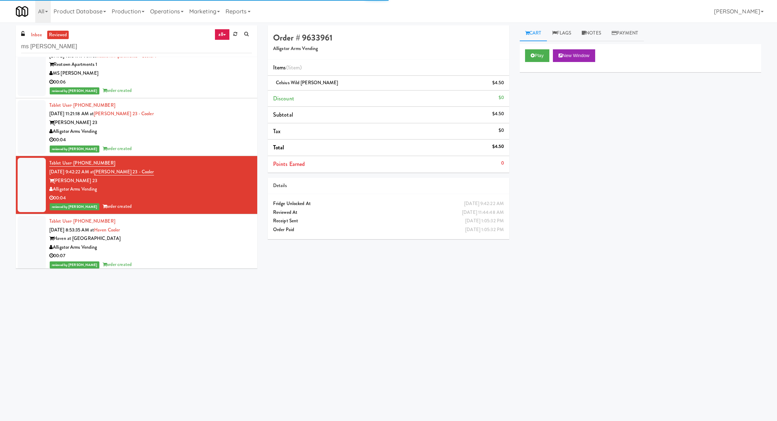
click at [201, 236] on div "Haven at [GEOGRAPHIC_DATA]" at bounding box center [150, 238] width 202 height 9
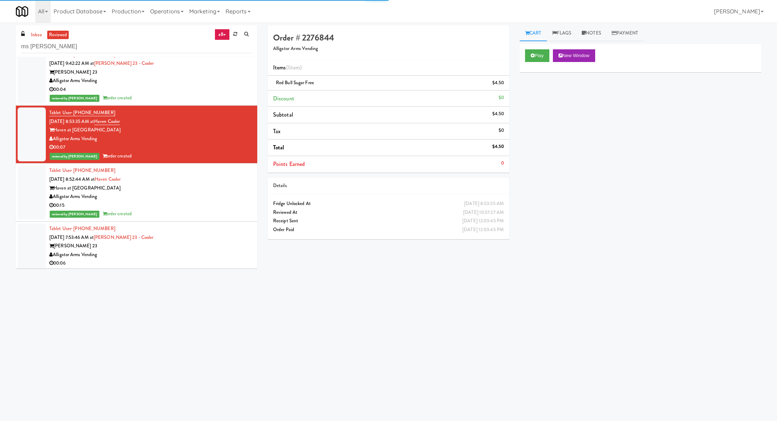
scroll to position [357, 0]
click at [202, 183] on div "Haven at [GEOGRAPHIC_DATA]" at bounding box center [150, 187] width 202 height 9
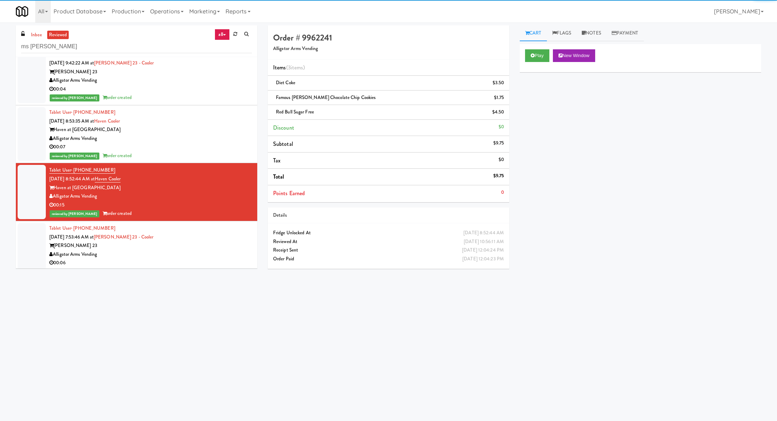
click at [200, 235] on div "Tablet User · (810) 310-0777 [DATE] 7:53:46 AM at [GEOGRAPHIC_DATA] 23 - [PERSO…" at bounding box center [150, 250] width 202 height 52
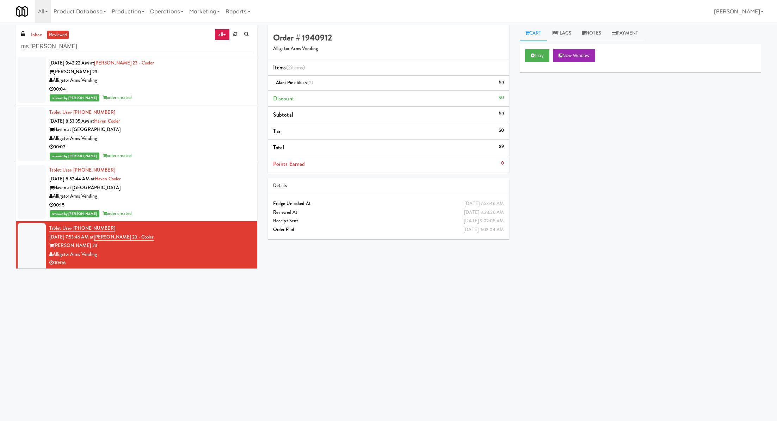
click at [192, 189] on div "Haven at [GEOGRAPHIC_DATA]" at bounding box center [150, 187] width 202 height 9
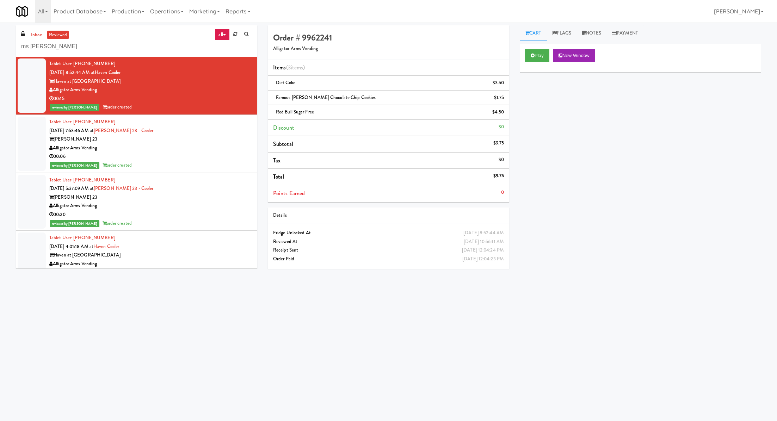
scroll to position [434, 0]
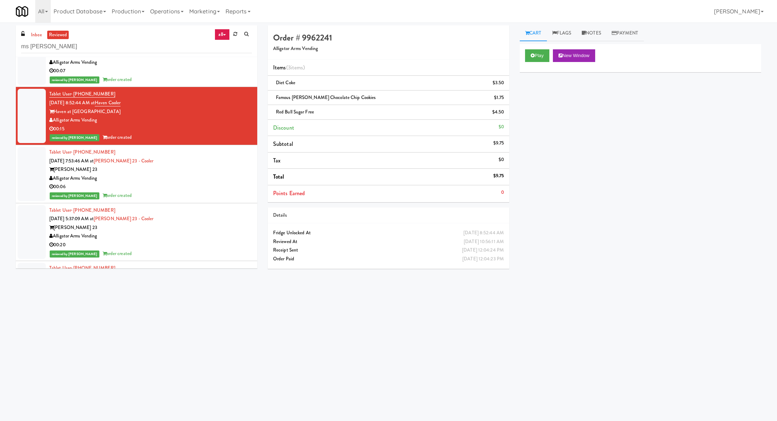
click at [183, 187] on div "00:06" at bounding box center [150, 186] width 202 height 9
